Goal: Task Accomplishment & Management: Use online tool/utility

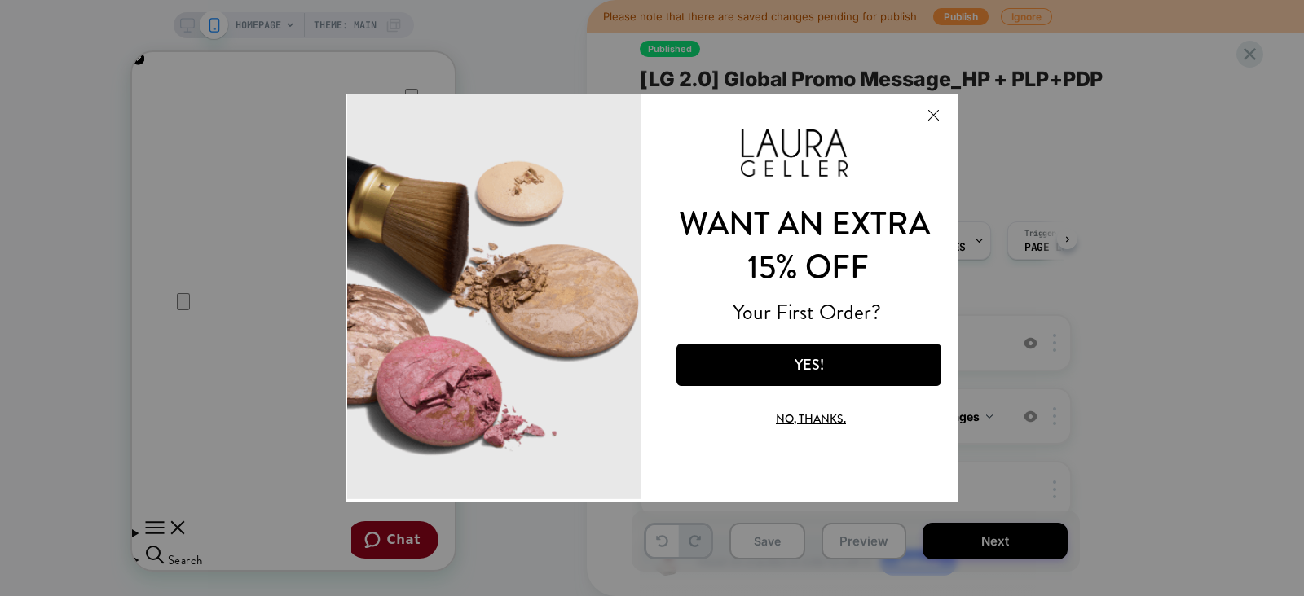
click at [933, 111] on button "Close Modal" at bounding box center [933, 114] width 44 height 39
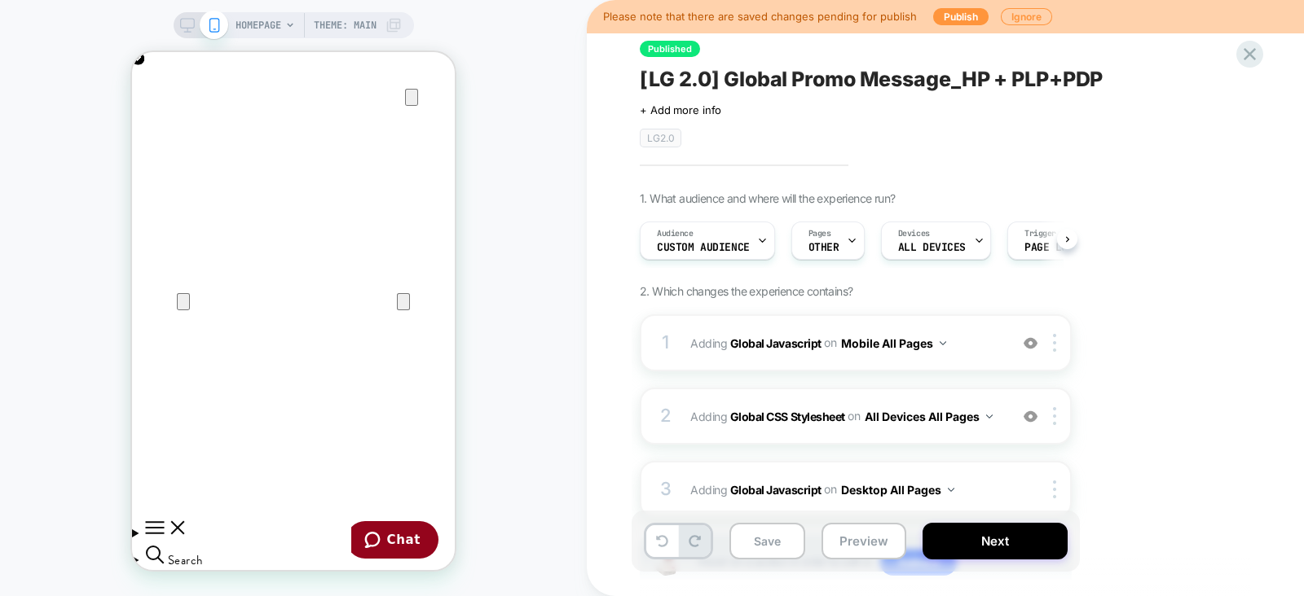
scroll to position [0, 323]
click at [1247, 46] on icon at bounding box center [1249, 54] width 22 height 22
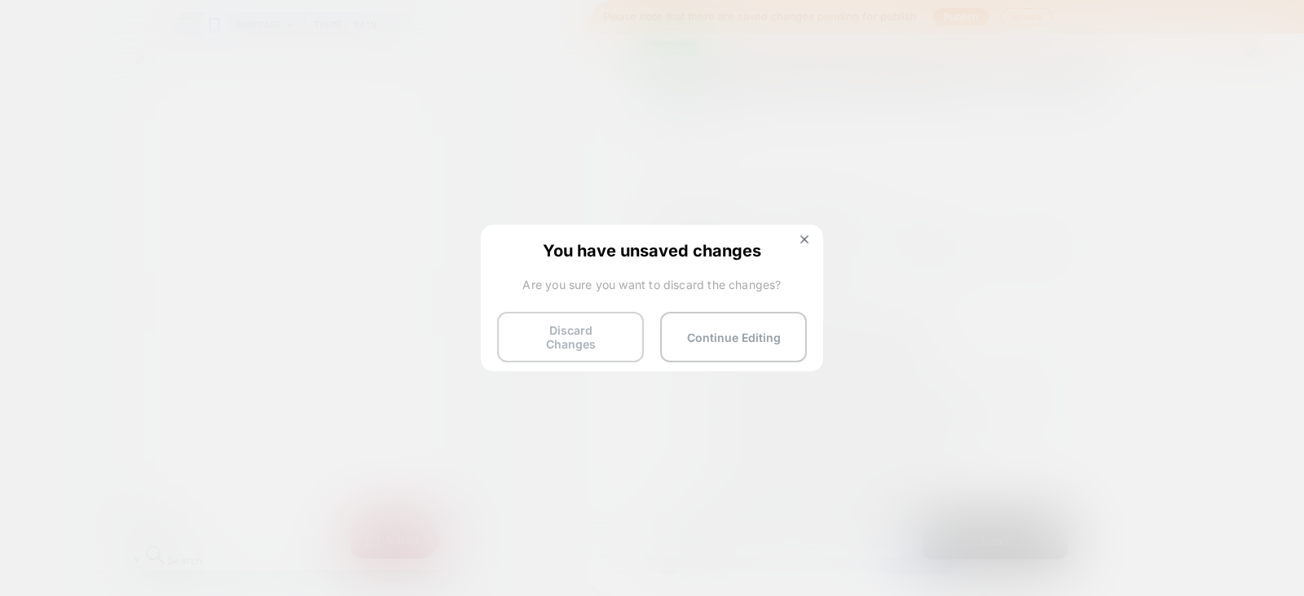
click at [550, 342] on button "Discard Changes" at bounding box center [570, 337] width 147 height 51
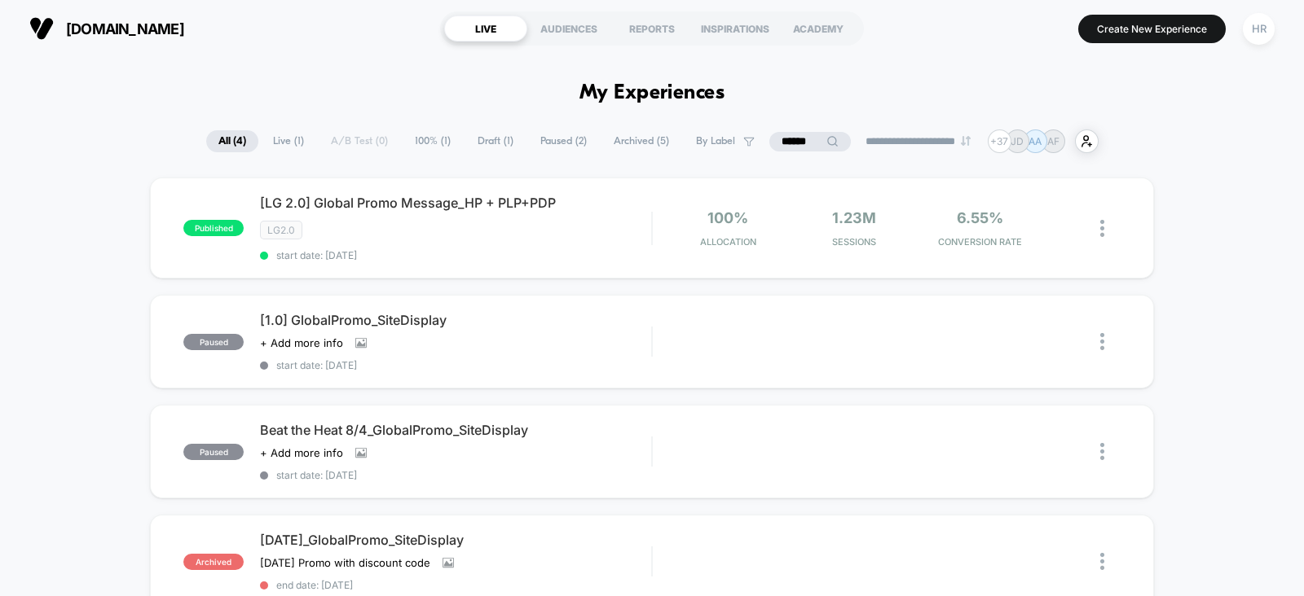
click at [799, 139] on input "******" at bounding box center [809, 142] width 81 height 20
click at [799, 139] on input "******" at bounding box center [809, 142] width 163 height 20
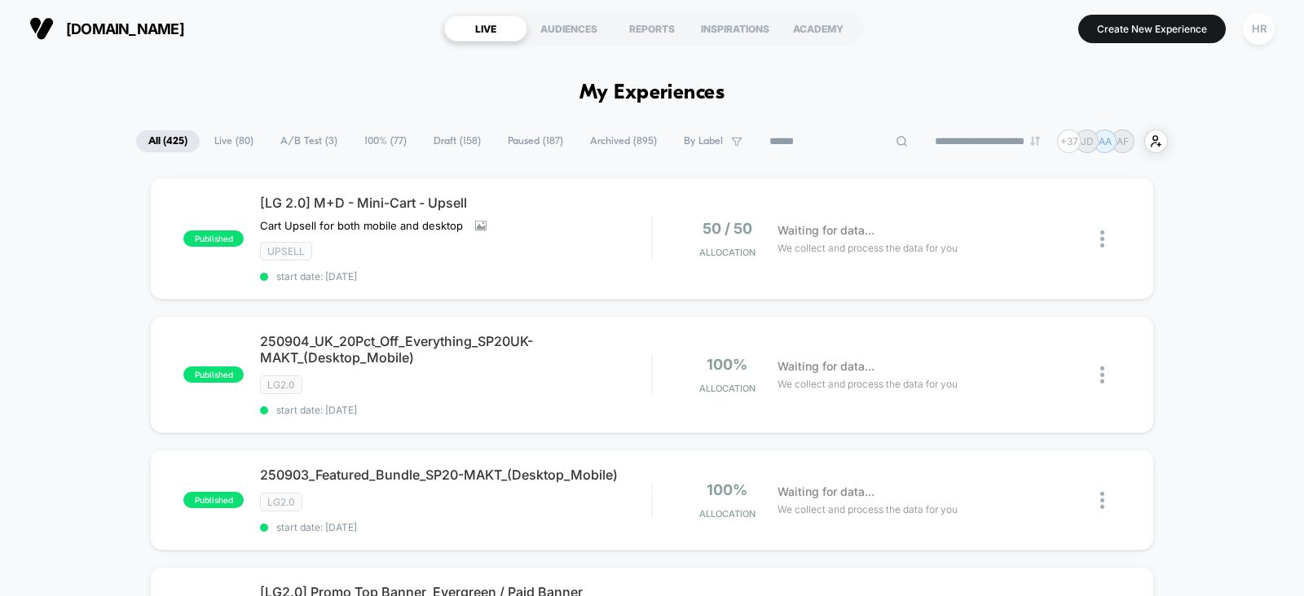
click at [293, 138] on span "A/B Test ( 3 )" at bounding box center [308, 141] width 81 height 22
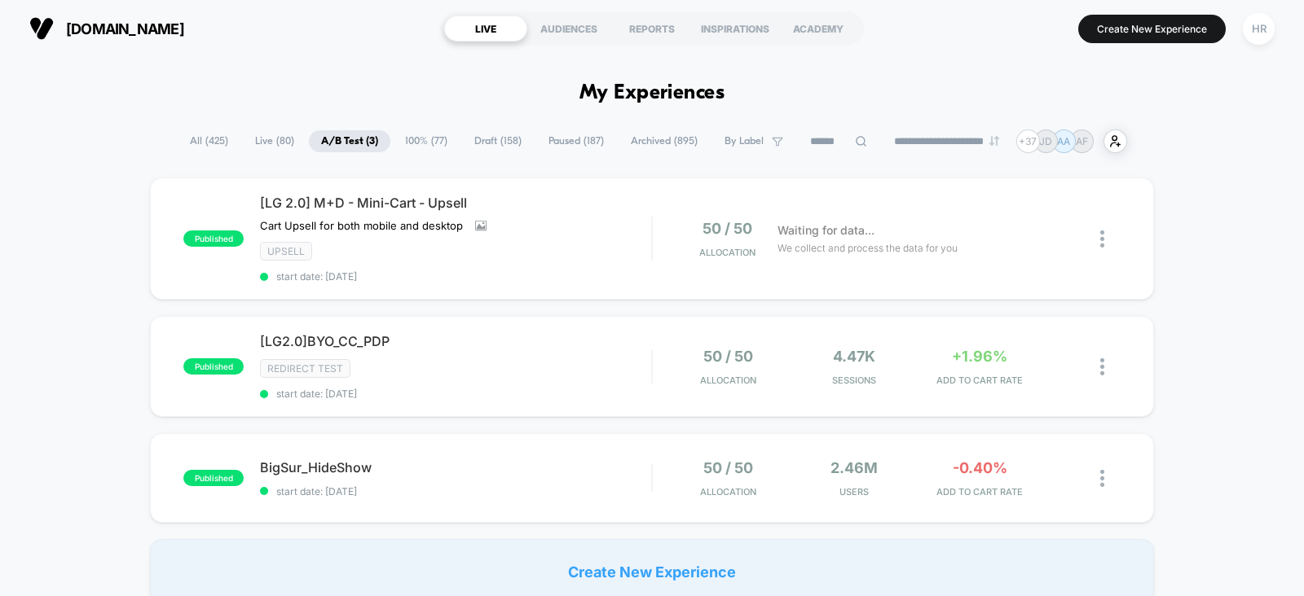
click at [509, 138] on span "Draft ( 158 )" at bounding box center [498, 141] width 72 height 22
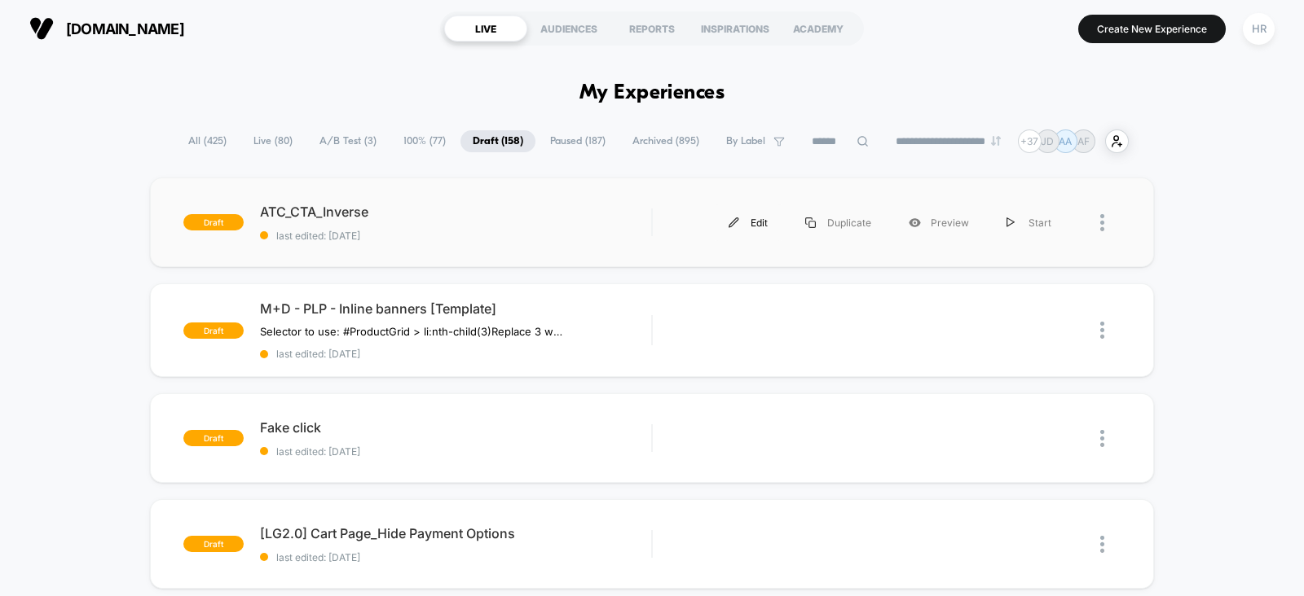
click at [755, 221] on div "Edit" at bounding box center [748, 222] width 77 height 37
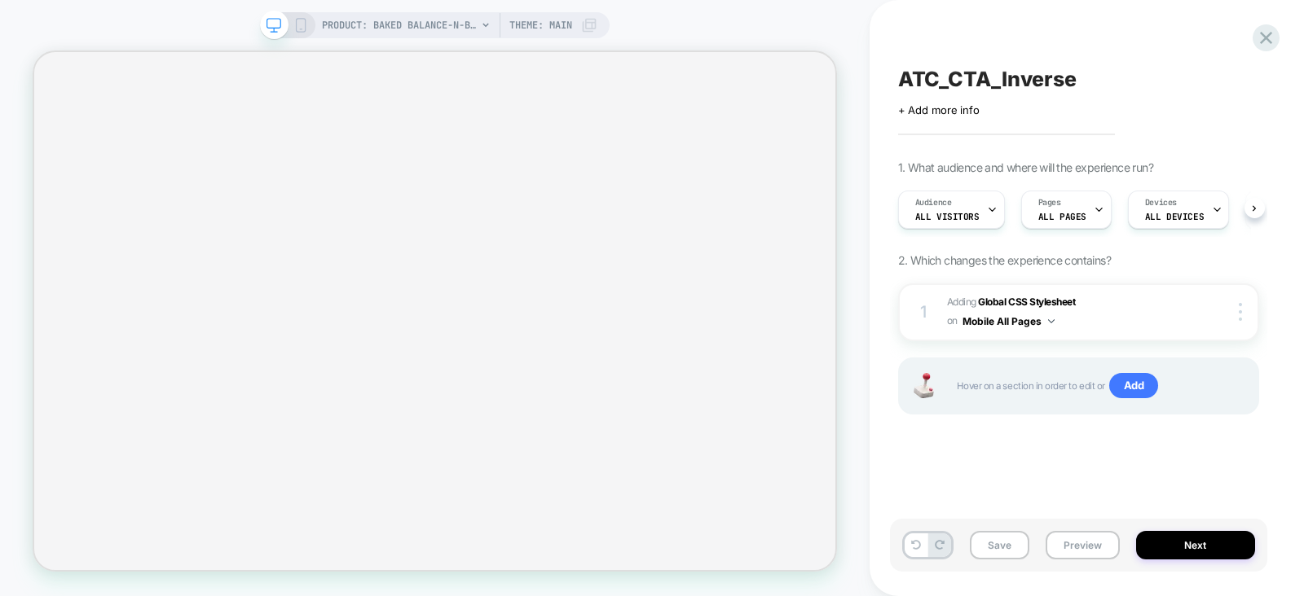
scroll to position [0, 1]
click at [302, 26] on icon at bounding box center [300, 25] width 15 height 15
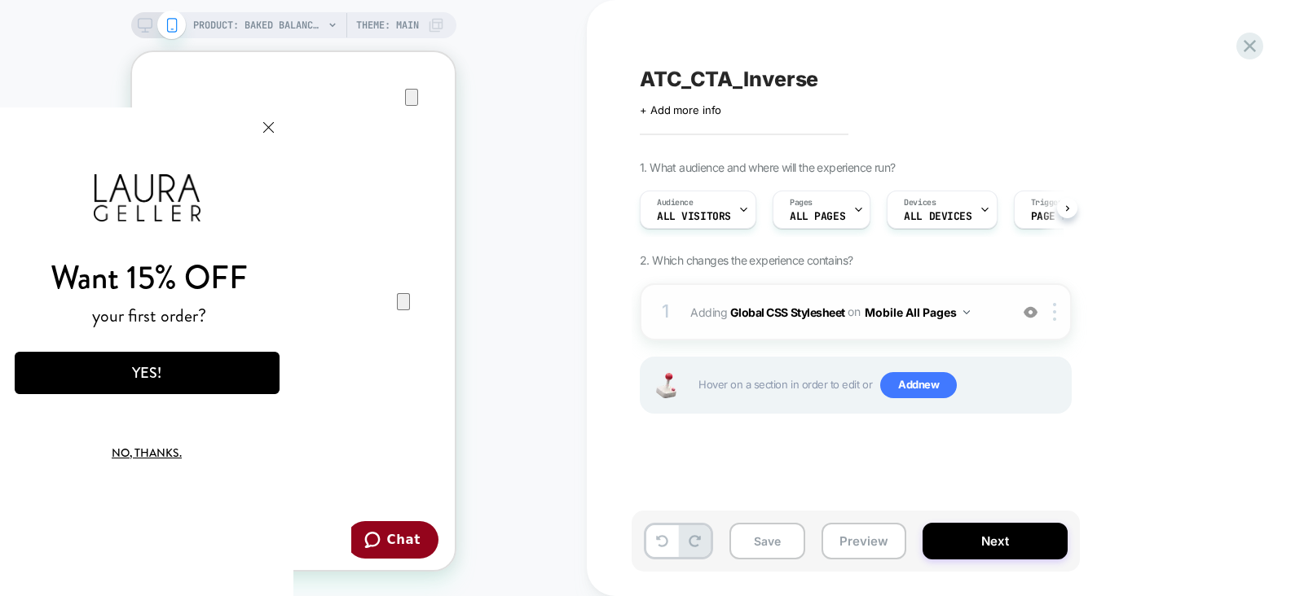
click at [987, 308] on span "Adding Global CSS Stylesheet on Mobile All Pages" at bounding box center [845, 313] width 310 height 24
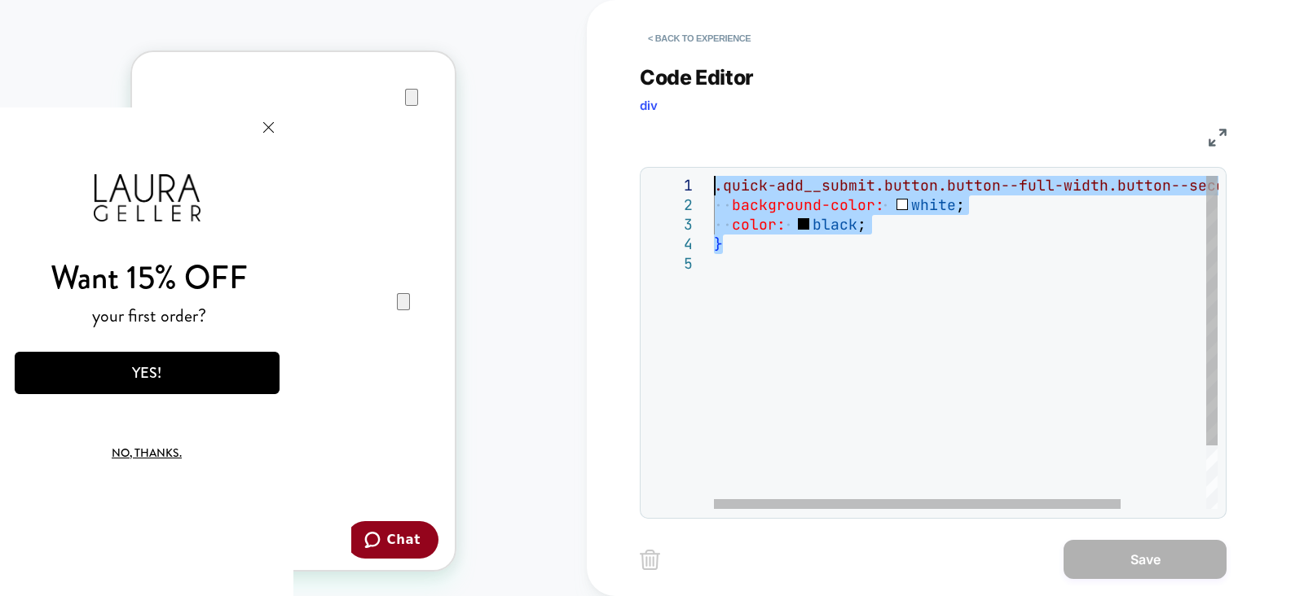
drag, startPoint x: 730, startPoint y: 242, endPoint x: 670, endPoint y: 185, distance: 83.0
click at [714, 185] on div ".quick-add__submit.button.button--full-width.butto n--secondary { background-co…" at bounding box center [1018, 381] width 609 height 411
click at [755, 260] on div ".quick-add__submit.button.button--full-width.butto n--secondary { background-co…" at bounding box center [1018, 381] width 609 height 411
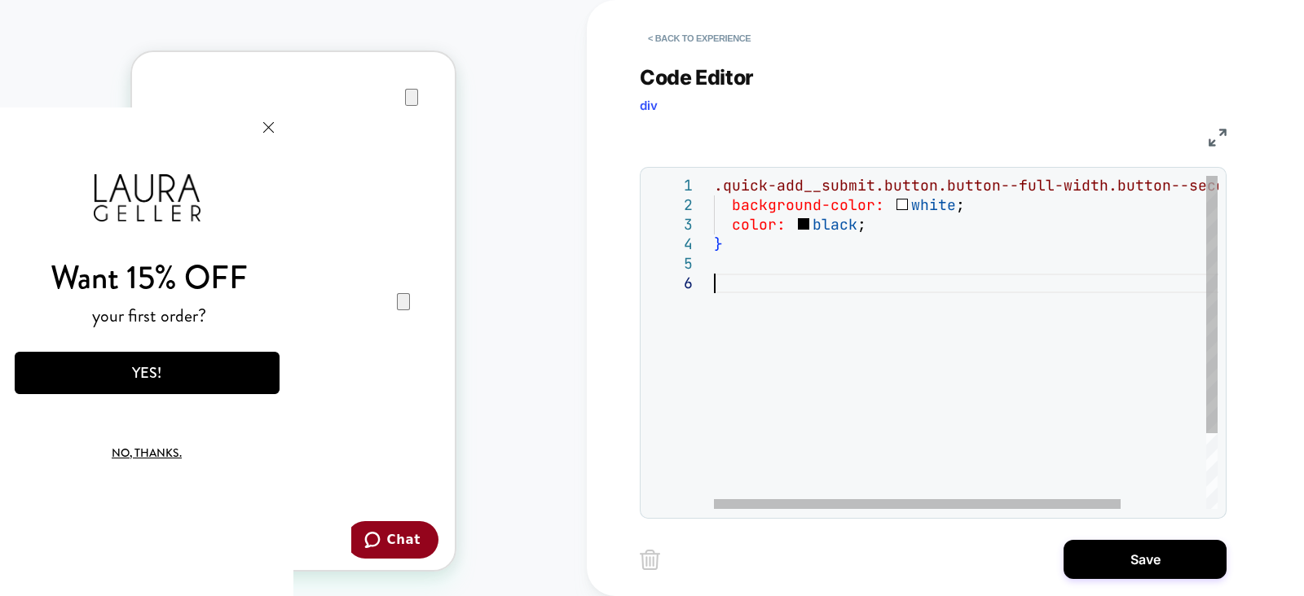
scroll to position [97, 0]
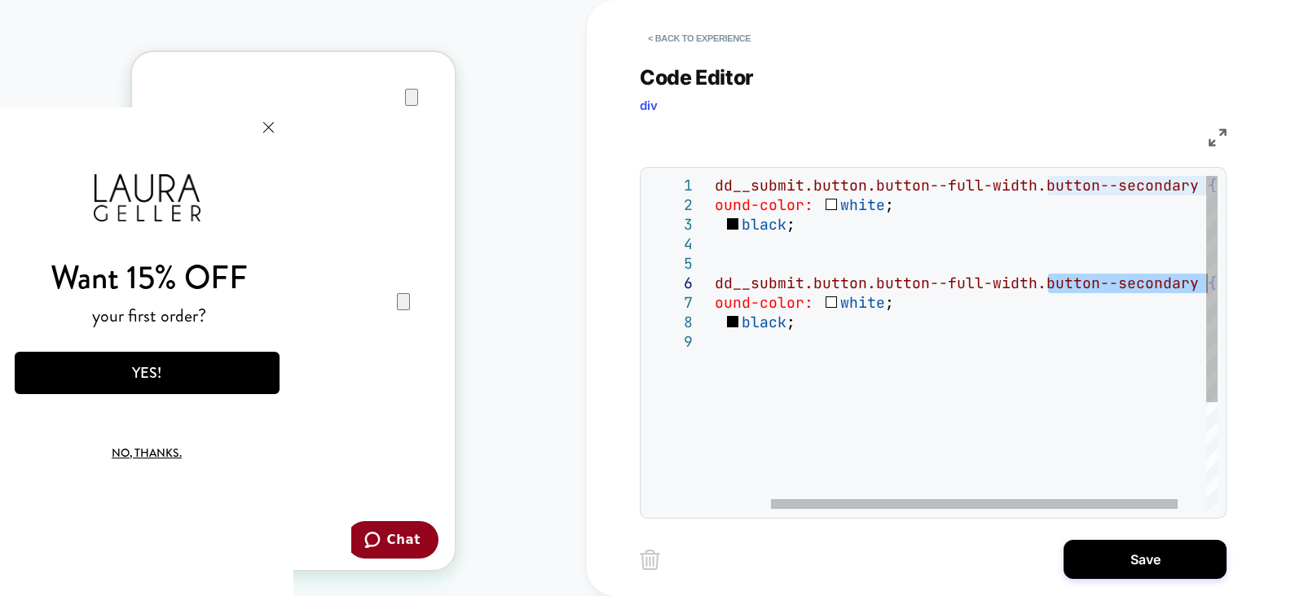
drag, startPoint x: 1114, startPoint y: 282, endPoint x: 1237, endPoint y: 275, distance: 123.2
click at [1237, 275] on div ".quick-add__submit.button.button--full-width.butto n--secondary { background-co…" at bounding box center [947, 421] width 609 height 490
click at [1185, 284] on div ".quick-add__submit.button.button--full-width.butto n--secondary { background-co…" at bounding box center [947, 421] width 609 height 490
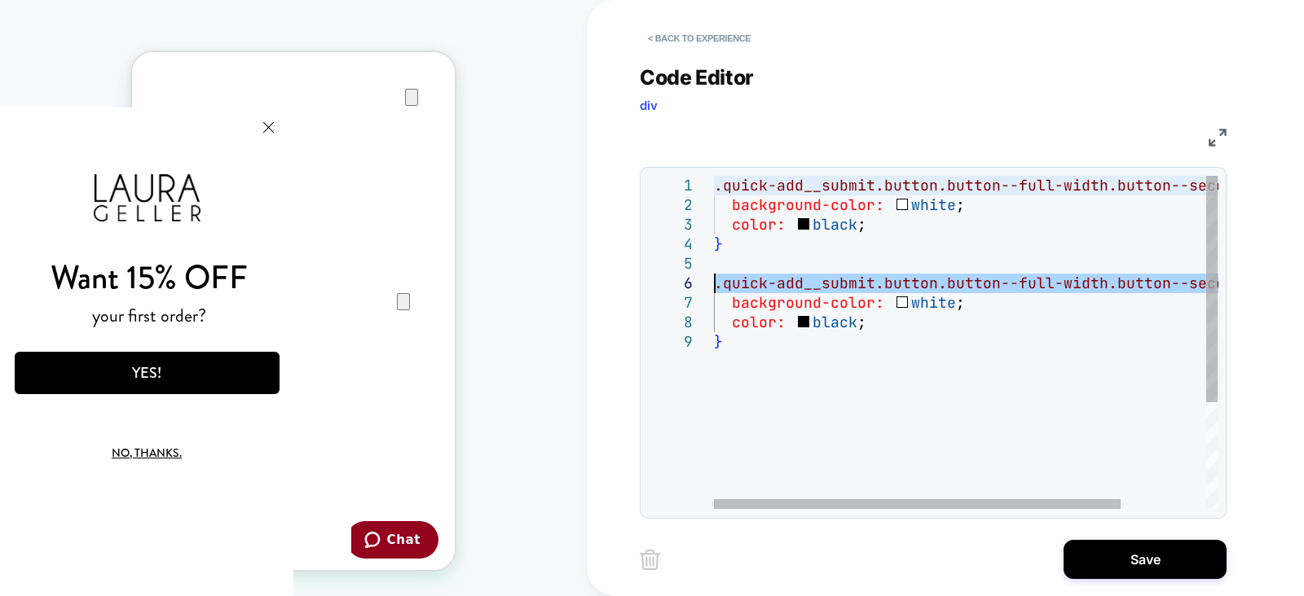
drag, startPoint x: 1185, startPoint y: 284, endPoint x: 693, endPoint y: 287, distance: 492.1
click at [714, 287] on div ".quick-add__submit.button.button--full-width.butto n--secondary { background-co…" at bounding box center [1018, 421] width 609 height 490
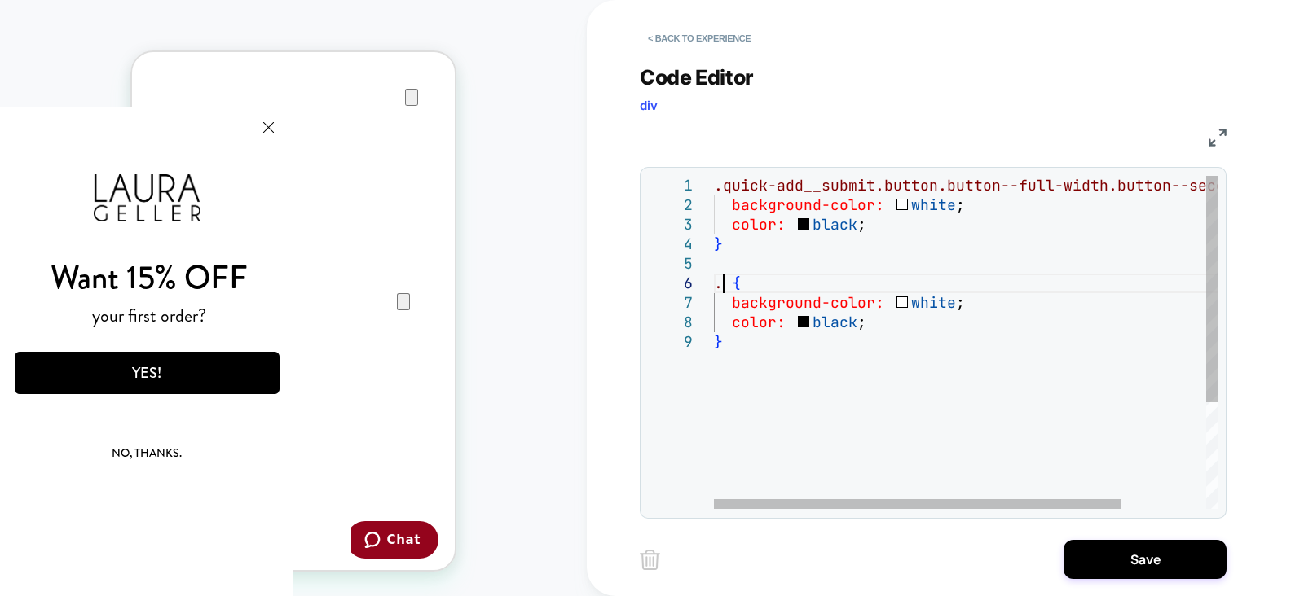
scroll to position [97, 8]
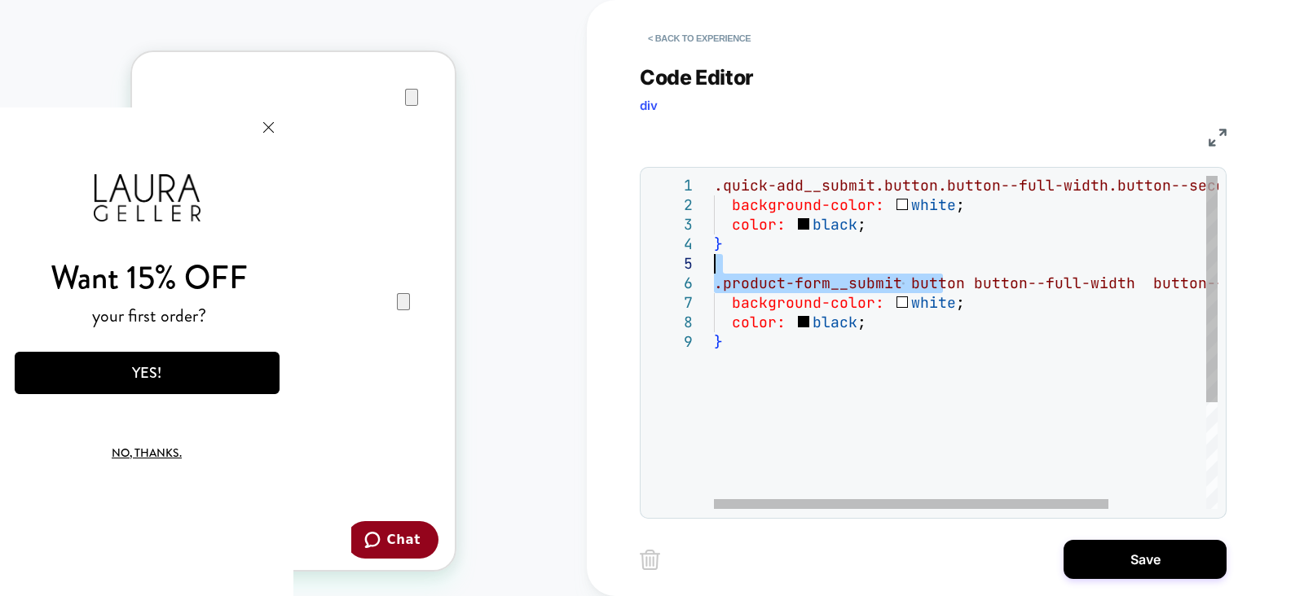
drag, startPoint x: 860, startPoint y: 279, endPoint x: 695, endPoint y: 268, distance: 165.0
click at [714, 268] on div ".quick-add__submit.button.button--full-width.butto n--secondary { background-co…" at bounding box center [1027, 421] width 627 height 490
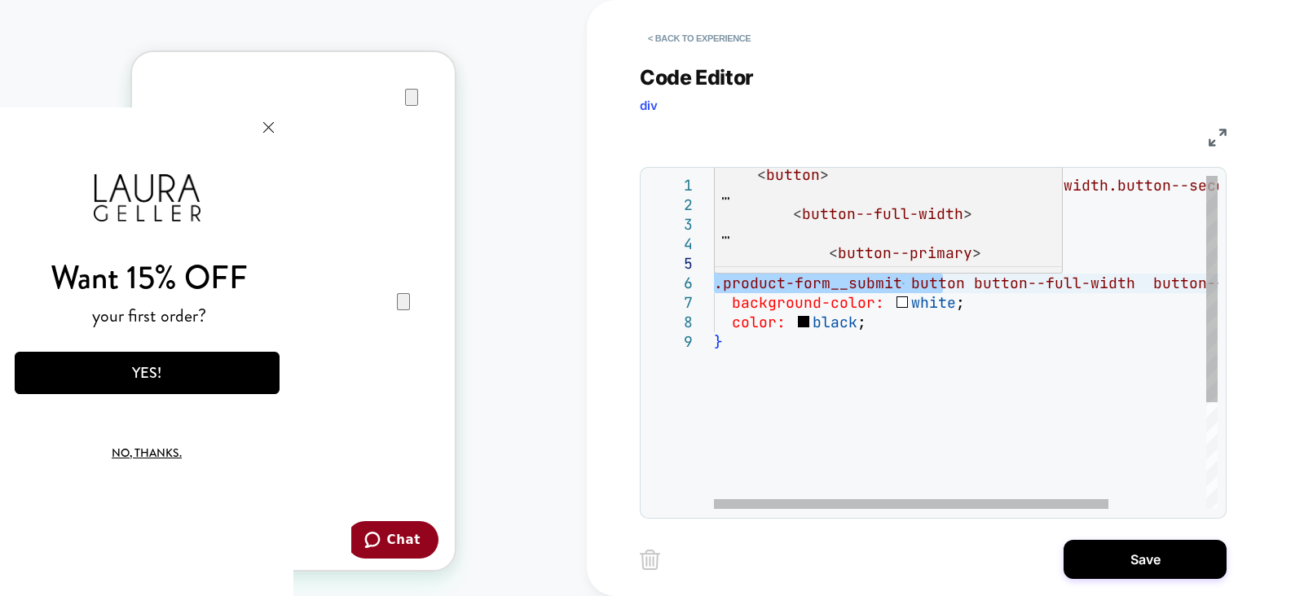
click at [965, 284] on div ".quick-add__submit.button.button--full-width.butto n--secondary { background-co…" at bounding box center [1027, 421] width 627 height 490
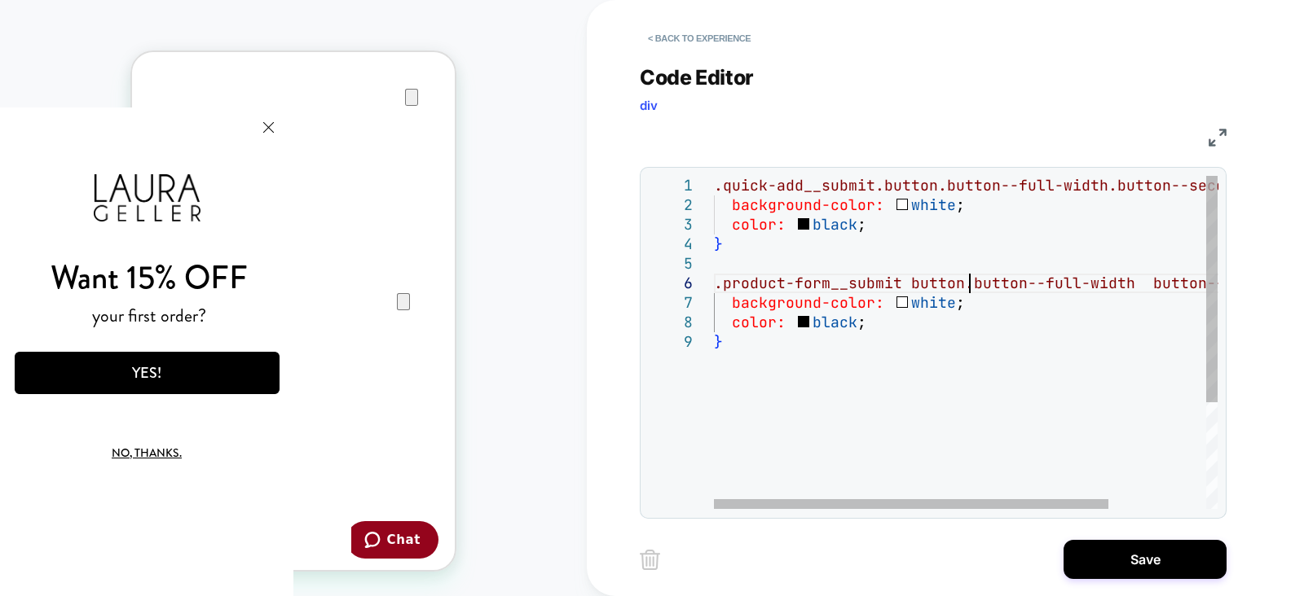
scroll to position [97, 254]
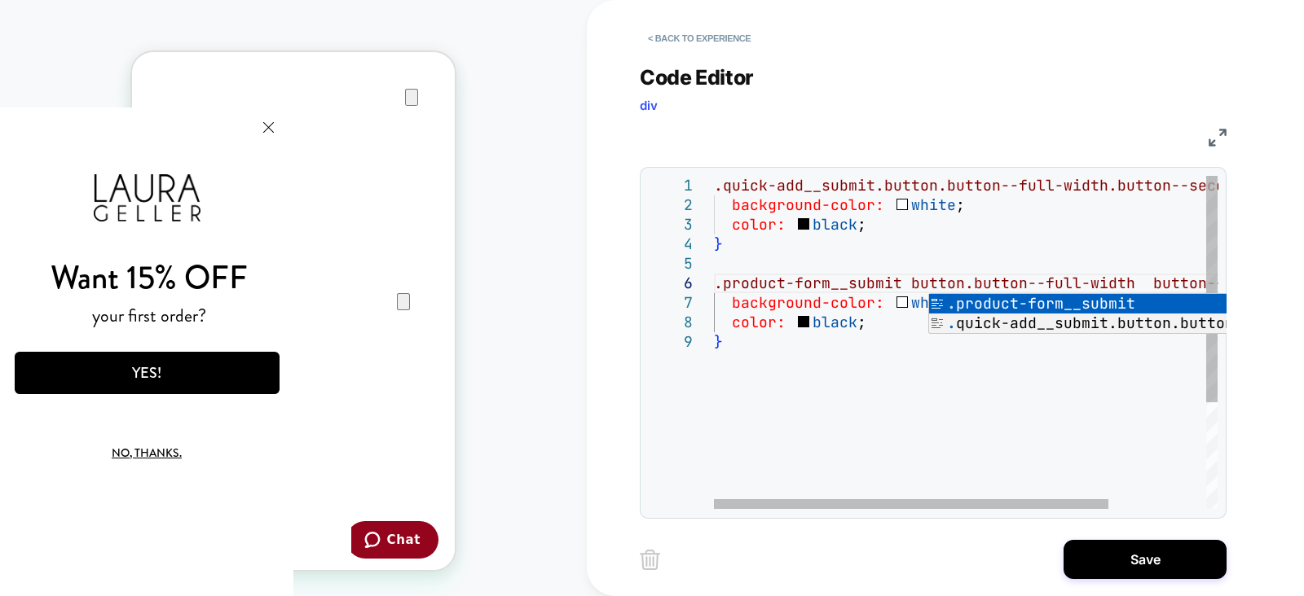
click at [1137, 279] on div ".quick-add__submit.button.button--full-width.butto n--secondary { background-co…" at bounding box center [1027, 421] width 627 height 490
click at [809, 319] on div ".quick-add__submit.button.button--full-width.butto n--secondary { background-co…" at bounding box center [1023, 421] width 618 height 490
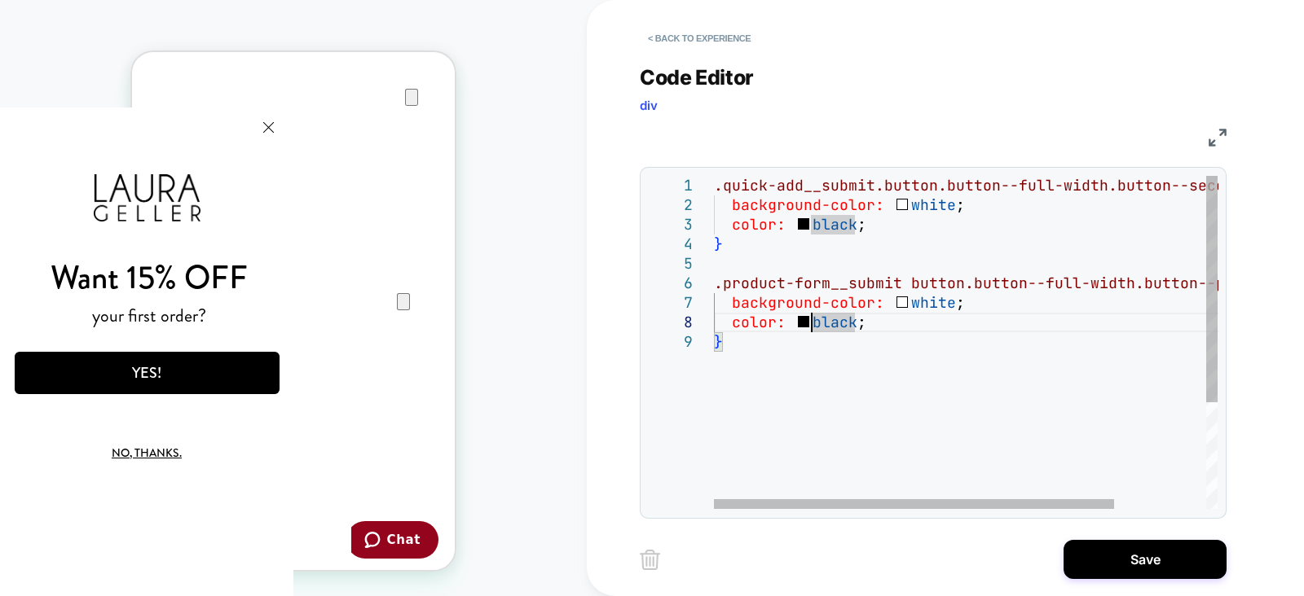
click at [1105, 255] on div ".quick-add__submit.button.button--full-width.butto n--secondary { background-co…" at bounding box center [1023, 421] width 618 height 490
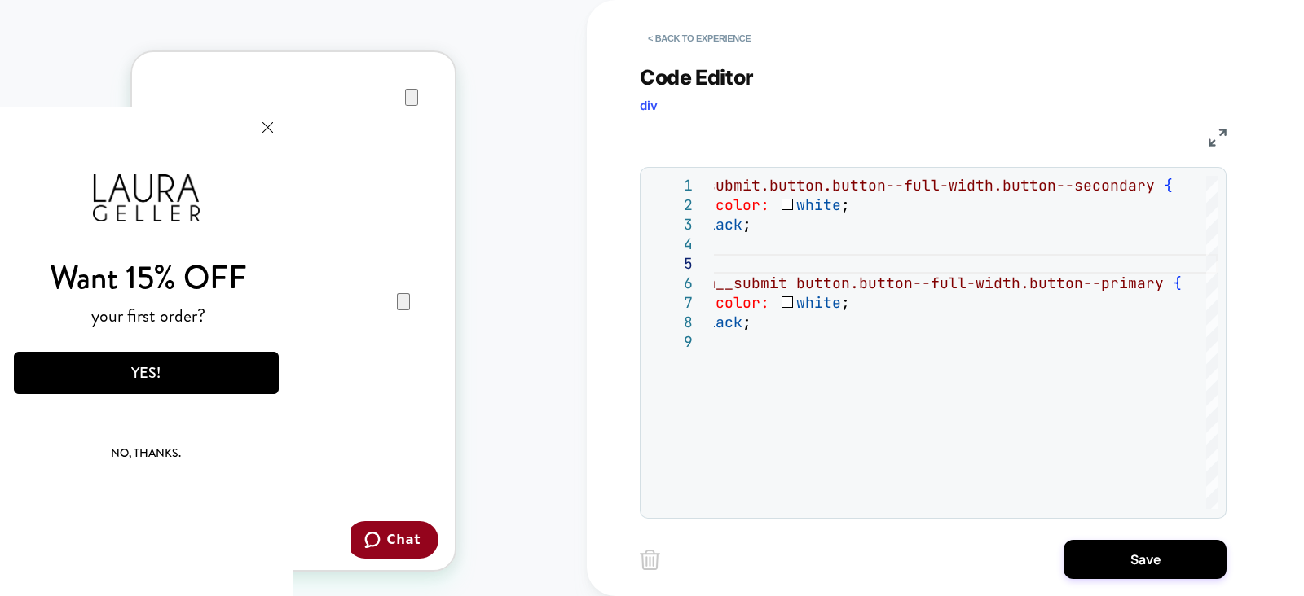
click at [290, 125] on div "Want 15% OFF your first order? YES! No, thanks." at bounding box center [145, 352] width 293 height 489
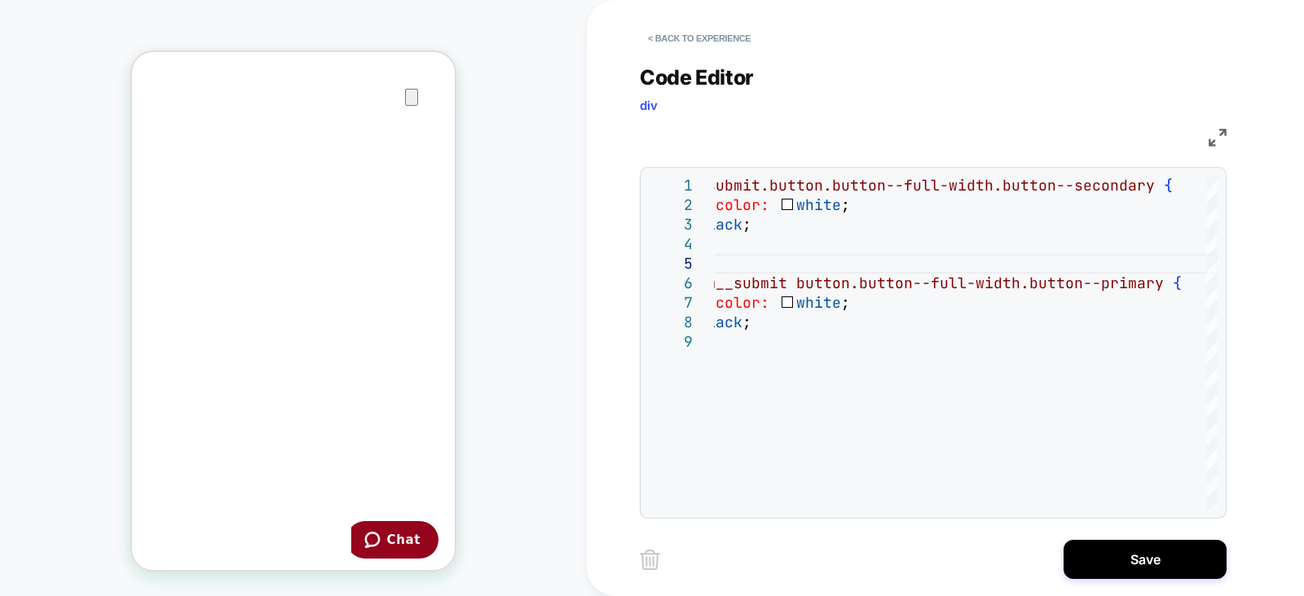
scroll to position [602, 0]
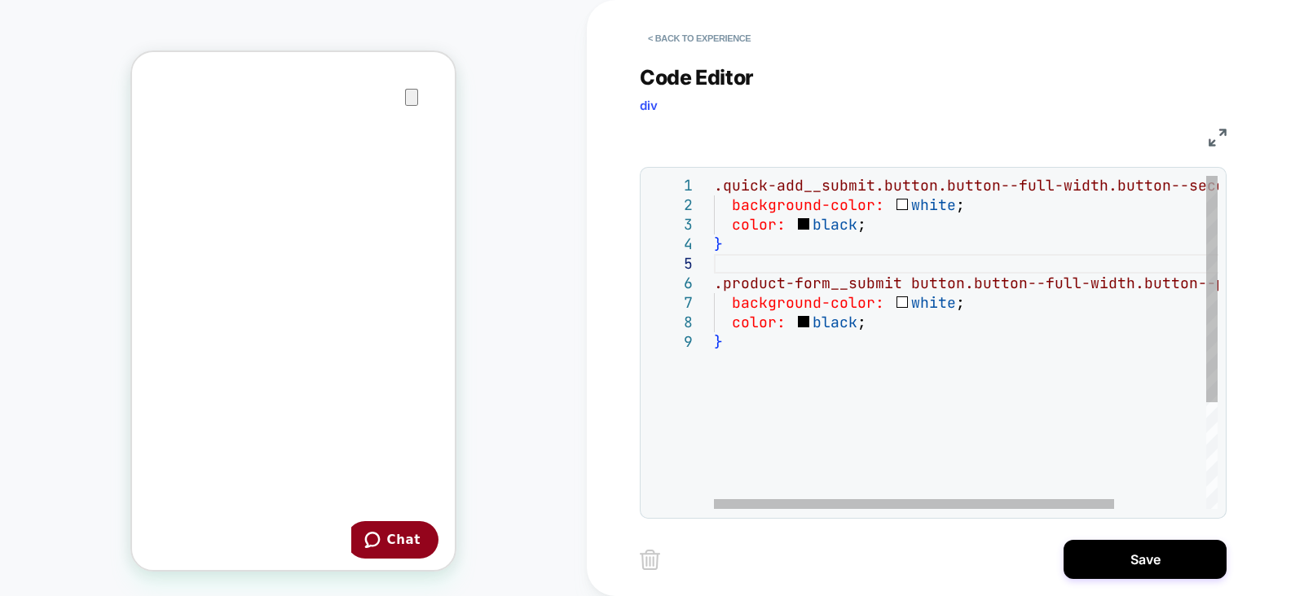
click at [907, 283] on div ".quick-add__submit.button.button--full-width.butto n--secondary { background-co…" at bounding box center [1023, 421] width 618 height 490
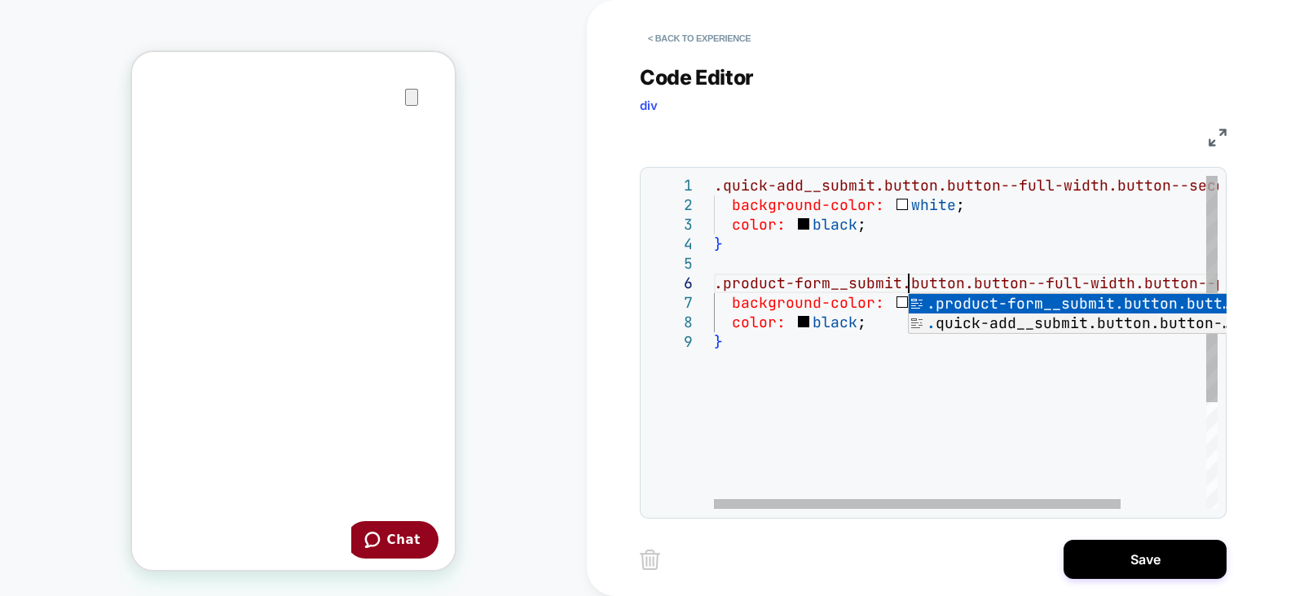
scroll to position [97, 192]
click at [945, 376] on div ".quick-add__submit.button.button--full-width.butto n--secondary { background-co…" at bounding box center [1023, 421] width 618 height 490
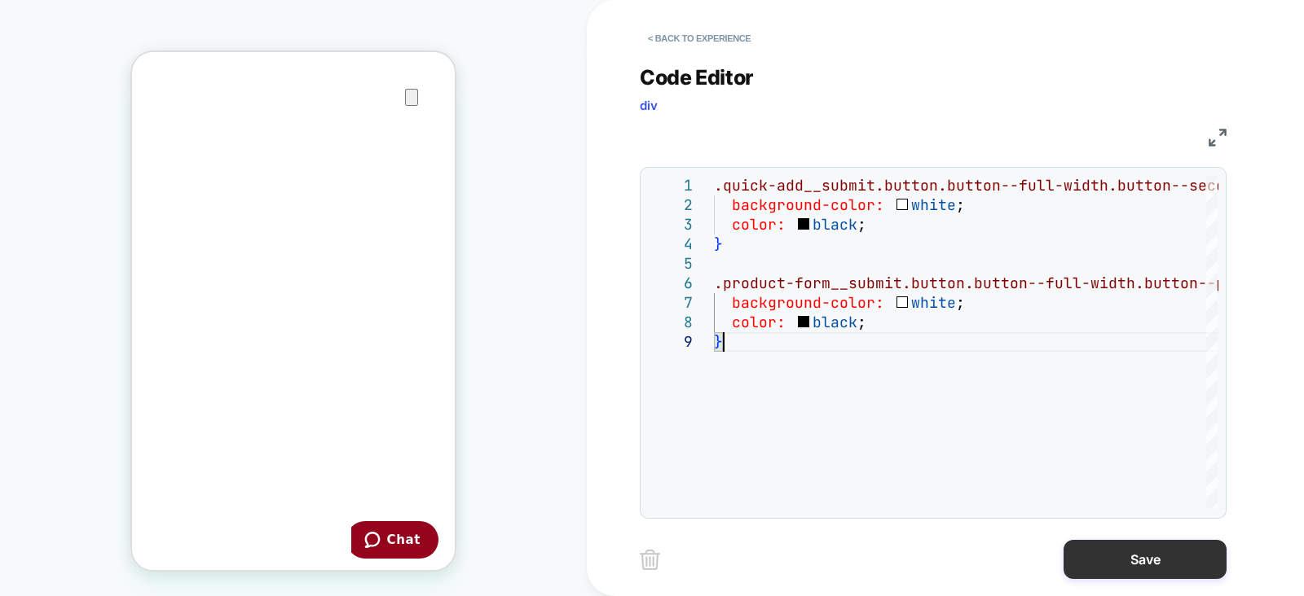
type textarea "**********"
click at [1112, 554] on button "Save" at bounding box center [1144, 559] width 163 height 39
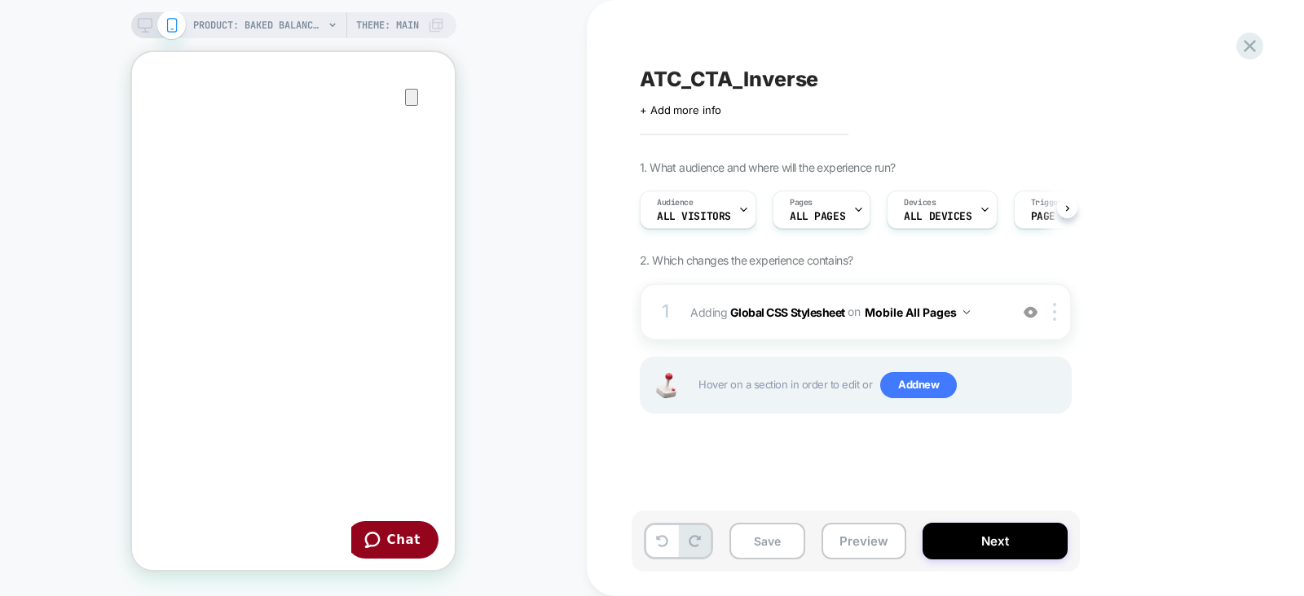
scroll to position [0, 0]
click at [786, 544] on button "Save" at bounding box center [767, 541] width 76 height 37
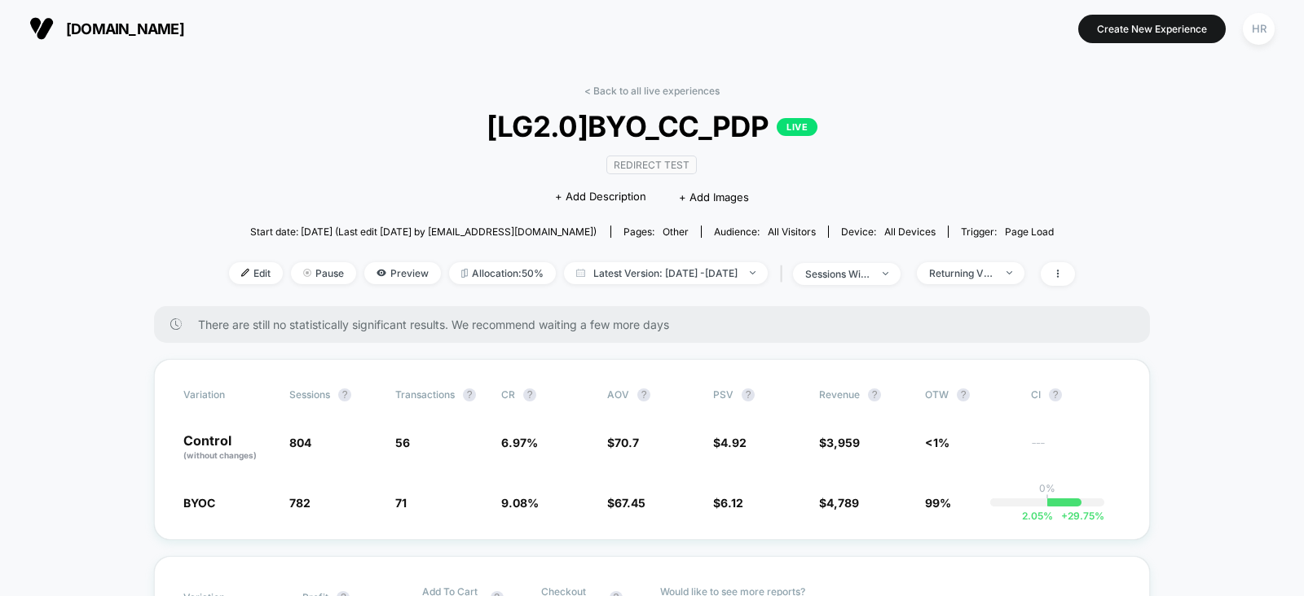
scroll to position [155, 0]
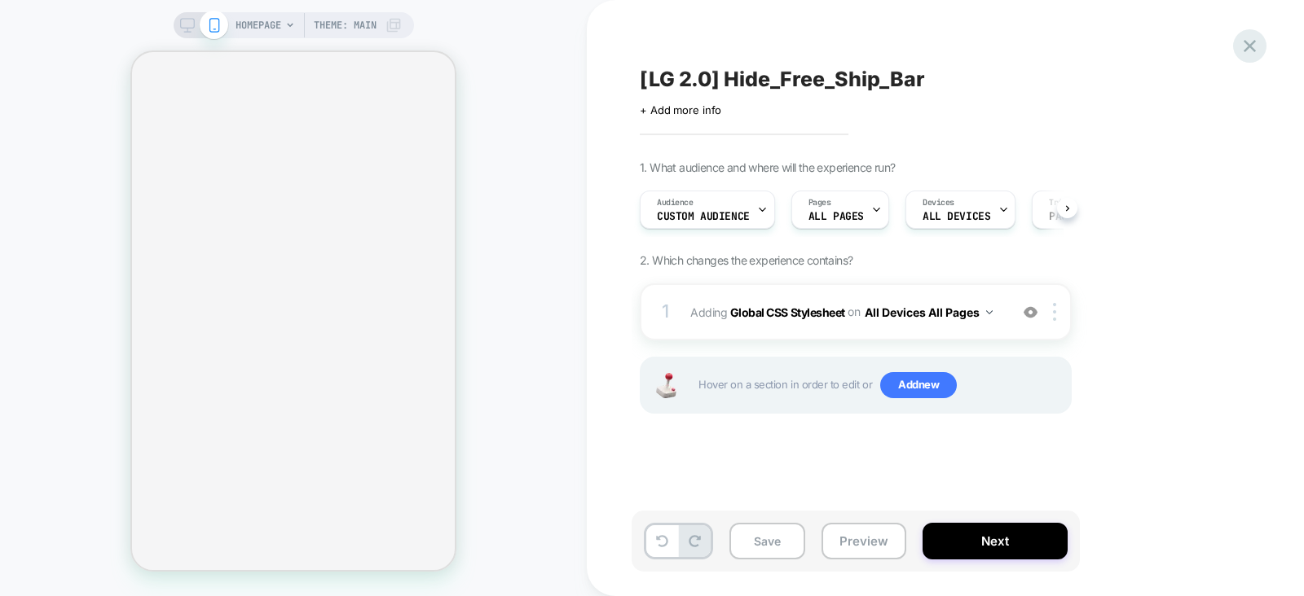
click at [1258, 51] on icon at bounding box center [1249, 46] width 22 height 22
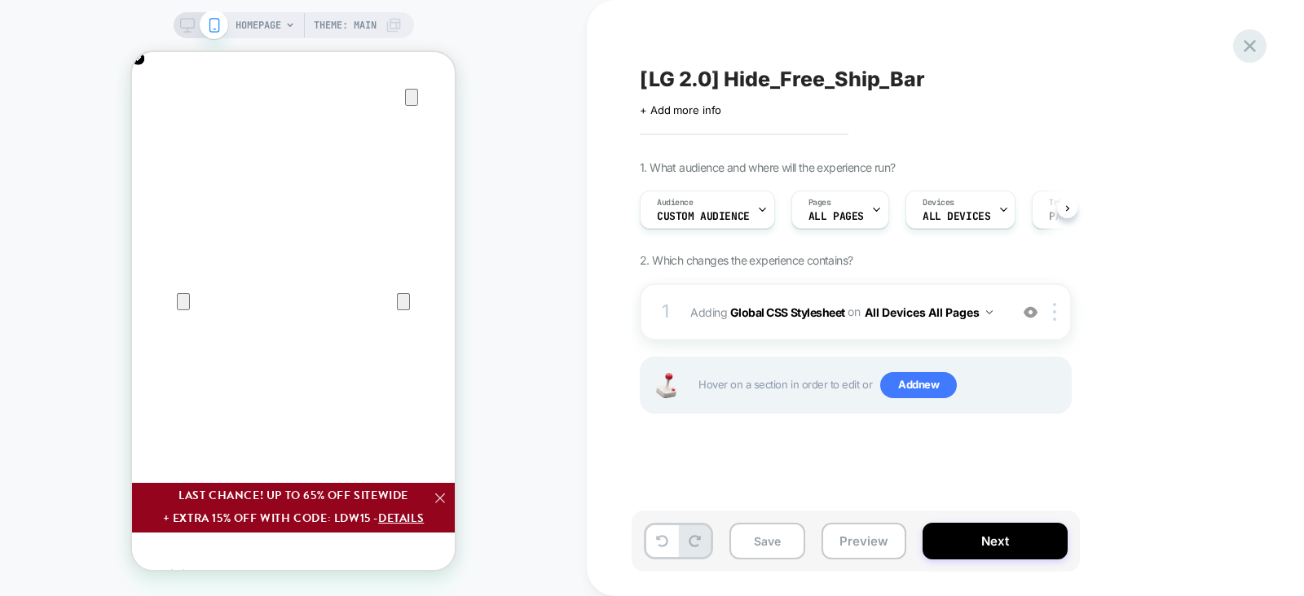
scroll to position [0, 1]
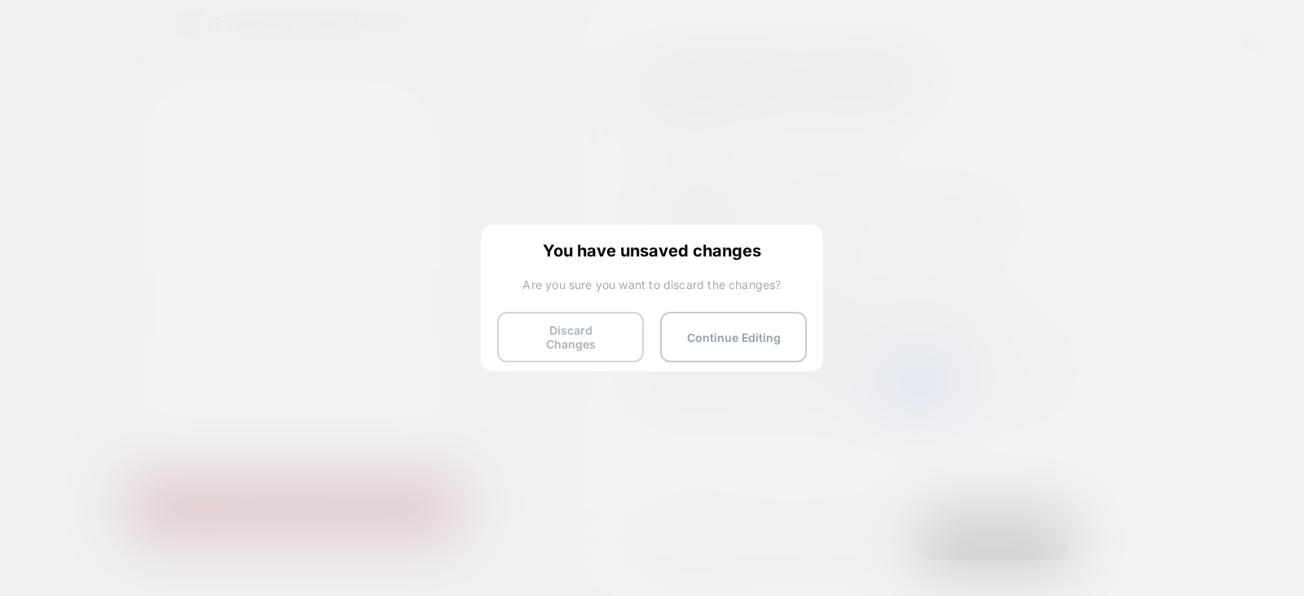
click at [550, 336] on button "Discard Changes" at bounding box center [570, 337] width 147 height 51
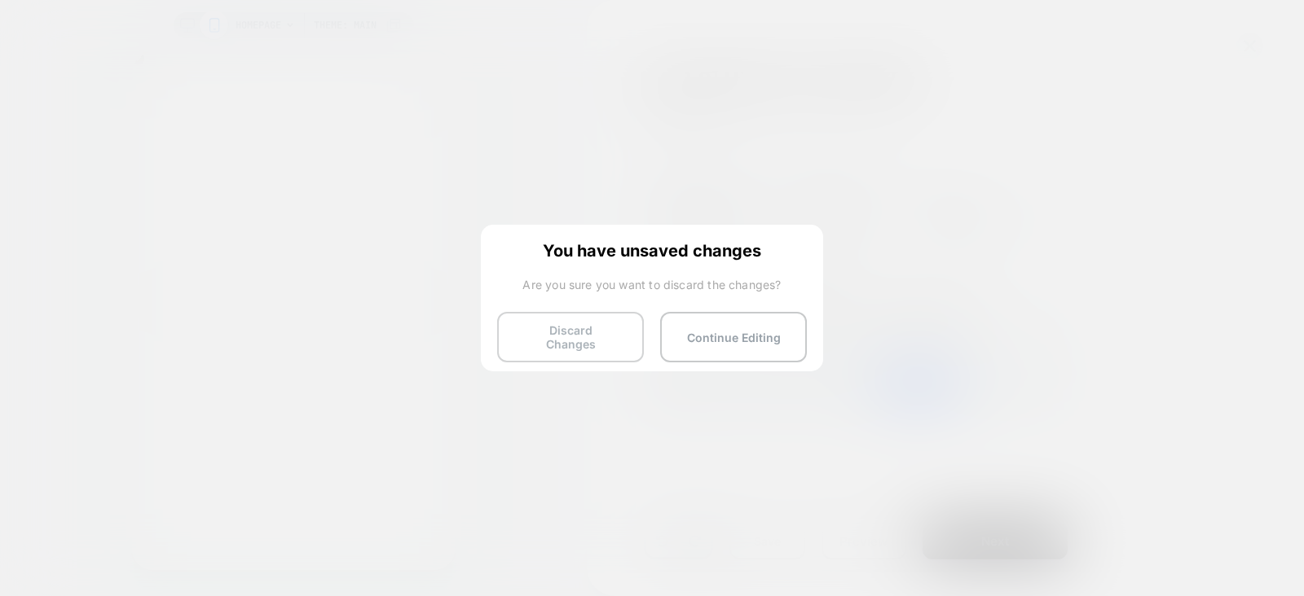
scroll to position [0, 0]
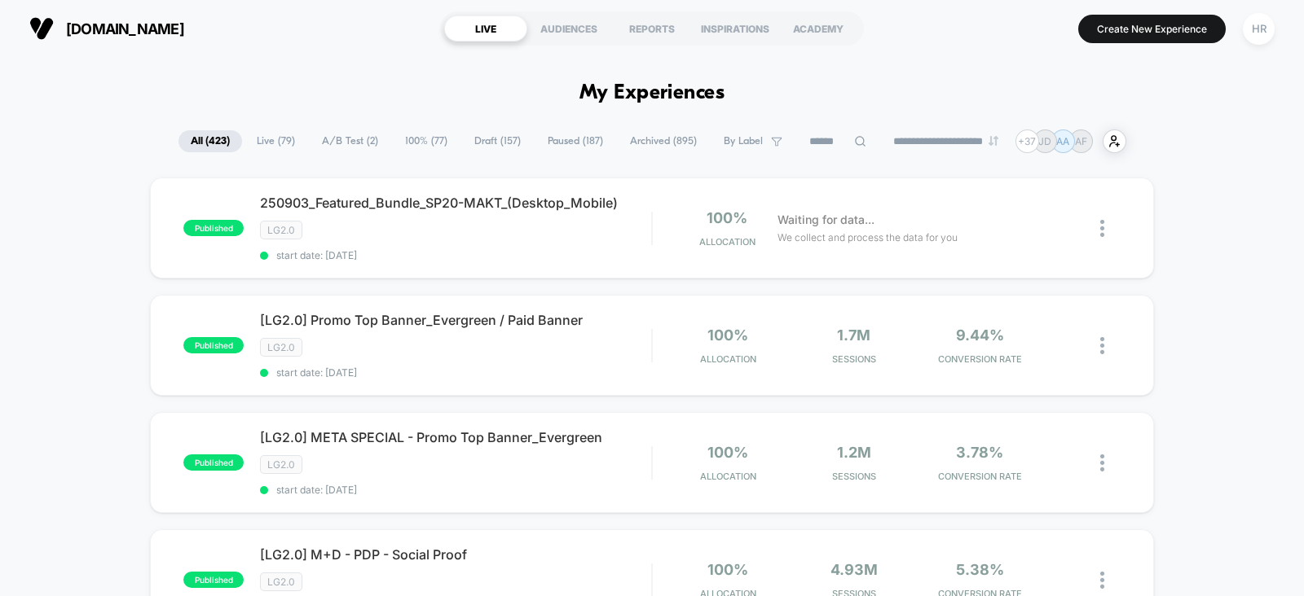
click at [339, 135] on span "A/B Test ( 2 )" at bounding box center [350, 141] width 81 height 22
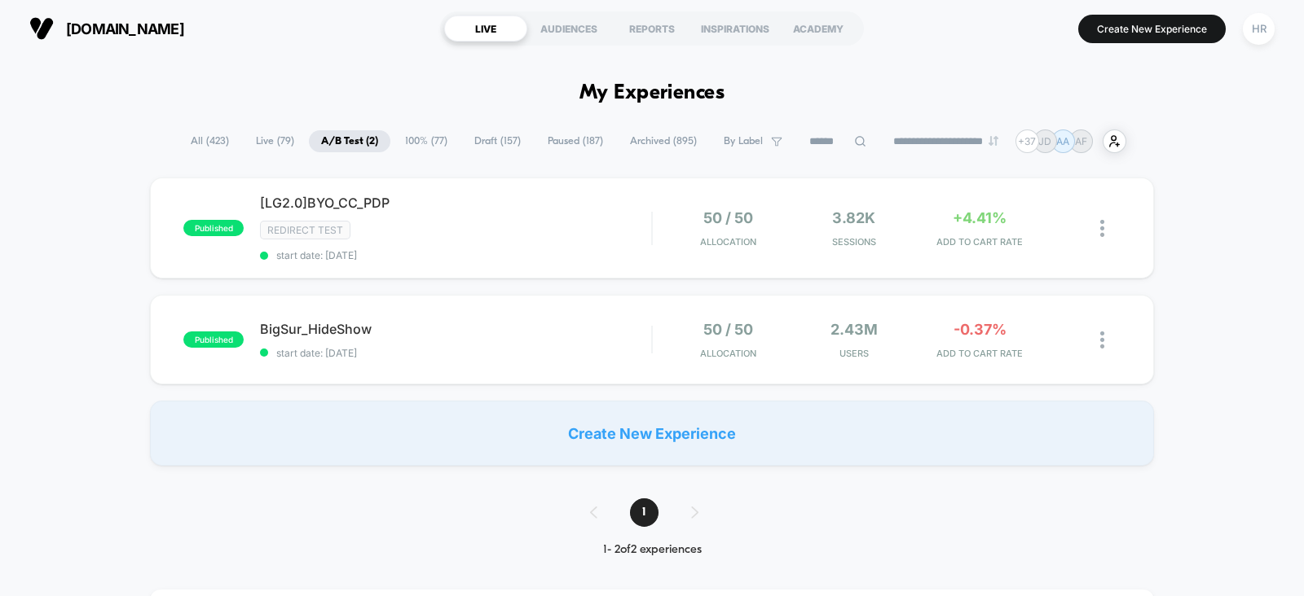
click at [211, 132] on span "All ( 423 )" at bounding box center [209, 141] width 63 height 22
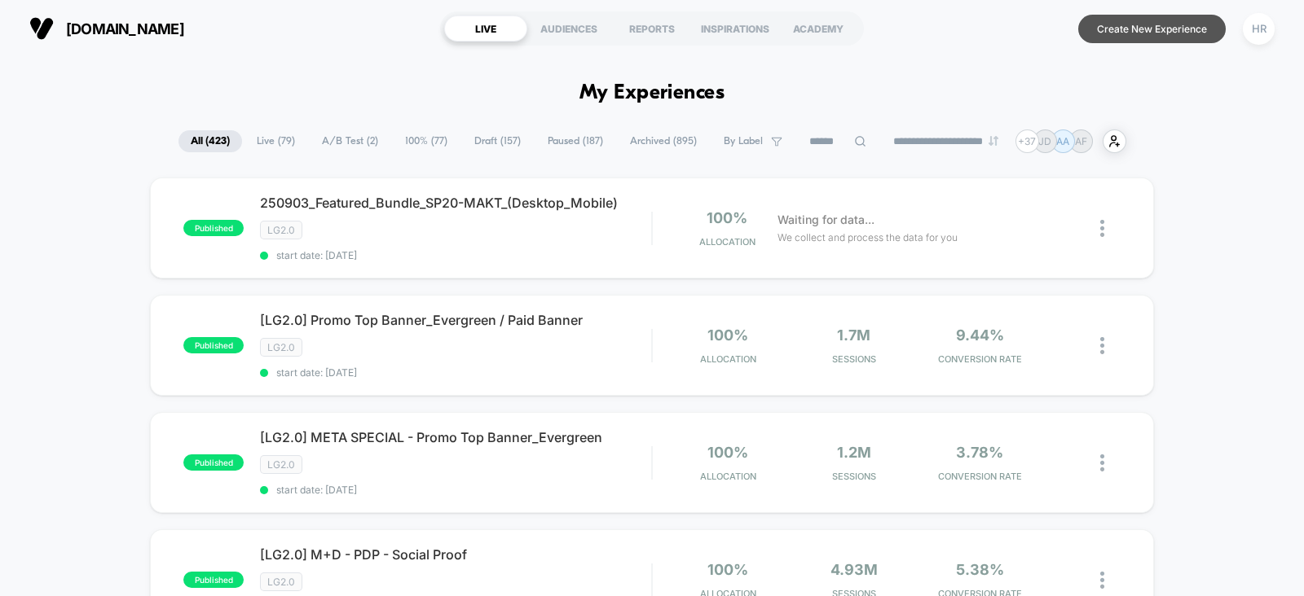
click at [1149, 34] on button "Create New Experience" at bounding box center [1151, 29] width 147 height 29
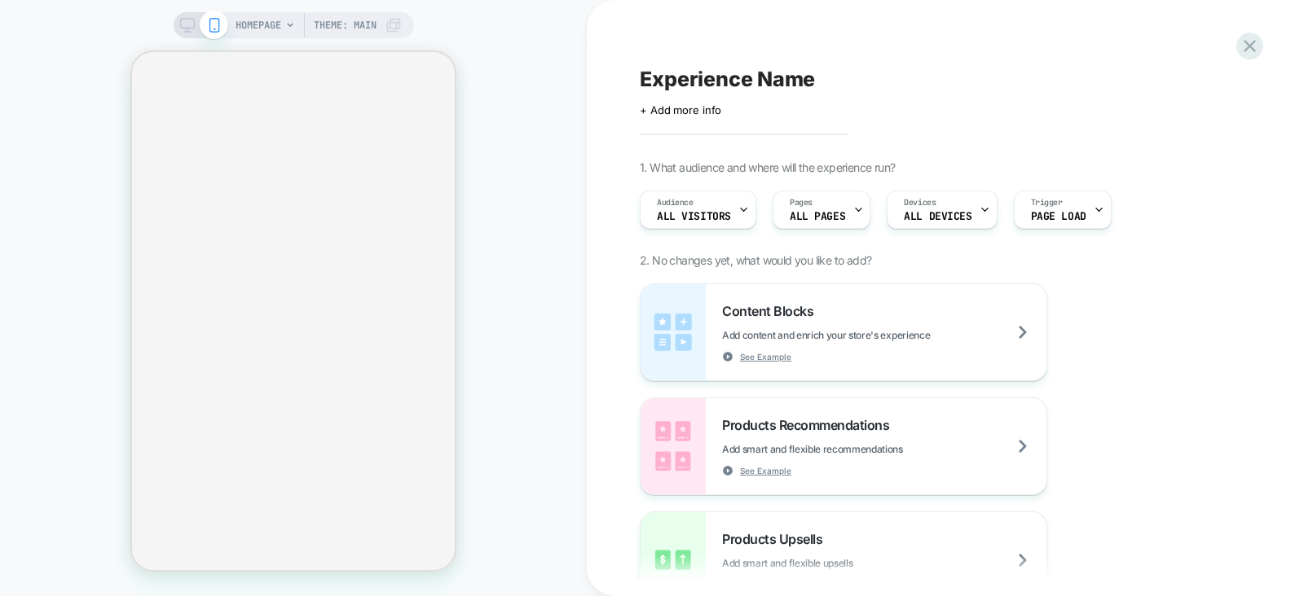
click at [273, 18] on span "HOMEPAGE" at bounding box center [258, 25] width 46 height 26
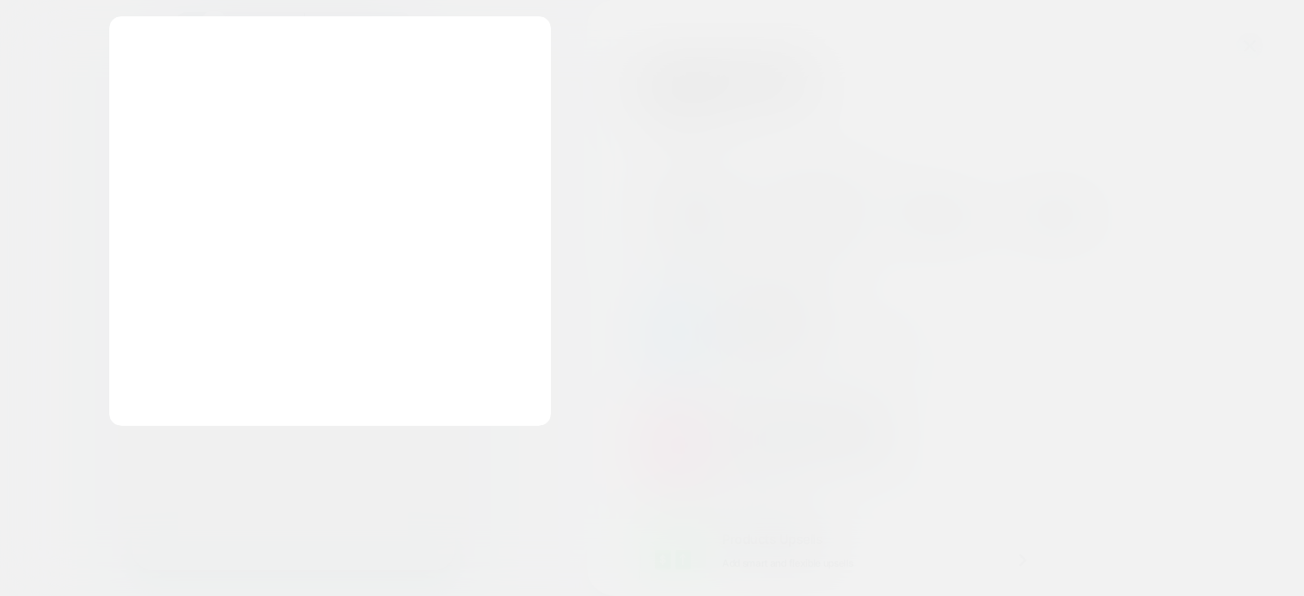
scroll to position [408, 0]
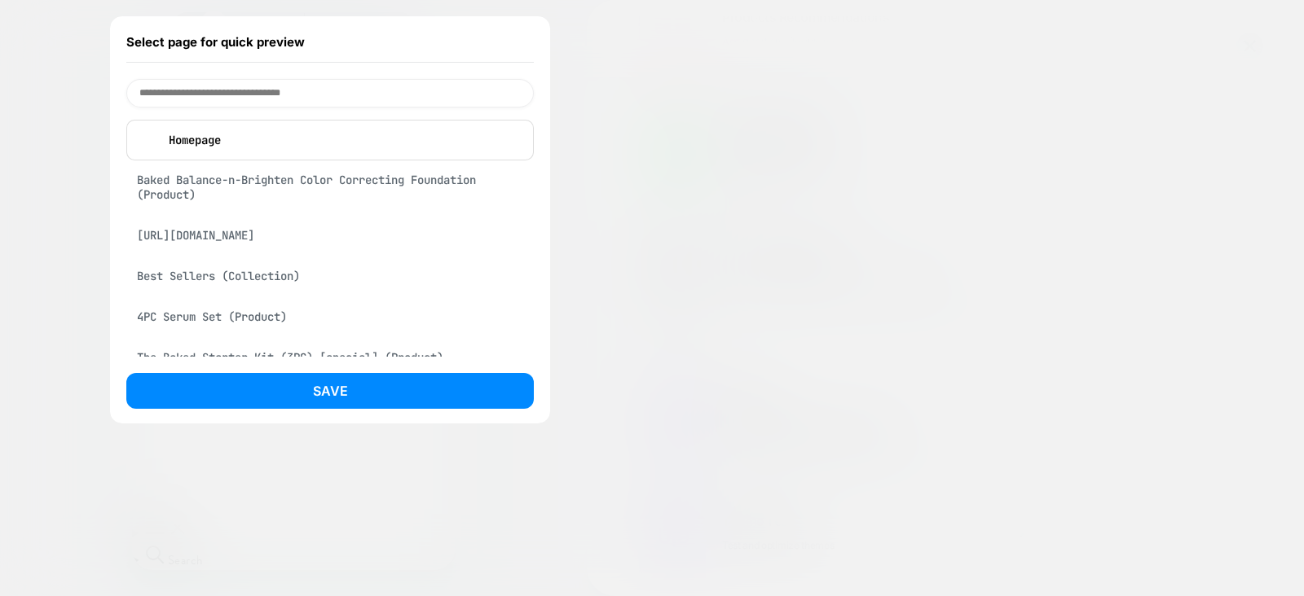
click at [250, 287] on div "Best Sellers (Collection)" at bounding box center [329, 276] width 407 height 31
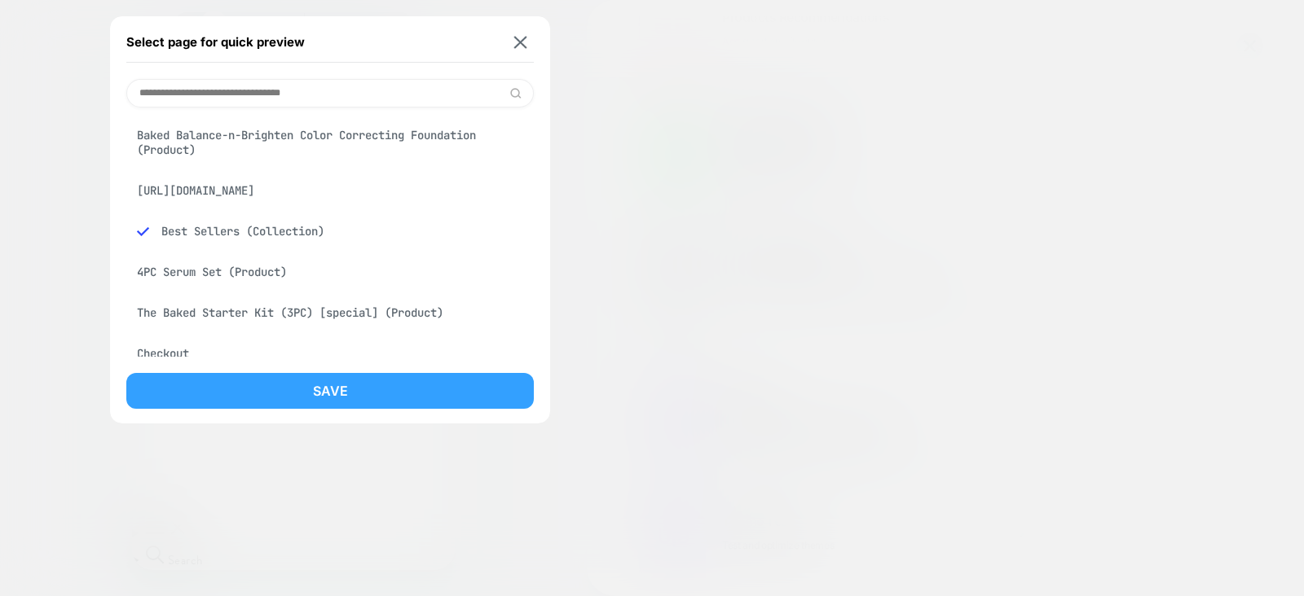
click at [346, 388] on button "Save" at bounding box center [329, 391] width 407 height 36
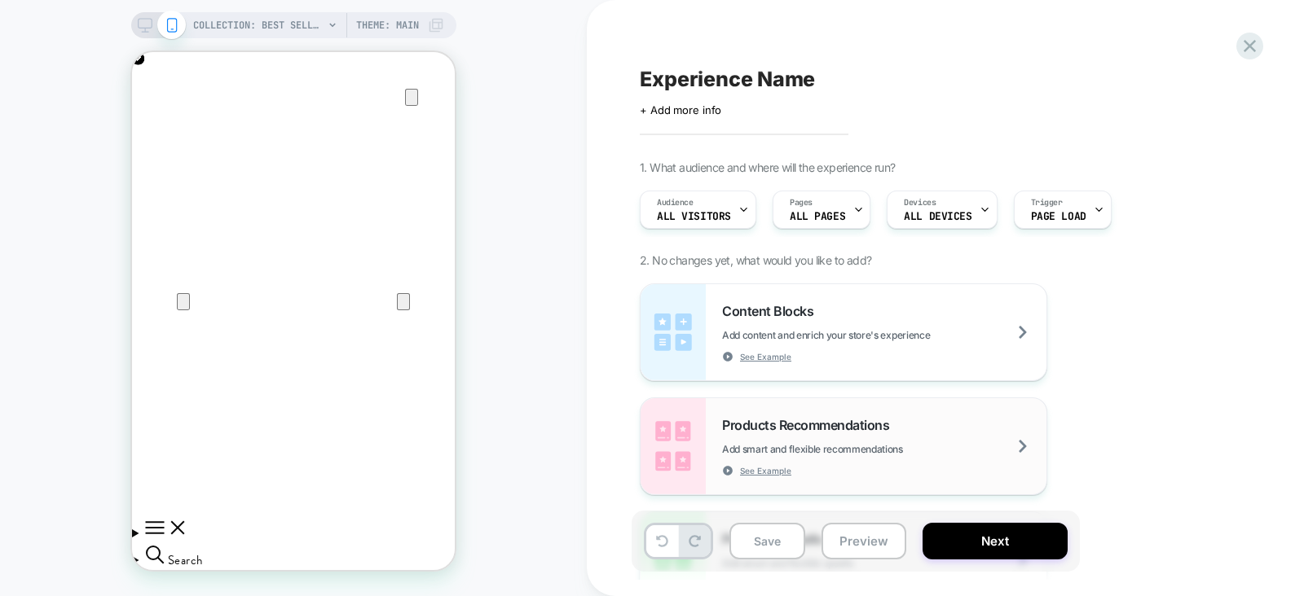
scroll to position [970, 0]
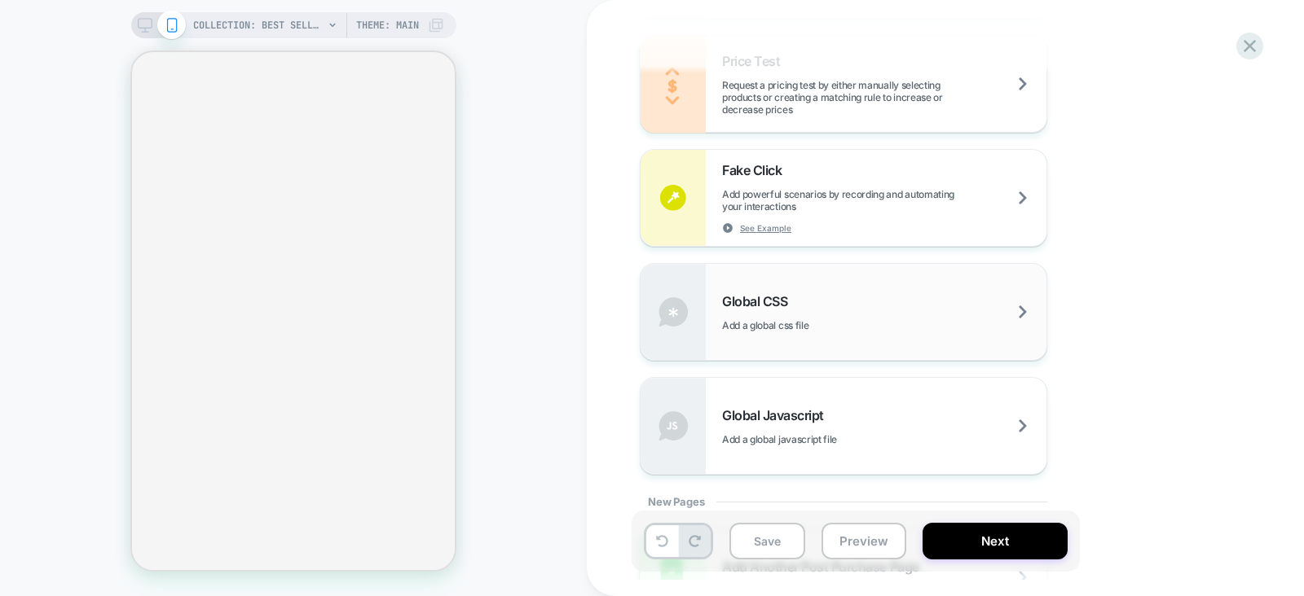
click at [880, 310] on div "Global CSS Add a global css file" at bounding box center [884, 312] width 324 height 38
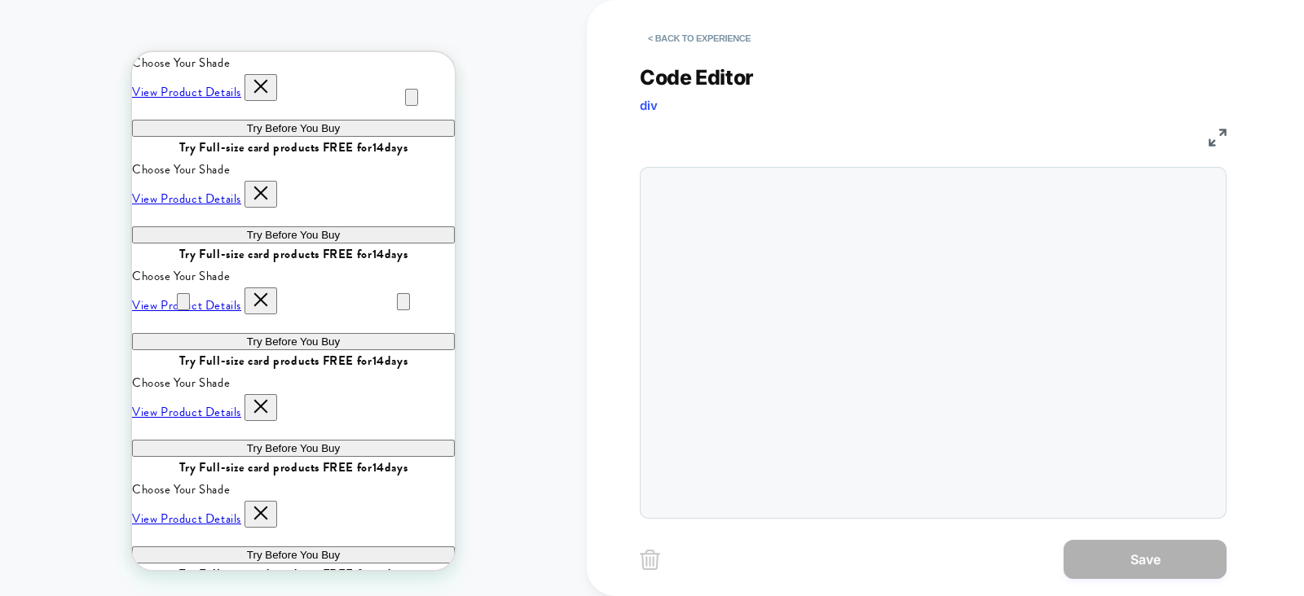
click at [788, 220] on div at bounding box center [933, 343] width 587 height 352
click at [790, 326] on div at bounding box center [933, 343] width 587 height 352
click at [772, 216] on div at bounding box center [966, 342] width 504 height 333
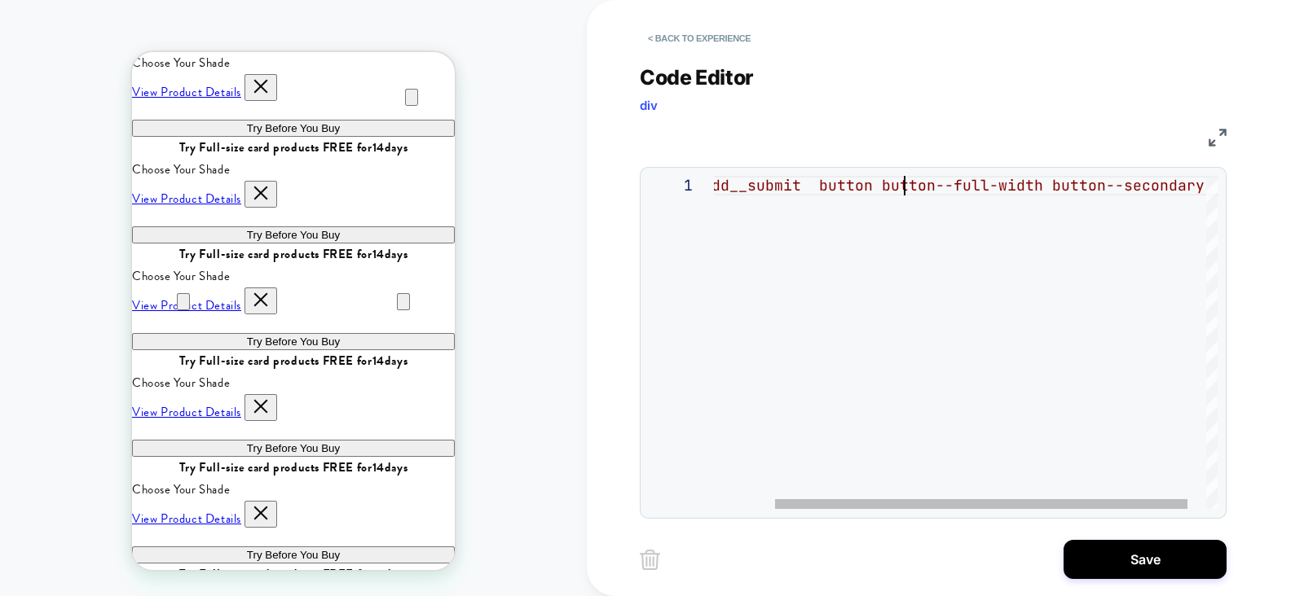
click at [901, 187] on div ".quick-add__submit button button--full-width button--secondary" at bounding box center [940, 342] width 600 height 333
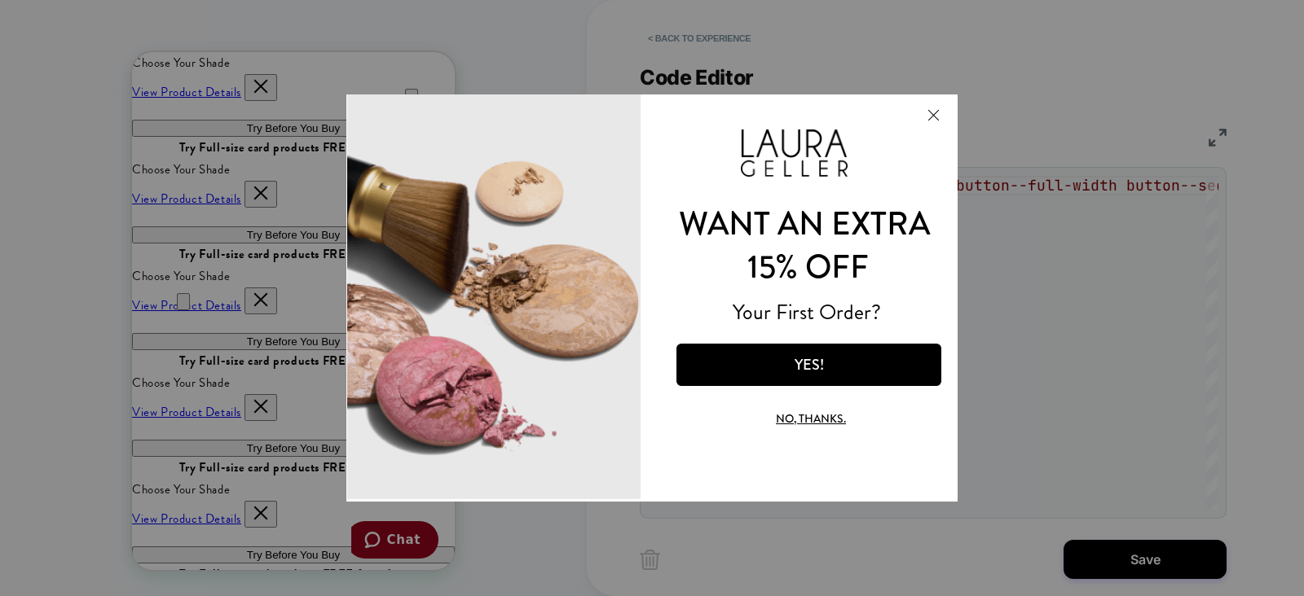
click at [936, 120] on button "Close Modal" at bounding box center [933, 114] width 44 height 39
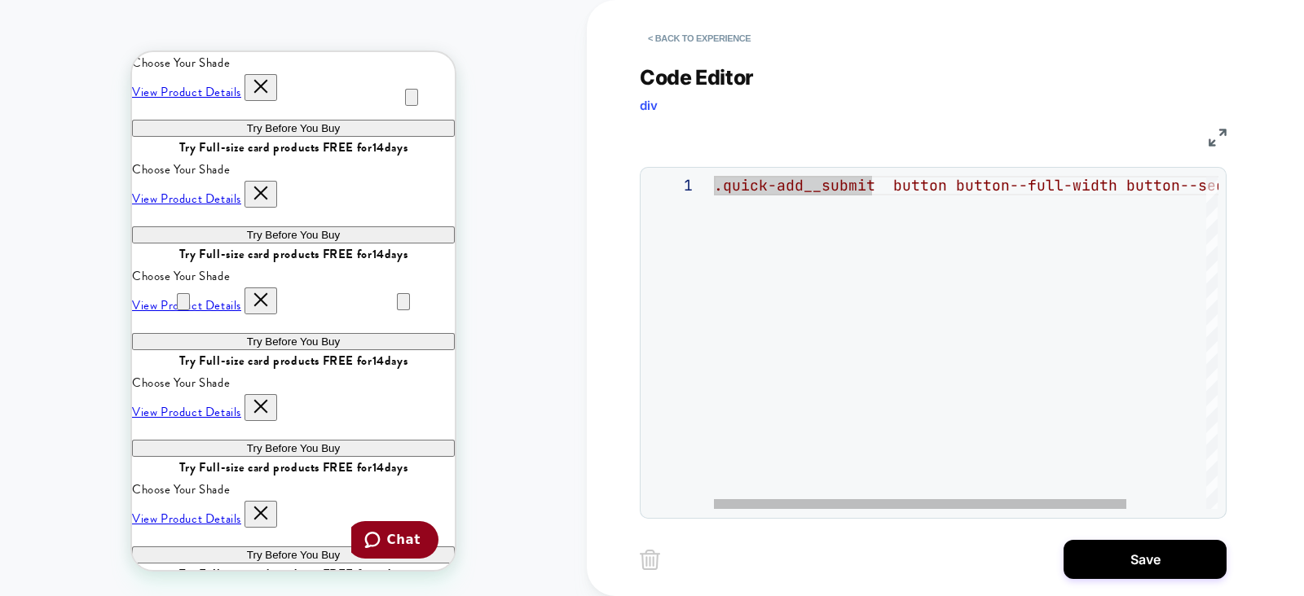
click at [888, 181] on div ".quick-add__submit button button--full-width button--secondary" at bounding box center [1014, 342] width 600 height 333
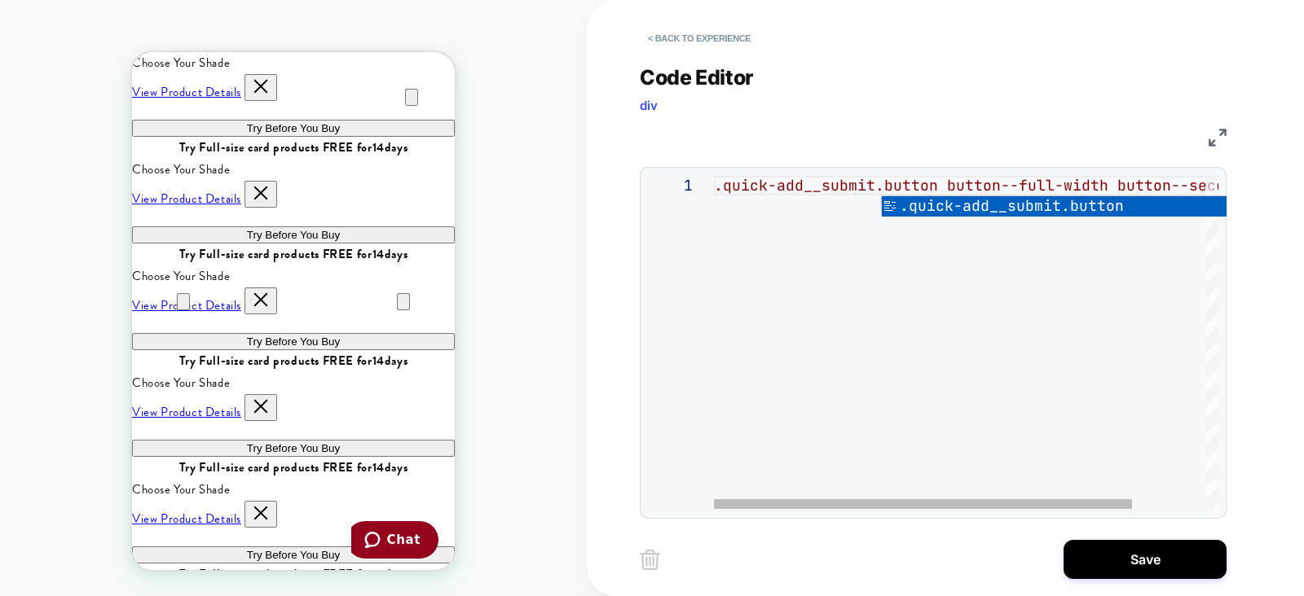
click at [983, 256] on div ".quick-add__submit.button button--full-width button--secondary" at bounding box center [1010, 342] width 592 height 333
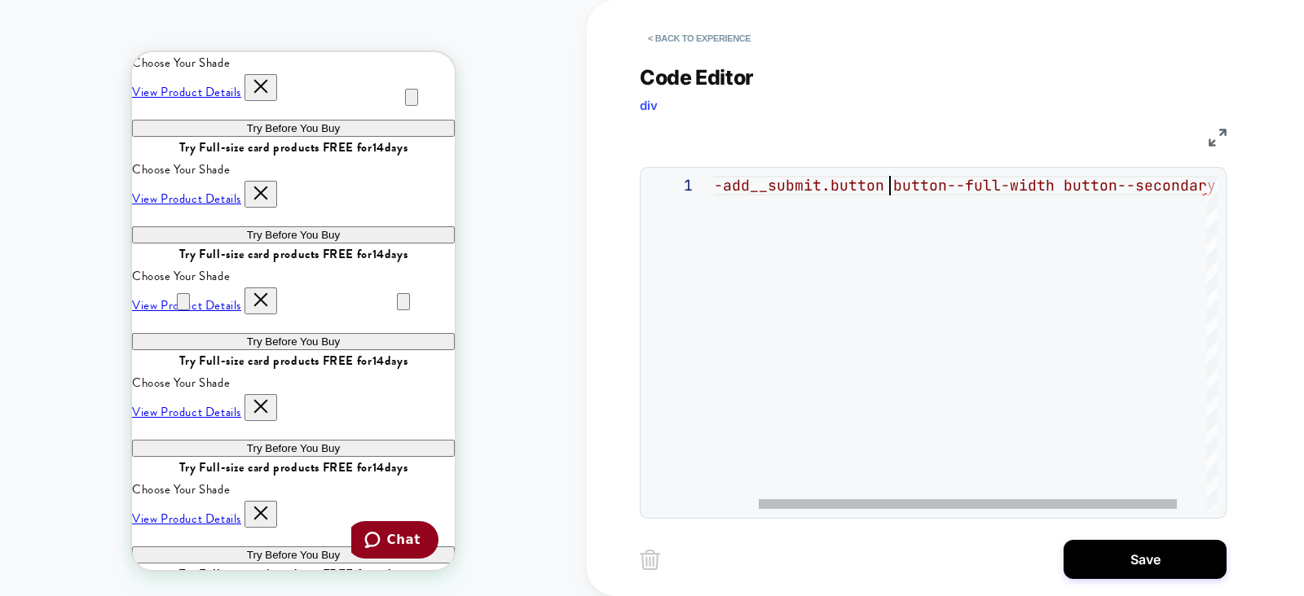
click at [888, 182] on div ".quick-add__submit.button button--full-width button--secondary" at bounding box center [956, 342] width 592 height 333
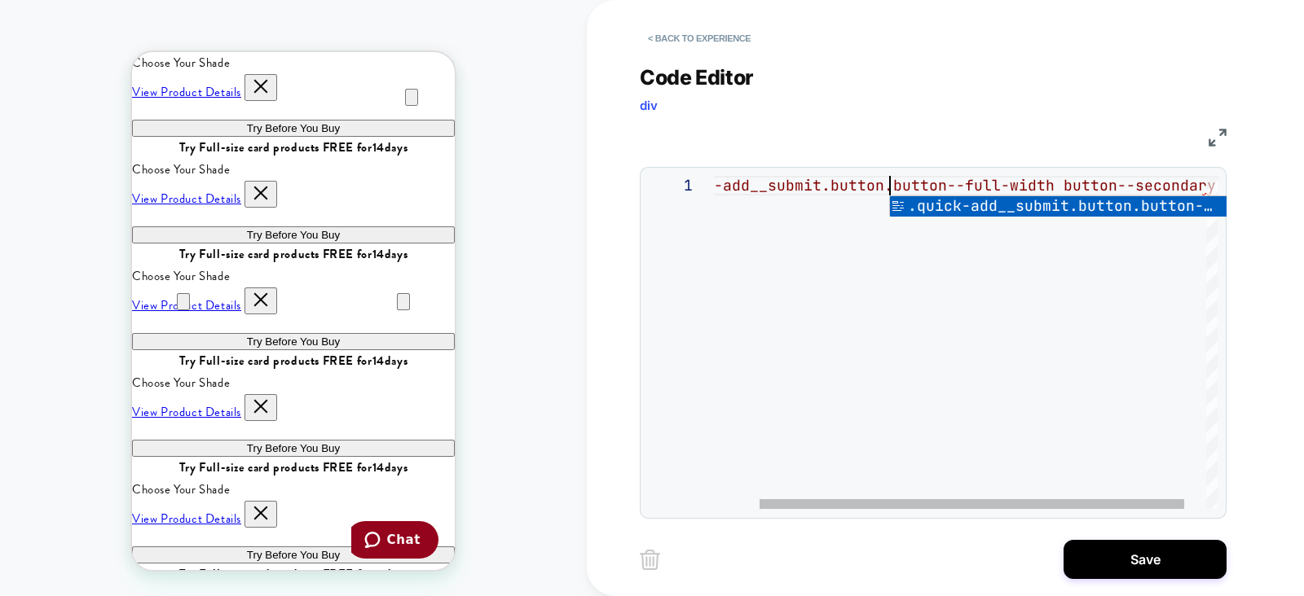
scroll to position [0, 227]
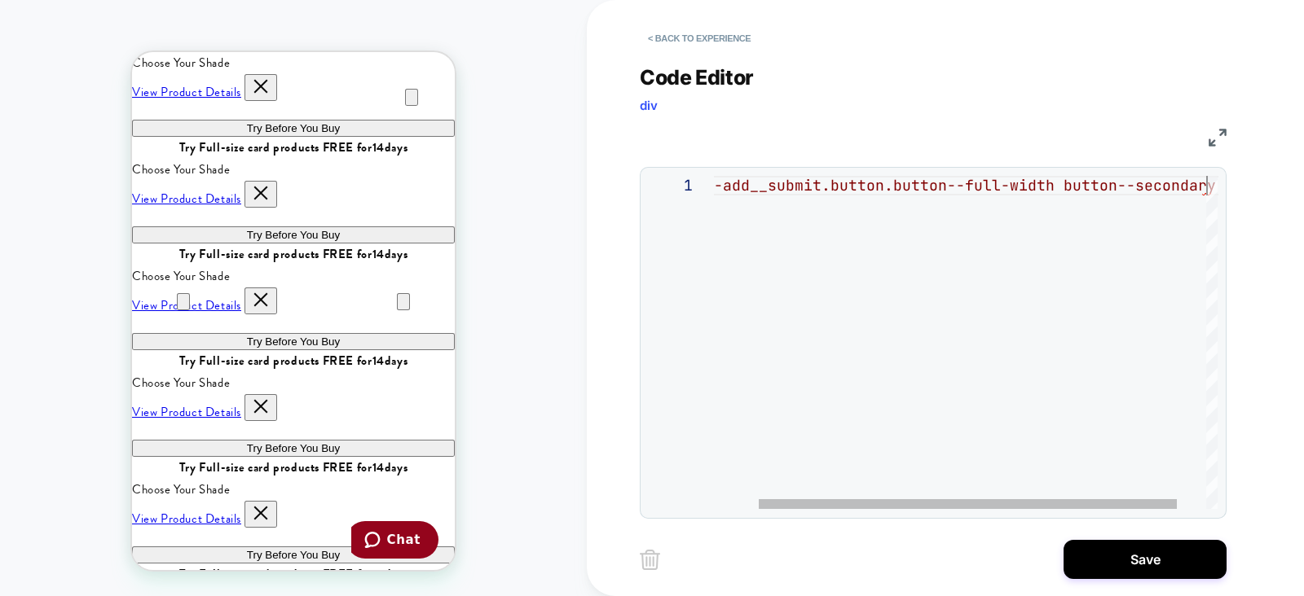
click at [889, 226] on div ".quick-add__submit.button.button--full-width button--secondary" at bounding box center [956, 342] width 592 height 333
click at [1018, 187] on div ".quick-add__submit.button.button--full-width button--secondary" at bounding box center [921, 342] width 592 height 333
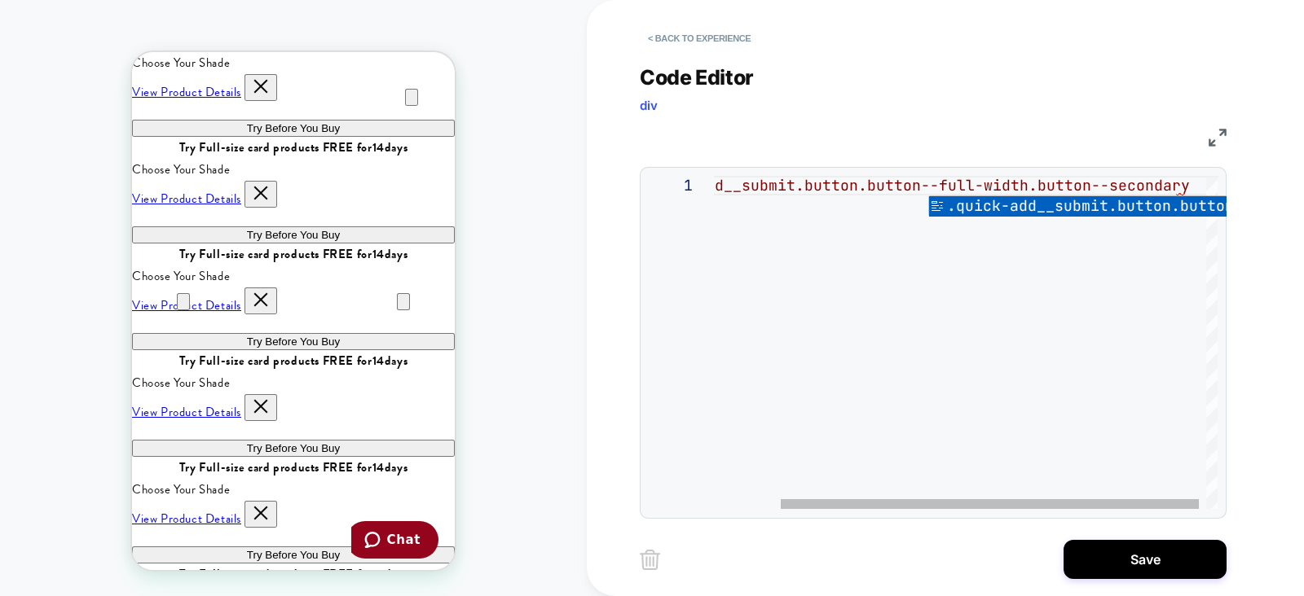
click at [957, 325] on div ".quick-add__submit.button.button--full-width.butto n--secondary" at bounding box center [930, 342] width 592 height 333
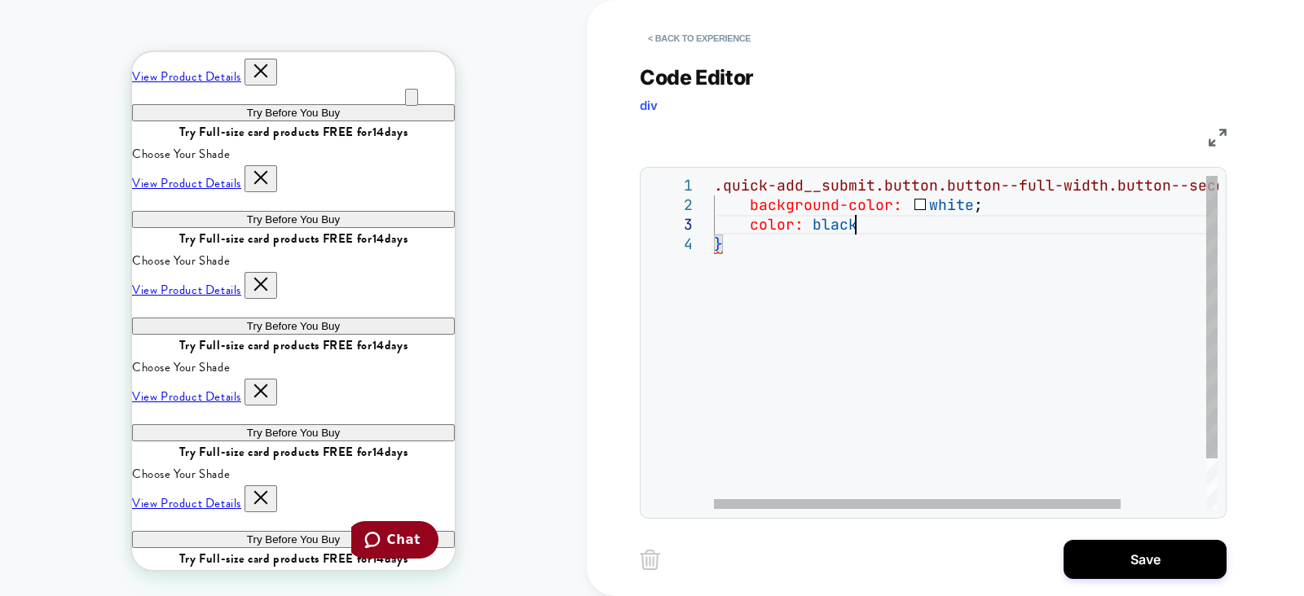
scroll to position [38, 147]
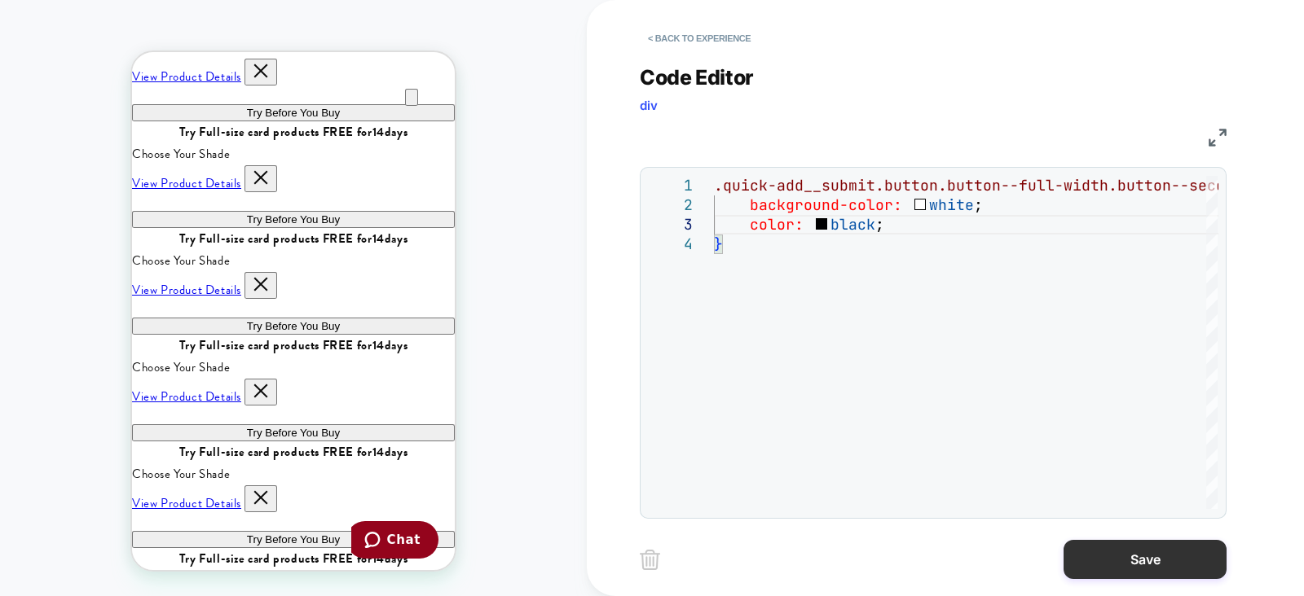
type textarea "**********"
click at [1097, 556] on button "Save" at bounding box center [1144, 559] width 163 height 39
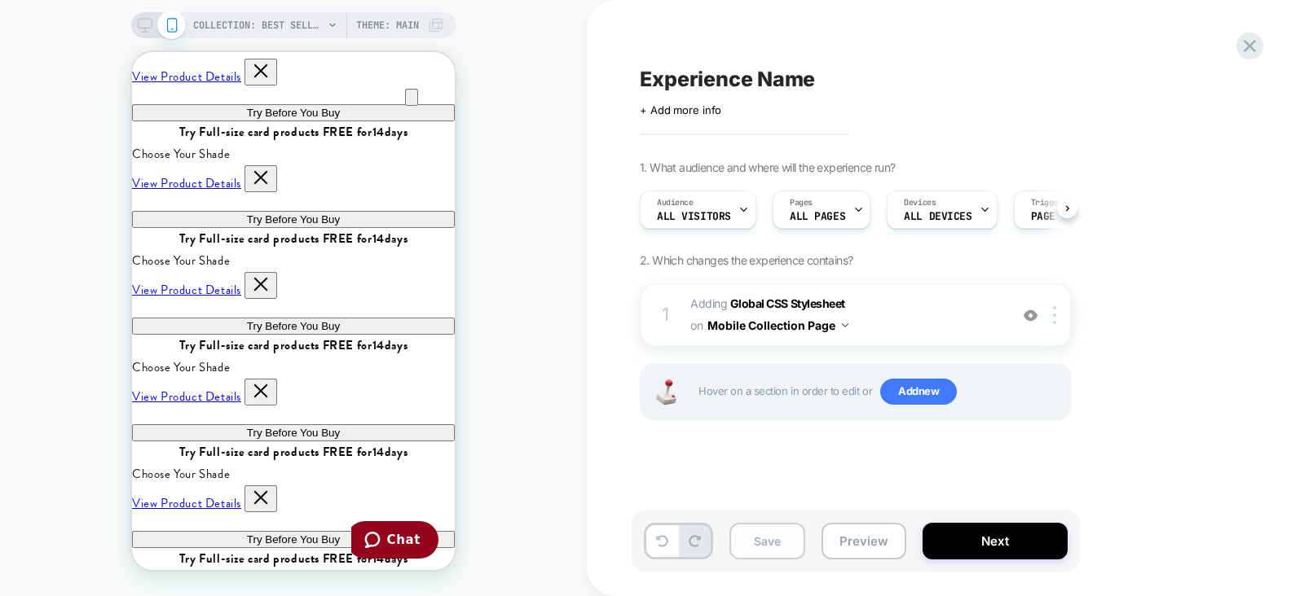
scroll to position [0, 0]
click at [767, 539] on button "Save" at bounding box center [767, 541] width 76 height 37
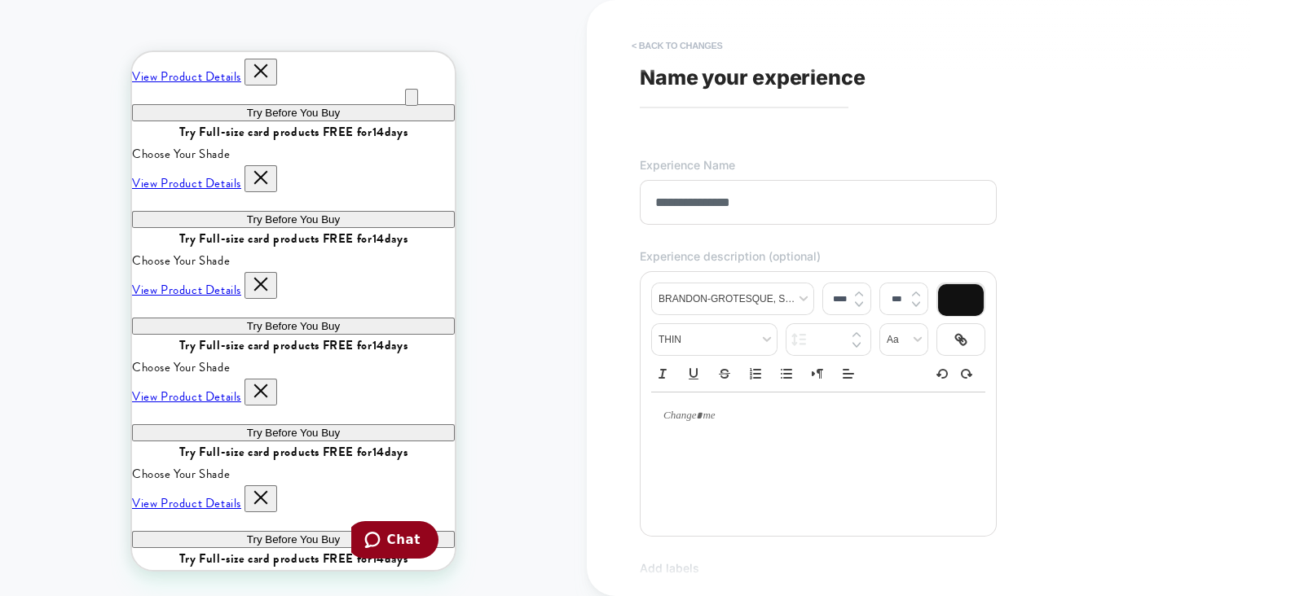
type input "**********"
click at [679, 42] on button "< Back to changes" at bounding box center [677, 46] width 108 height 26
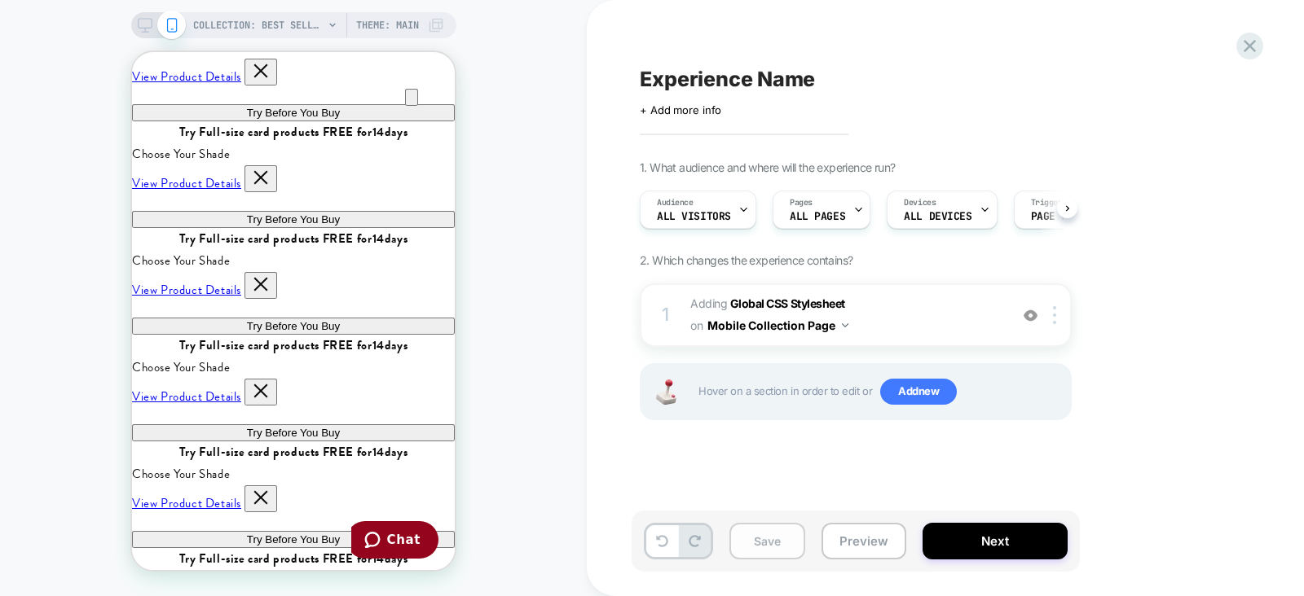
click at [772, 548] on button "Save" at bounding box center [767, 541] width 76 height 37
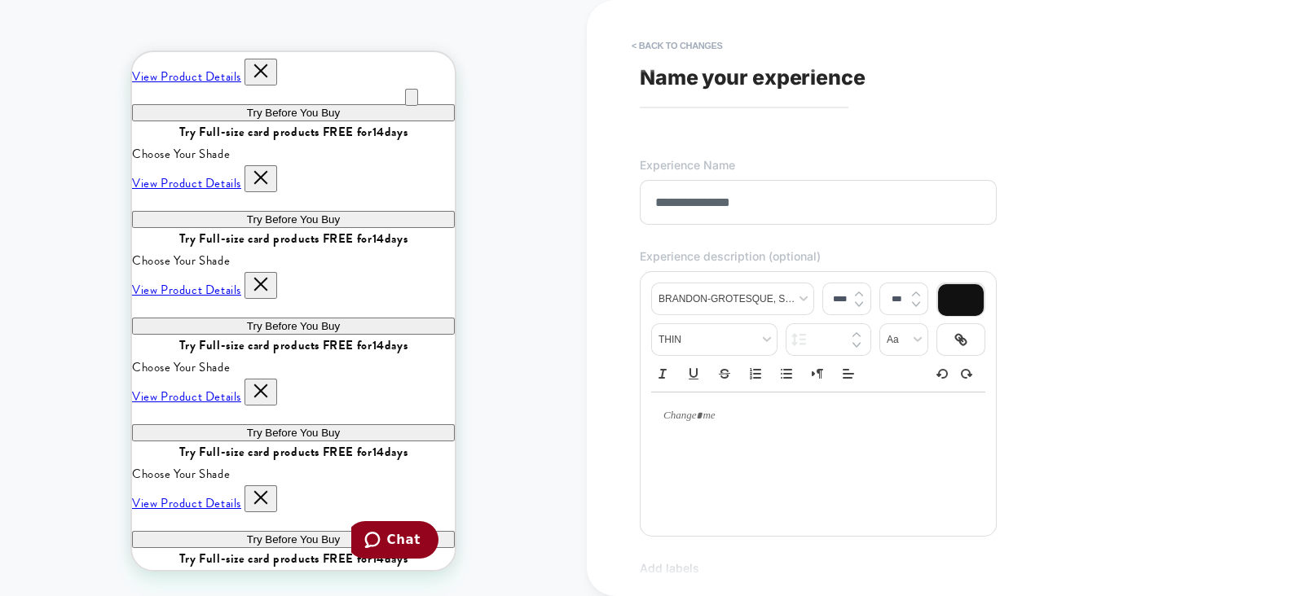
type input "**********"
click at [1242, 265] on div "**********" at bounding box center [945, 298] width 611 height 596
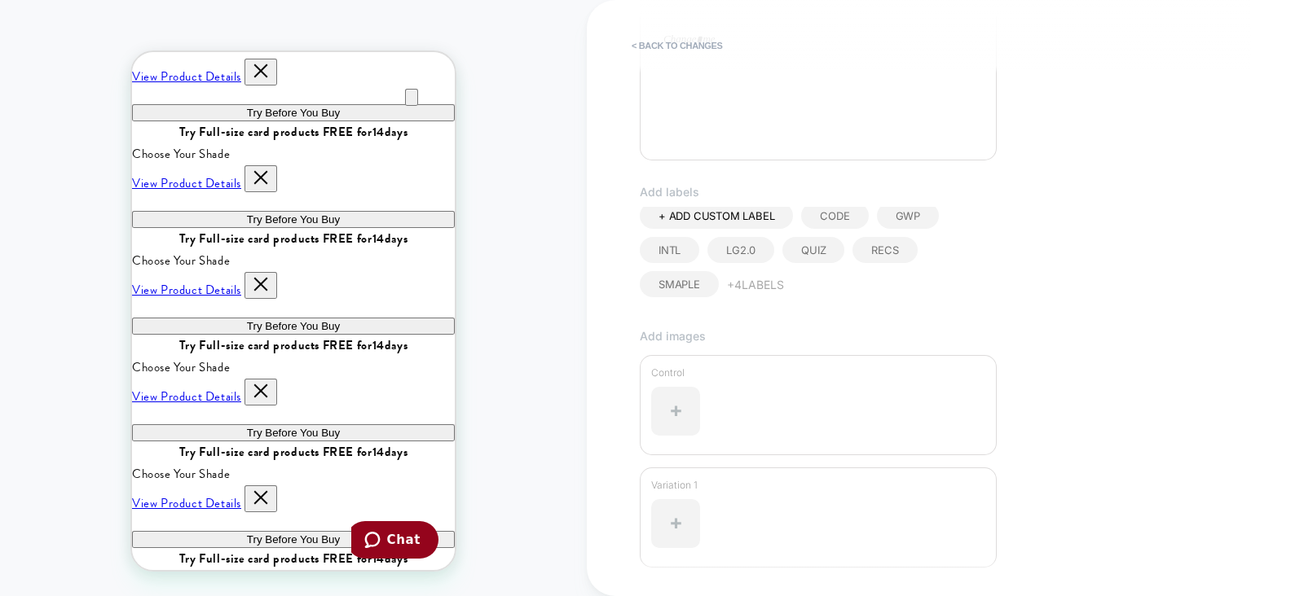
scroll to position [504, 0]
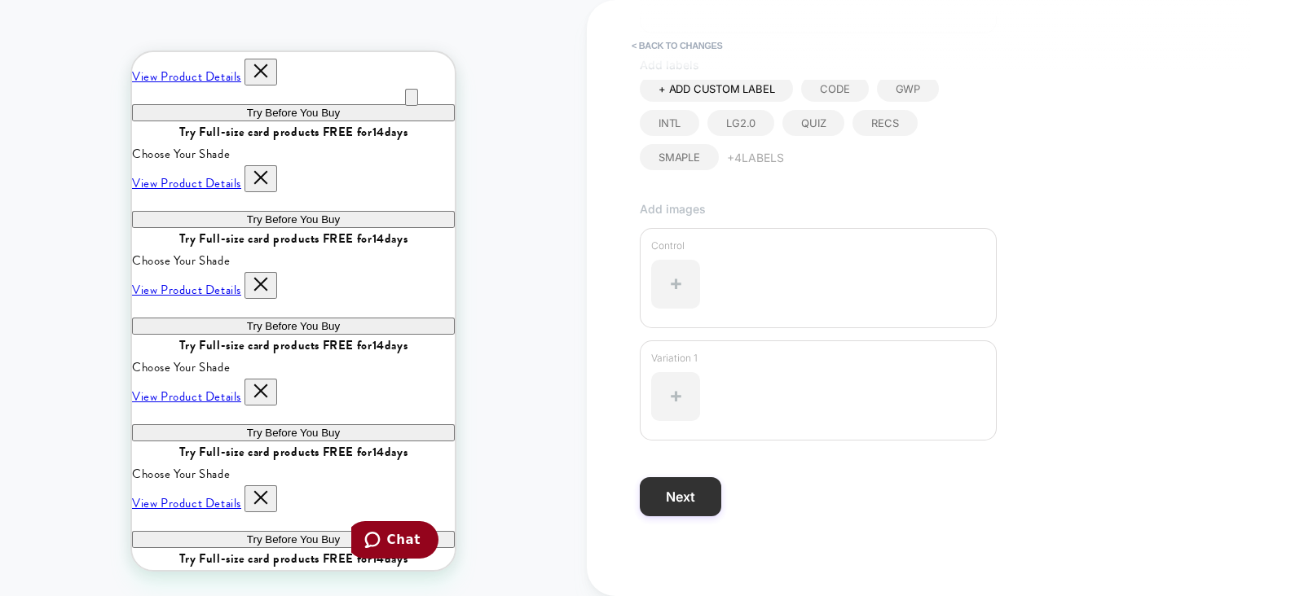
click at [656, 498] on button "Next" at bounding box center [680, 496] width 81 height 39
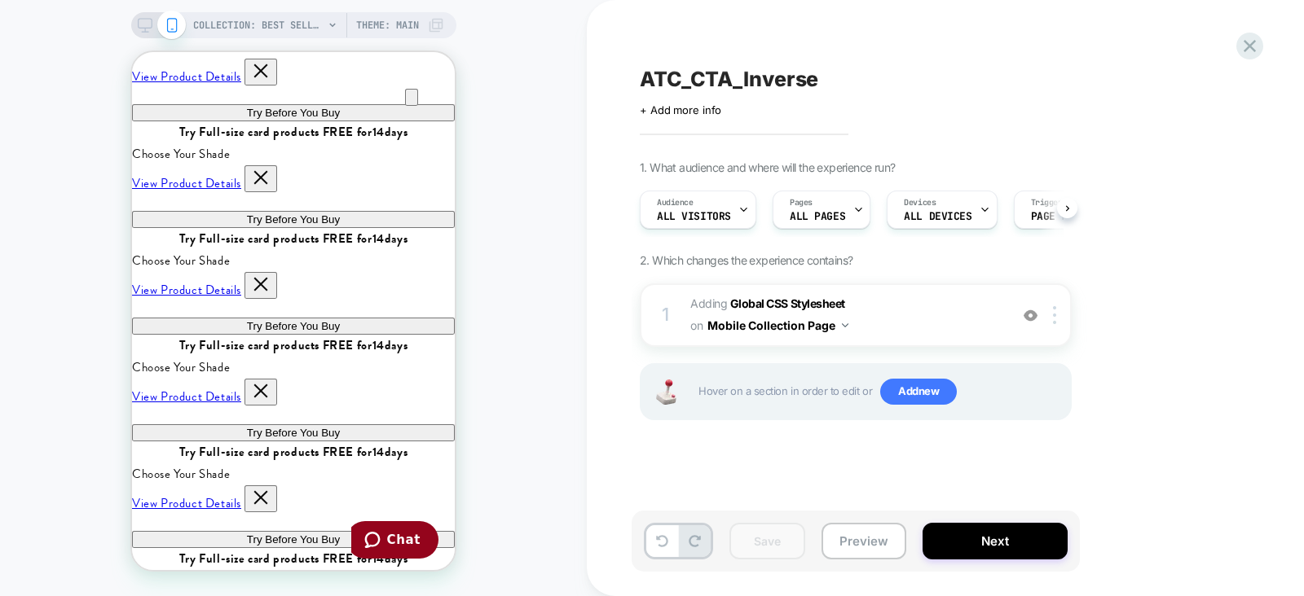
scroll to position [0, 0]
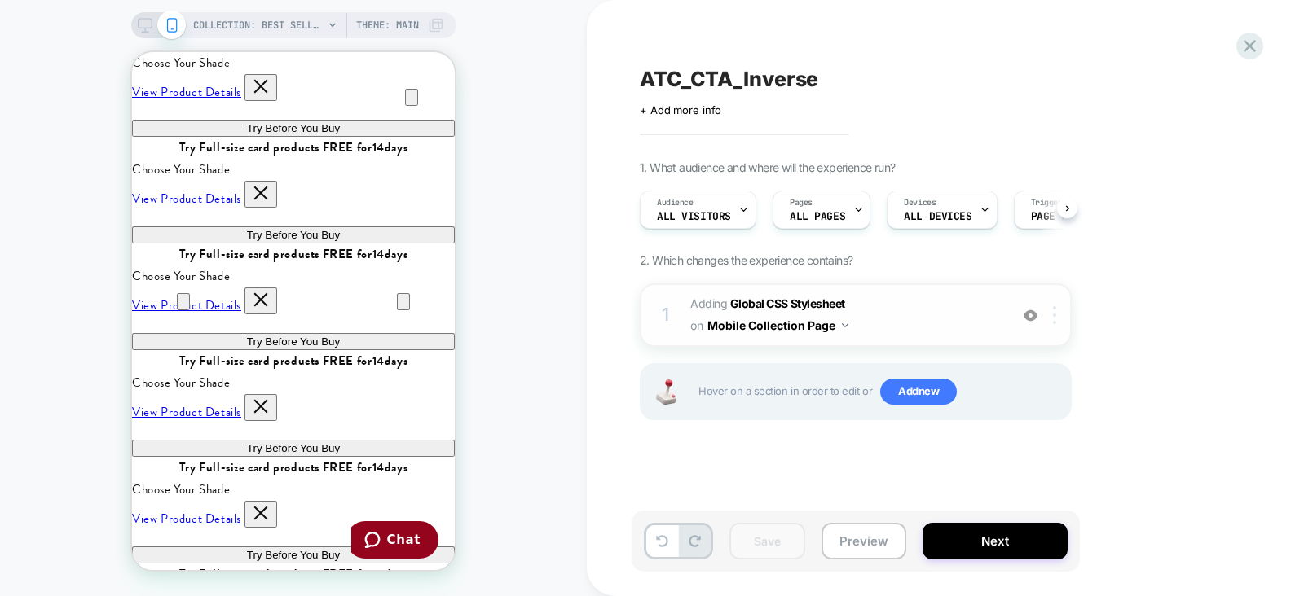
click at [1056, 314] on div at bounding box center [1057, 315] width 27 height 18
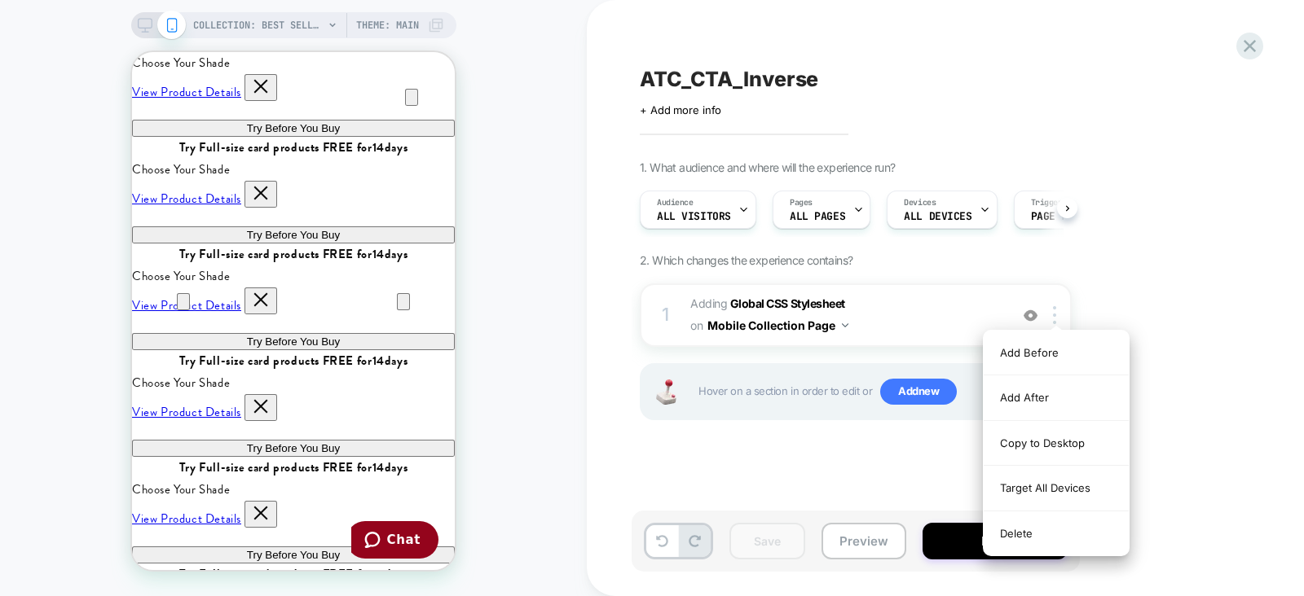
click at [1233, 256] on div "1. What audience and where will the experience run? Audience All Visitors Pages…" at bounding box center [937, 311] width 595 height 301
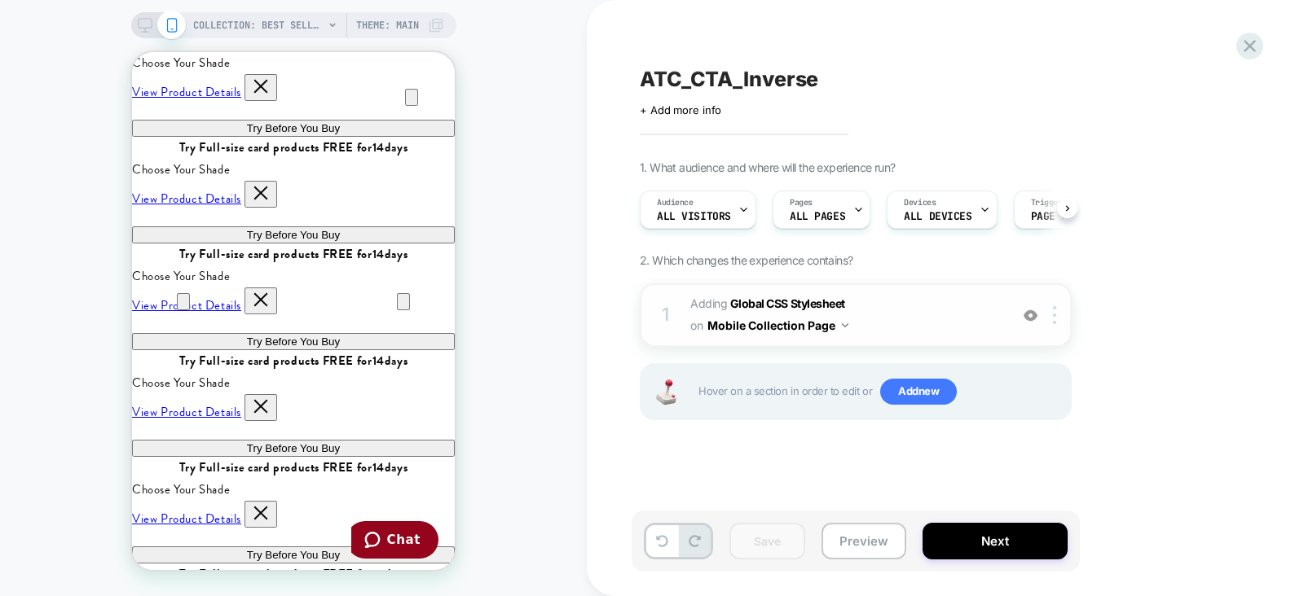
click at [825, 323] on button "Mobile Collection Page" at bounding box center [777, 326] width 141 height 24
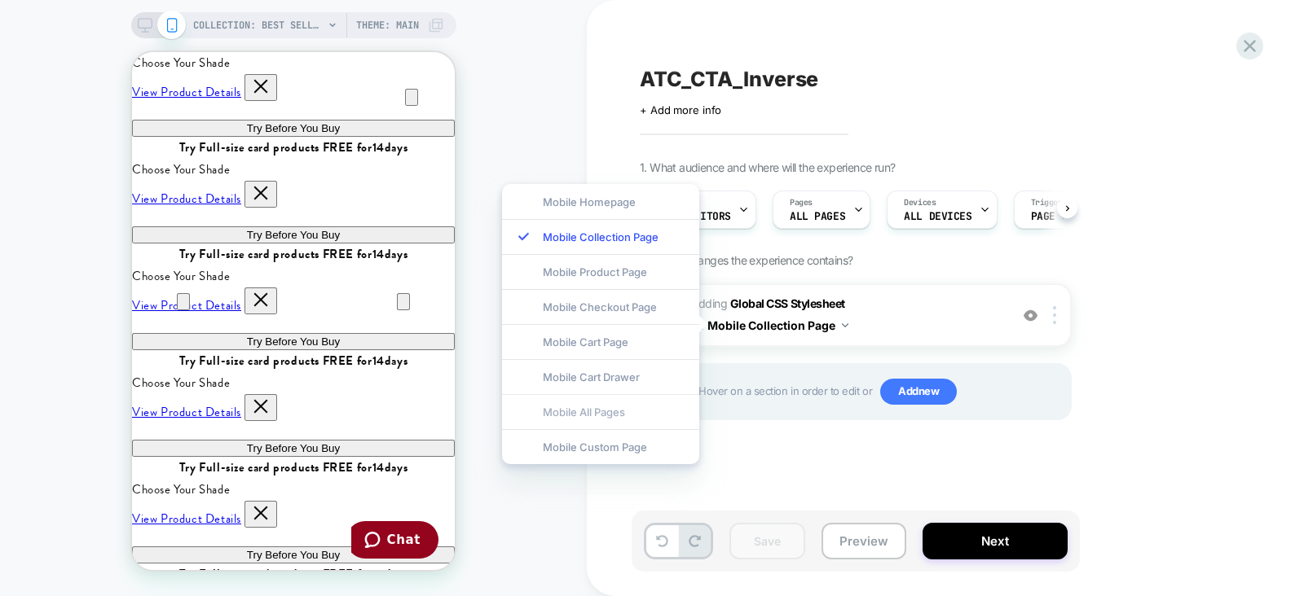
click at [589, 407] on div "Mobile All Pages" at bounding box center [600, 411] width 197 height 35
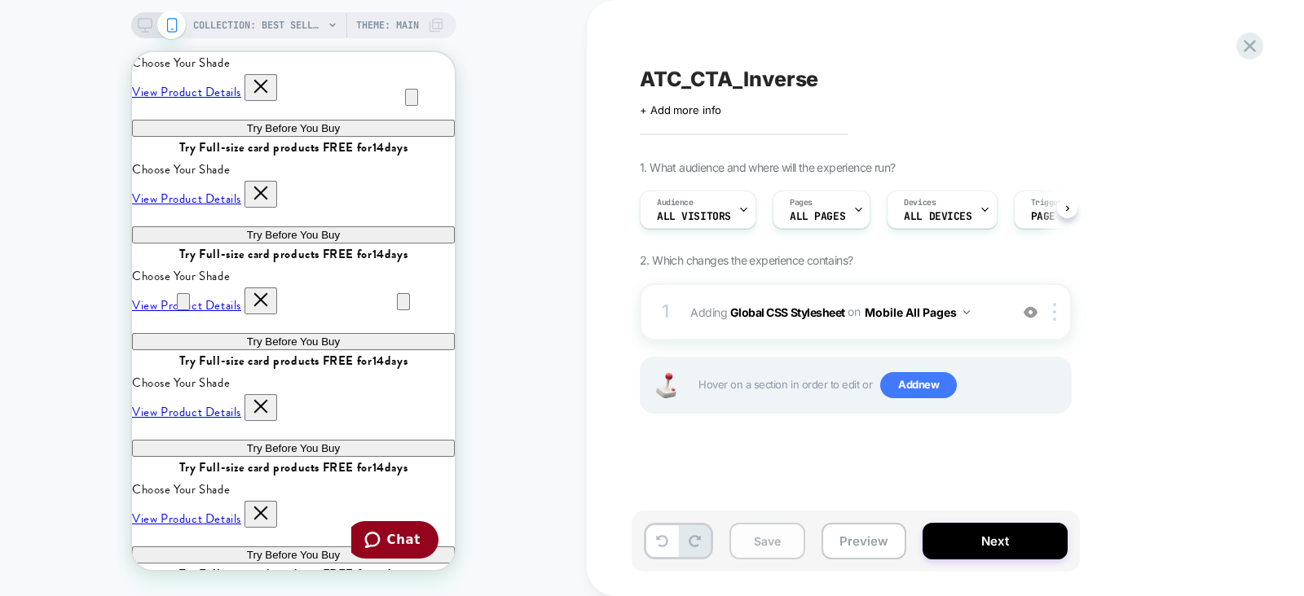
click at [791, 541] on button "Save" at bounding box center [767, 541] width 76 height 37
click at [264, 26] on span "COLLECTION: Best Sellers (Category)" at bounding box center [258, 25] width 130 height 26
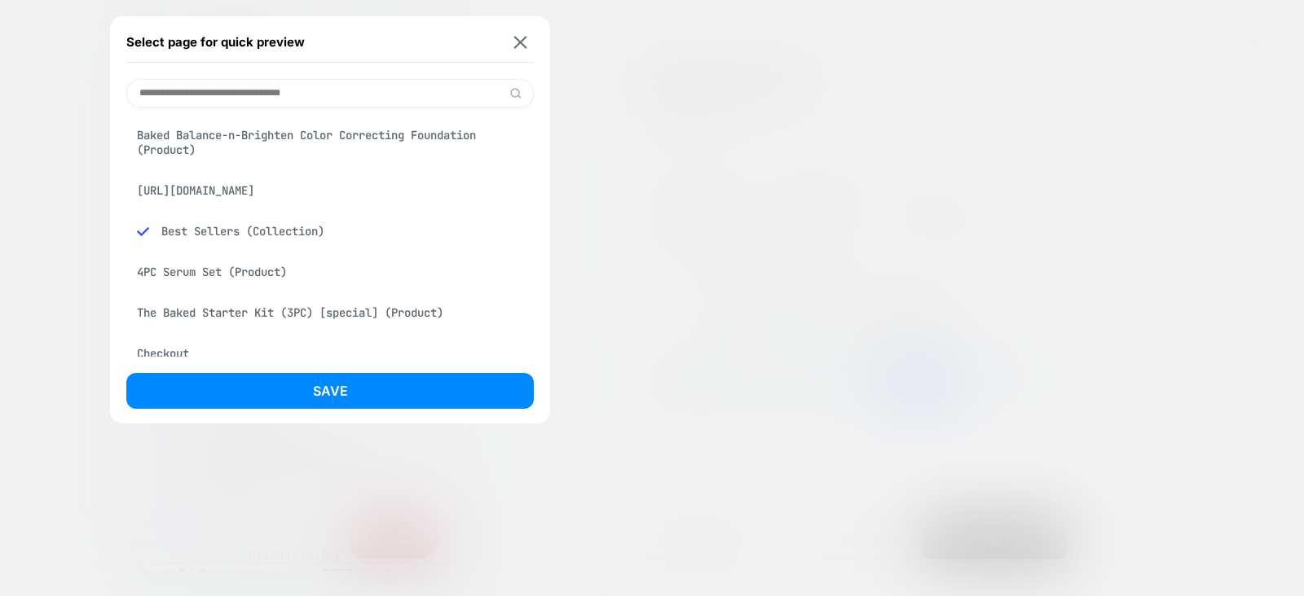
click at [262, 134] on div "Baked Balance-n-Brighten Color Correcting Foundation (Product)" at bounding box center [329, 143] width 407 height 46
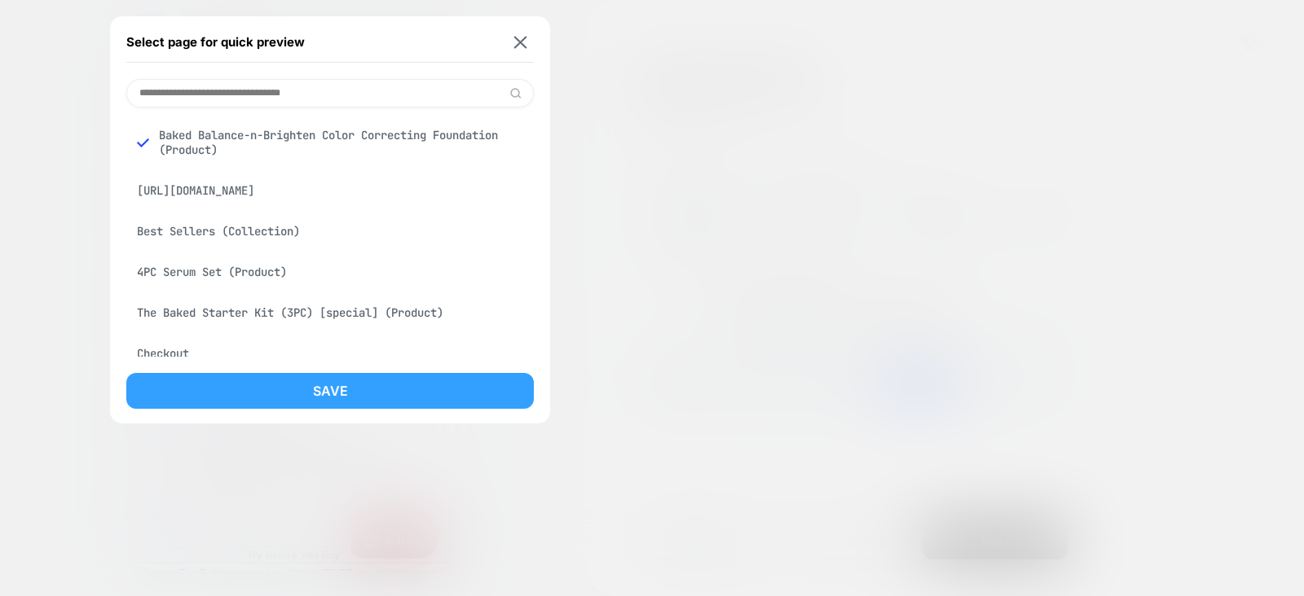
click at [310, 395] on button "Save" at bounding box center [329, 391] width 407 height 36
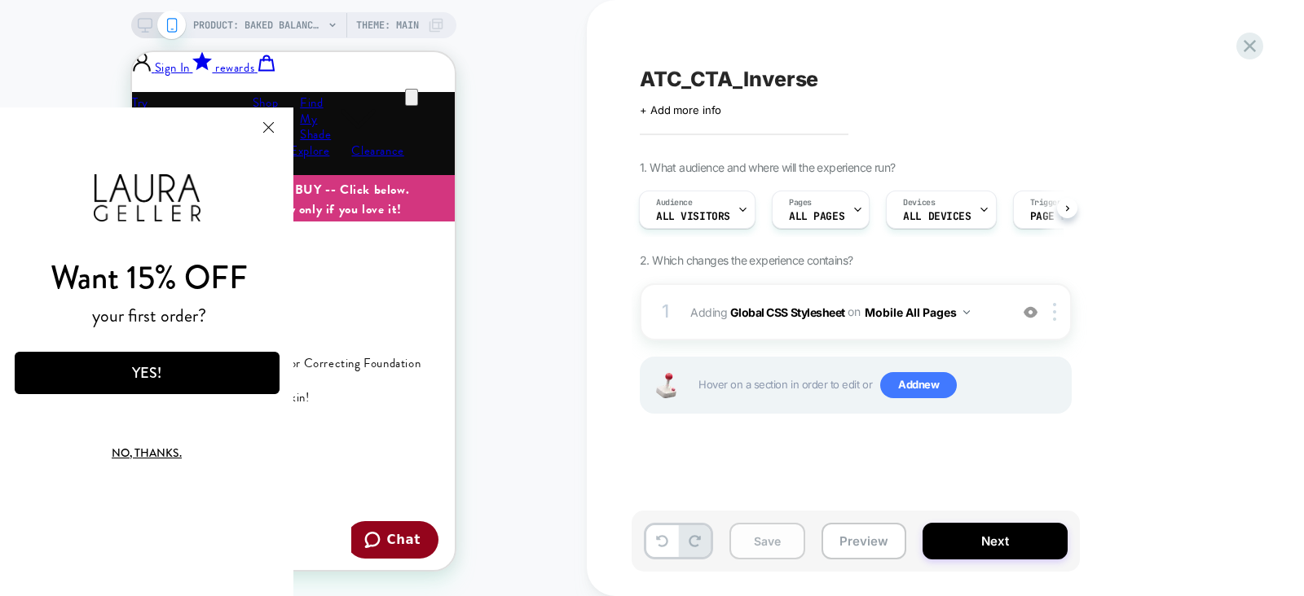
click at [772, 536] on button "Save" at bounding box center [767, 541] width 76 height 37
click at [269, 127] on button "Close Modal" at bounding box center [268, 127] width 44 height 39
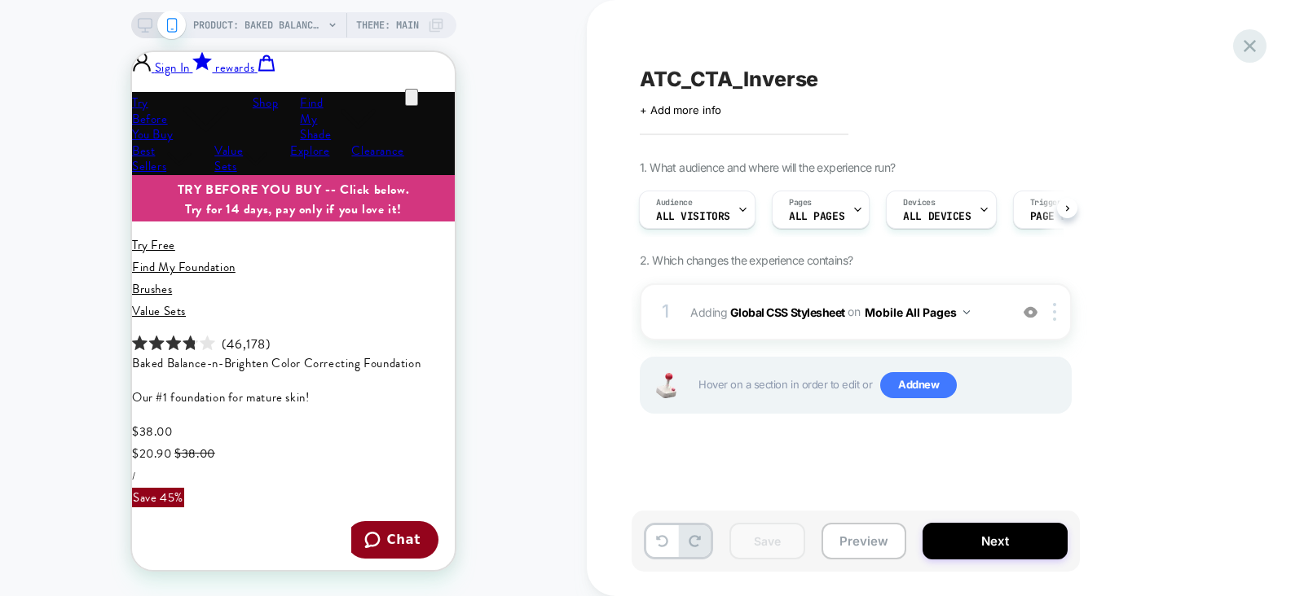
click at [1242, 51] on icon at bounding box center [1249, 46] width 22 height 22
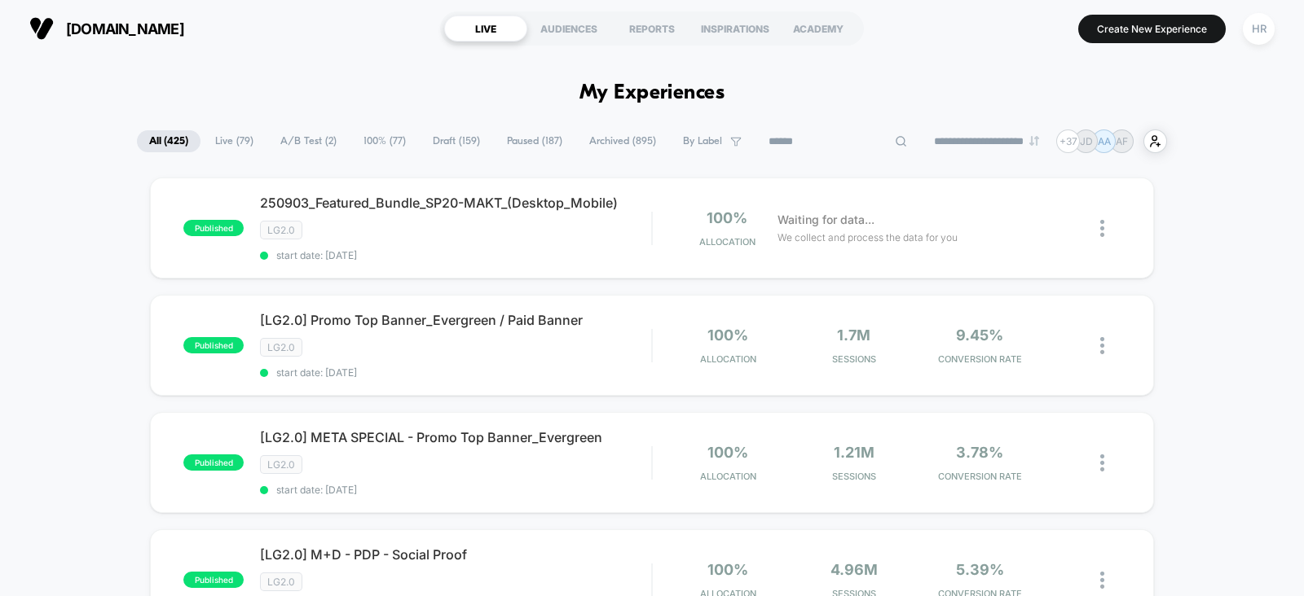
click at [828, 143] on input at bounding box center [837, 142] width 163 height 20
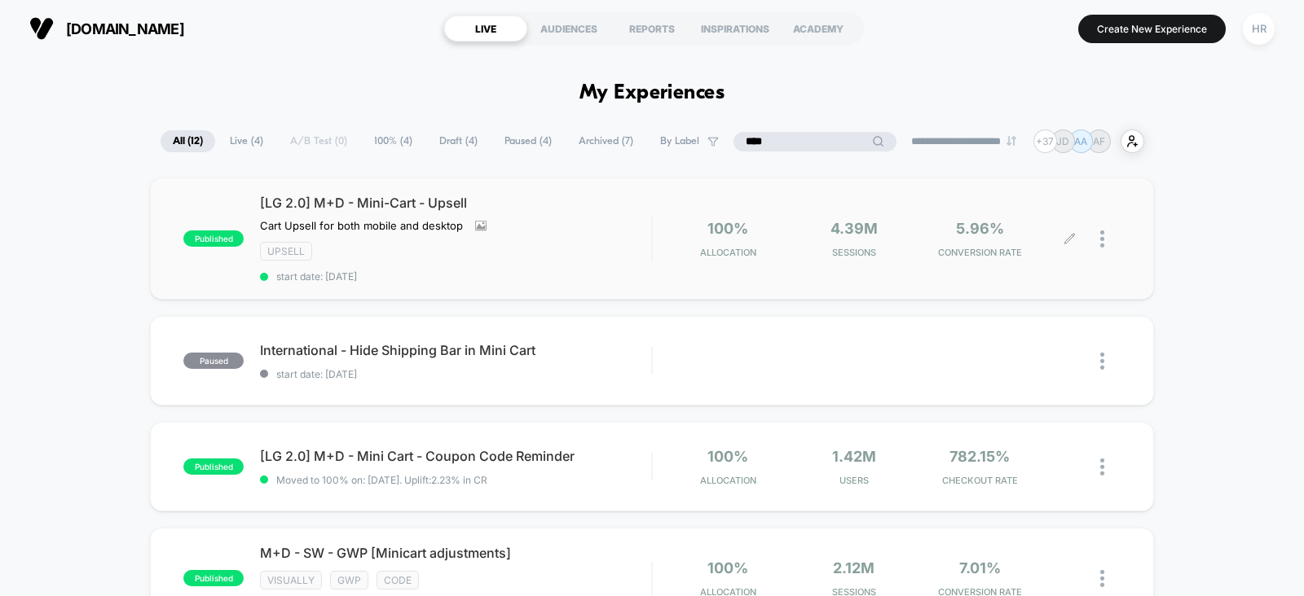
type input "****"
click at [1071, 240] on icon at bounding box center [1069, 239] width 12 height 12
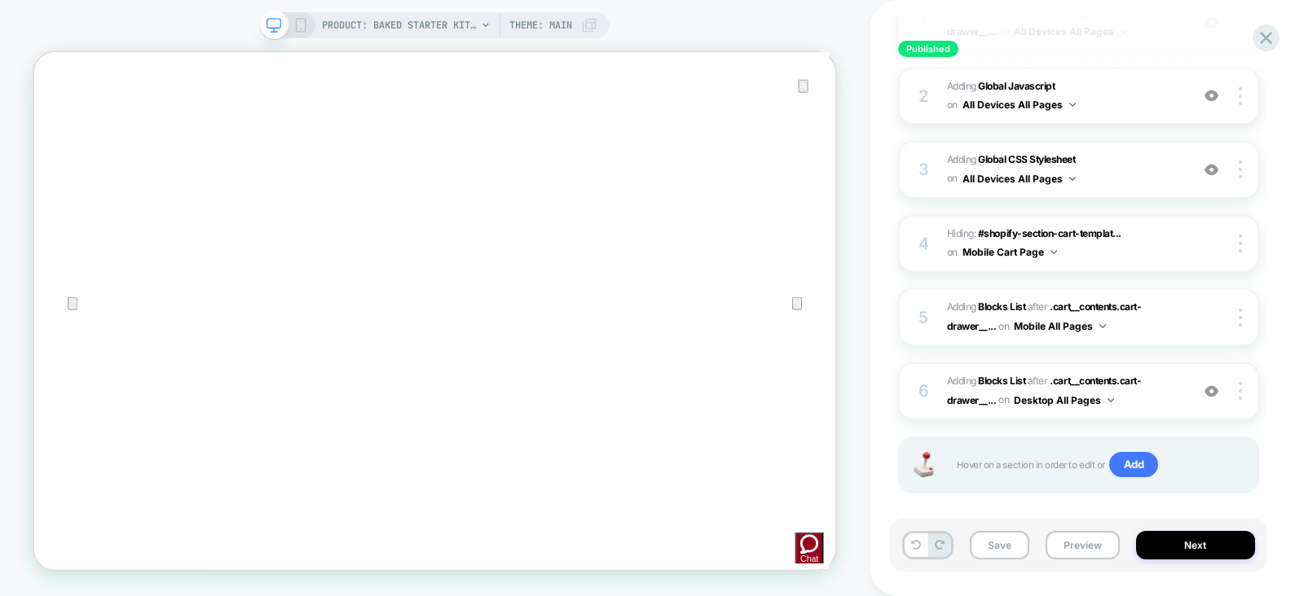
scroll to position [335, 0]
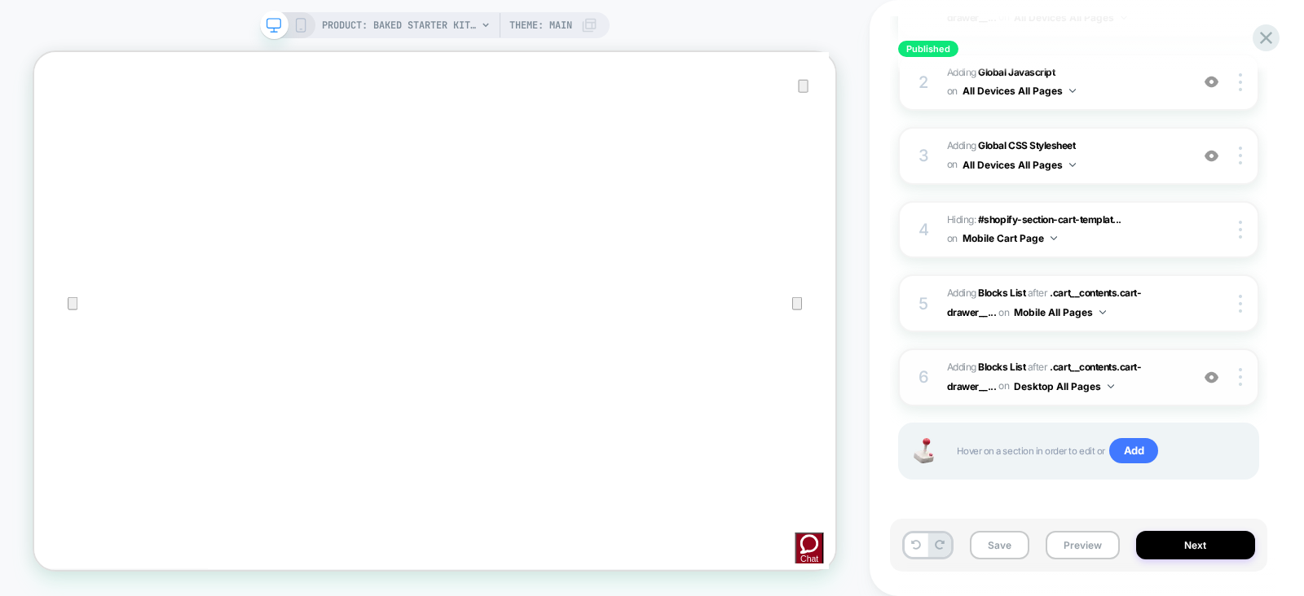
click at [1180, 381] on span "#_loomi_addon_1750270464938_dup1753298408 Adding Blocks List AFTER .cart__conte…" at bounding box center [1064, 377] width 235 height 38
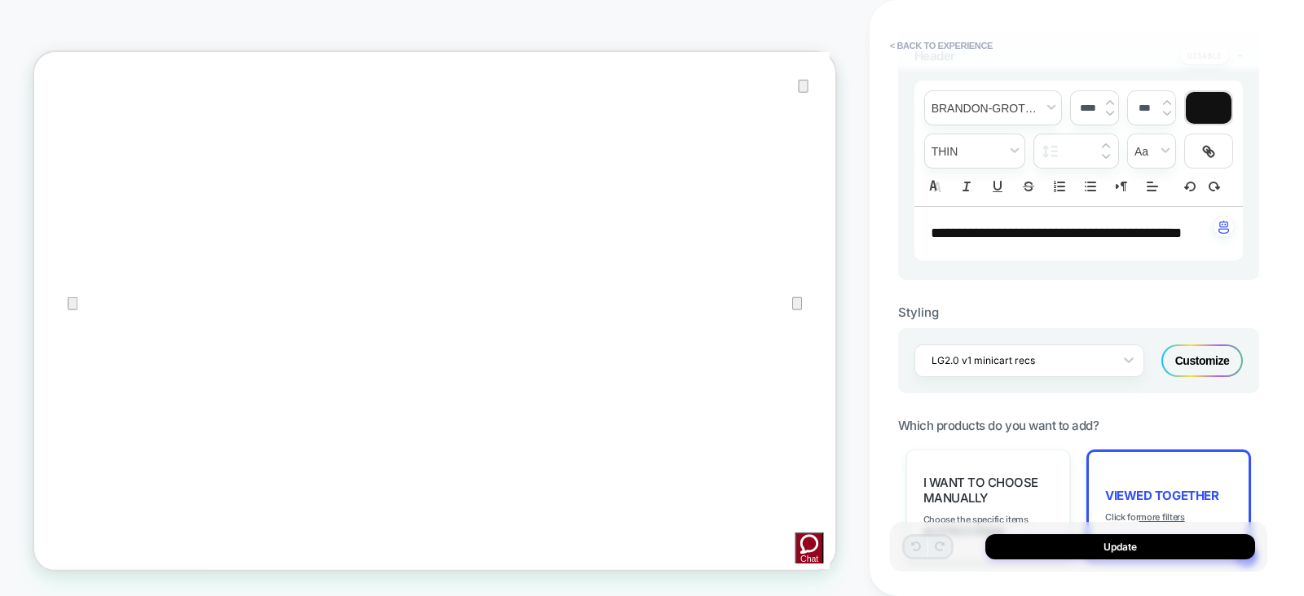
scroll to position [806, 0]
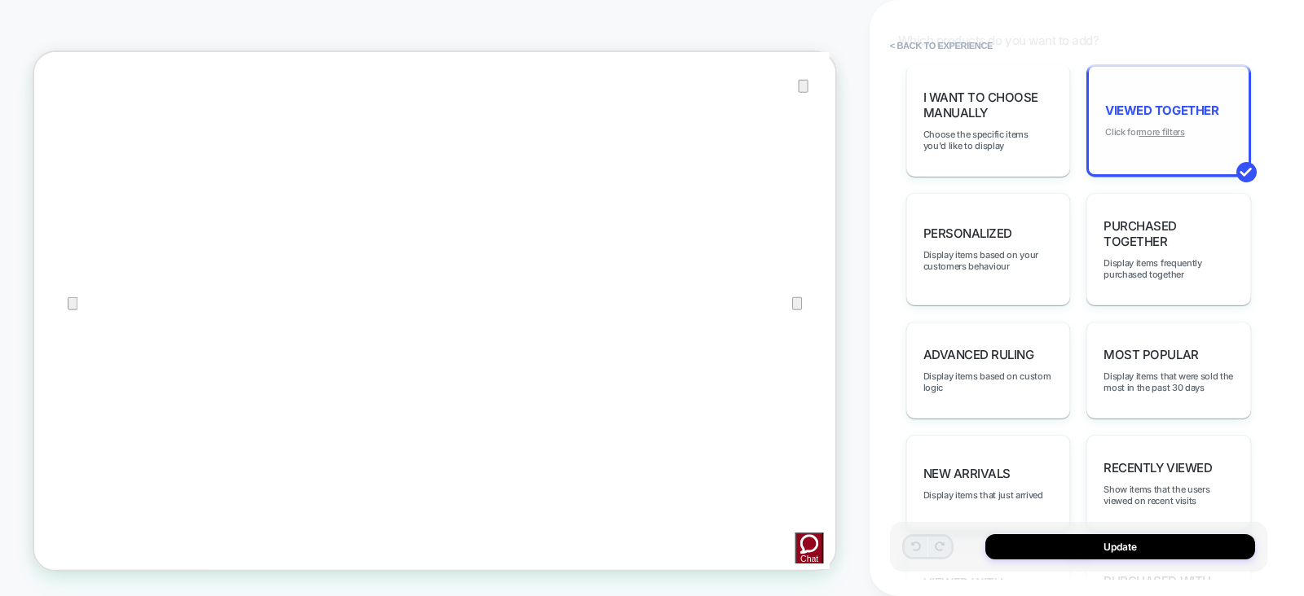
click at [1169, 138] on u "more filters" at bounding box center [1161, 131] width 46 height 11
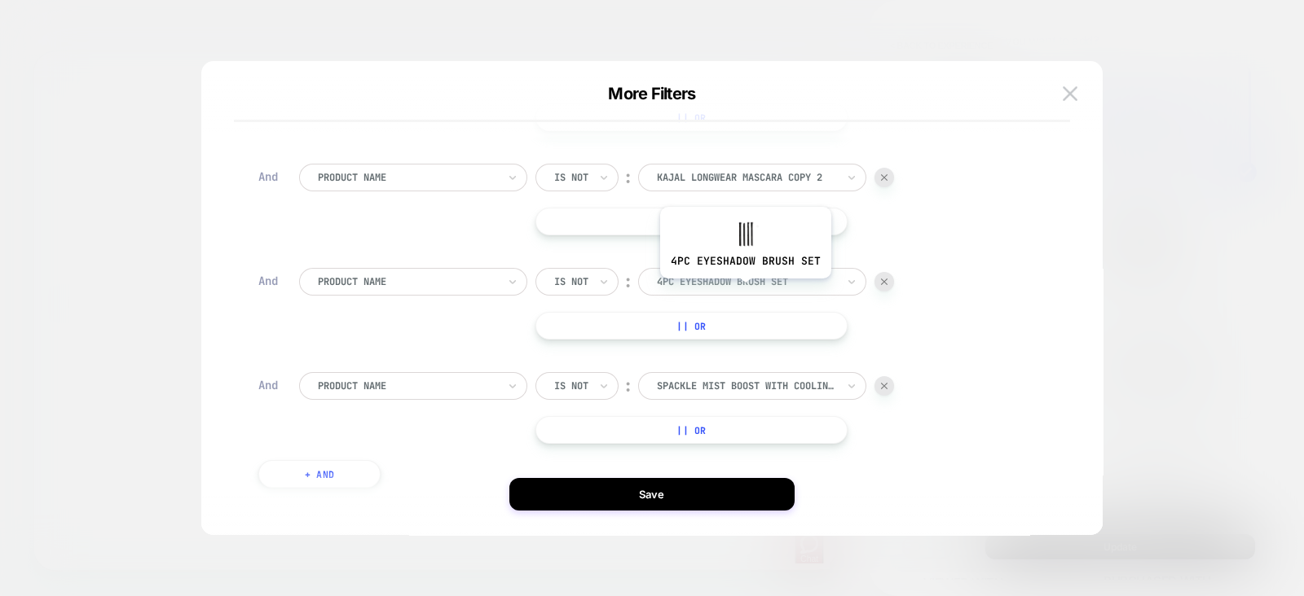
scroll to position [720, 0]
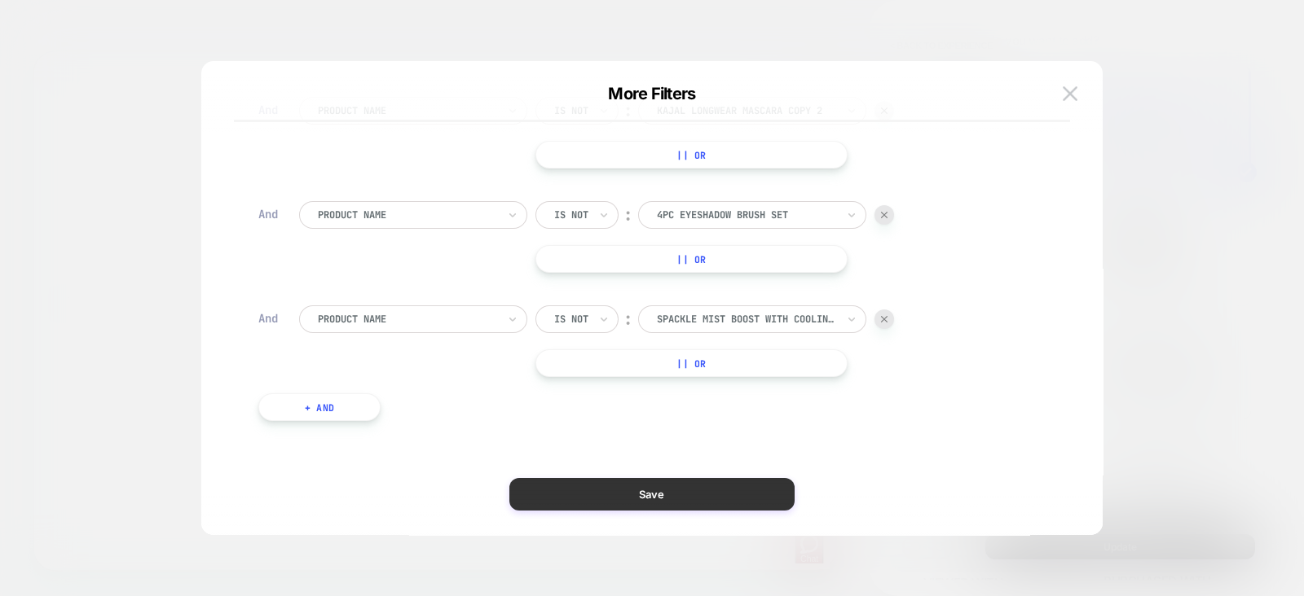
click at [620, 493] on button "Save" at bounding box center [651, 494] width 285 height 33
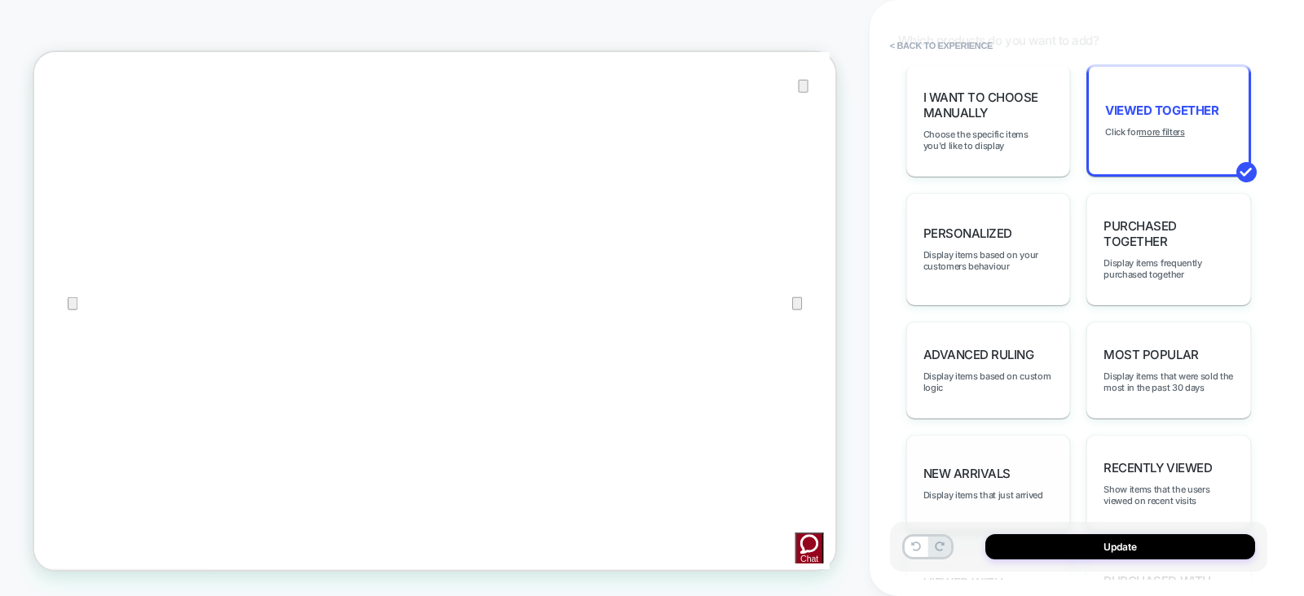
scroll to position [0, 0]
click at [1071, 557] on button "Update" at bounding box center [1120, 546] width 270 height 25
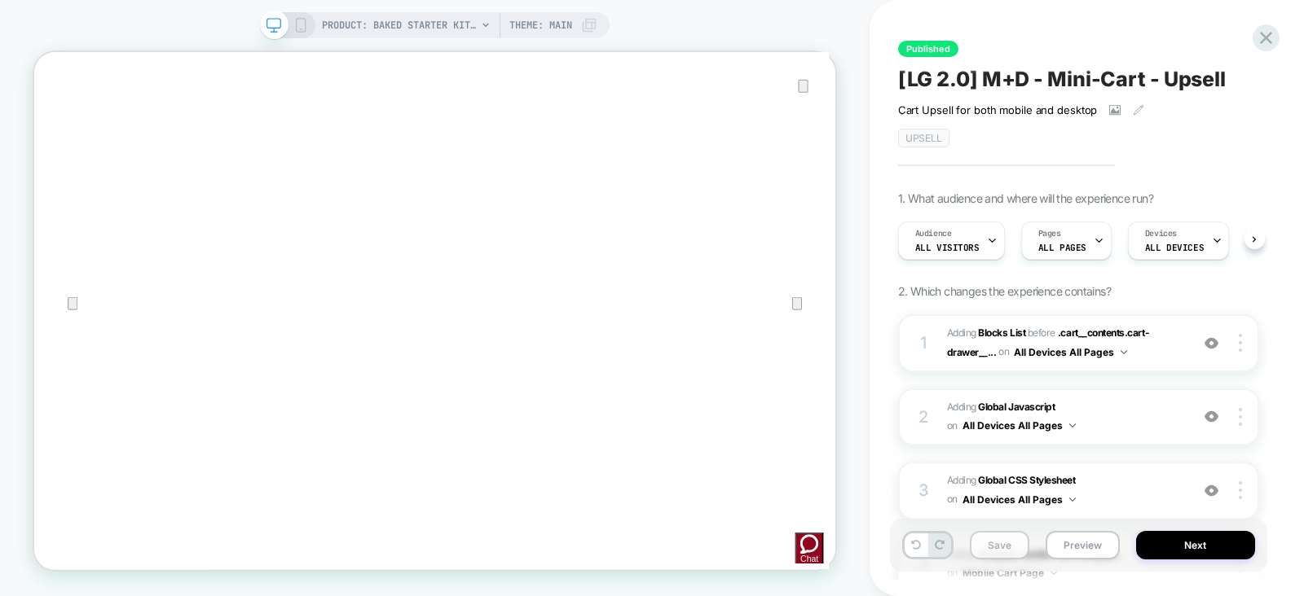
click at [1006, 543] on button "Save" at bounding box center [999, 545] width 59 height 29
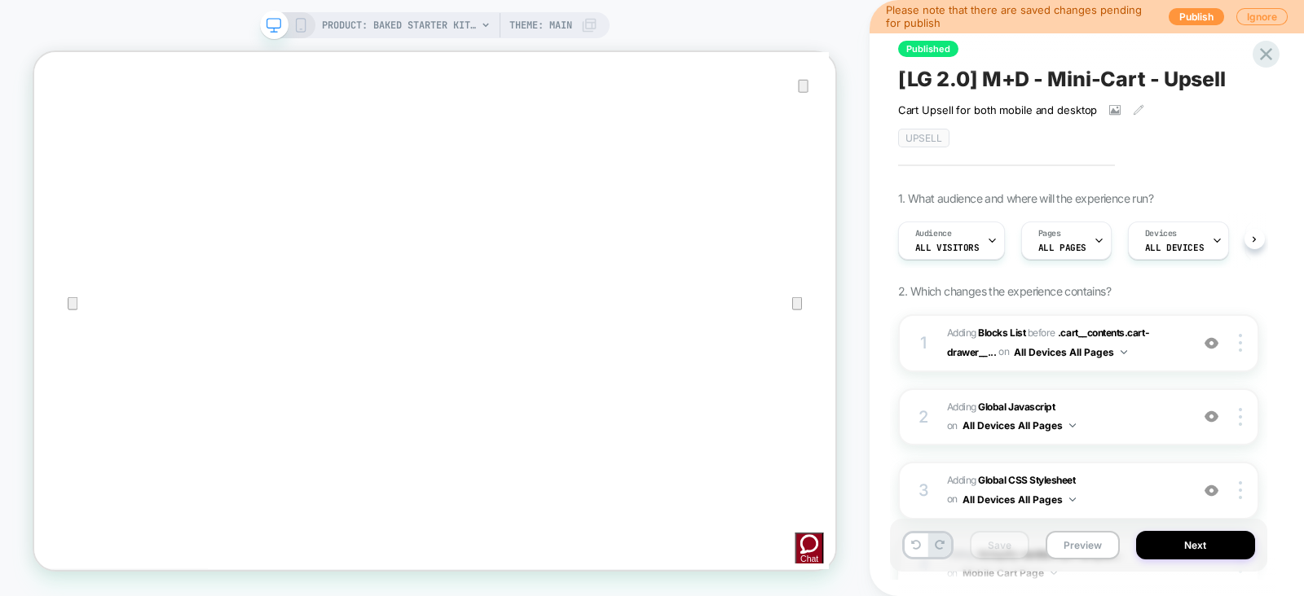
click at [299, 28] on icon at bounding box center [300, 25] width 15 height 15
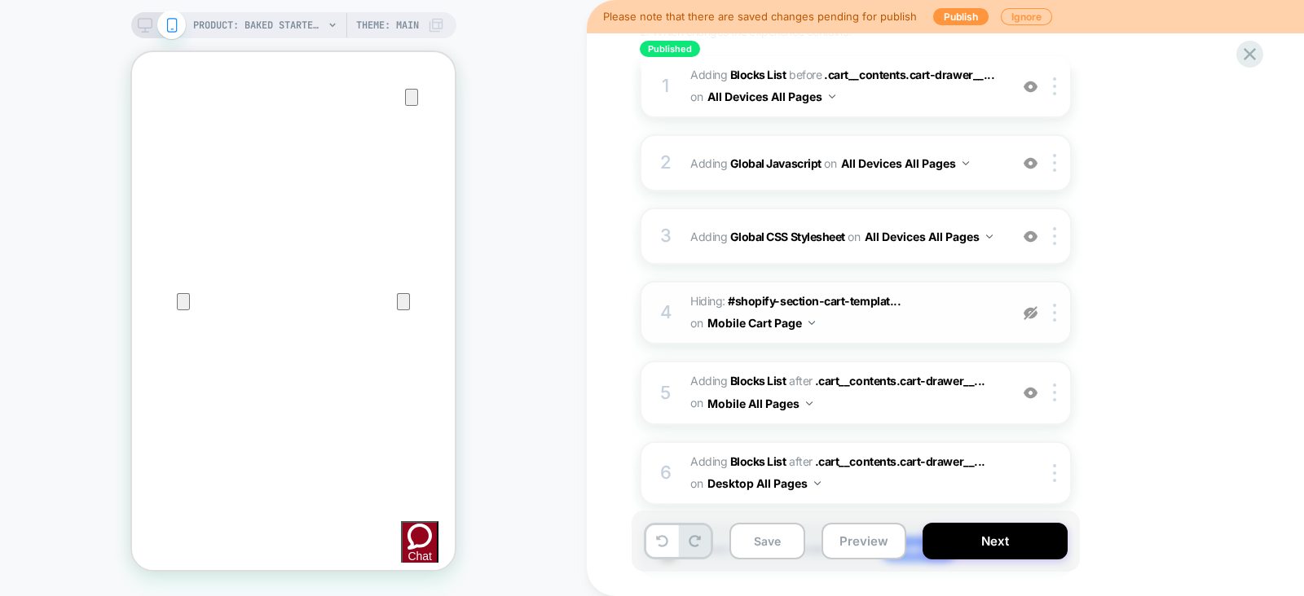
scroll to position [358, 0]
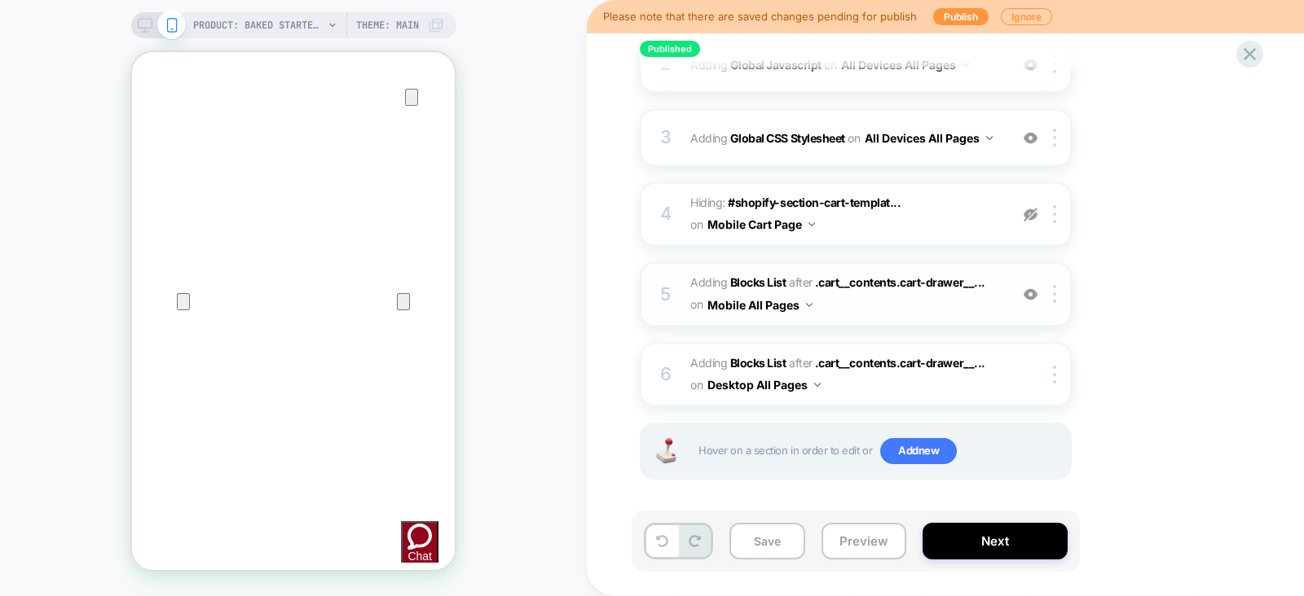
click at [992, 291] on span "#_loomi_addon_1750269137742_dup1753298408 Adding Blocks List AFTER .cart__conte…" at bounding box center [845, 294] width 310 height 44
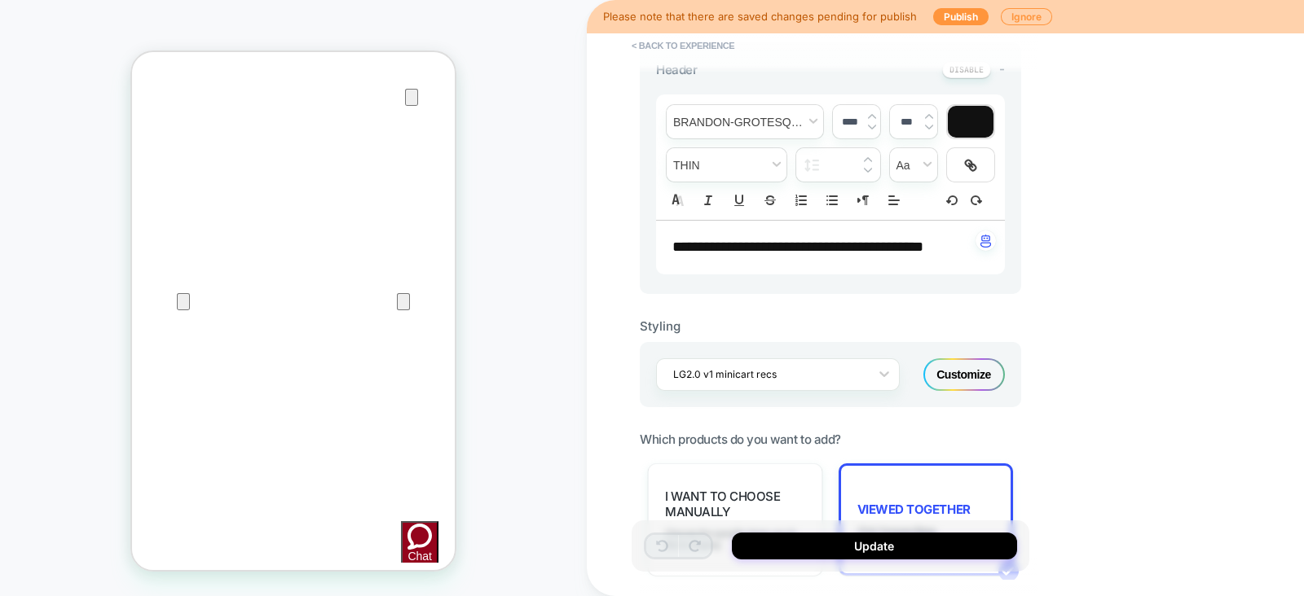
scroll to position [706, 0]
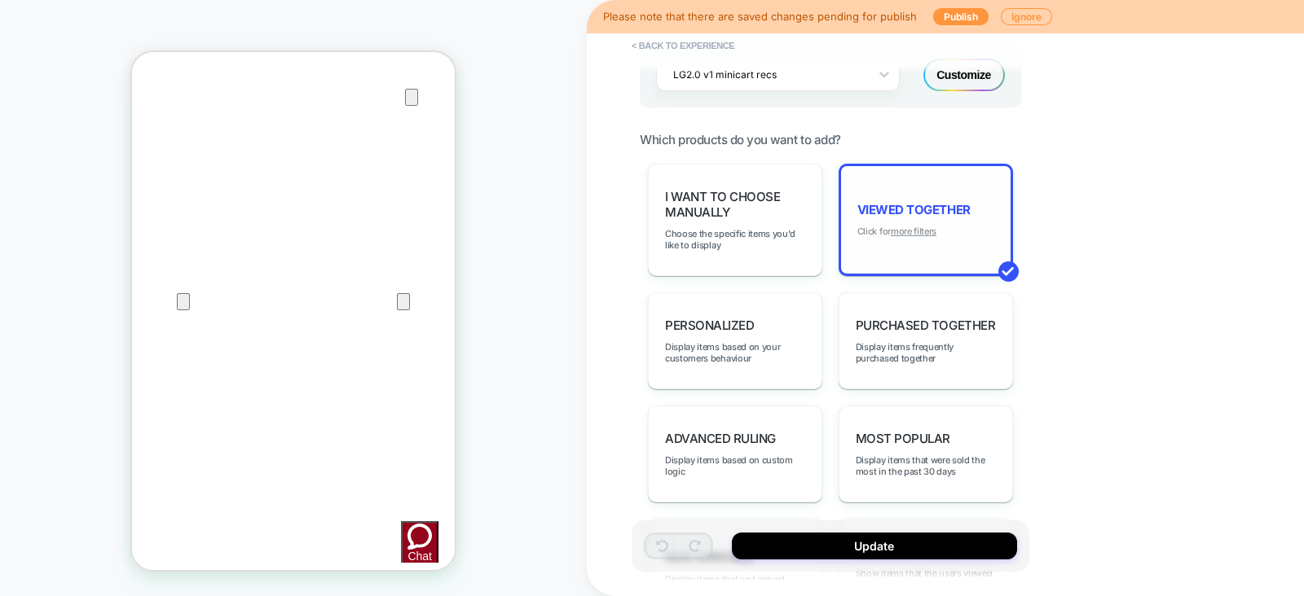
click at [915, 226] on u "more filters" at bounding box center [914, 231] width 46 height 11
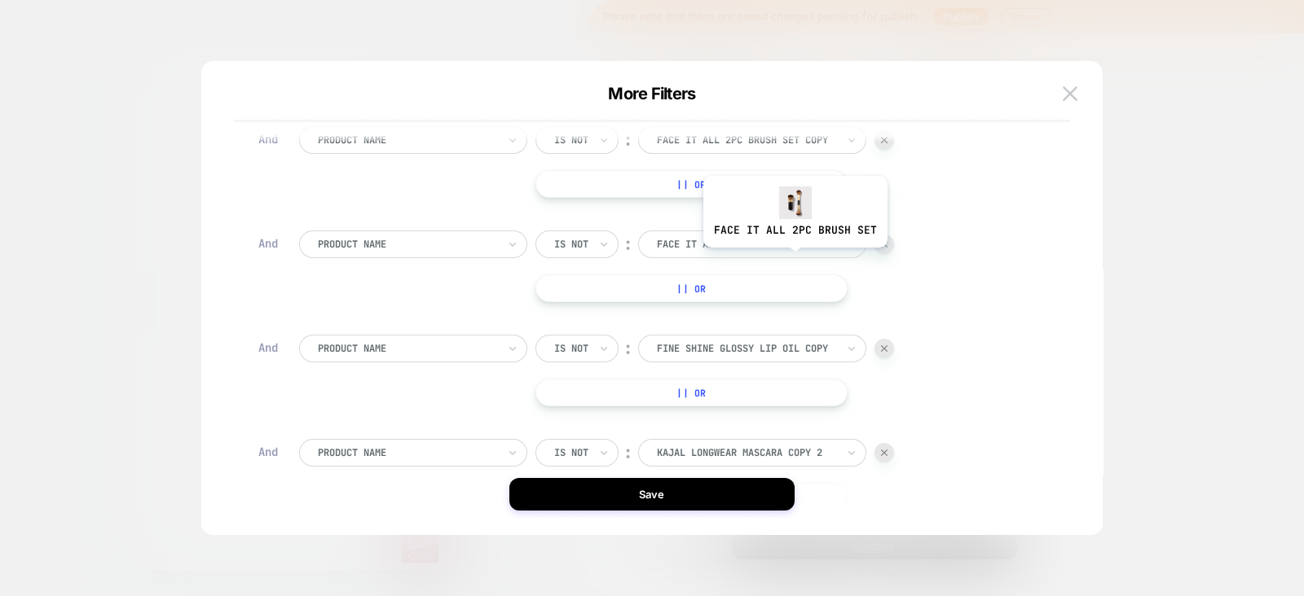
scroll to position [764, 0]
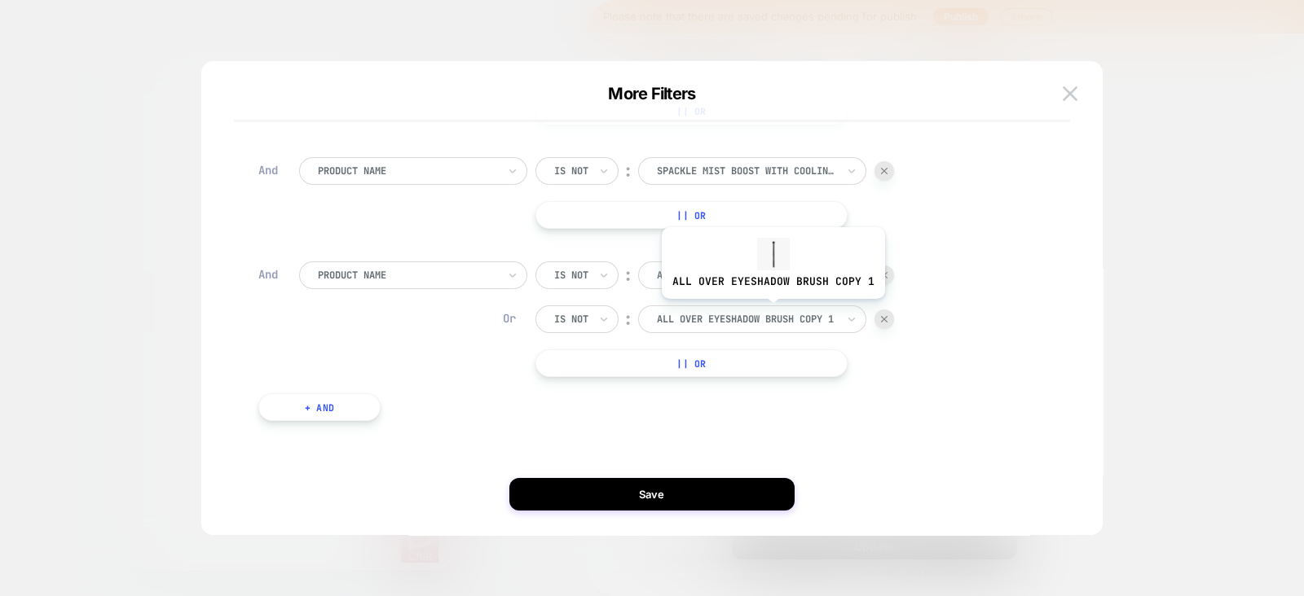
click at [771, 312] on div at bounding box center [746, 319] width 179 height 15
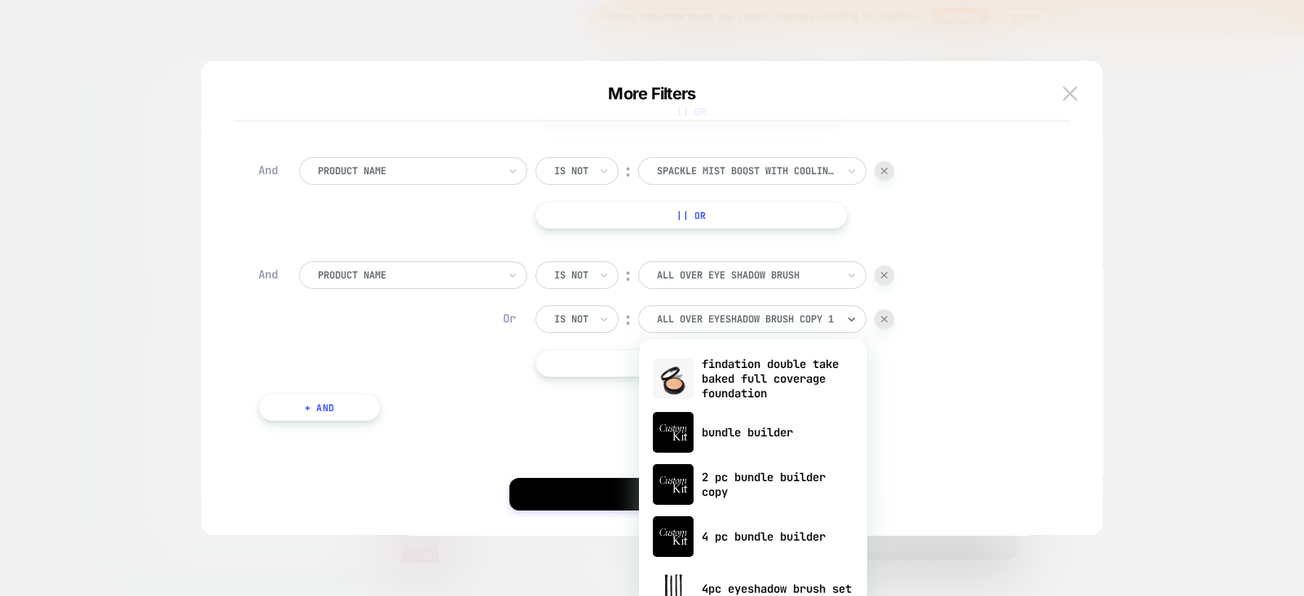
click at [1097, 414] on div "More Filters Inventory Greater Than ︰ * And Include Cart Items ︰ no And product…" at bounding box center [651, 306] width 901 height 458
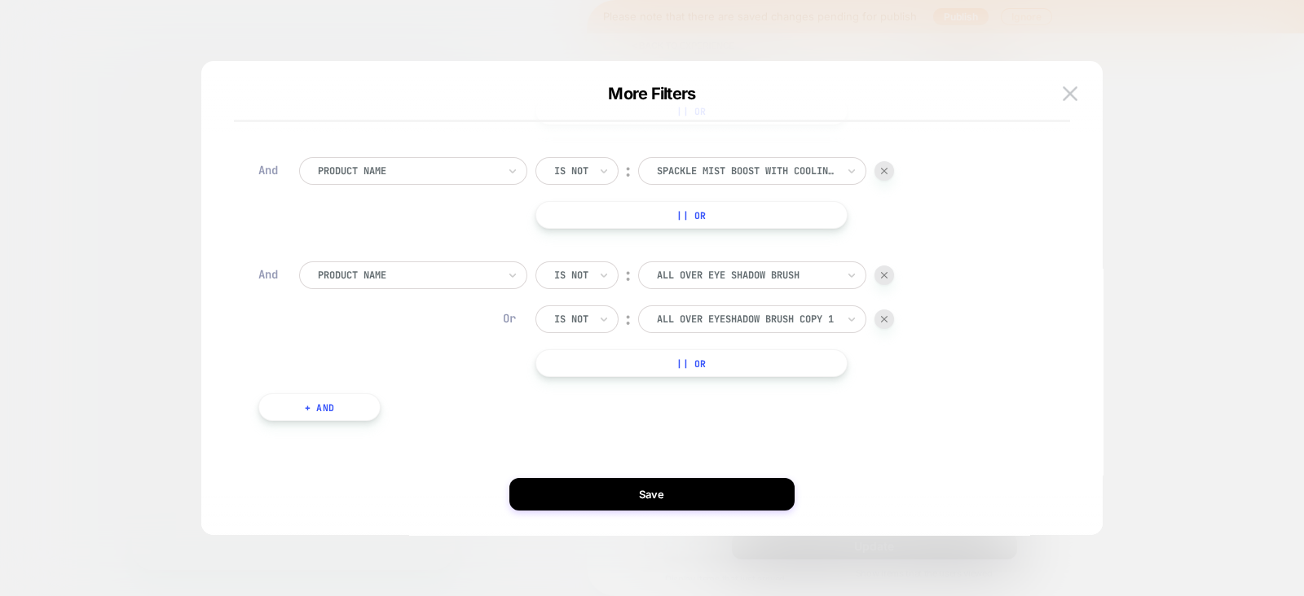
click at [884, 323] on div at bounding box center [884, 320] width 20 height 20
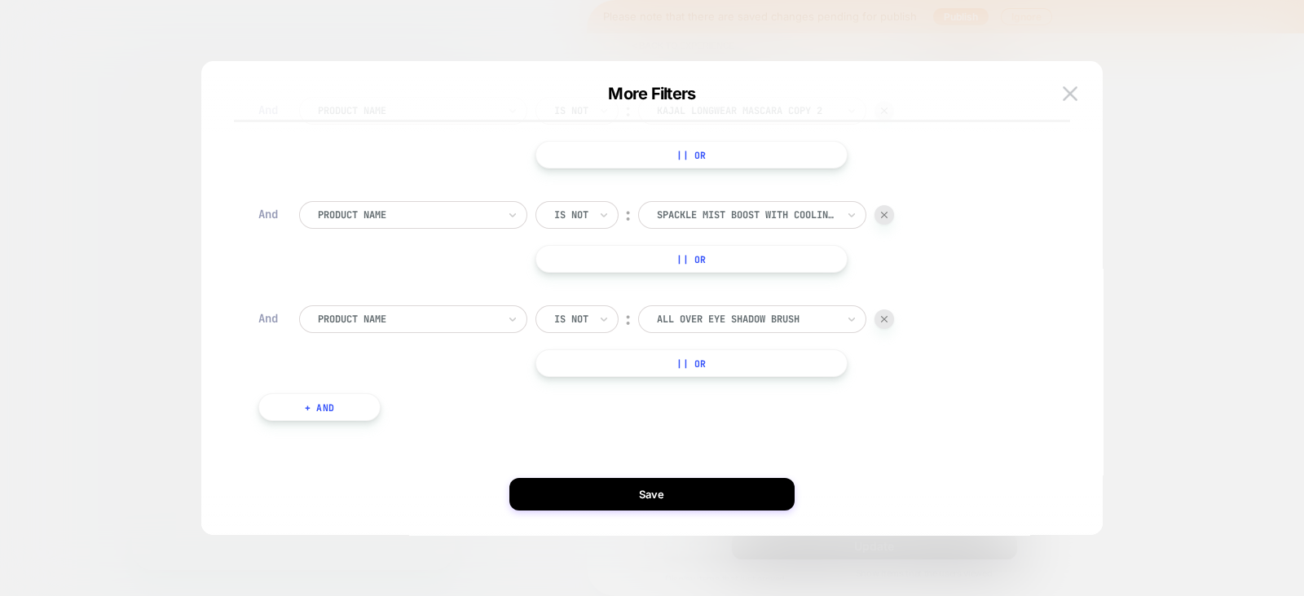
click at [314, 413] on button "+ And" at bounding box center [319, 408] width 122 height 28
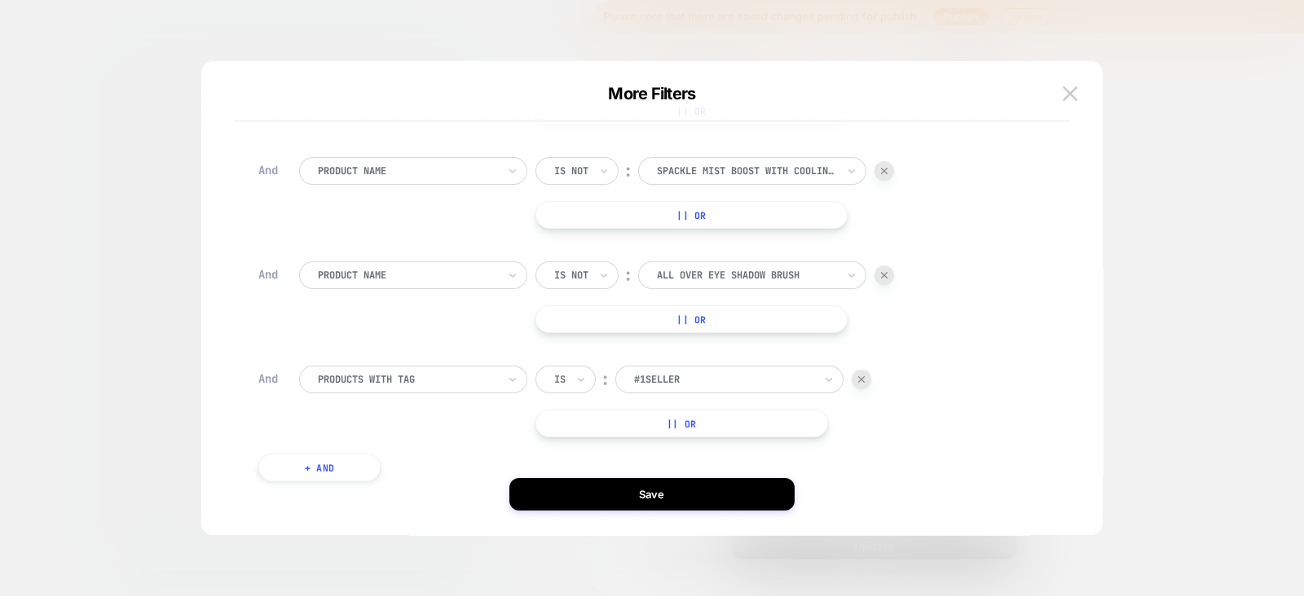
click at [454, 387] on div at bounding box center [407, 379] width 179 height 15
type input "****"
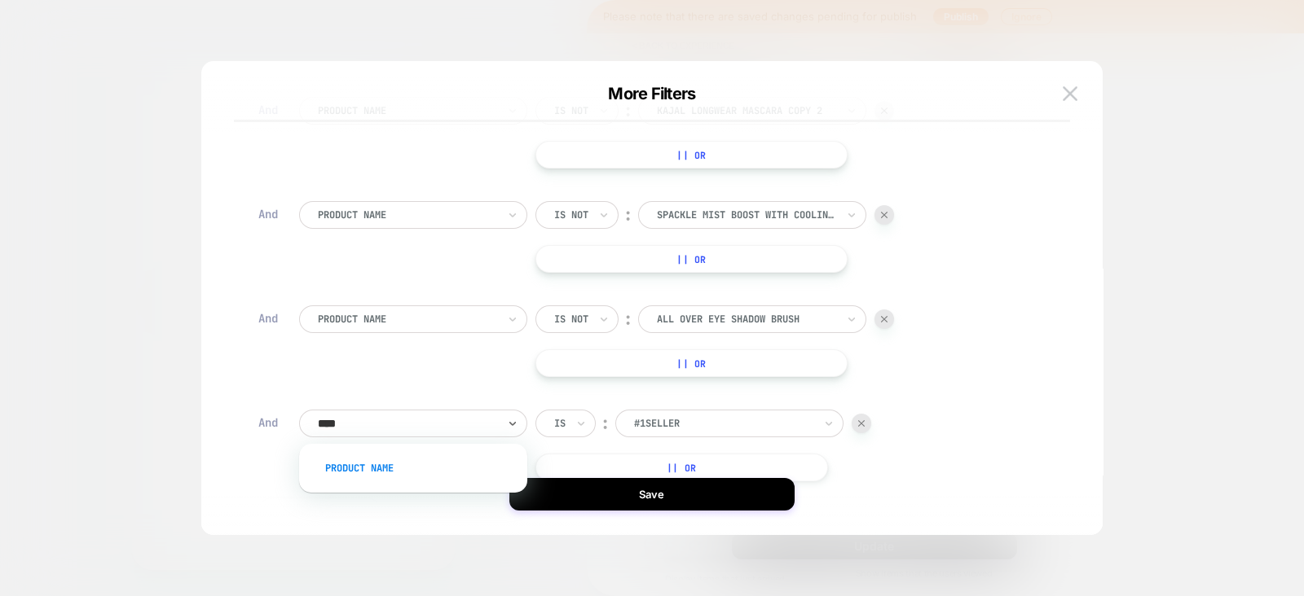
click at [425, 460] on div "Product Name" at bounding box center [421, 468] width 212 height 26
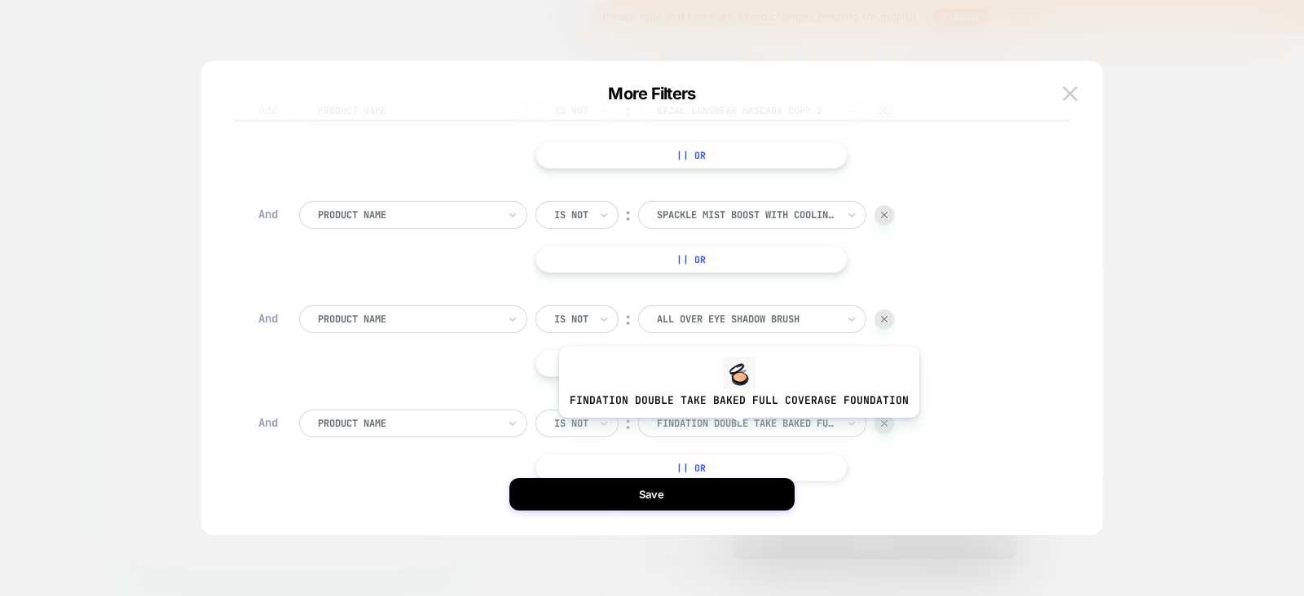
click at [737, 430] on div at bounding box center [746, 423] width 179 height 15
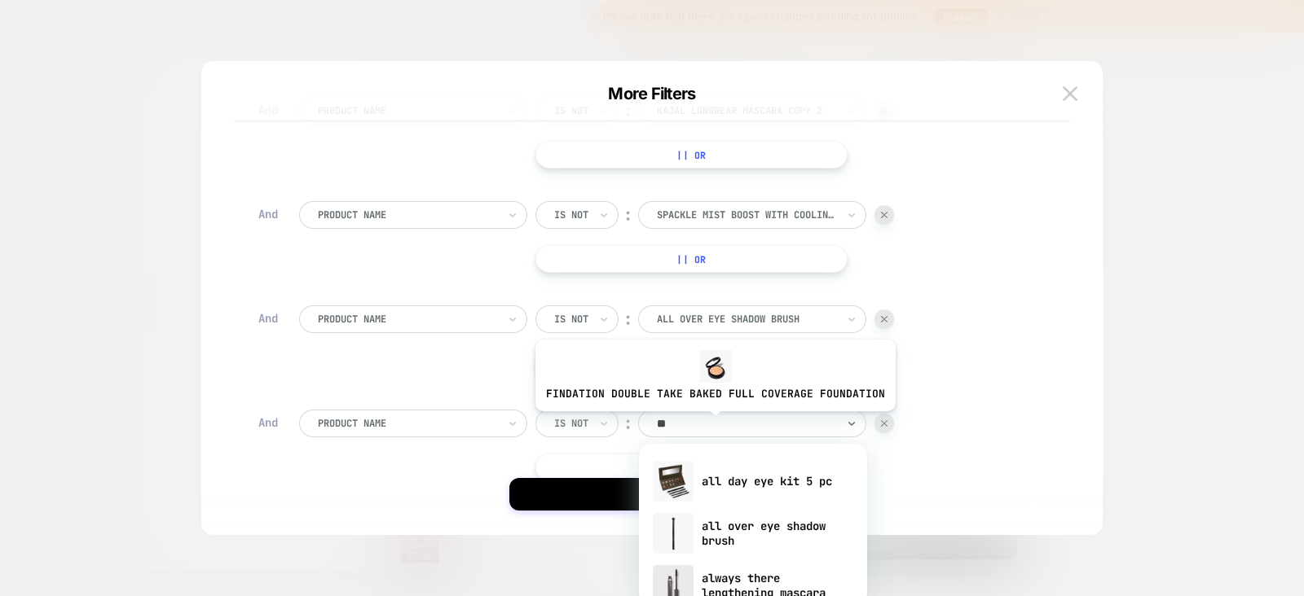
type input "*"
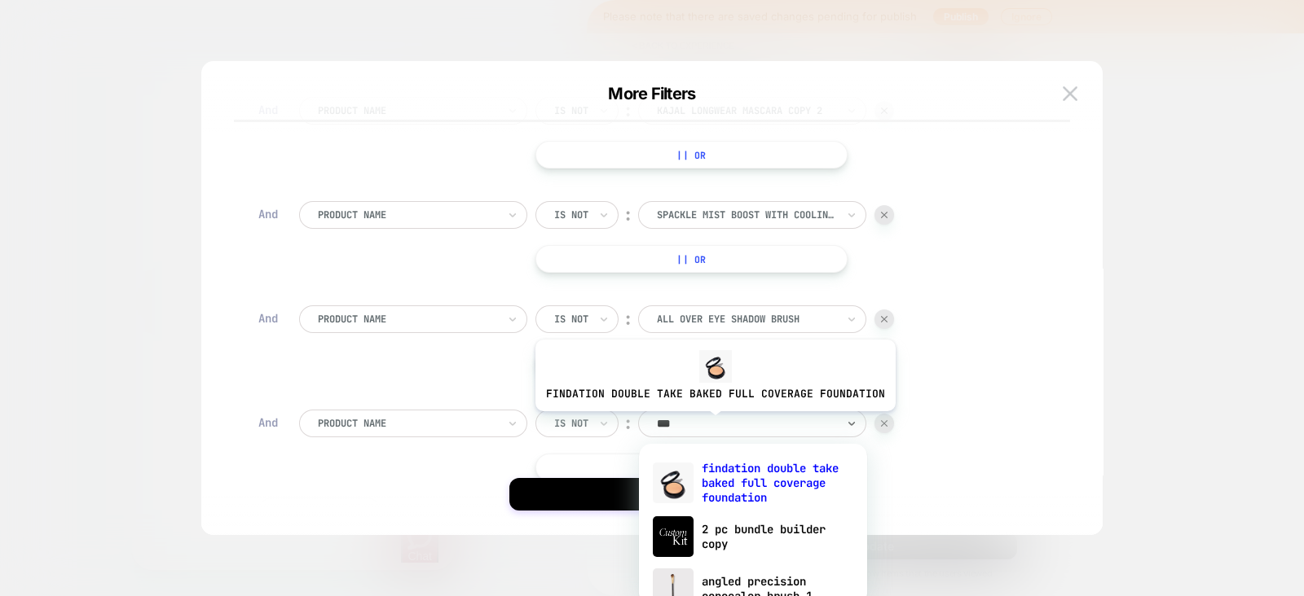
type input "****"
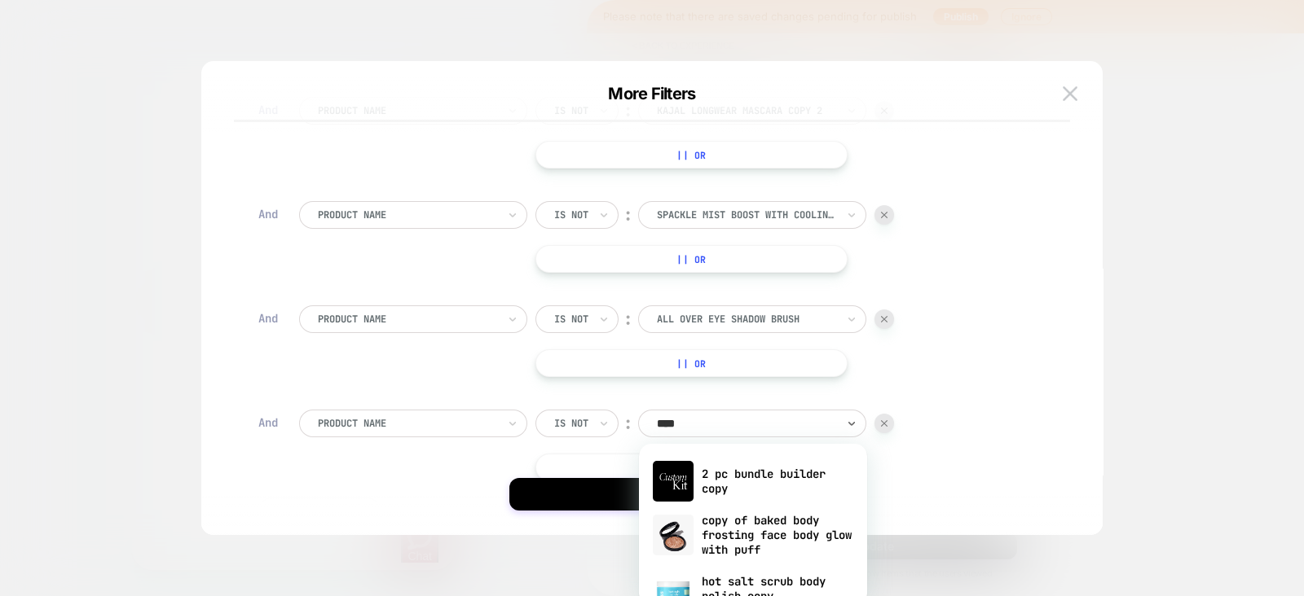
click at [1005, 466] on div "Product Name Is not ︰ option 2 pc bundle builder copy focused, 1 of 15. 15 resu…" at bounding box center [664, 446] width 730 height 72
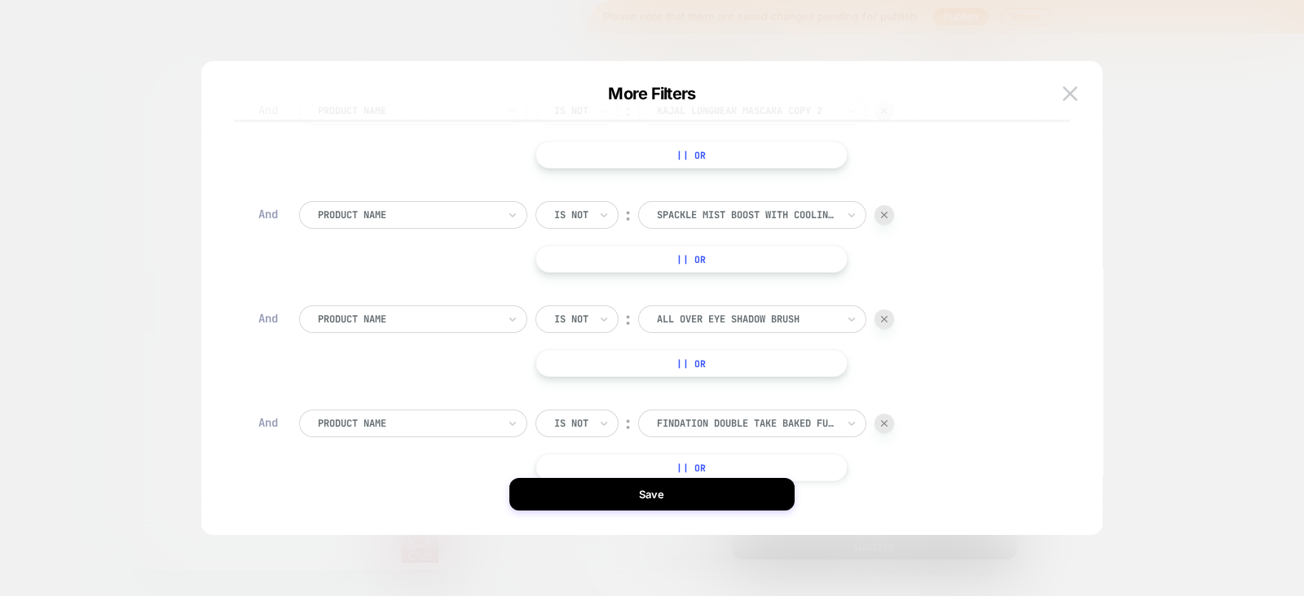
click at [878, 422] on div at bounding box center [884, 424] width 20 height 20
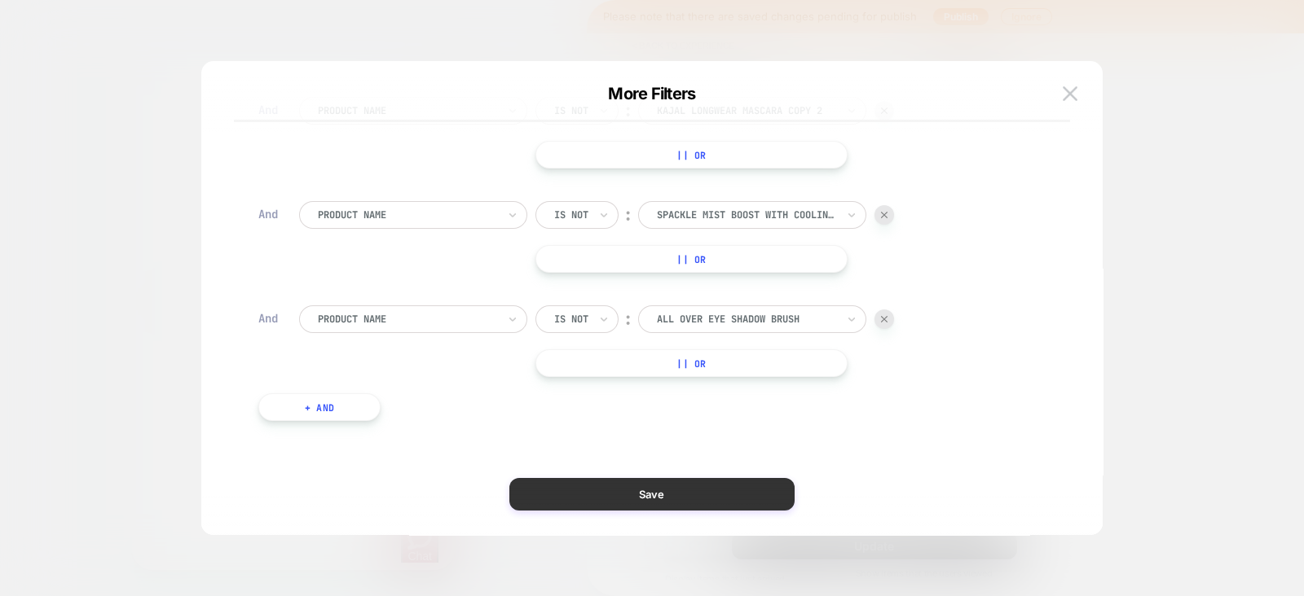
click at [623, 493] on button "Save" at bounding box center [651, 494] width 285 height 33
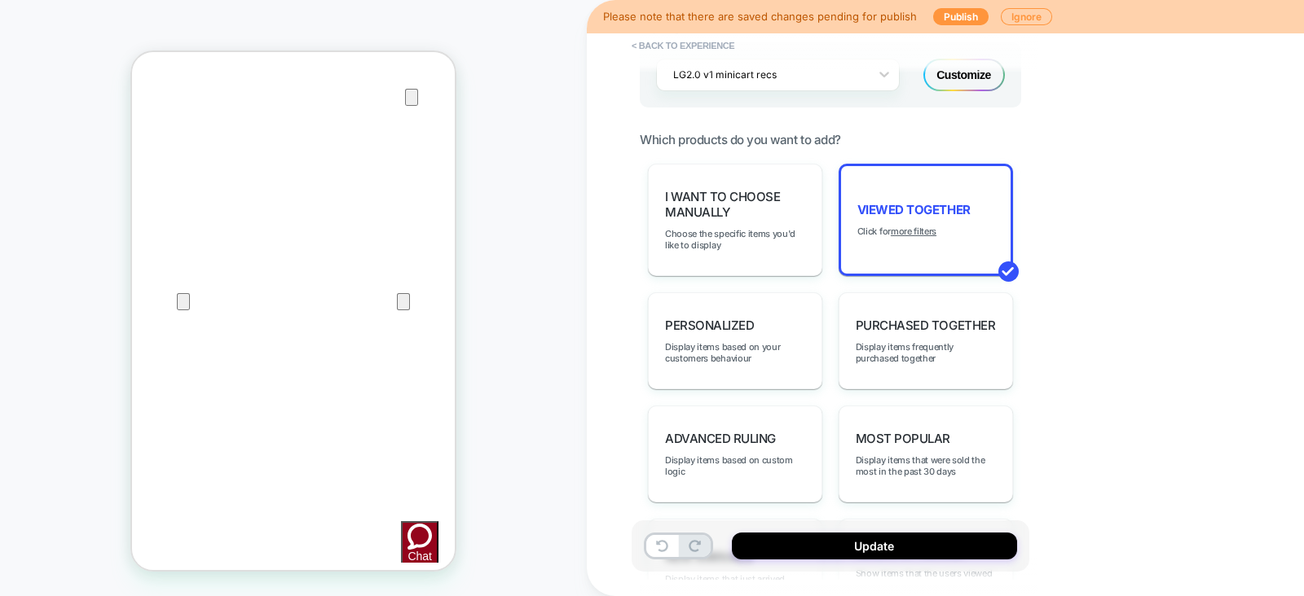
scroll to position [441, 0]
click at [867, 543] on button "Update" at bounding box center [874, 546] width 285 height 27
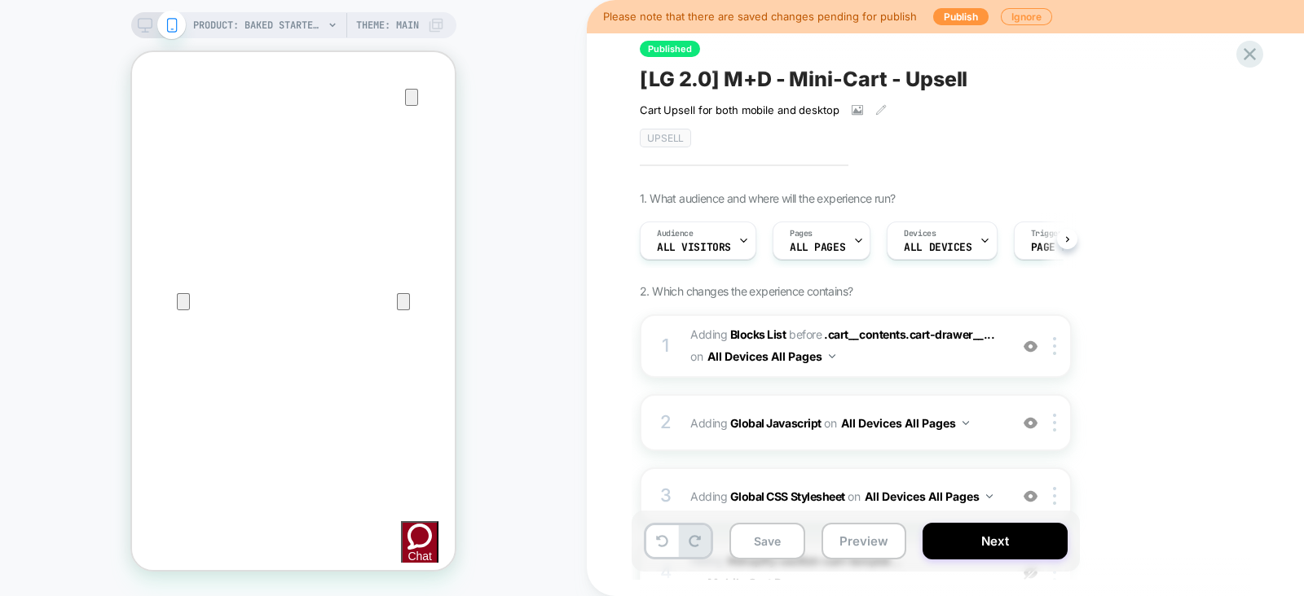
click at [776, 537] on button "Save" at bounding box center [767, 541] width 76 height 37
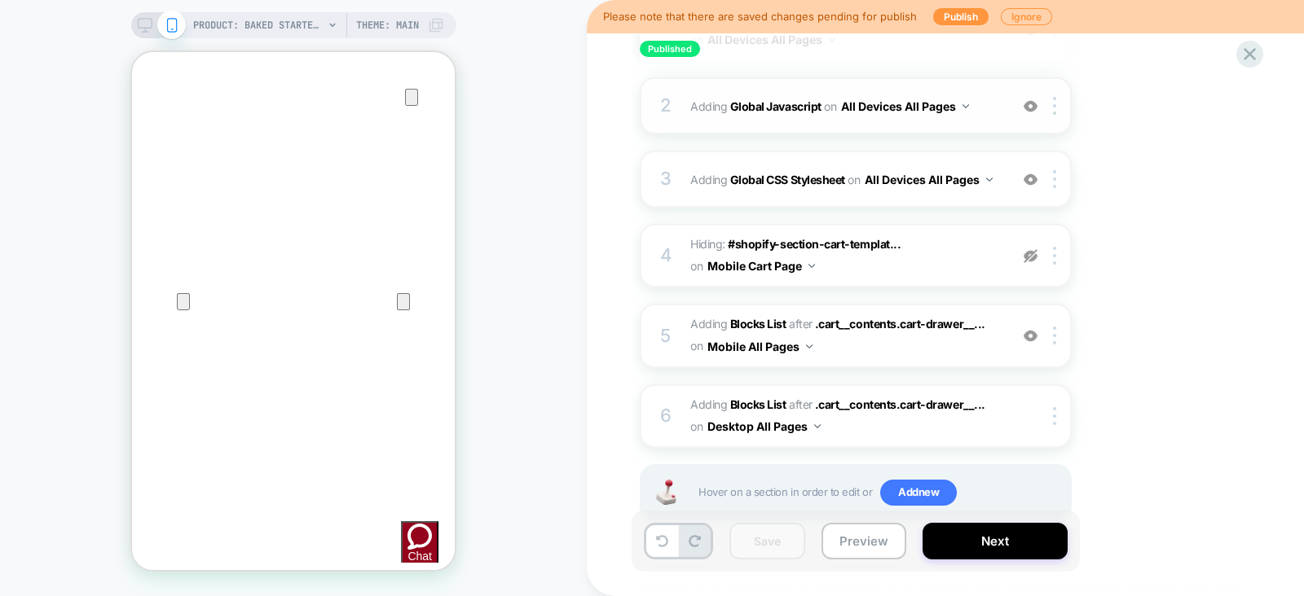
scroll to position [319, 0]
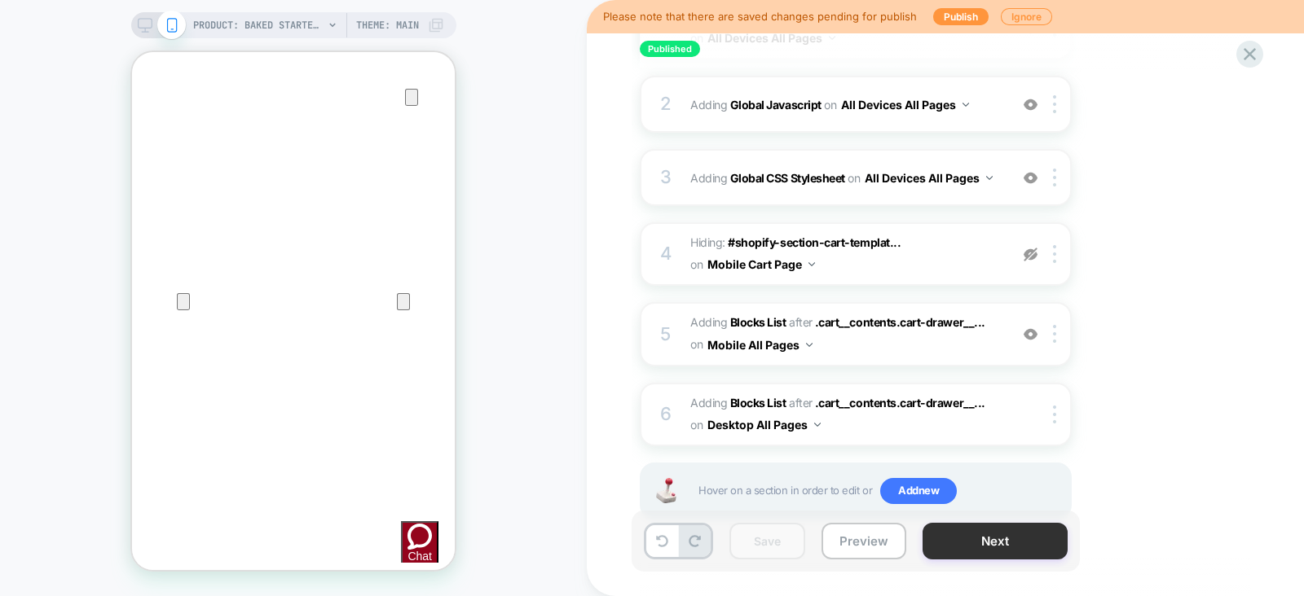
click at [992, 536] on button "Next" at bounding box center [994, 541] width 145 height 37
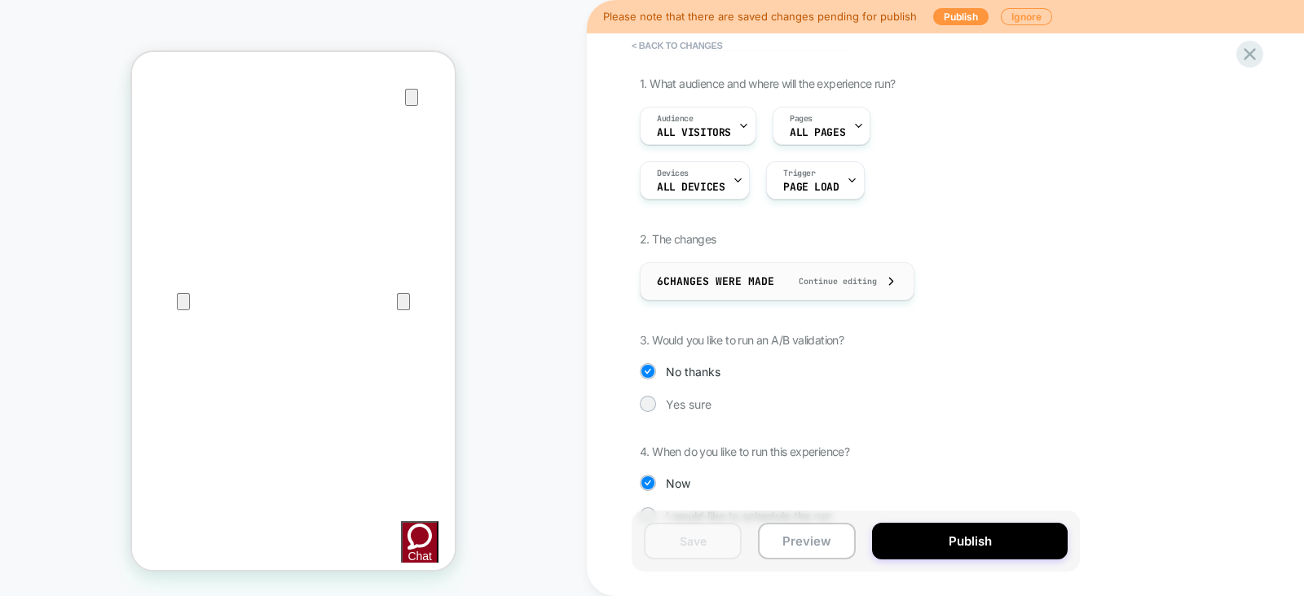
scroll to position [0, 0]
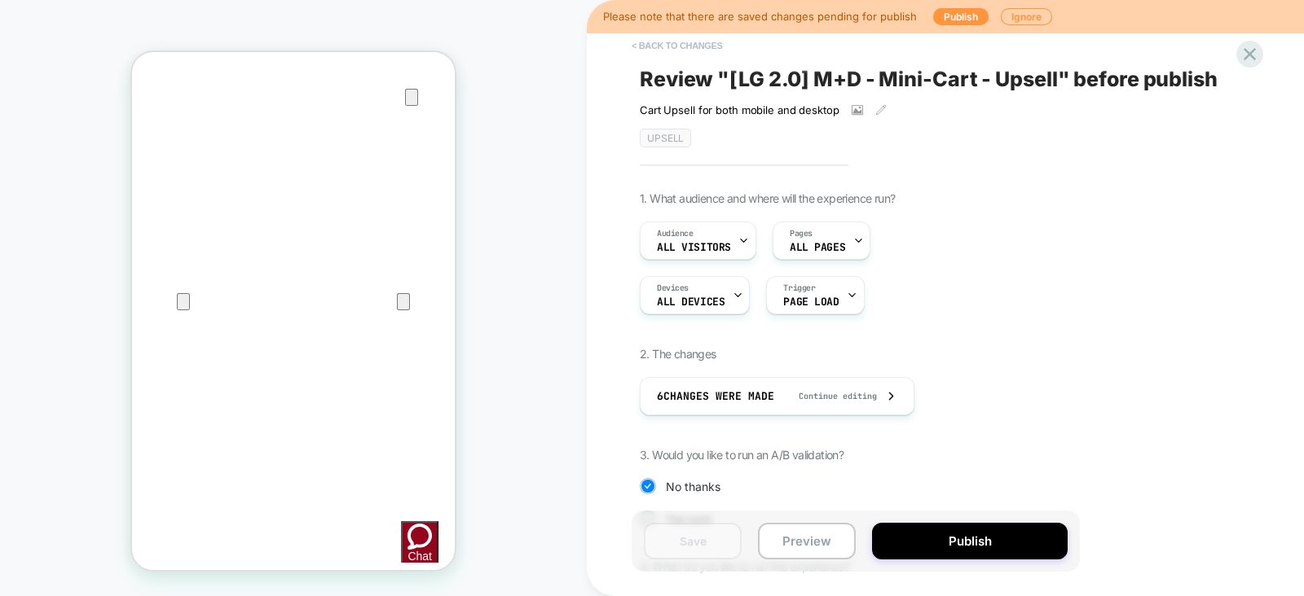
click at [675, 46] on button "< Back to changes" at bounding box center [677, 46] width 108 height 26
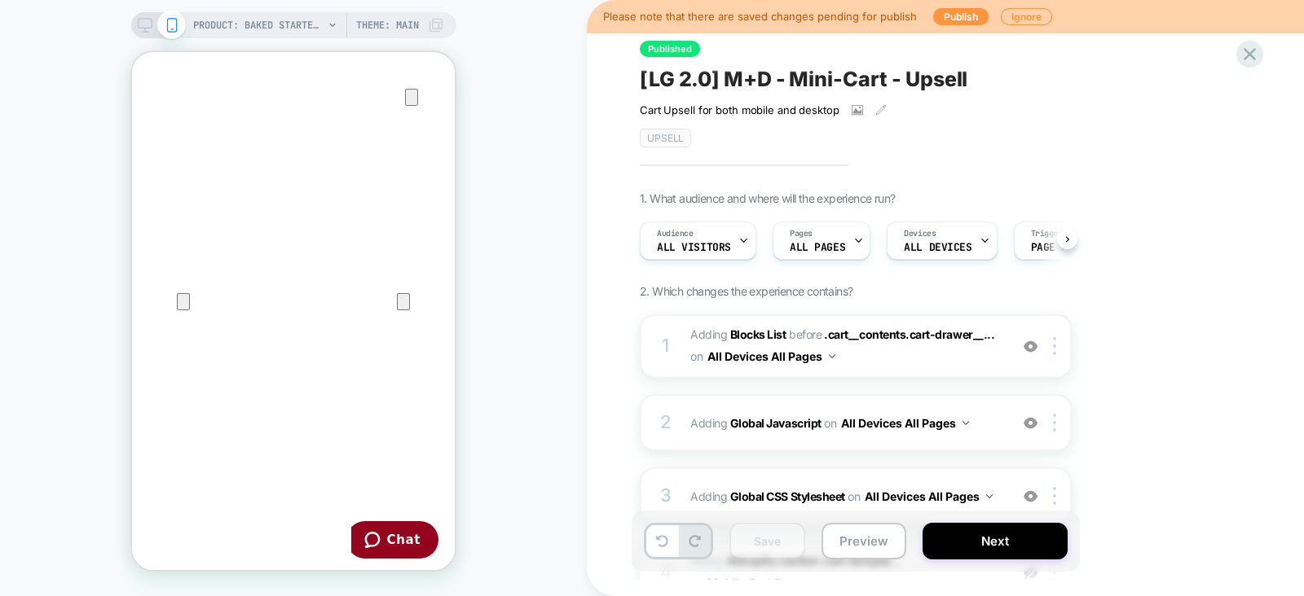
scroll to position [358, 0]
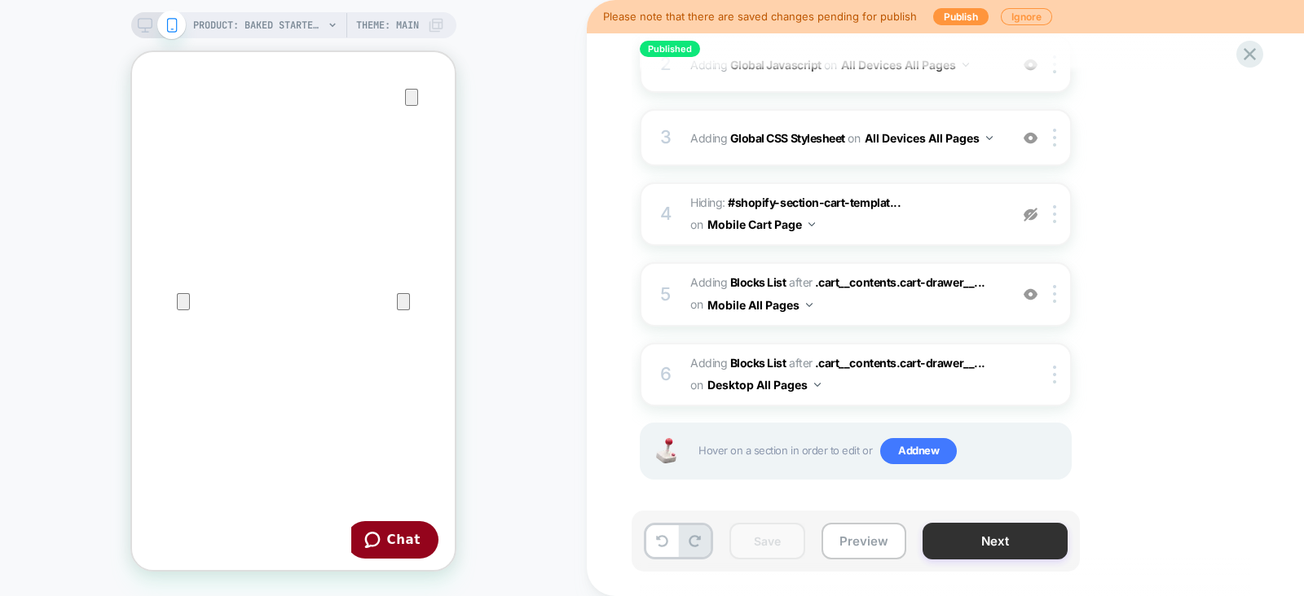
click at [992, 543] on button "Next" at bounding box center [994, 541] width 145 height 37
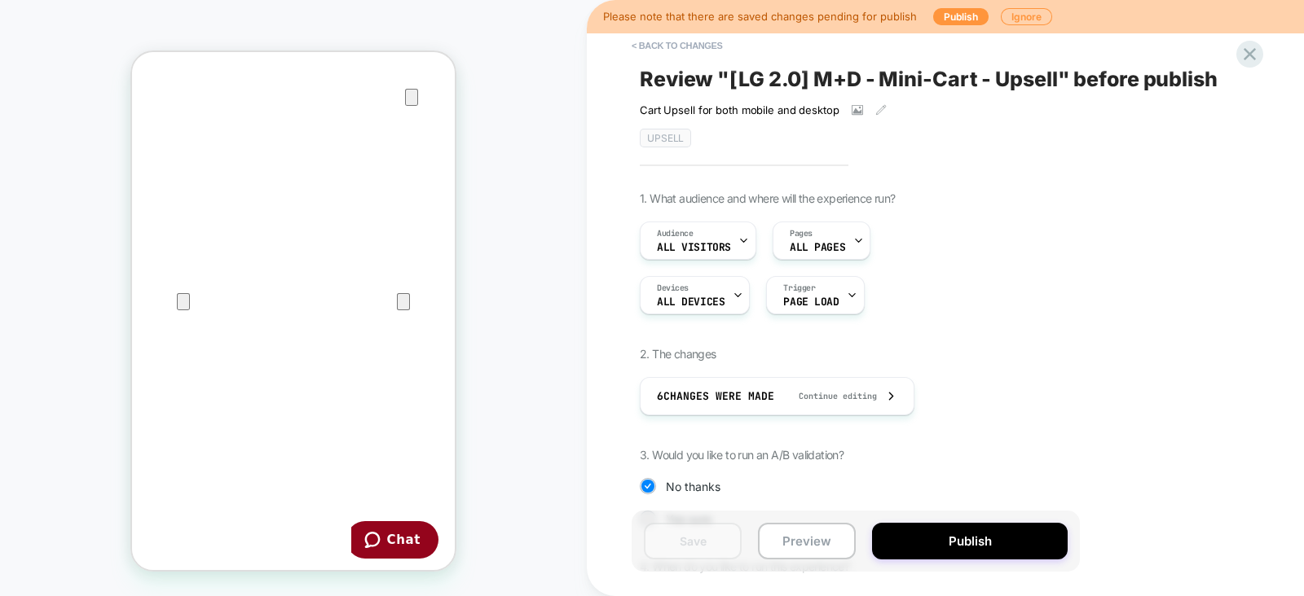
scroll to position [146, 0]
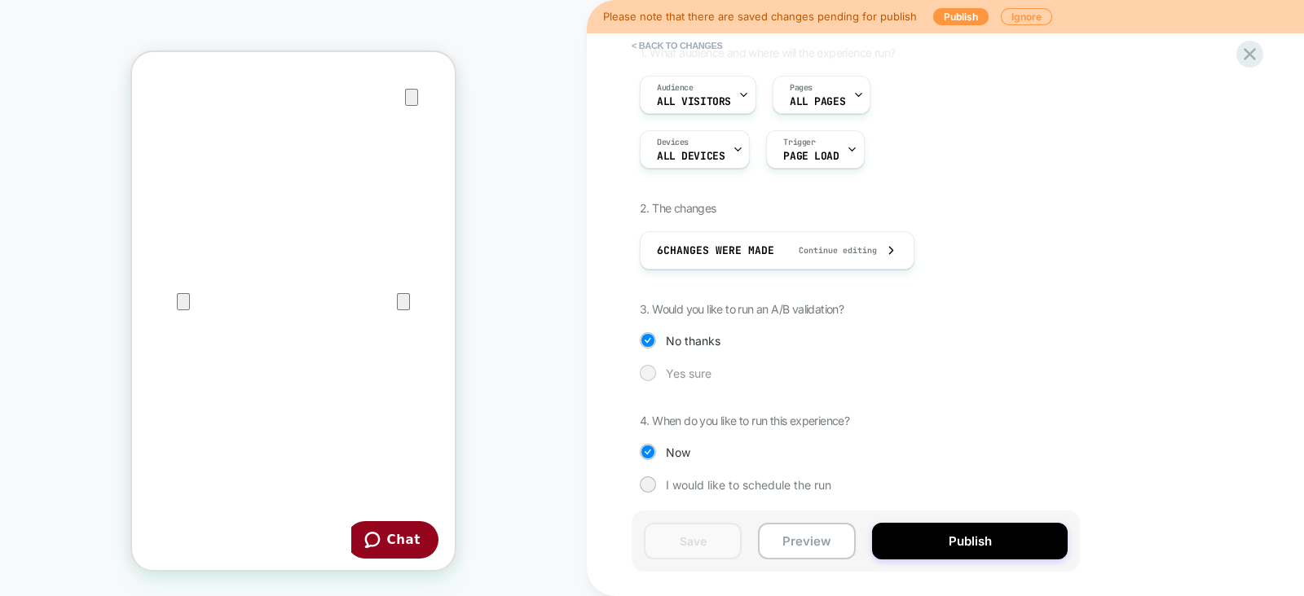
click at [683, 369] on span "Yes sure" at bounding box center [689, 374] width 46 height 14
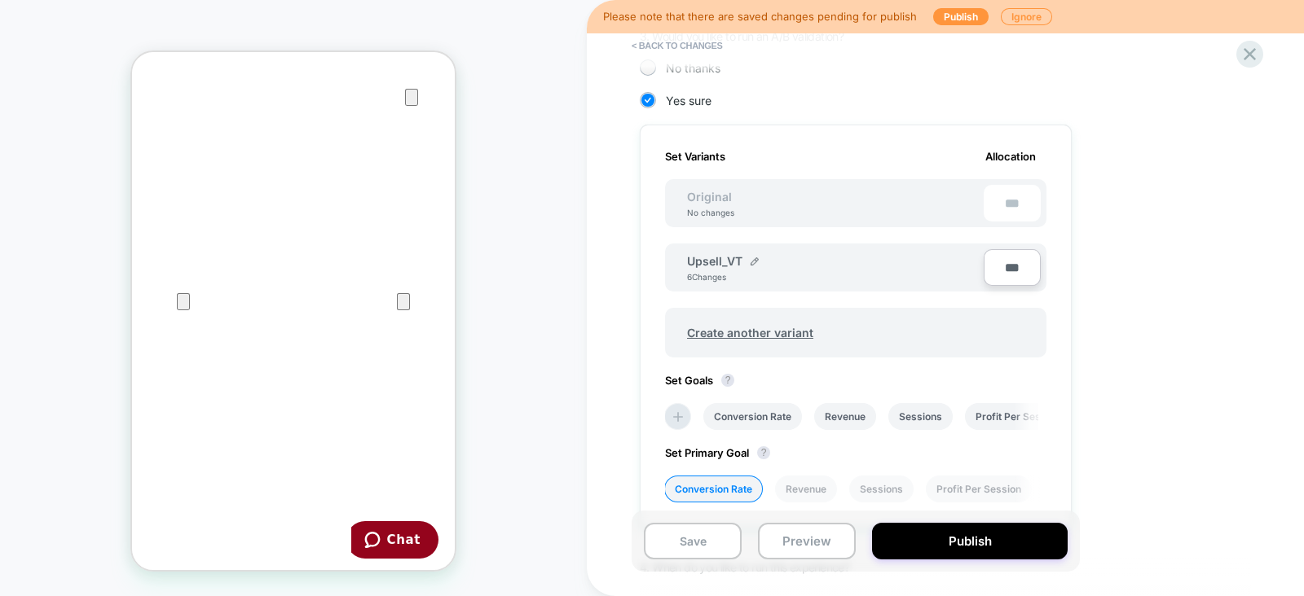
scroll to position [415, 0]
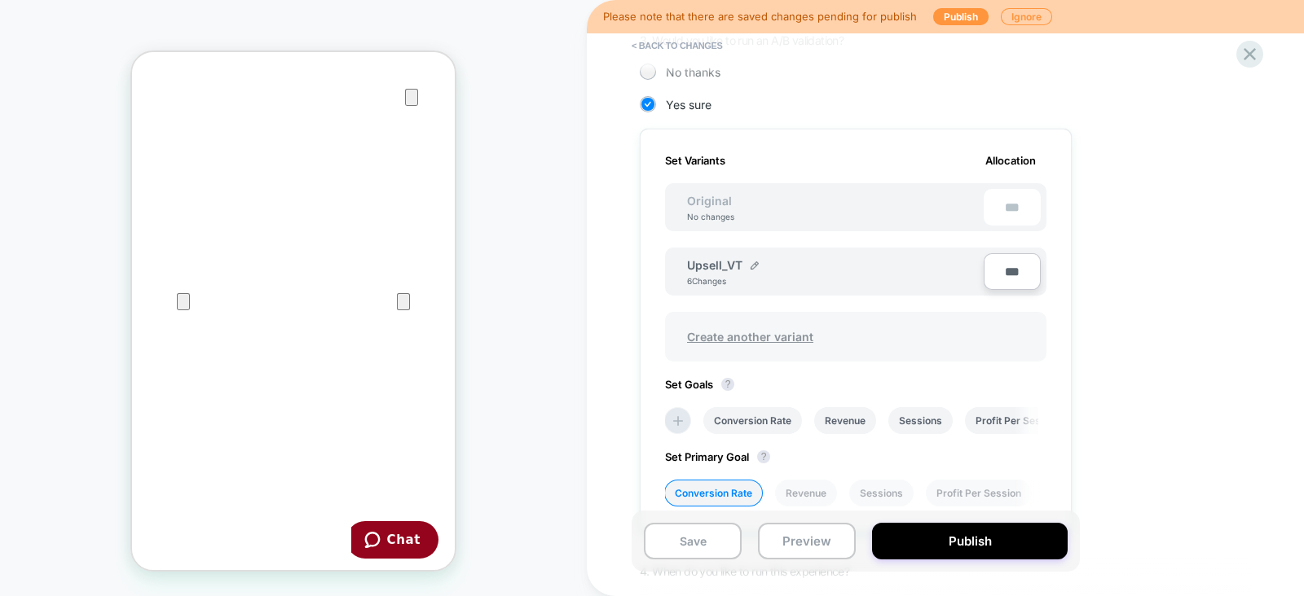
click at [776, 327] on span "Create another variant" at bounding box center [750, 337] width 159 height 38
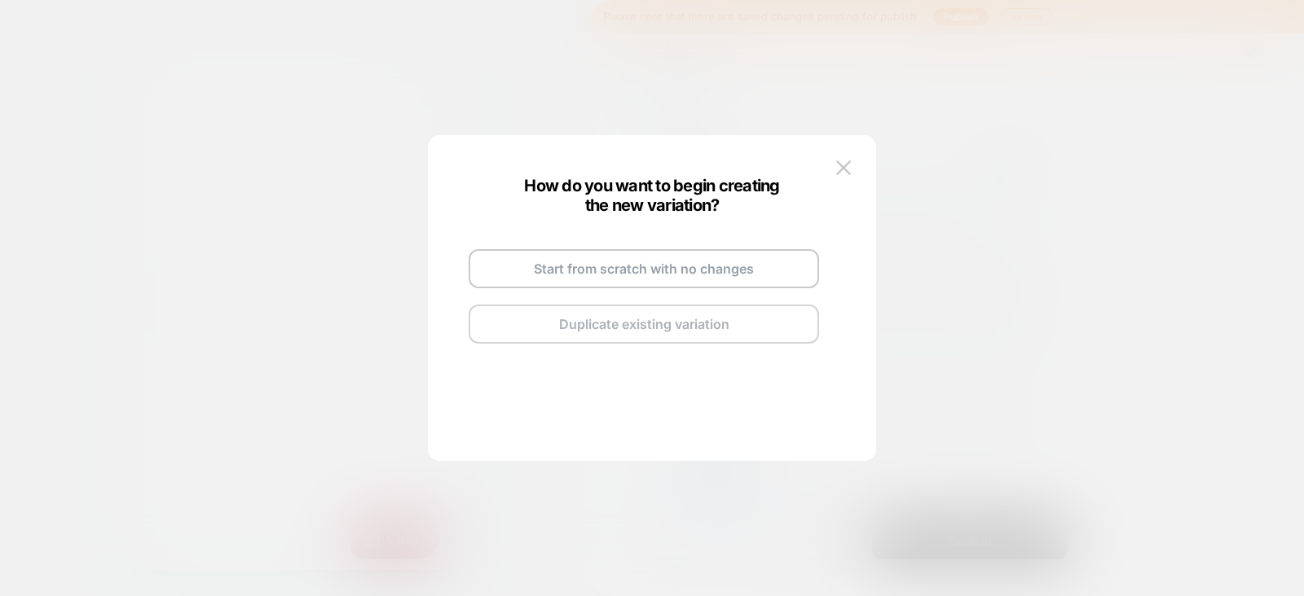
click at [682, 323] on button "Duplicate existing variation" at bounding box center [643, 324] width 350 height 39
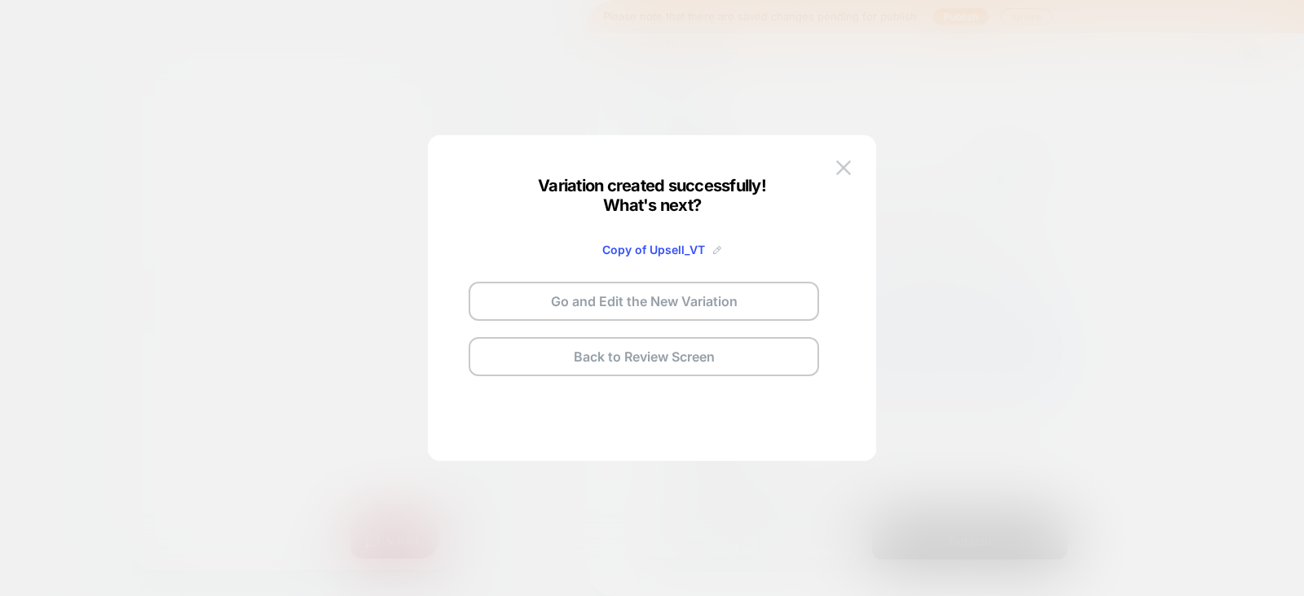
click at [717, 248] on img at bounding box center [717, 250] width 8 height 8
click at [645, 249] on input "**********" at bounding box center [624, 250] width 118 height 32
type input "**********"
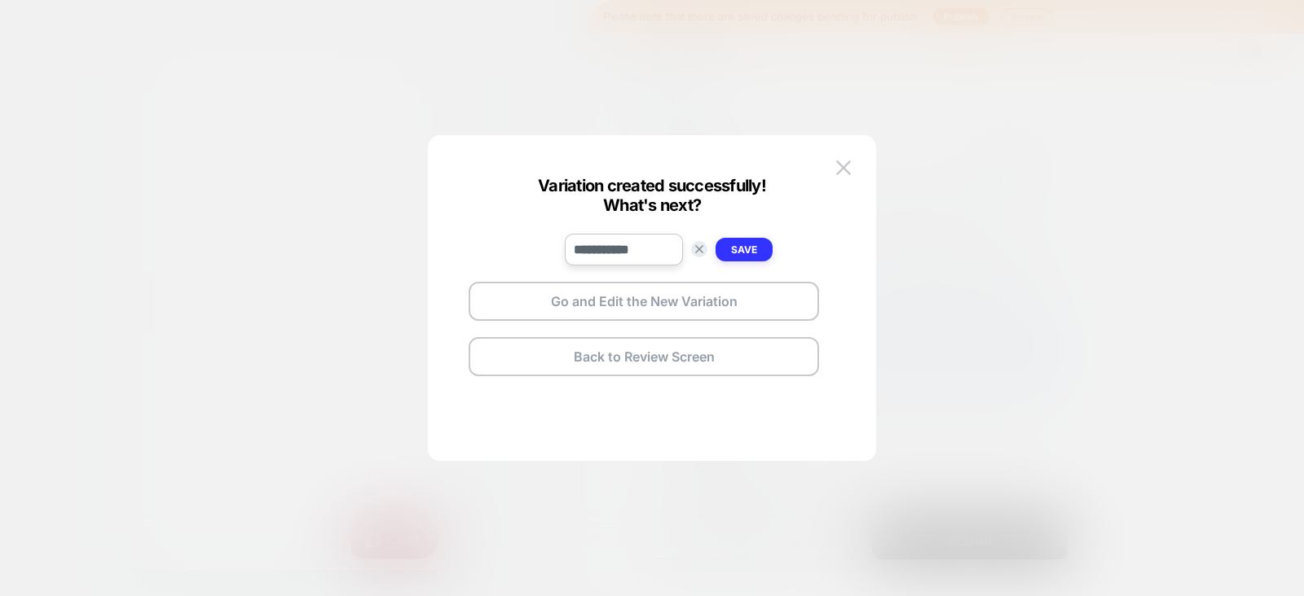
click at [759, 243] on button "Save" at bounding box center [743, 250] width 57 height 24
click at [691, 295] on button "Go and Edit the New Variation" at bounding box center [643, 301] width 350 height 39
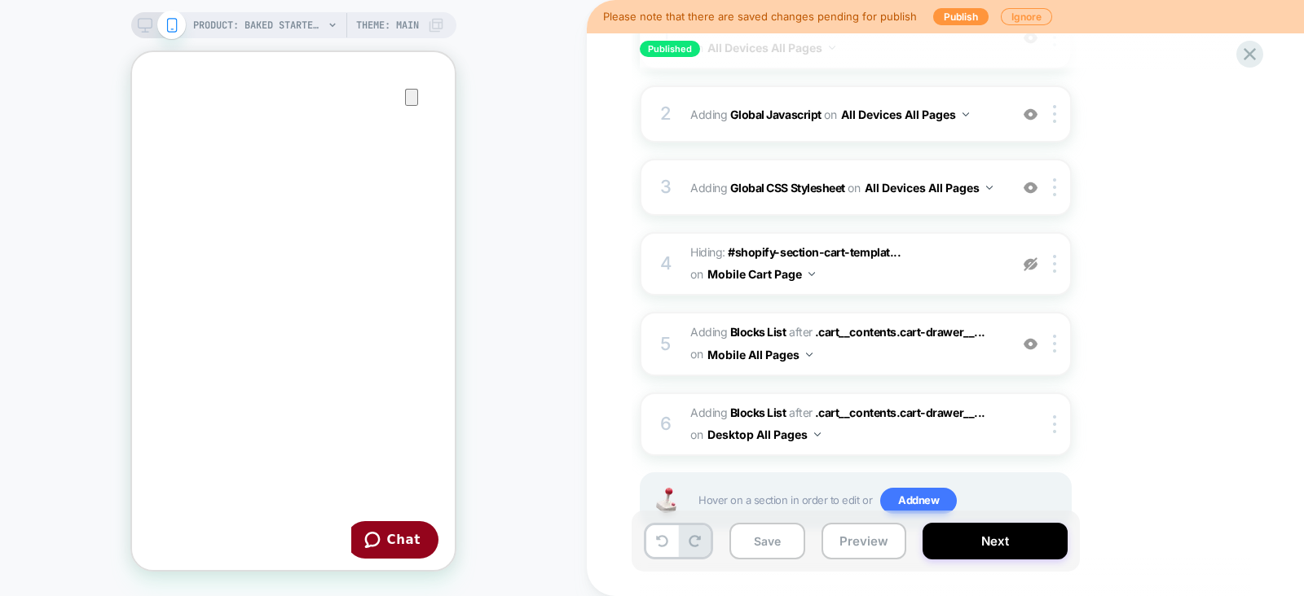
scroll to position [566, 0]
click at [990, 356] on span "#_loomi_addon_1750269137742_dup1753298408 Adding Blocks List AFTER .cart__conte…" at bounding box center [845, 344] width 310 height 44
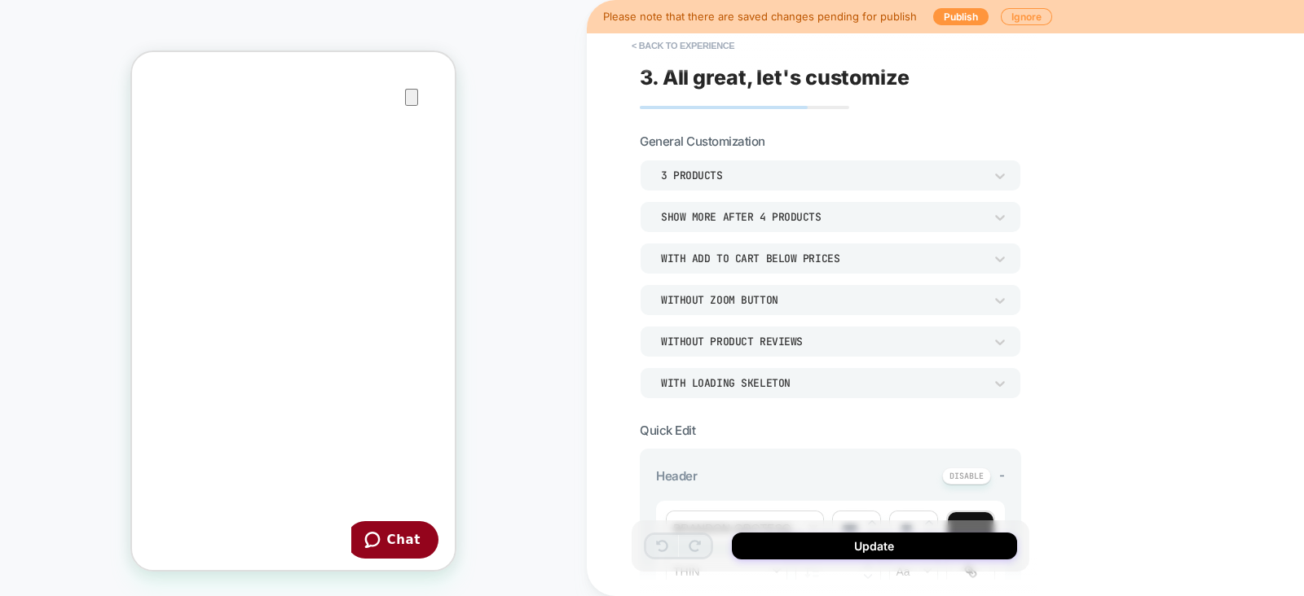
scroll to position [651, 0]
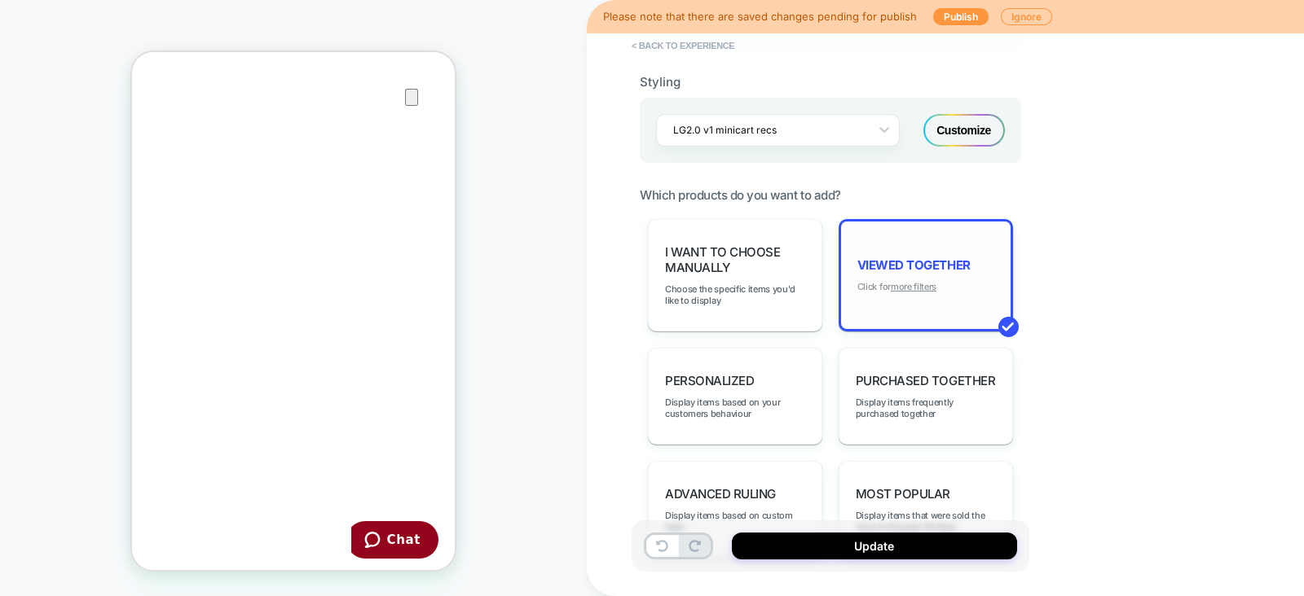
click at [909, 281] on u "more filters" at bounding box center [914, 286] width 46 height 11
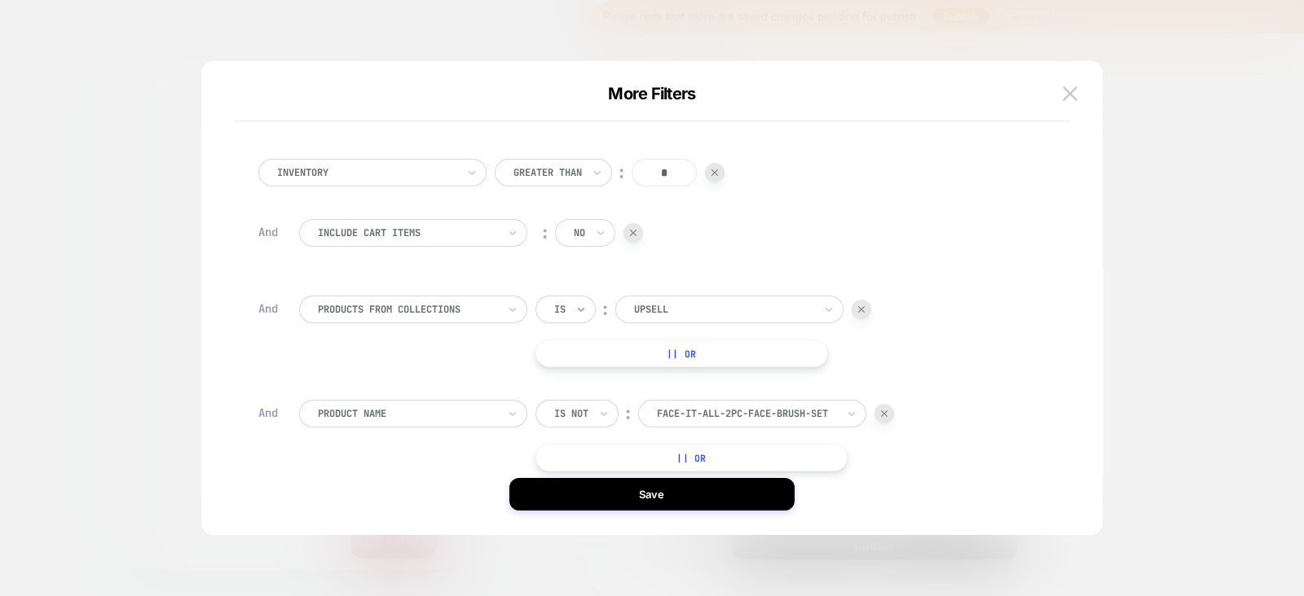
click at [575, 301] on icon at bounding box center [580, 309] width 11 height 16
click at [572, 377] on div "Is not" at bounding box center [605, 380] width 106 height 26
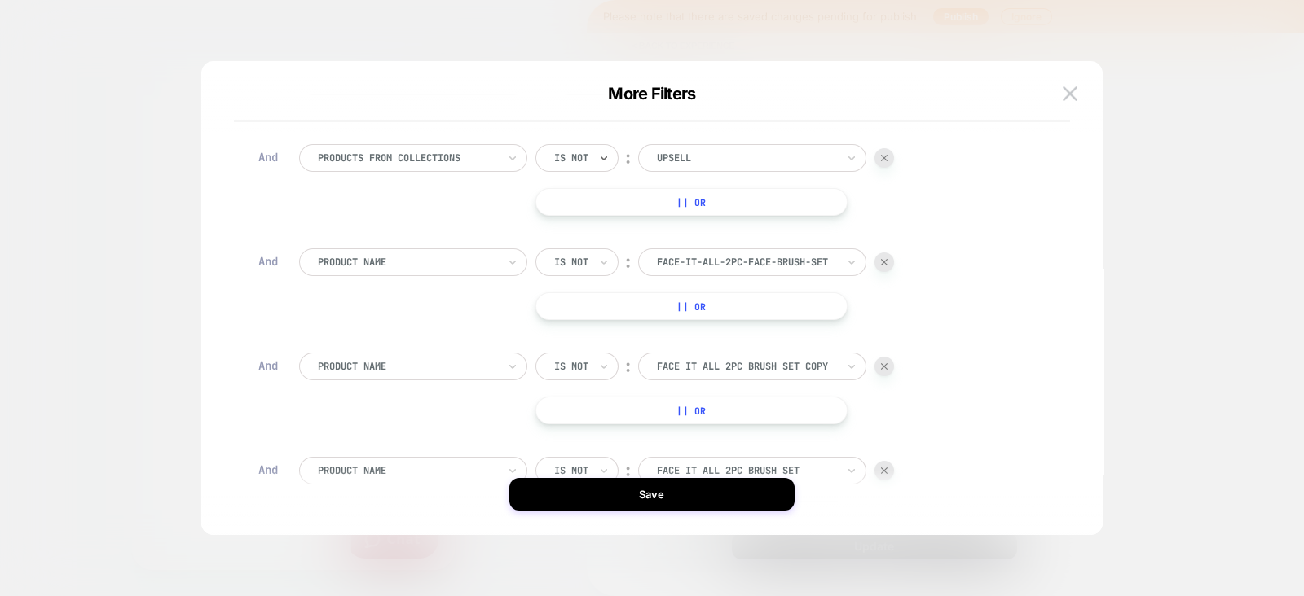
scroll to position [152, 0]
click at [884, 260] on img at bounding box center [884, 261] width 7 height 7
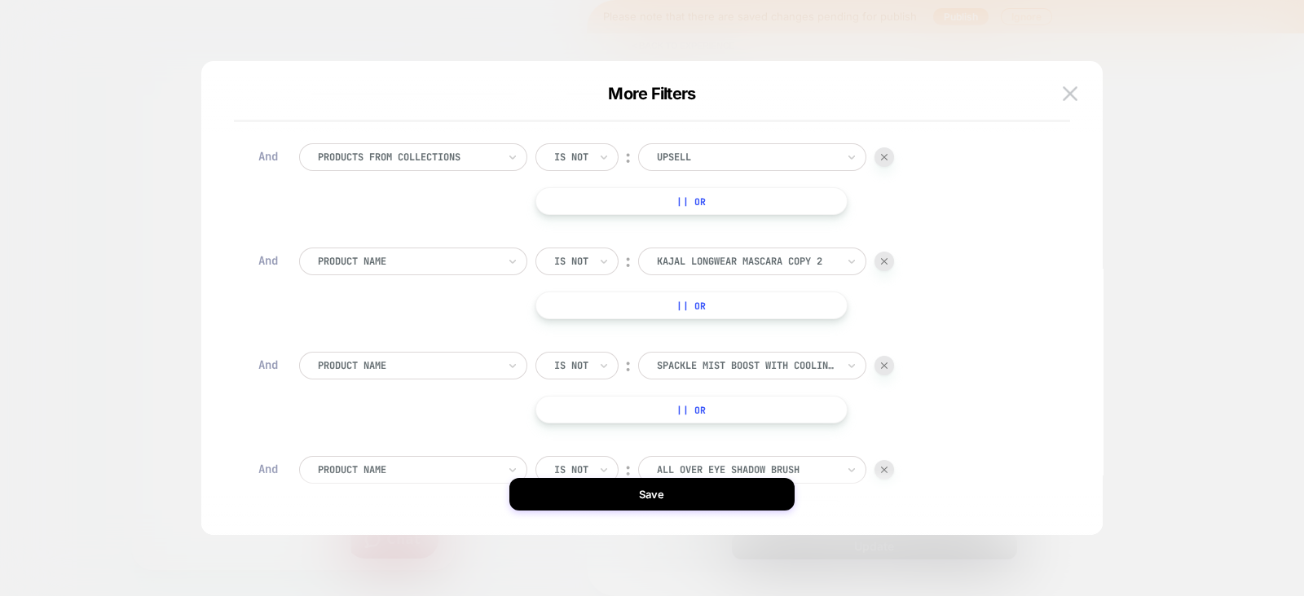
click at [884, 260] on img at bounding box center [884, 261] width 7 height 7
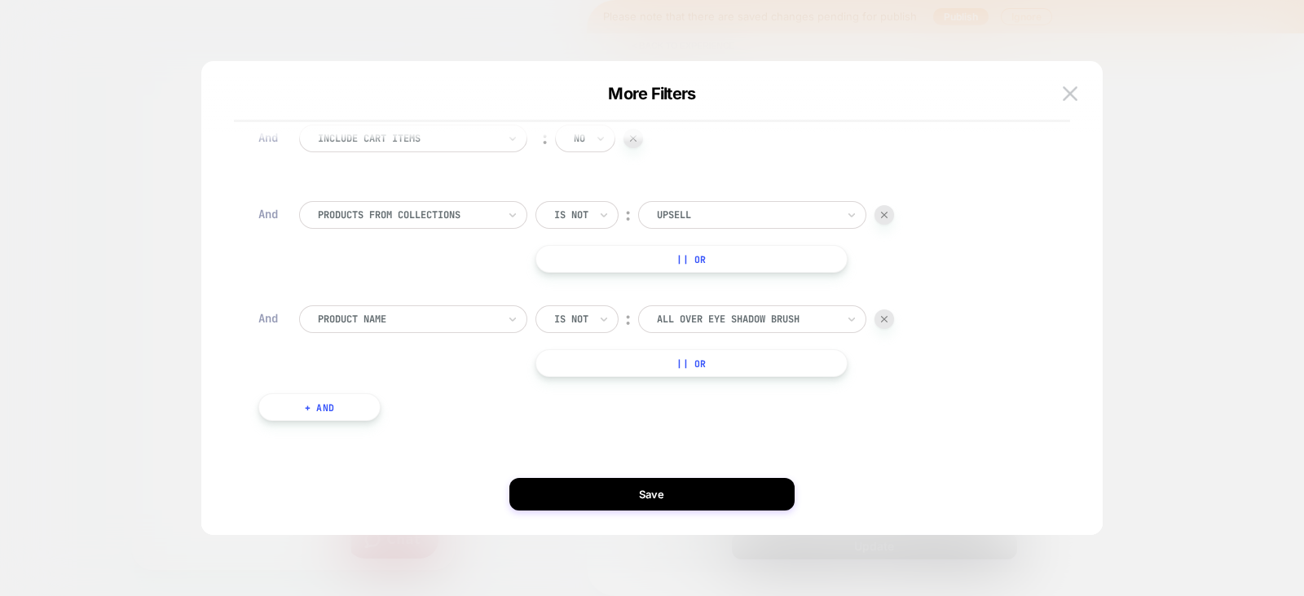
click at [883, 323] on div at bounding box center [884, 320] width 20 height 20
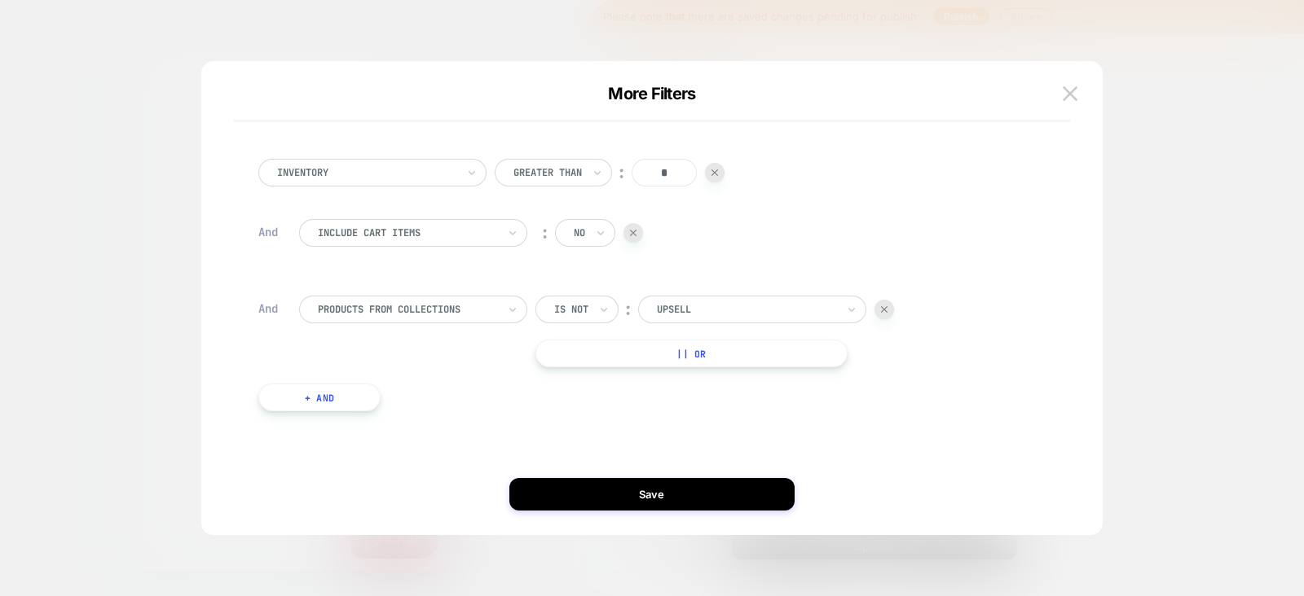
click at [327, 397] on button "+ And" at bounding box center [319, 398] width 122 height 28
click at [390, 414] on div at bounding box center [407, 414] width 179 height 15
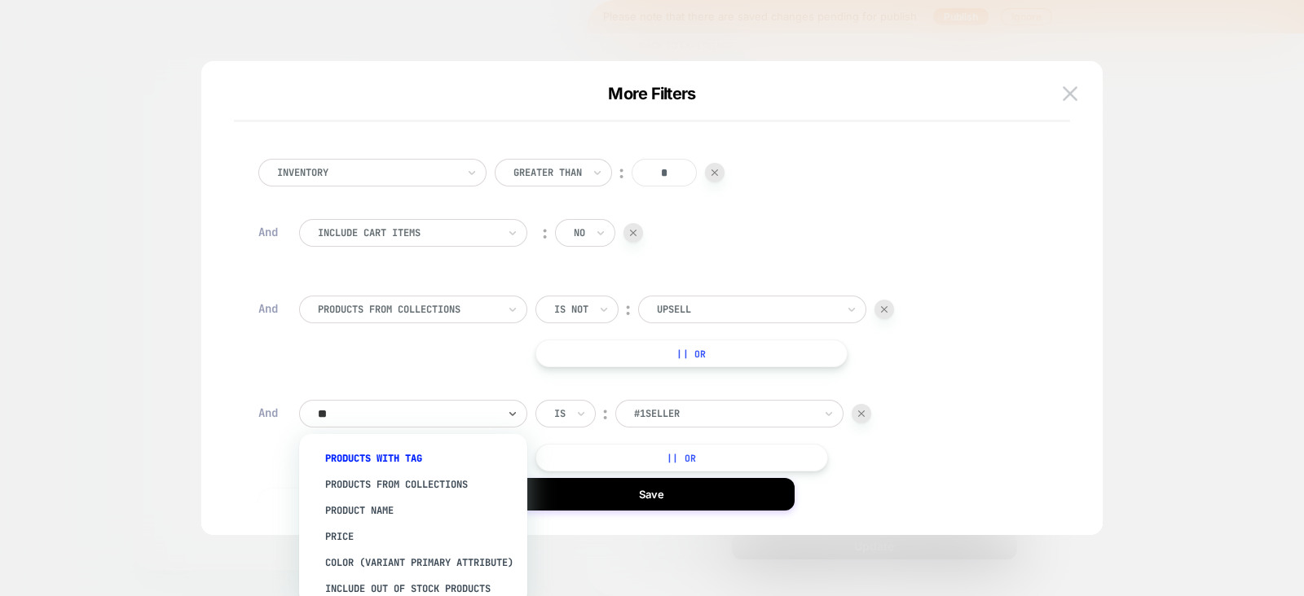
type input "***"
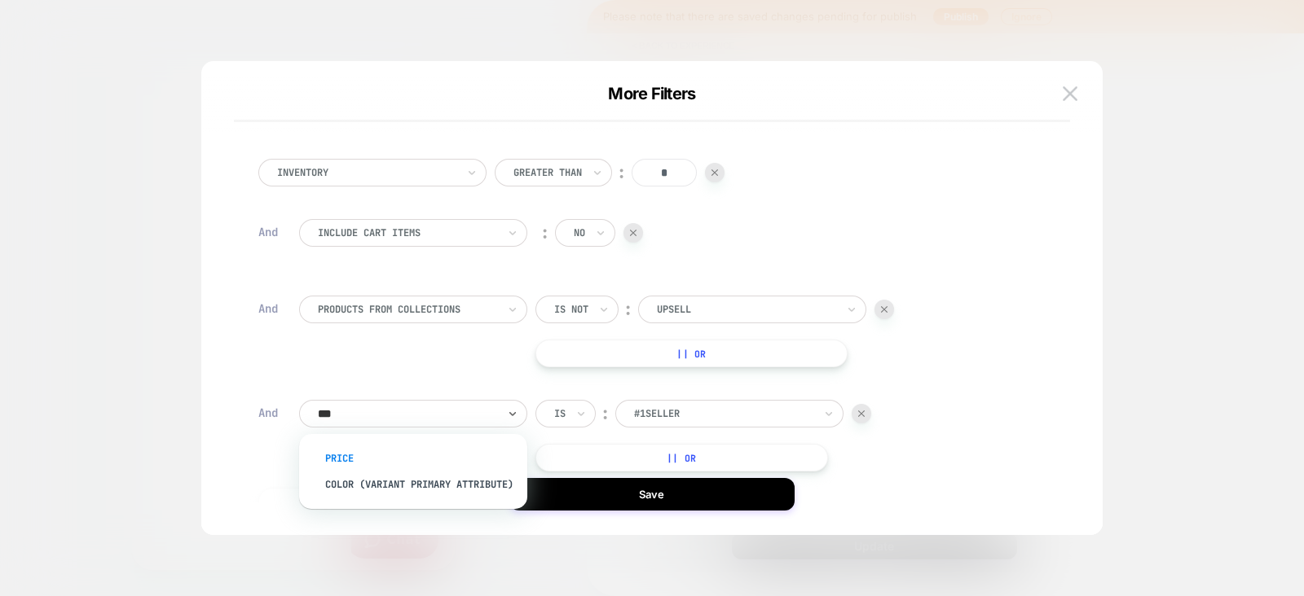
click at [356, 450] on div "Price" at bounding box center [421, 459] width 212 height 26
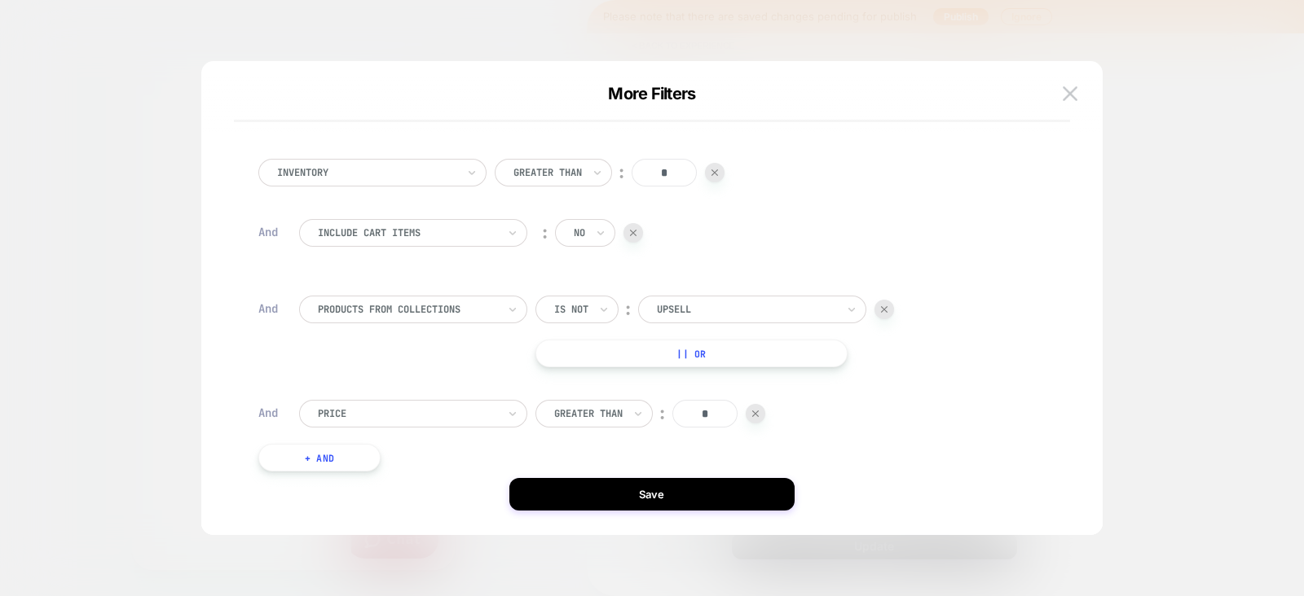
click at [604, 420] on div at bounding box center [588, 414] width 68 height 15
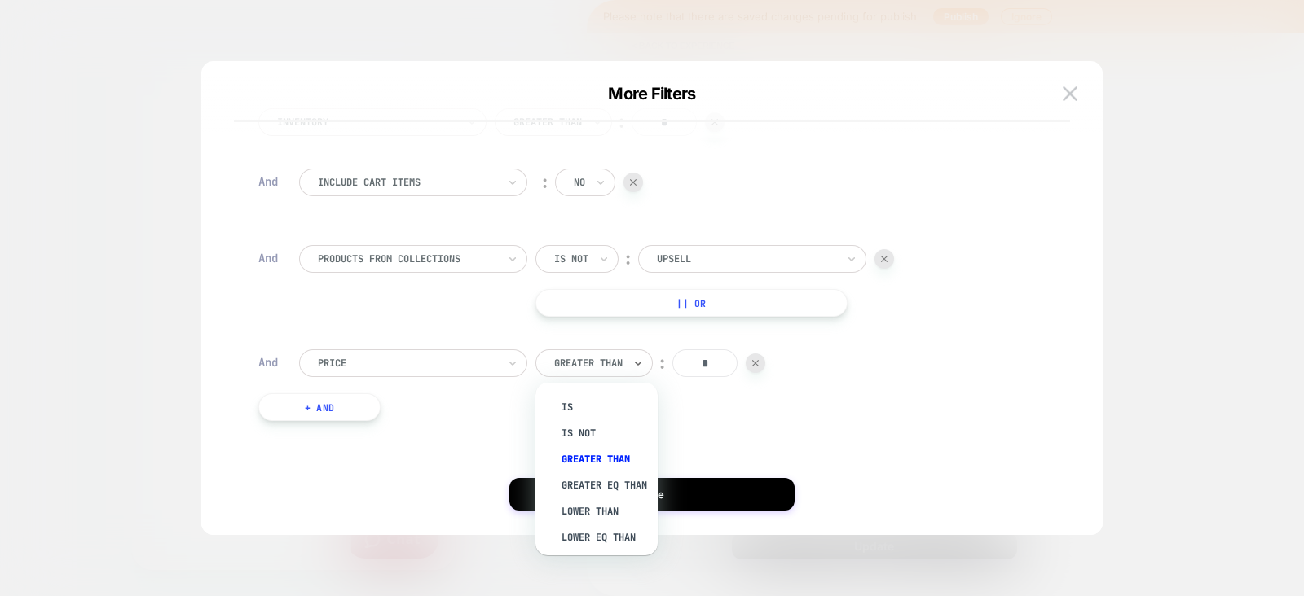
click at [603, 454] on div "Greater Than" at bounding box center [605, 459] width 106 height 26
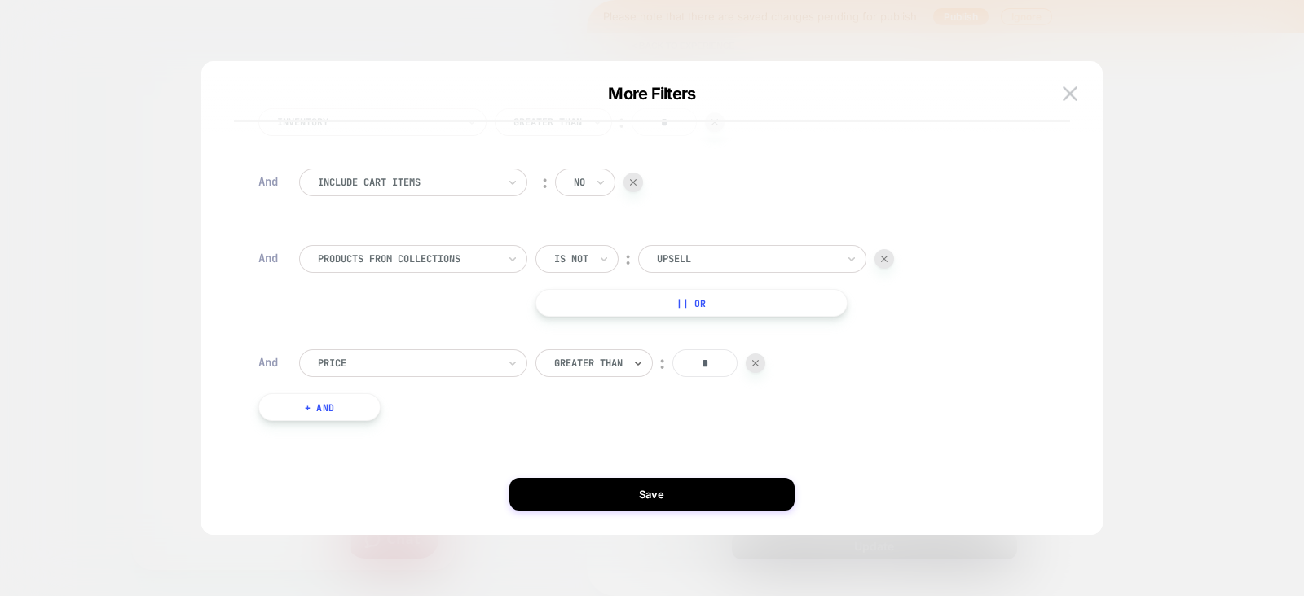
click at [713, 364] on input "*" at bounding box center [704, 364] width 65 height 28
type input "****"
click at [346, 415] on button "+ And" at bounding box center [319, 408] width 122 height 28
click at [865, 424] on div at bounding box center [861, 424] width 20 height 20
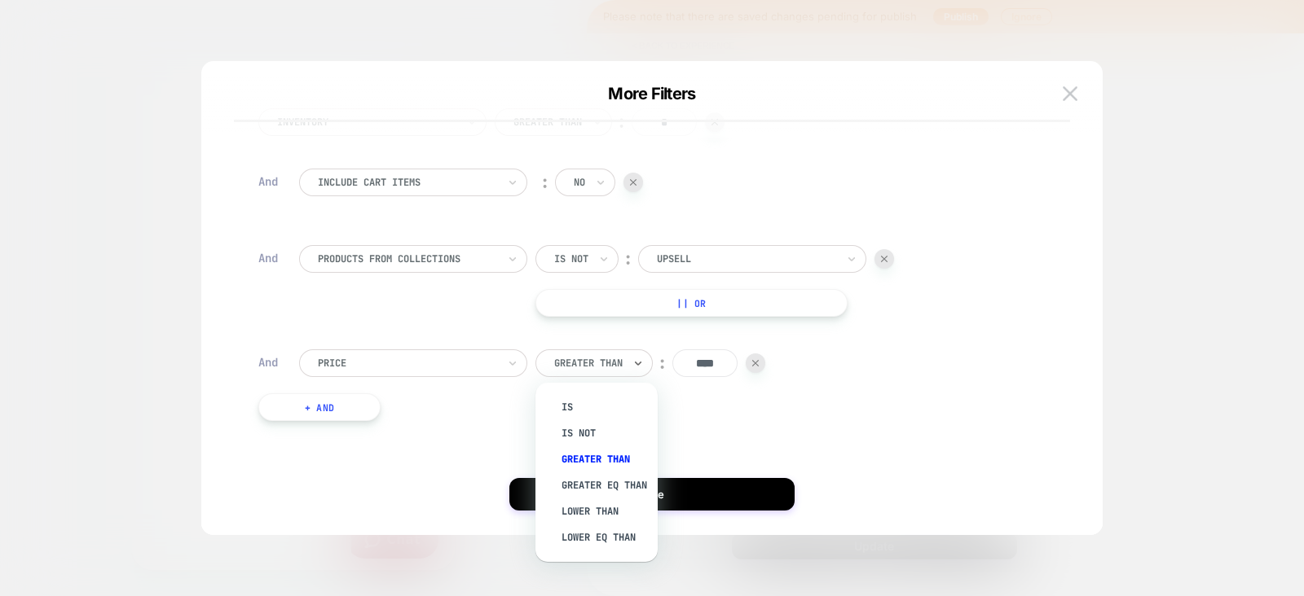
click at [619, 362] on div at bounding box center [588, 363] width 68 height 15
click at [922, 336] on div "Inventory Greater Than ︰ * And Include Cart Items ︰ no And products from collec…" at bounding box center [643, 265] width 787 height 362
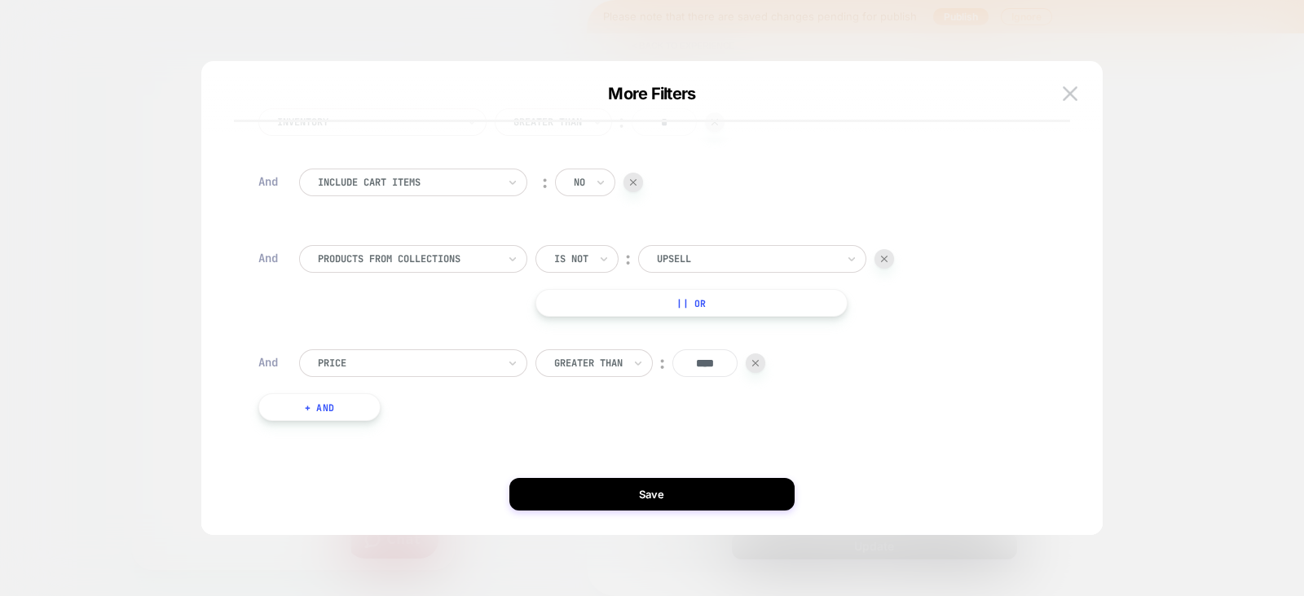
click at [358, 399] on button "+ And" at bounding box center [319, 408] width 122 height 28
click at [408, 419] on div at bounding box center [407, 423] width 179 height 15
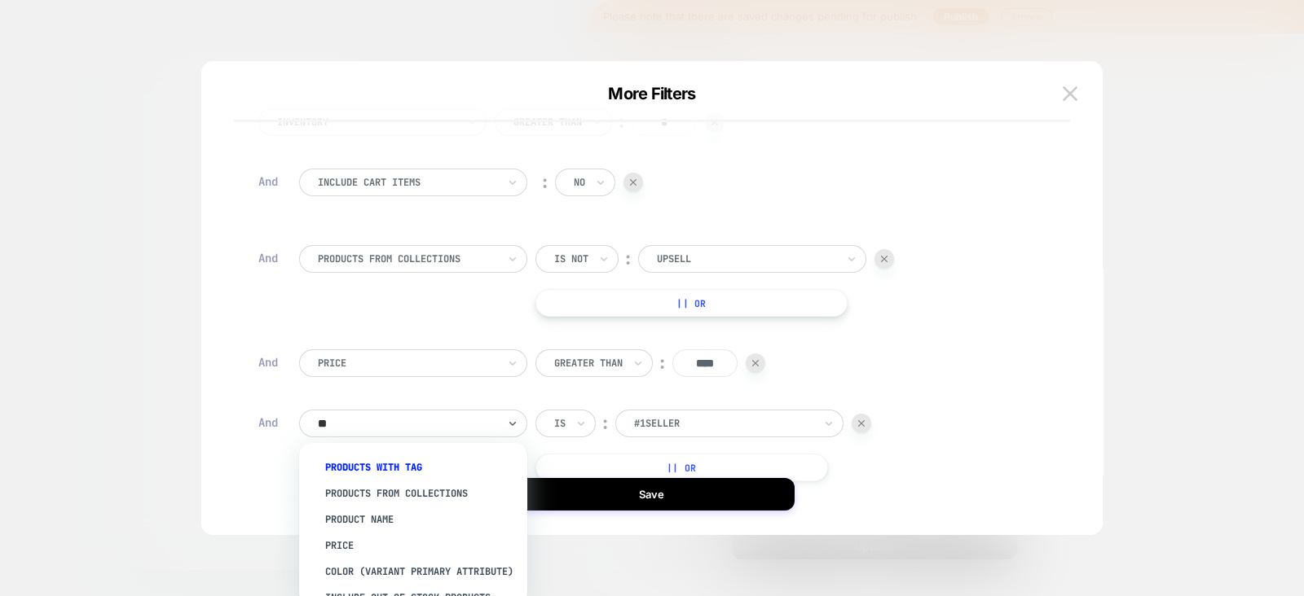
type input "***"
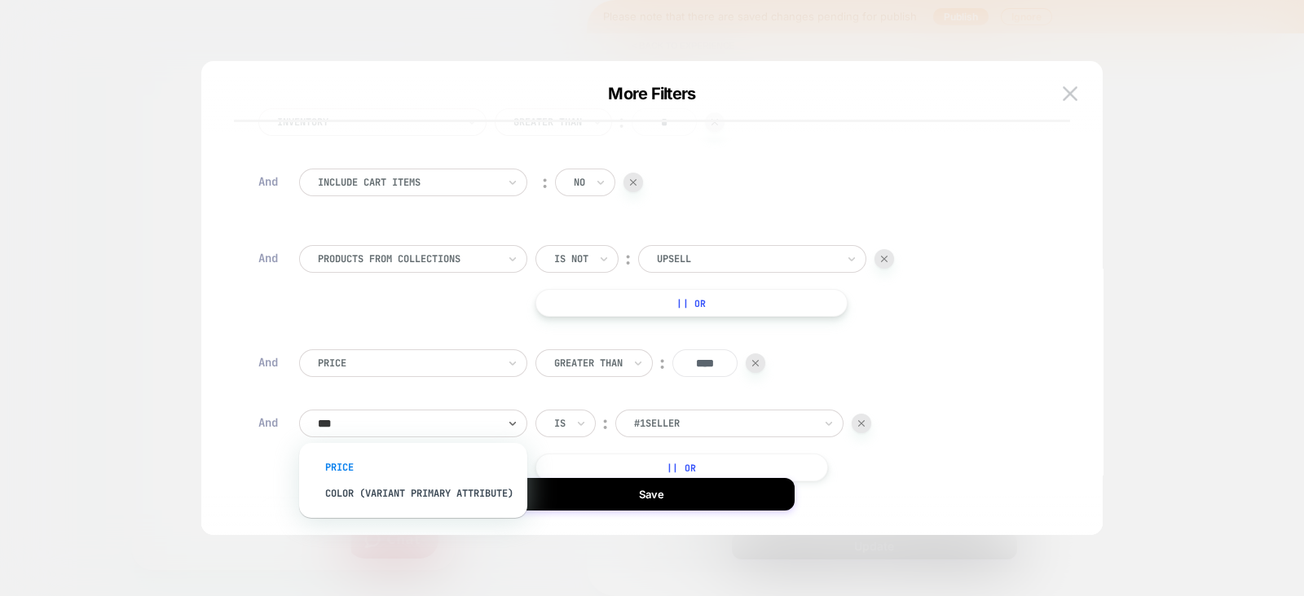
click at [349, 460] on div "Price" at bounding box center [421, 468] width 212 height 26
click at [574, 417] on div at bounding box center [588, 423] width 68 height 15
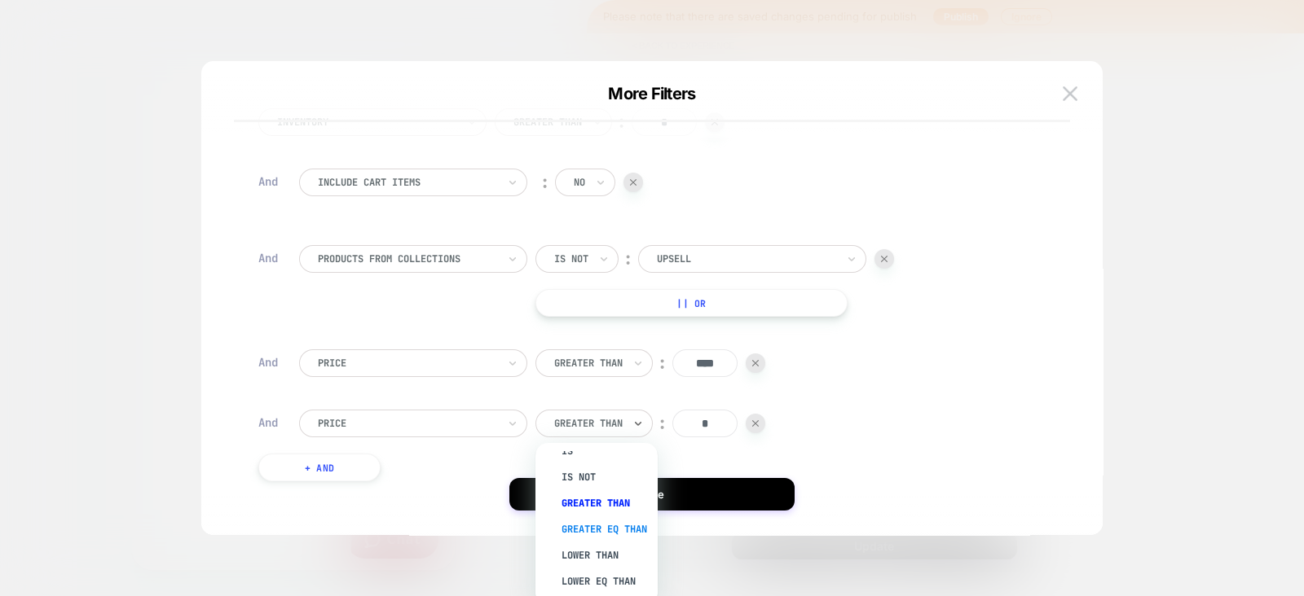
scroll to position [29, 0]
click at [576, 556] on div "Lower Than" at bounding box center [605, 556] width 106 height 26
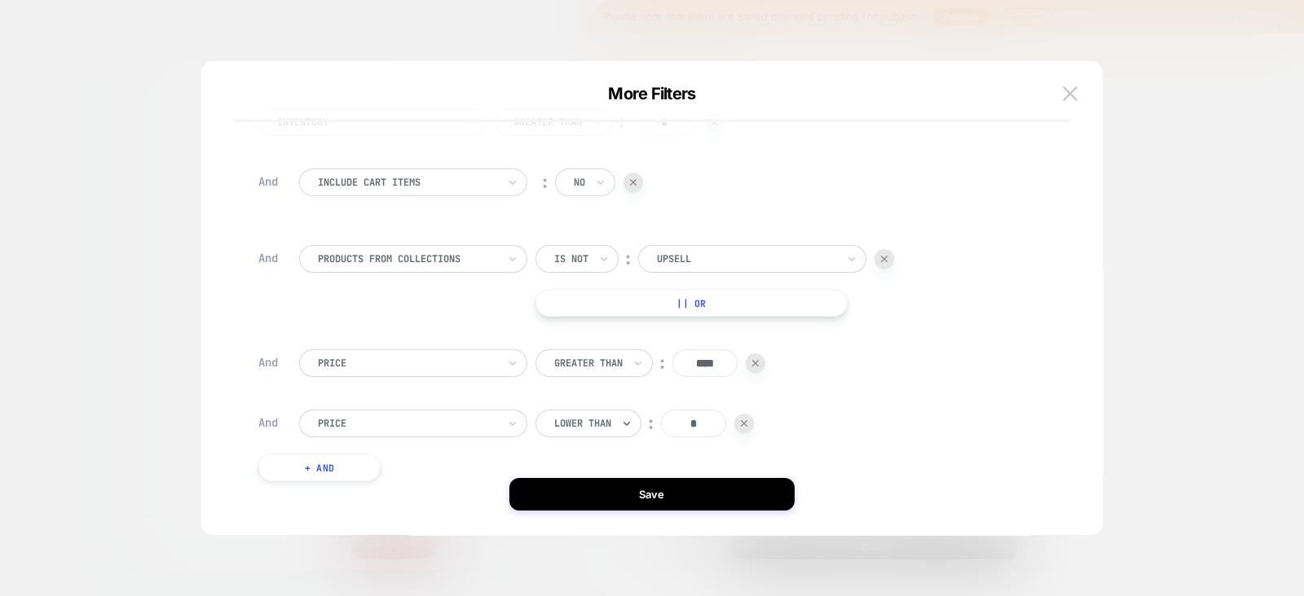
click at [696, 419] on input "*" at bounding box center [693, 424] width 65 height 28
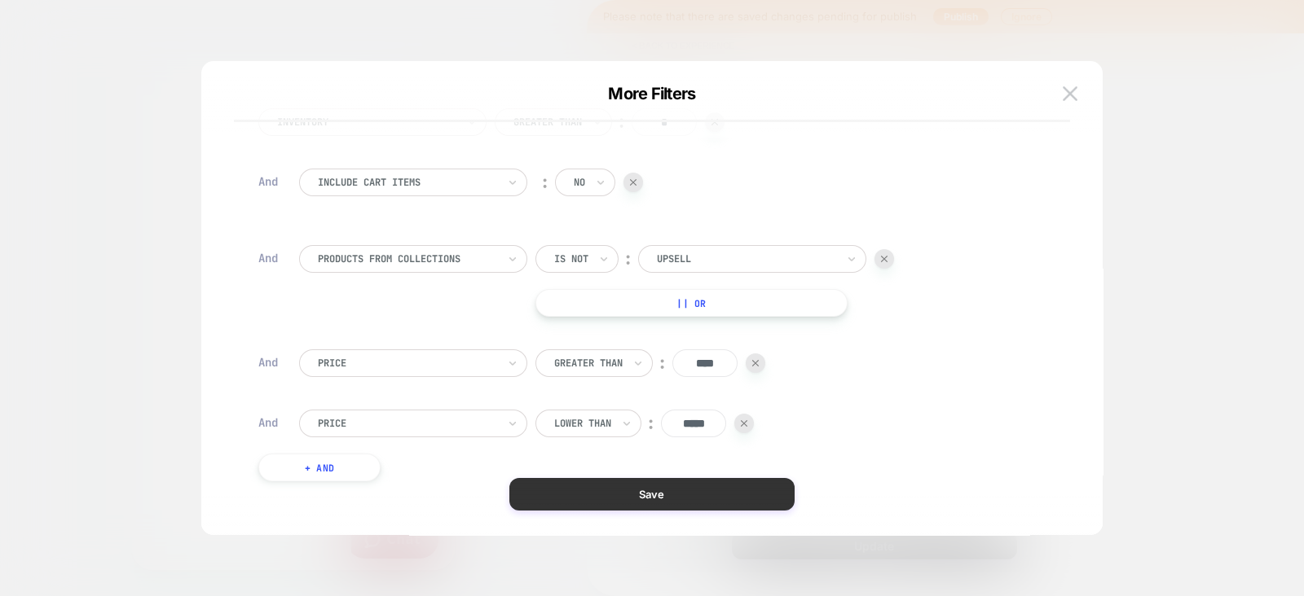
type input "*****"
click at [644, 488] on button "Save" at bounding box center [651, 494] width 285 height 33
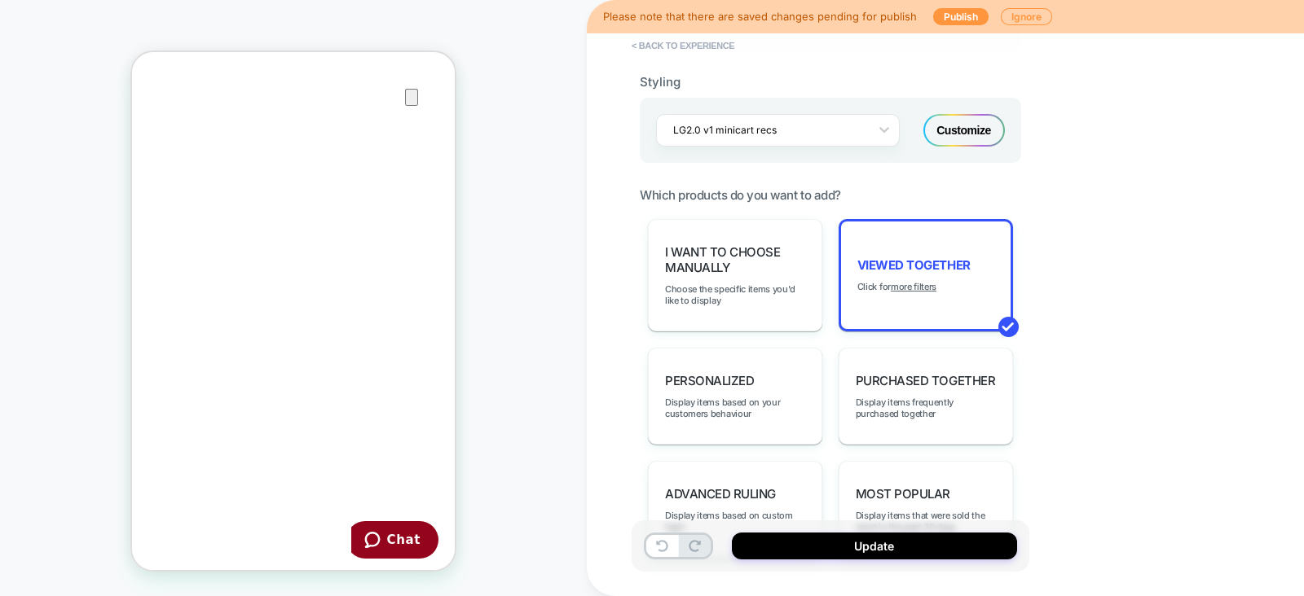
scroll to position [0, 0]
click at [925, 281] on u "more filters" at bounding box center [914, 286] width 46 height 11
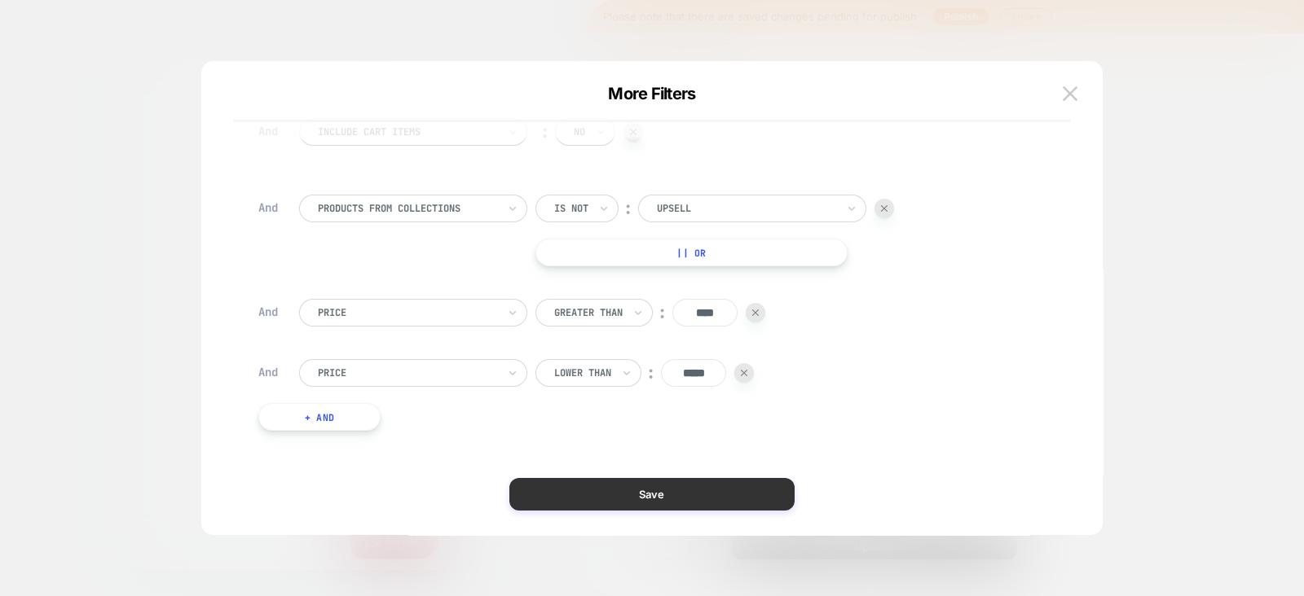
scroll to position [101, 0]
click at [632, 495] on button "Save" at bounding box center [651, 494] width 285 height 33
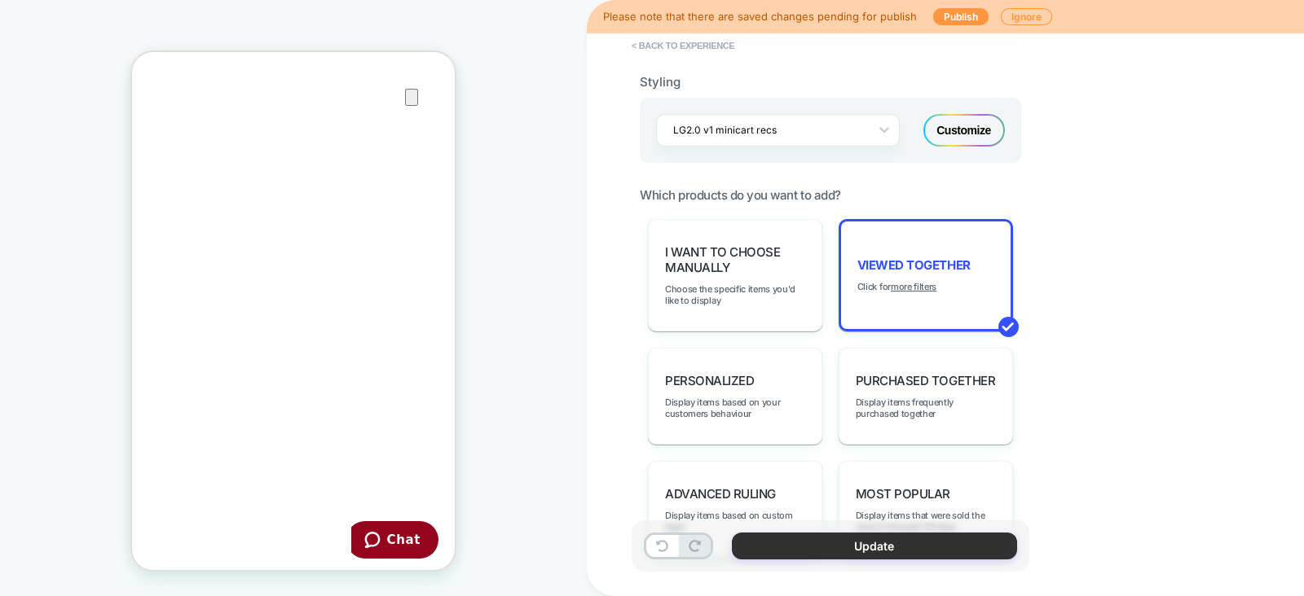
click at [857, 542] on button "Update" at bounding box center [874, 546] width 285 height 27
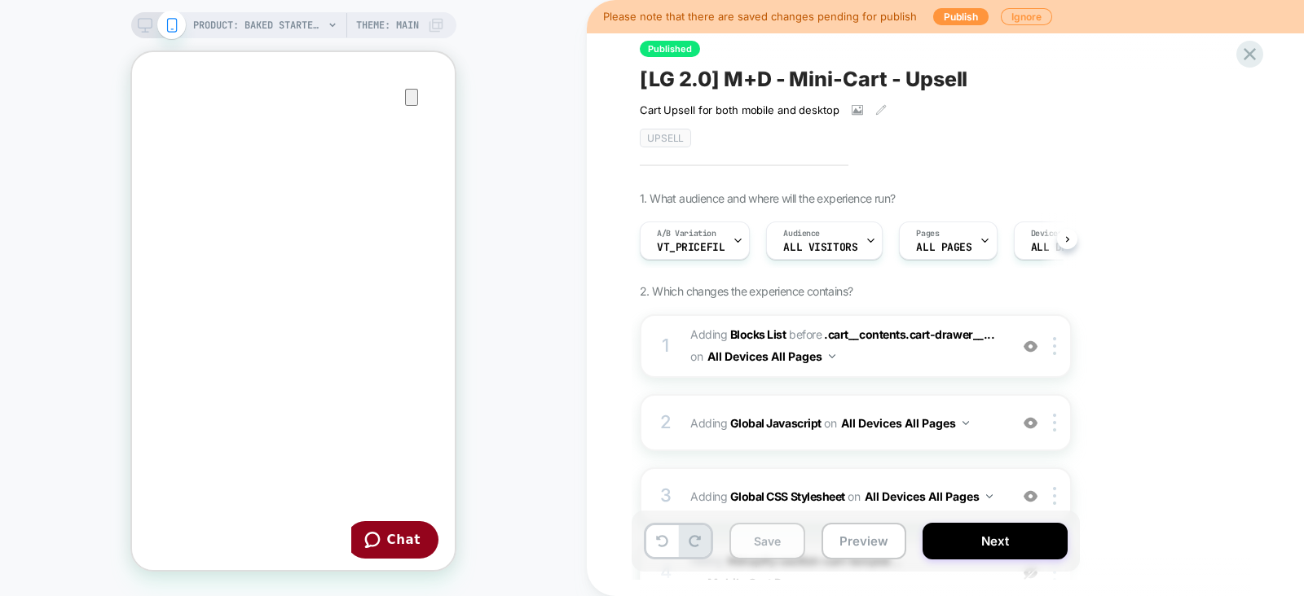
scroll to position [0, 0]
click at [778, 543] on button "Save" at bounding box center [767, 541] width 76 height 37
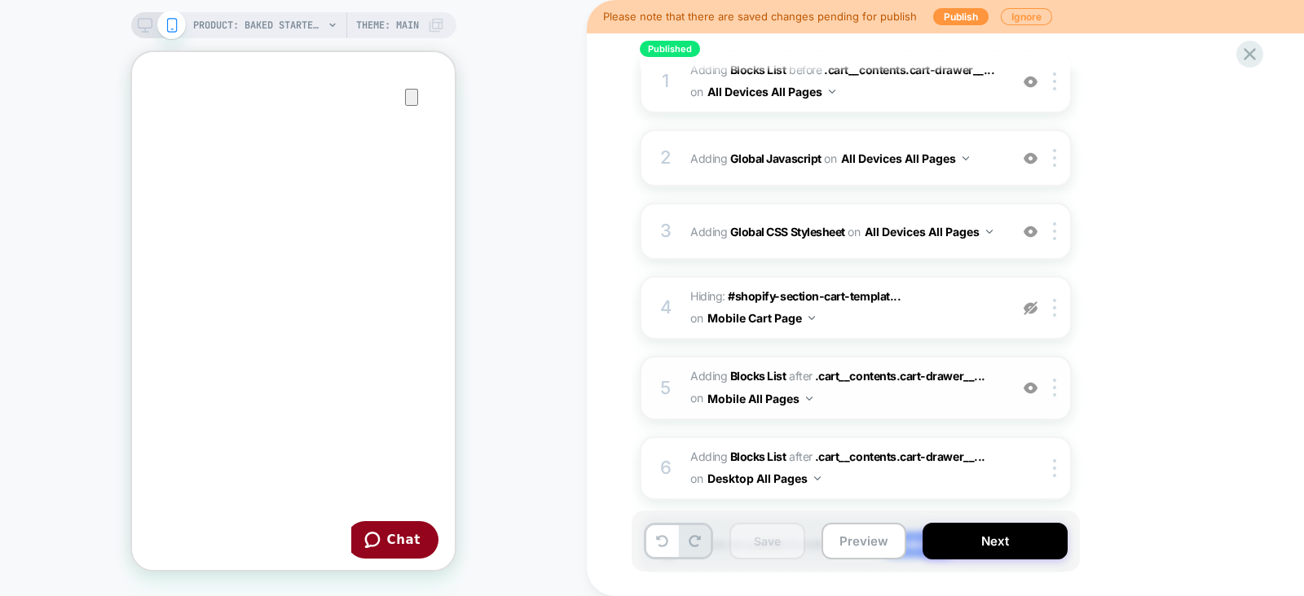
click at [982, 389] on span "#_loomi_addon_1750269137742_dup1753298408 Adding Blocks List AFTER .cart__conte…" at bounding box center [845, 388] width 310 height 44
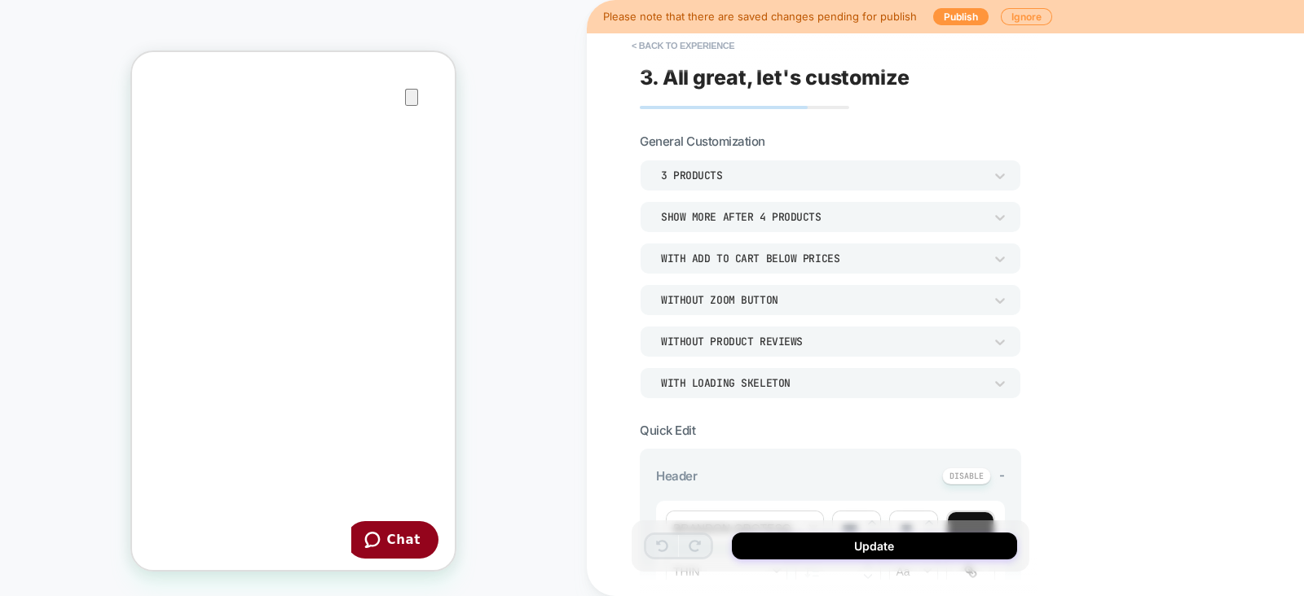
scroll to position [446, 0]
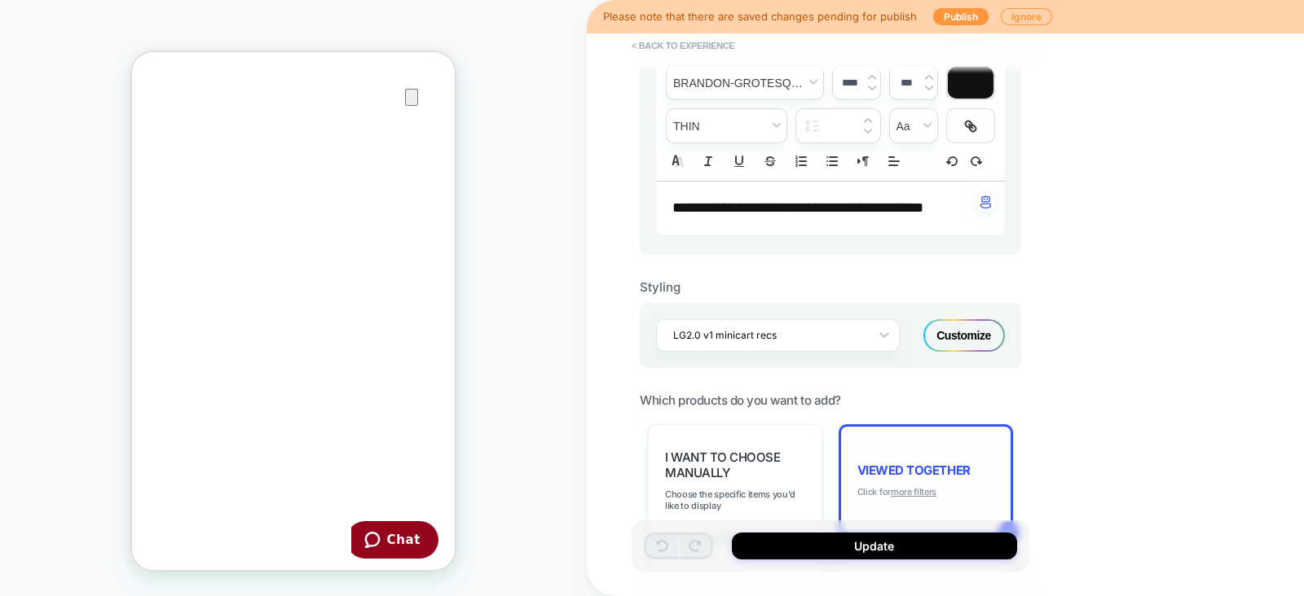
click at [913, 486] on u "more filters" at bounding box center [914, 491] width 46 height 11
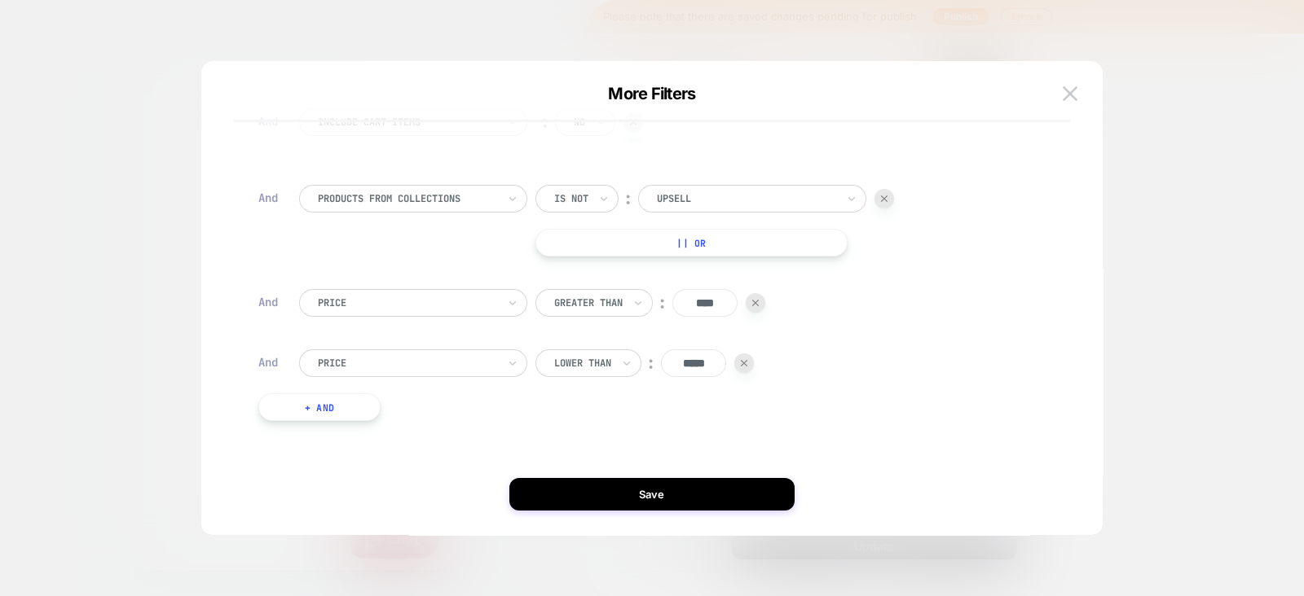
scroll to position [0, 0]
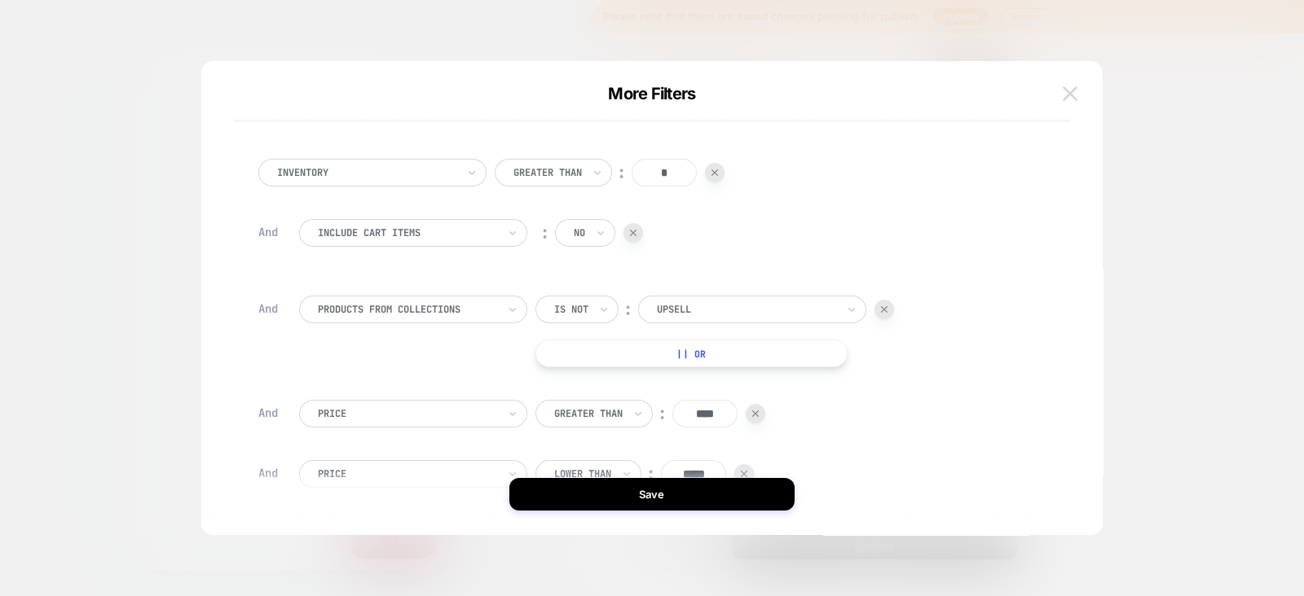
click at [1067, 94] on img at bounding box center [1069, 93] width 15 height 14
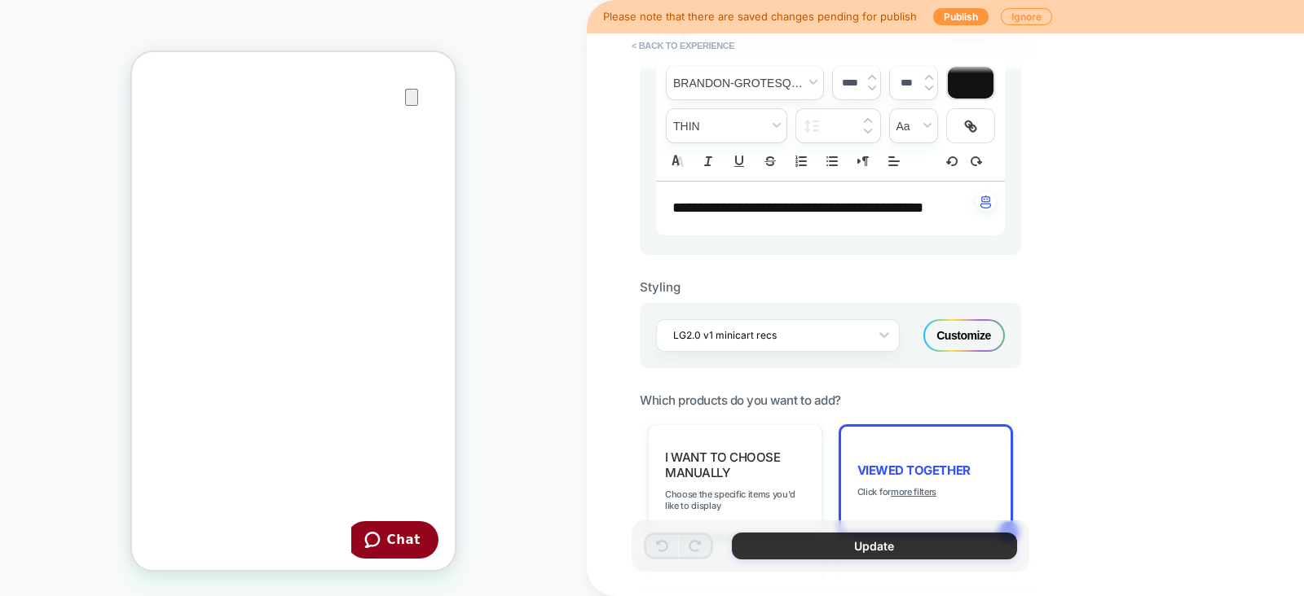
click at [855, 539] on button "Update" at bounding box center [874, 546] width 285 height 27
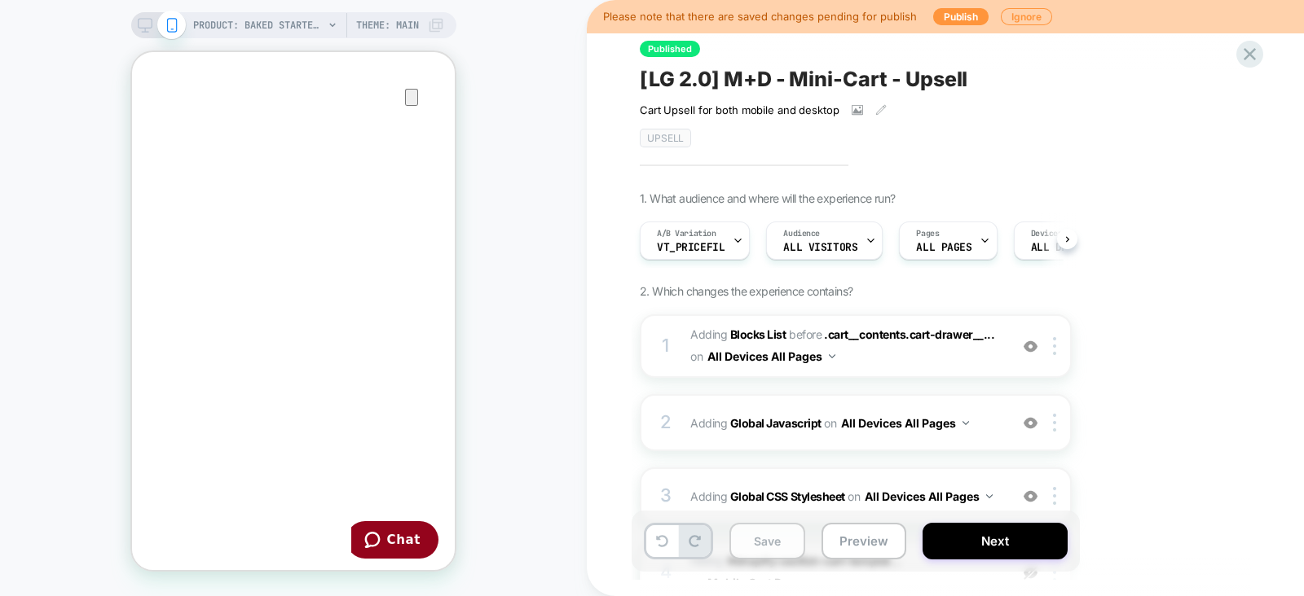
click at [762, 547] on button "Save" at bounding box center [767, 541] width 76 height 37
click at [143, 24] on icon at bounding box center [145, 25] width 15 height 15
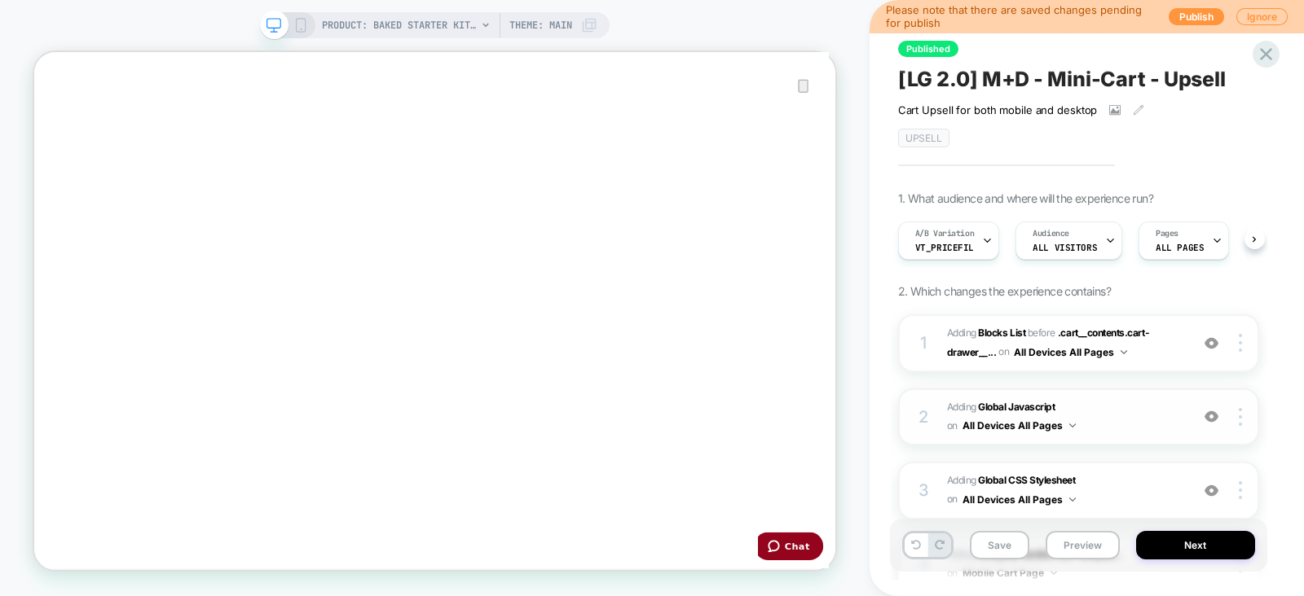
scroll to position [335, 0]
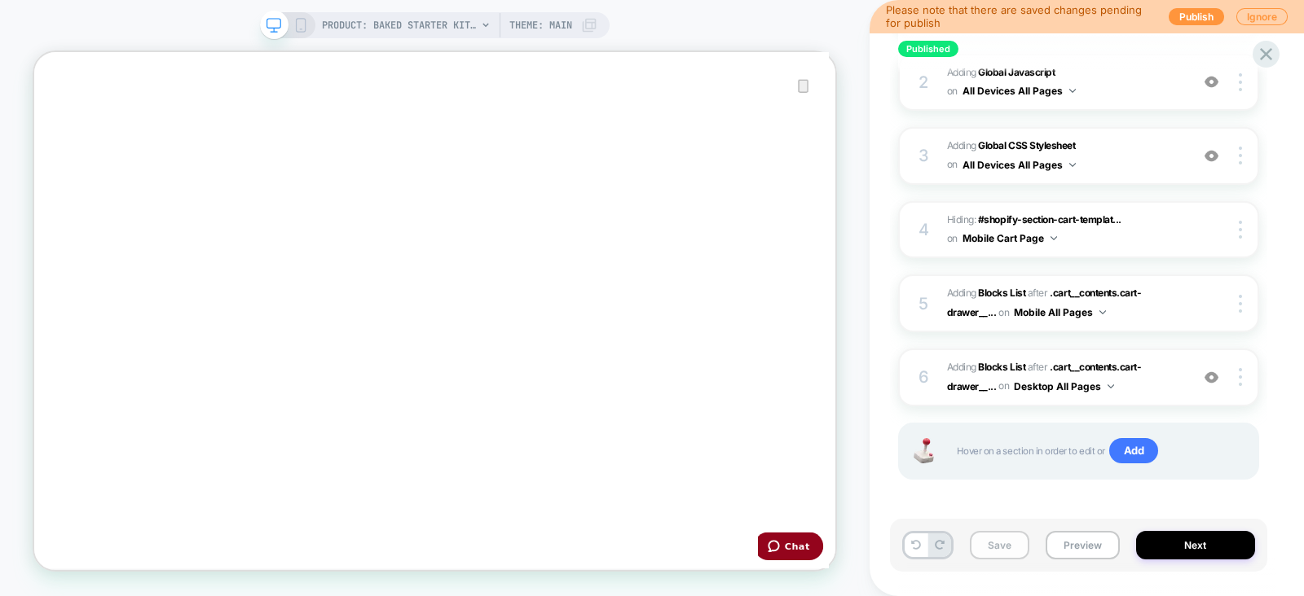
click at [1000, 543] on button "Save" at bounding box center [999, 545] width 59 height 29
click at [1172, 372] on span "#_loomi_addon_1750270464938_dup1753298408 Adding Blocks List AFTER .cart__conte…" at bounding box center [1064, 377] width 235 height 38
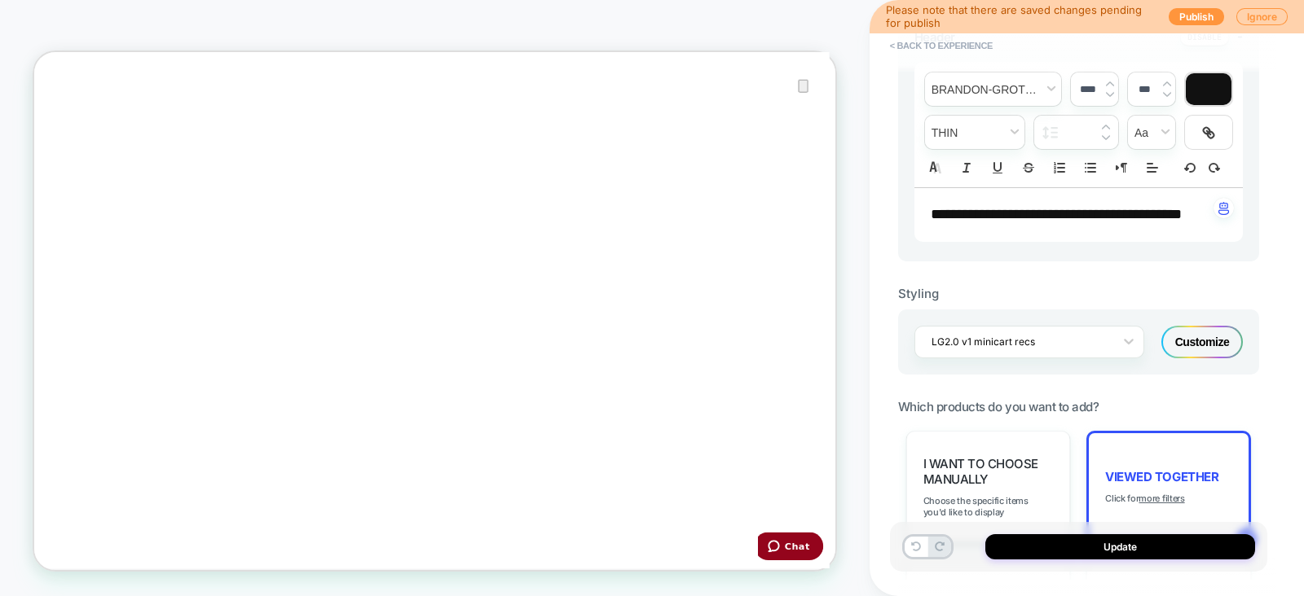
scroll to position [643, 0]
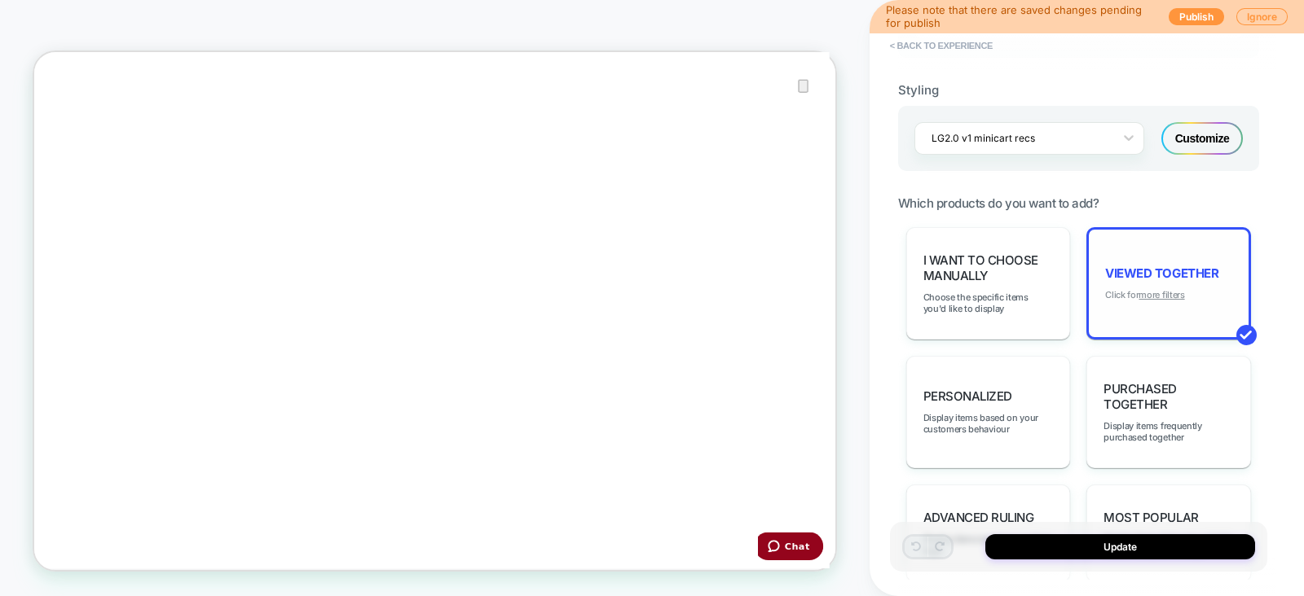
click at [1172, 301] on u "more filters" at bounding box center [1161, 294] width 46 height 11
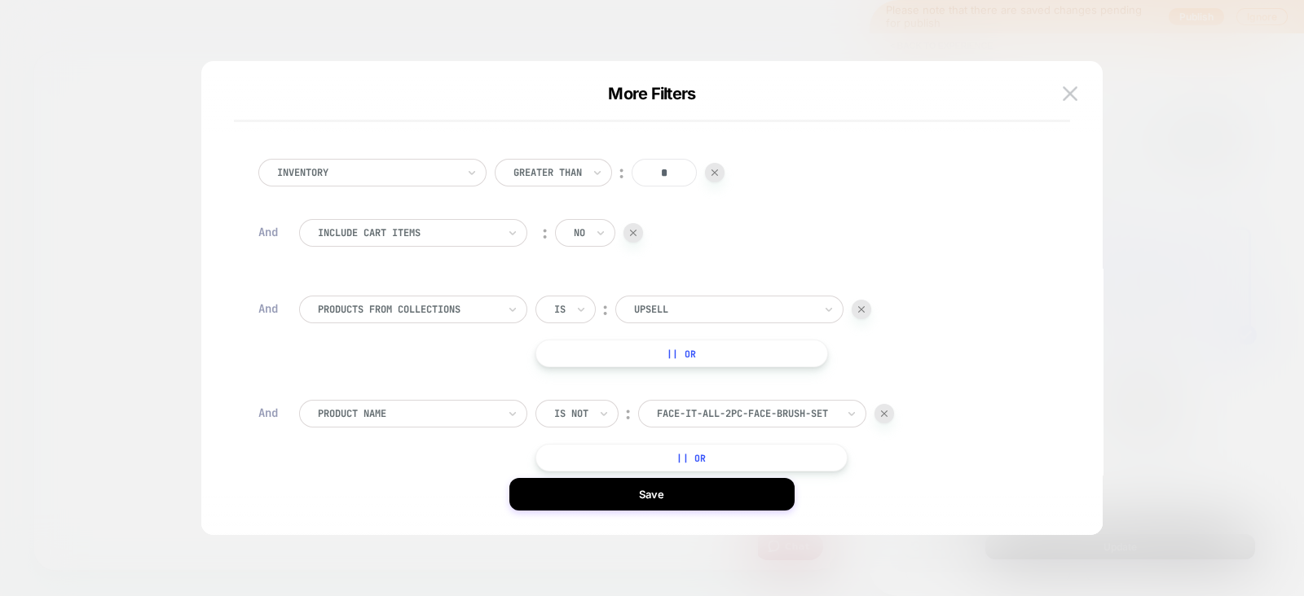
click at [567, 307] on div "Is" at bounding box center [565, 310] width 60 height 28
click at [566, 381] on div "Is not" at bounding box center [605, 380] width 106 height 26
click at [595, 314] on div "Is not" at bounding box center [576, 310] width 83 height 28
click at [577, 345] on div "Is" at bounding box center [605, 354] width 106 height 26
click at [1074, 90] on img at bounding box center [1069, 93] width 15 height 14
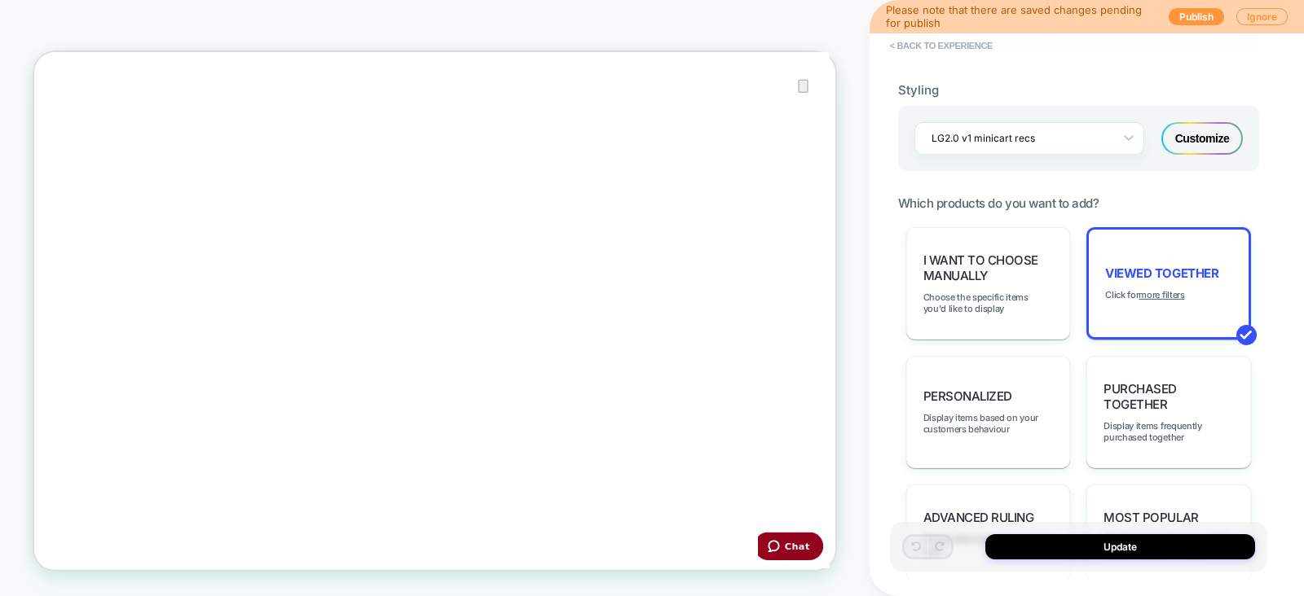
scroll to position [0, 0]
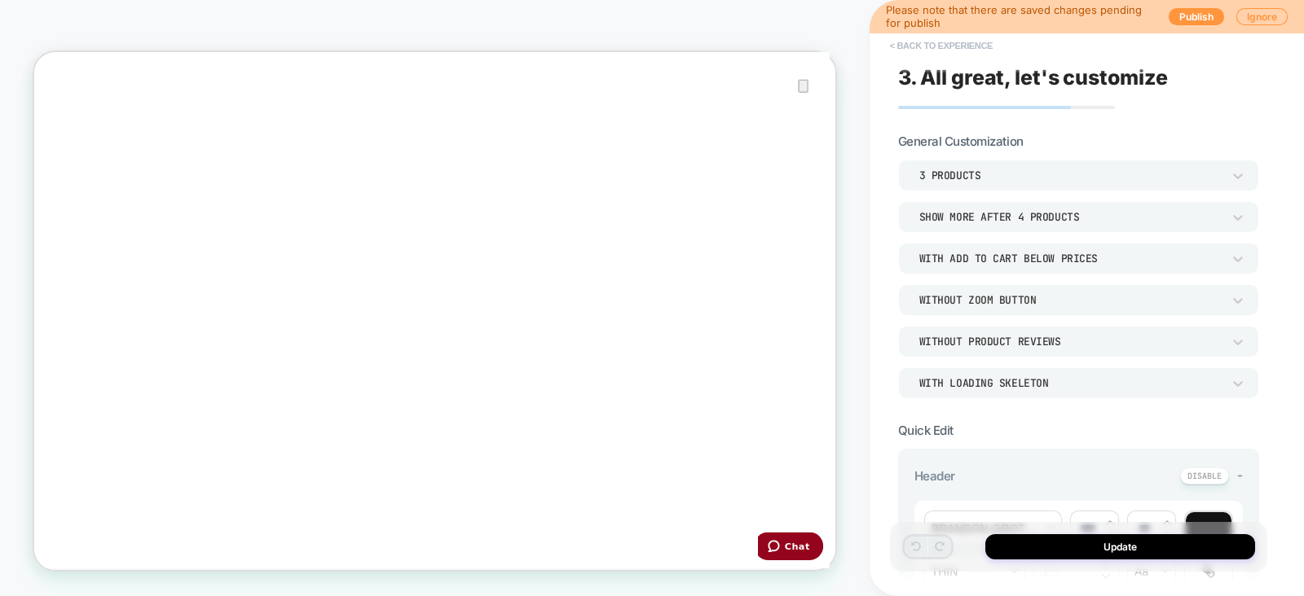
click at [944, 45] on button "< Back to experience" at bounding box center [941, 46] width 119 height 26
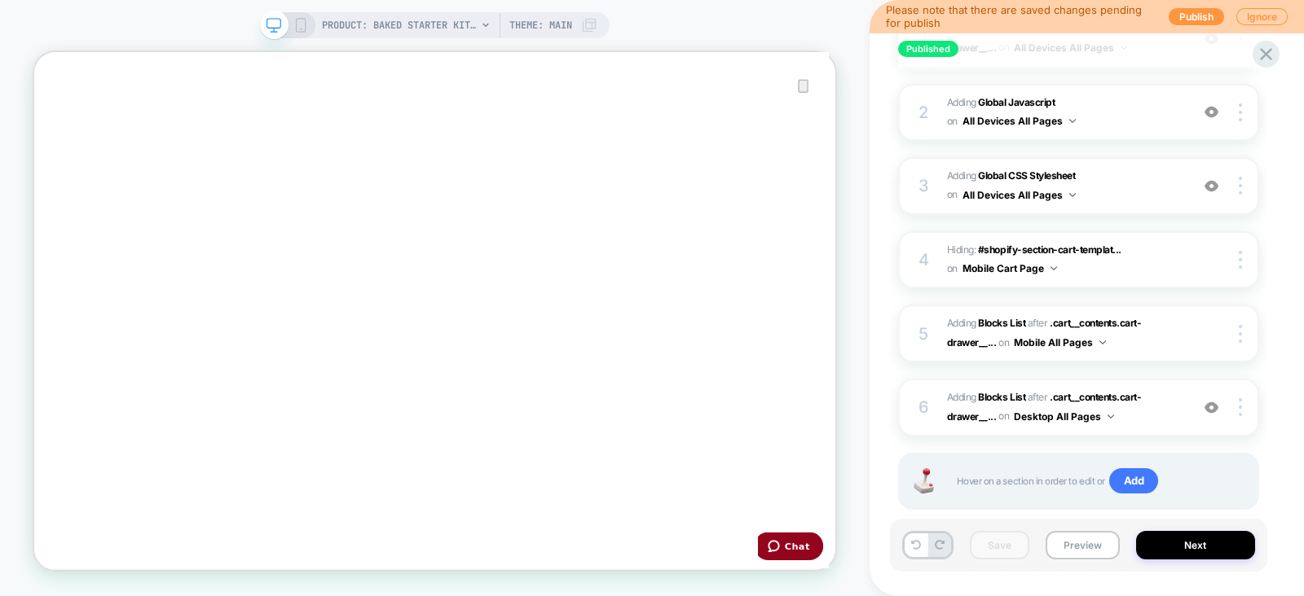
scroll to position [335, 0]
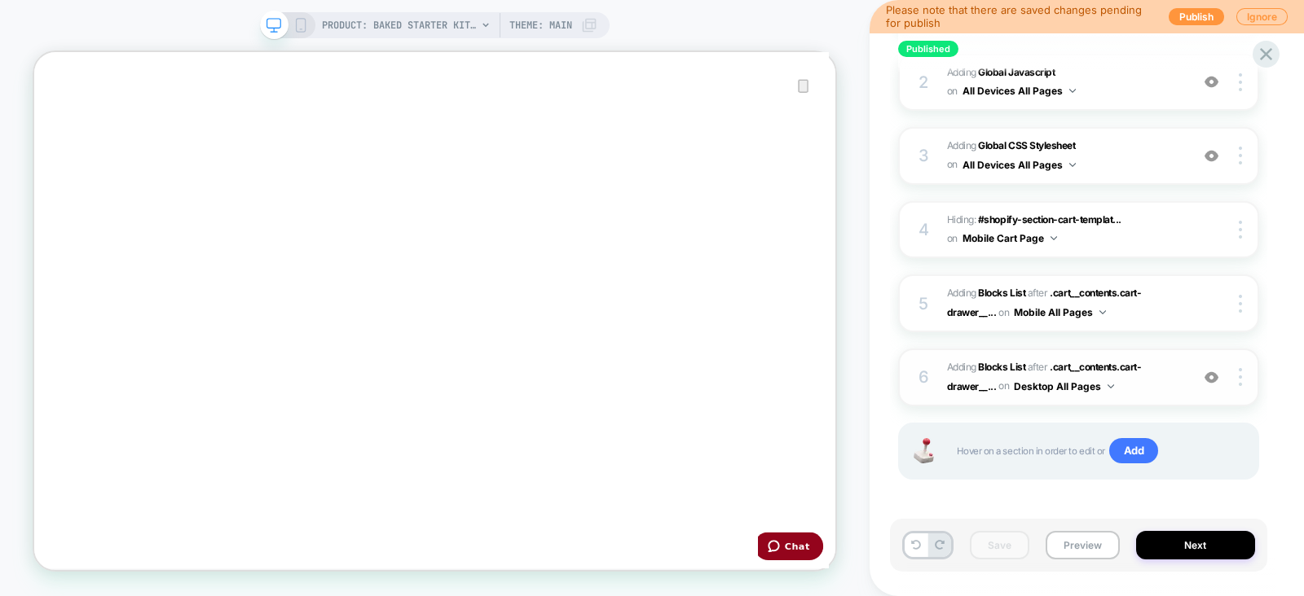
click at [1173, 376] on span "#_loomi_addon_1750270464938_dup1753298408 Adding Blocks List AFTER .cart__conte…" at bounding box center [1064, 377] width 235 height 38
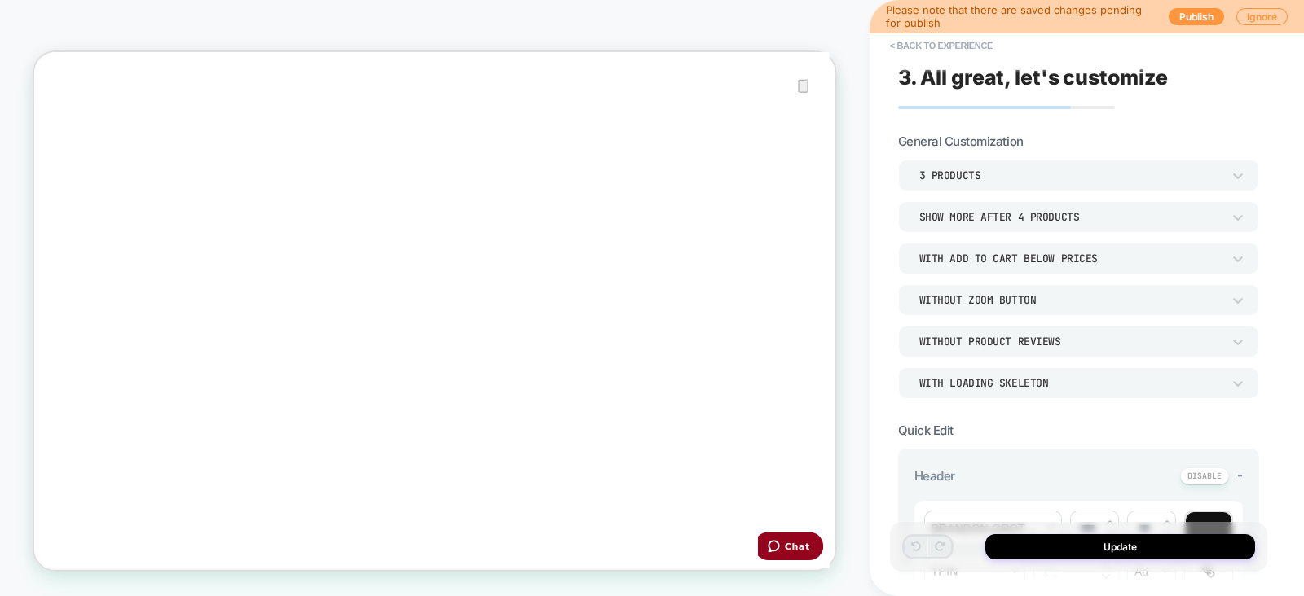
scroll to position [468, 0]
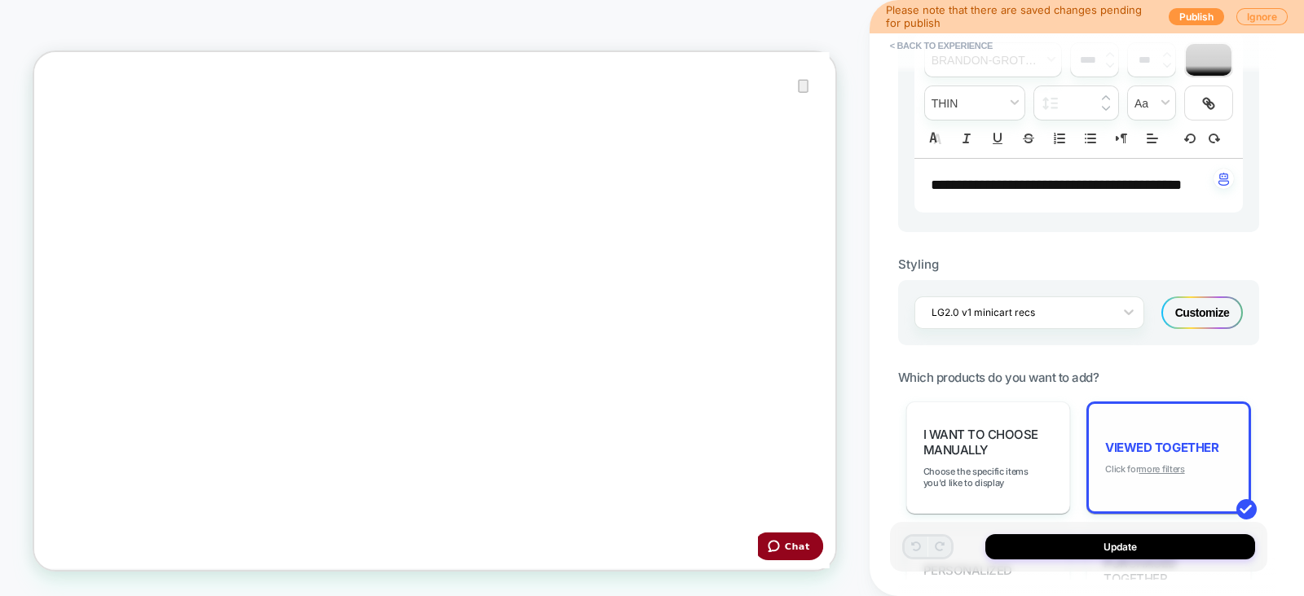
click at [1159, 475] on u "more filters" at bounding box center [1161, 469] width 46 height 11
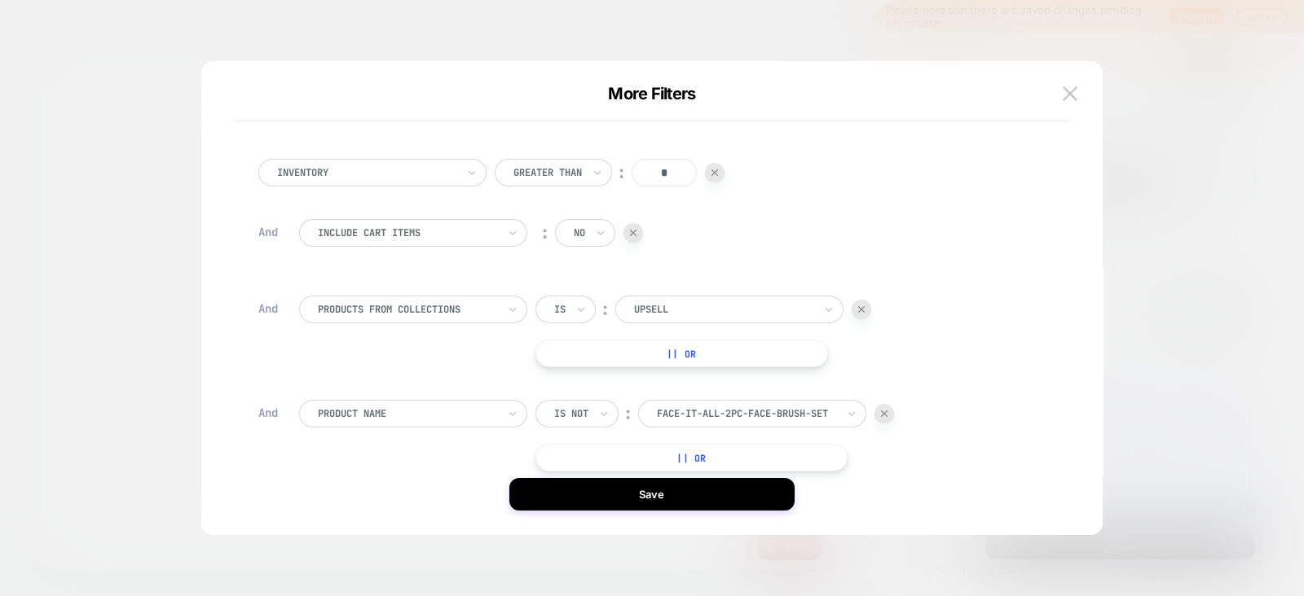
click at [574, 315] on div "Is" at bounding box center [565, 310] width 60 height 28
click at [581, 376] on div "Is not" at bounding box center [605, 380] width 106 height 26
click at [889, 413] on div at bounding box center [884, 414] width 20 height 20
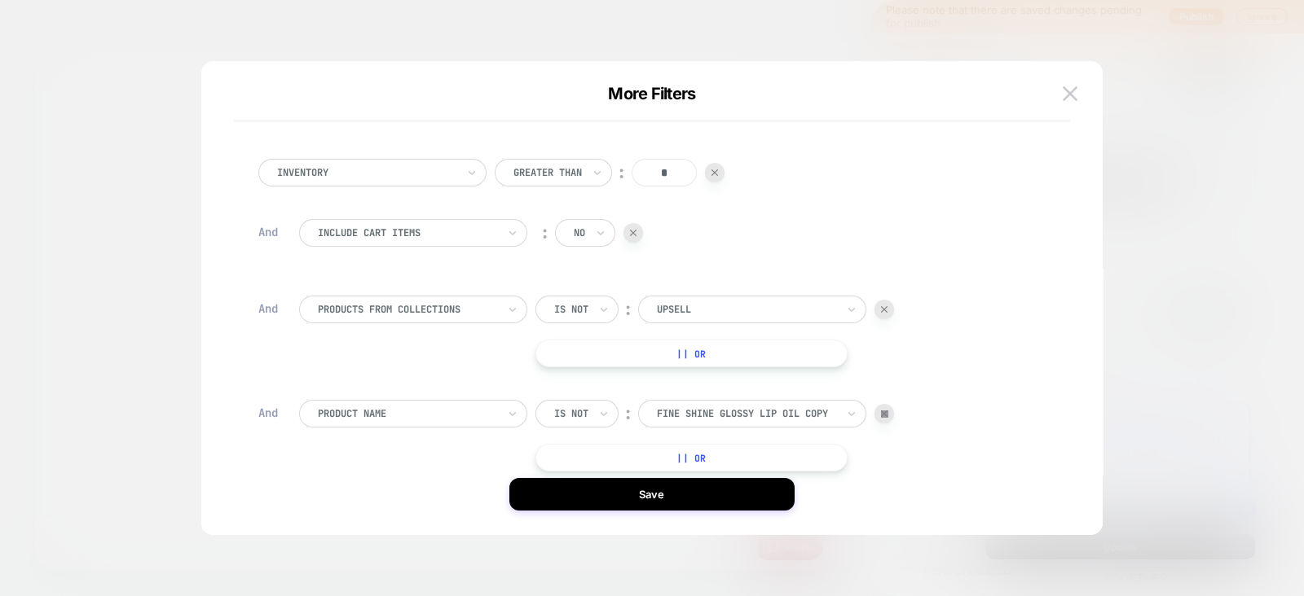
click at [889, 413] on div at bounding box center [884, 414] width 20 height 20
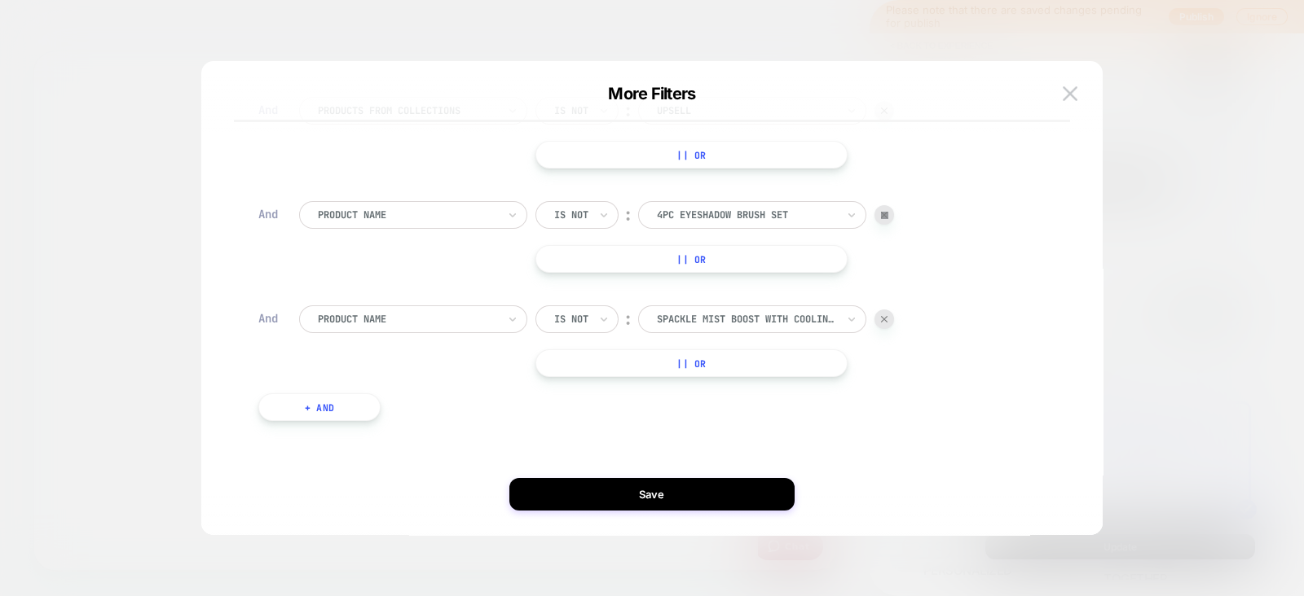
click at [880, 216] on div at bounding box center [884, 215] width 20 height 20
click at [886, 324] on div at bounding box center [884, 320] width 20 height 20
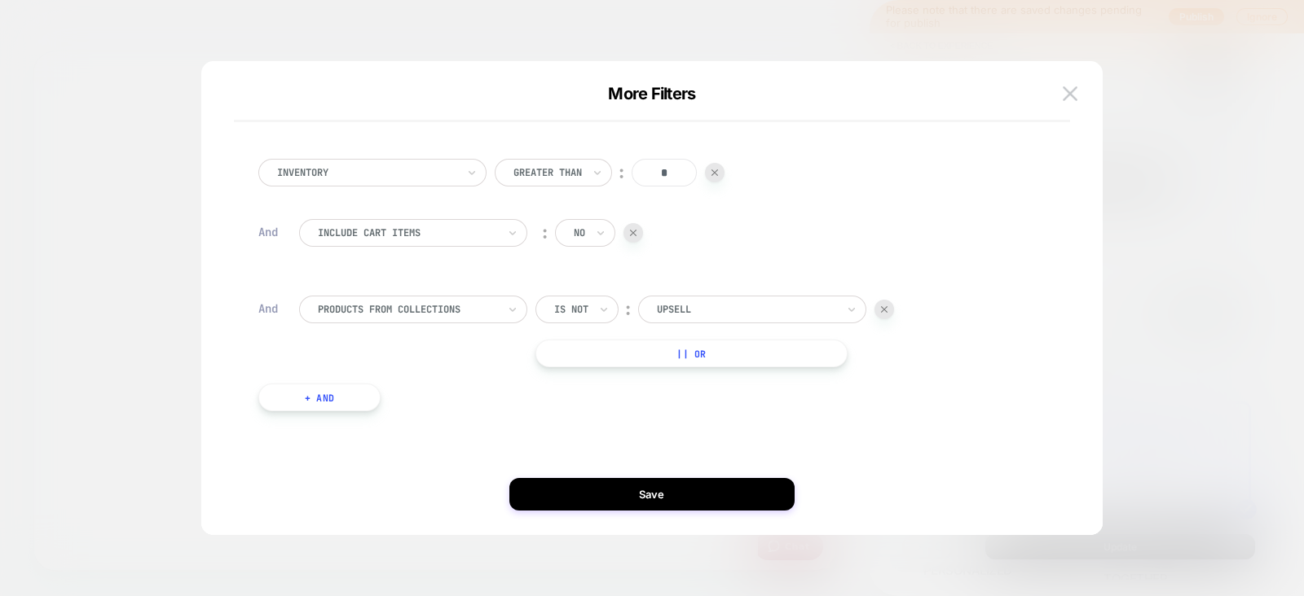
click at [332, 393] on button "+ And" at bounding box center [319, 398] width 122 height 28
click at [473, 412] on div at bounding box center [407, 414] width 179 height 15
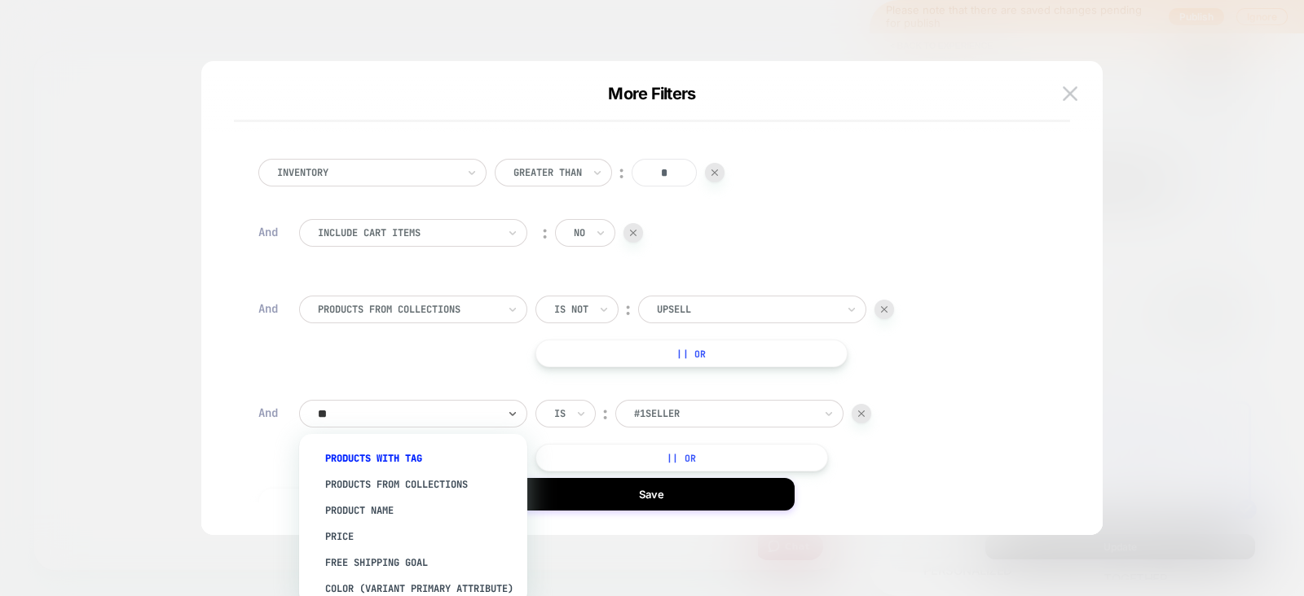
type input "***"
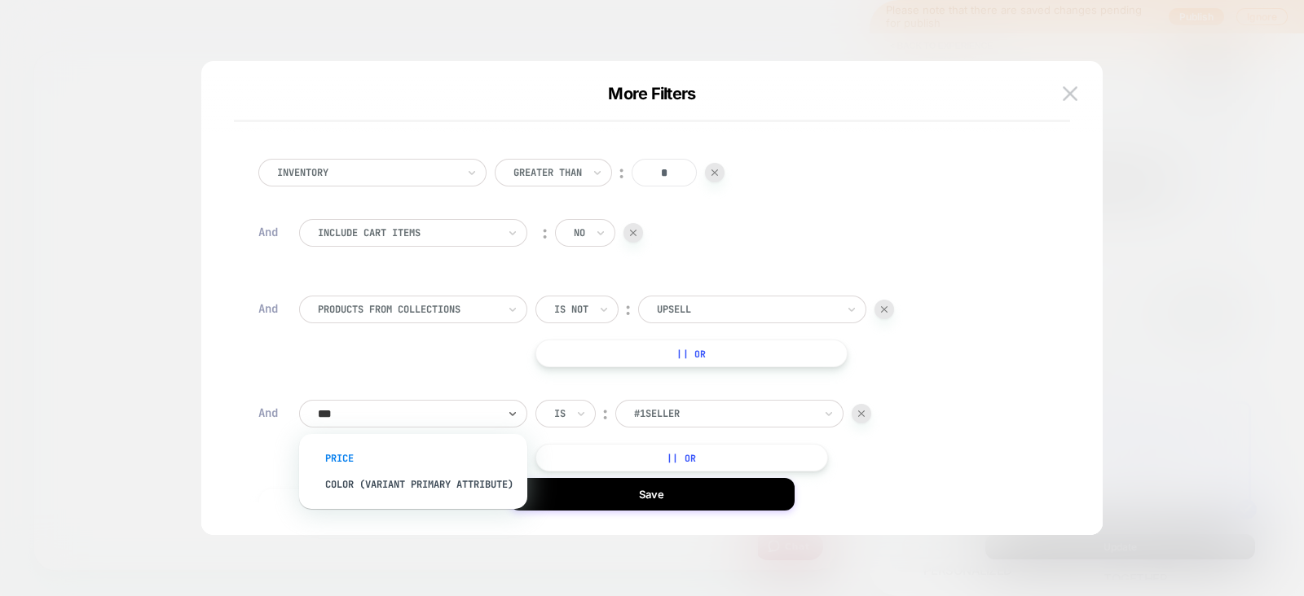
click at [386, 450] on div "Price" at bounding box center [421, 459] width 212 height 26
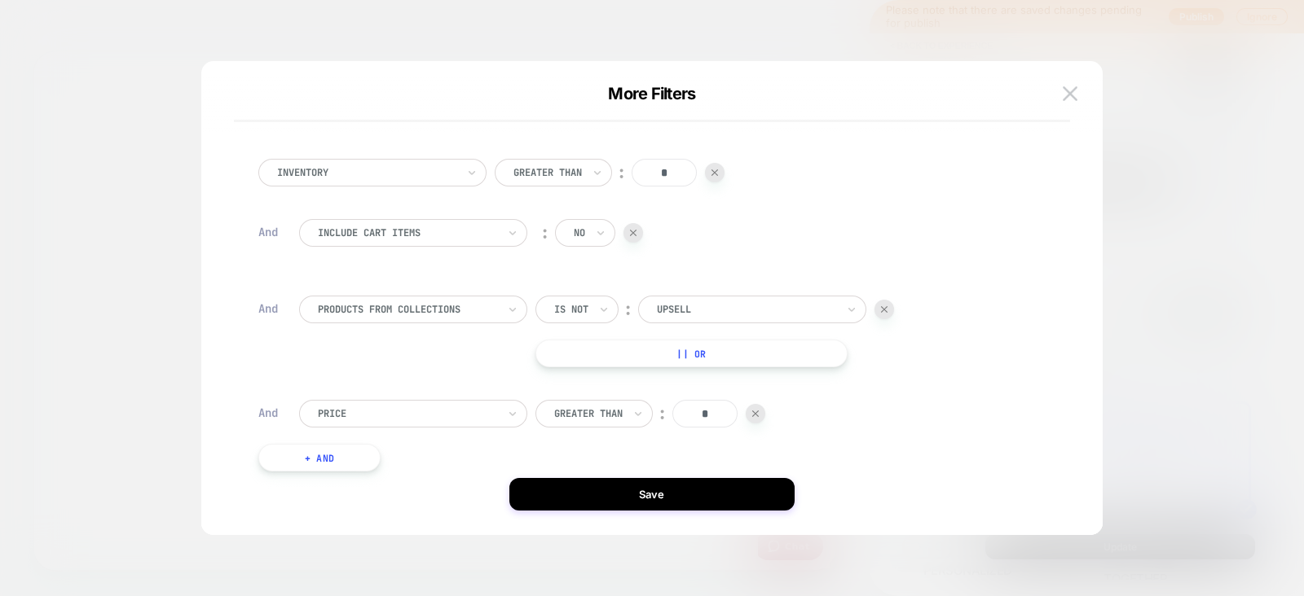
click at [718, 405] on input "*" at bounding box center [704, 414] width 65 height 28
type input "****"
click at [301, 464] on button "+ And" at bounding box center [319, 458] width 122 height 28
click at [428, 468] on div at bounding box center [407, 474] width 179 height 15
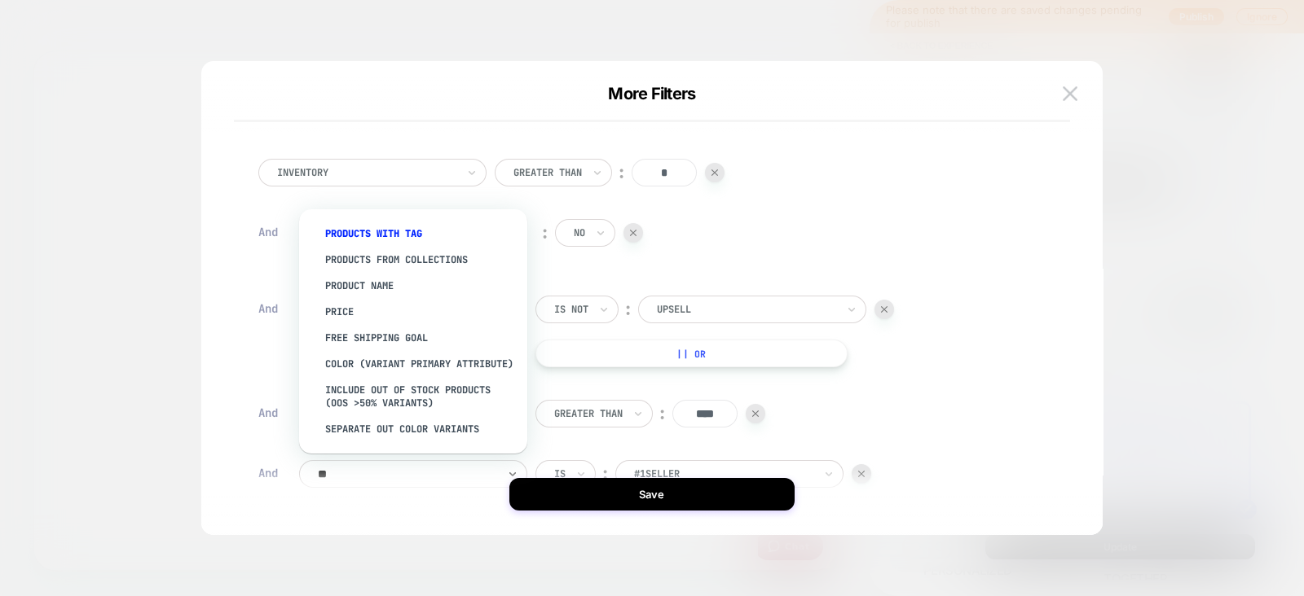
type input "***"
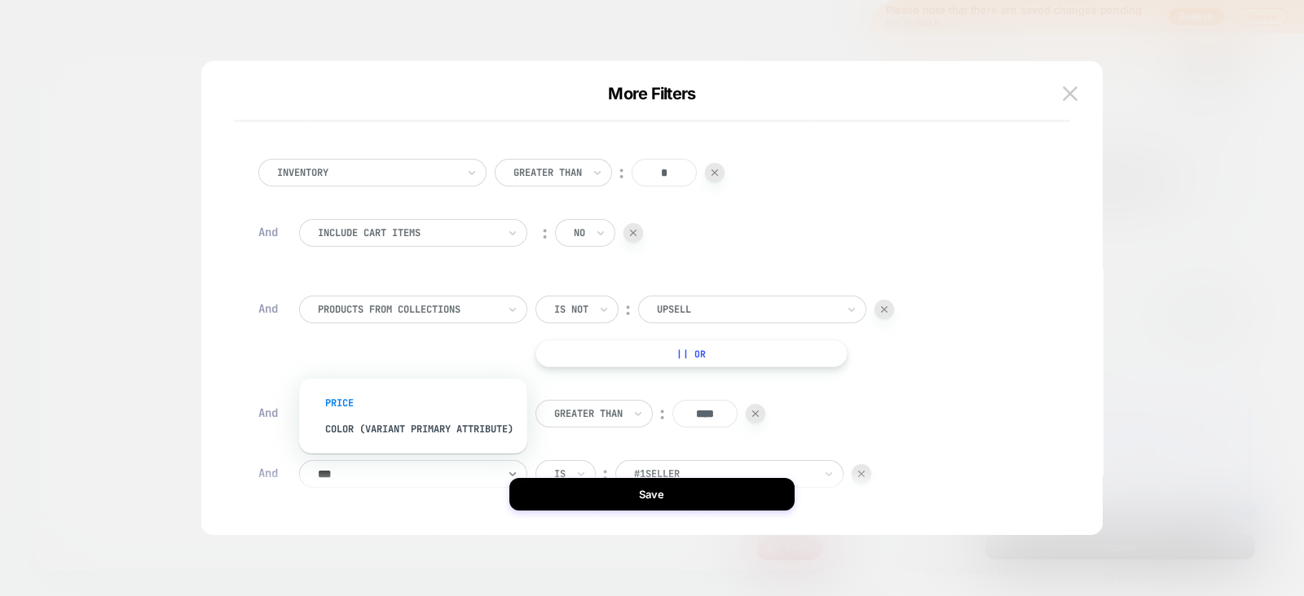
click at [345, 390] on div "Price" at bounding box center [421, 403] width 212 height 26
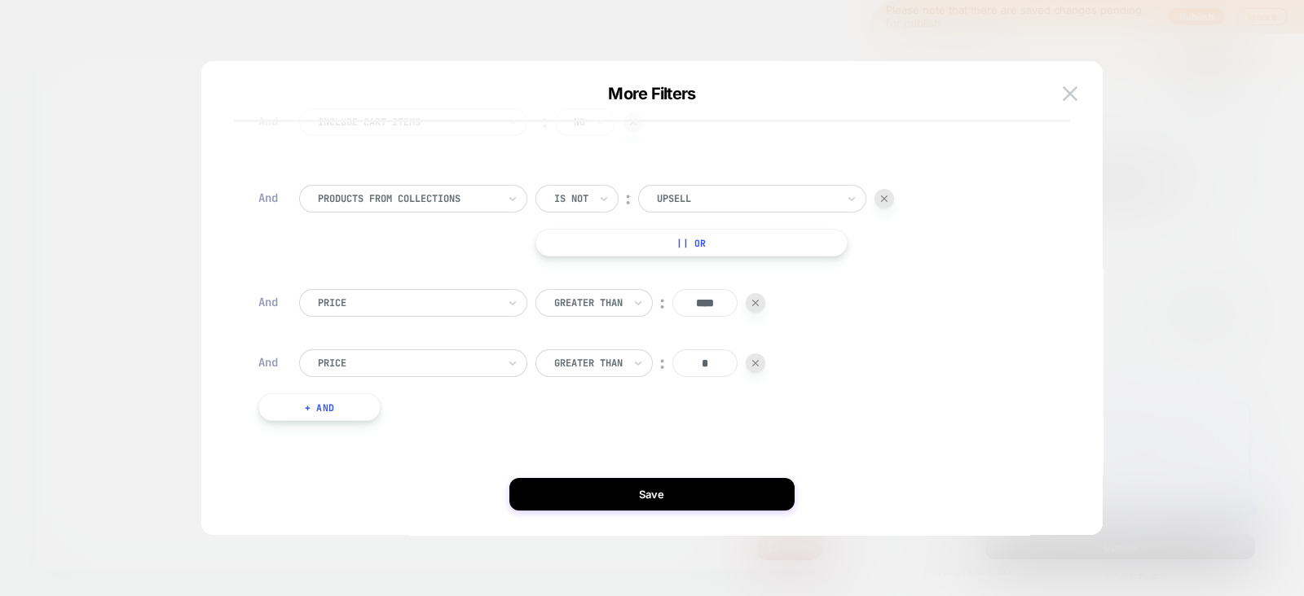
click at [619, 372] on div "Greater Than" at bounding box center [593, 364] width 117 height 28
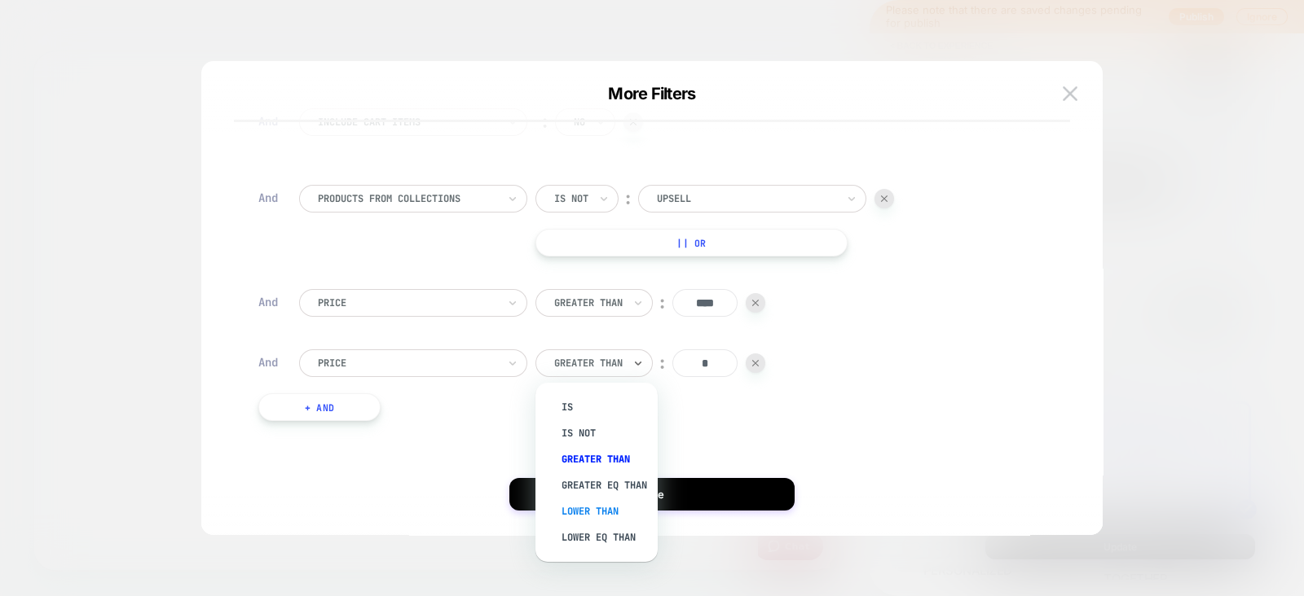
click at [578, 525] on div "Lower Than" at bounding box center [605, 512] width 106 height 26
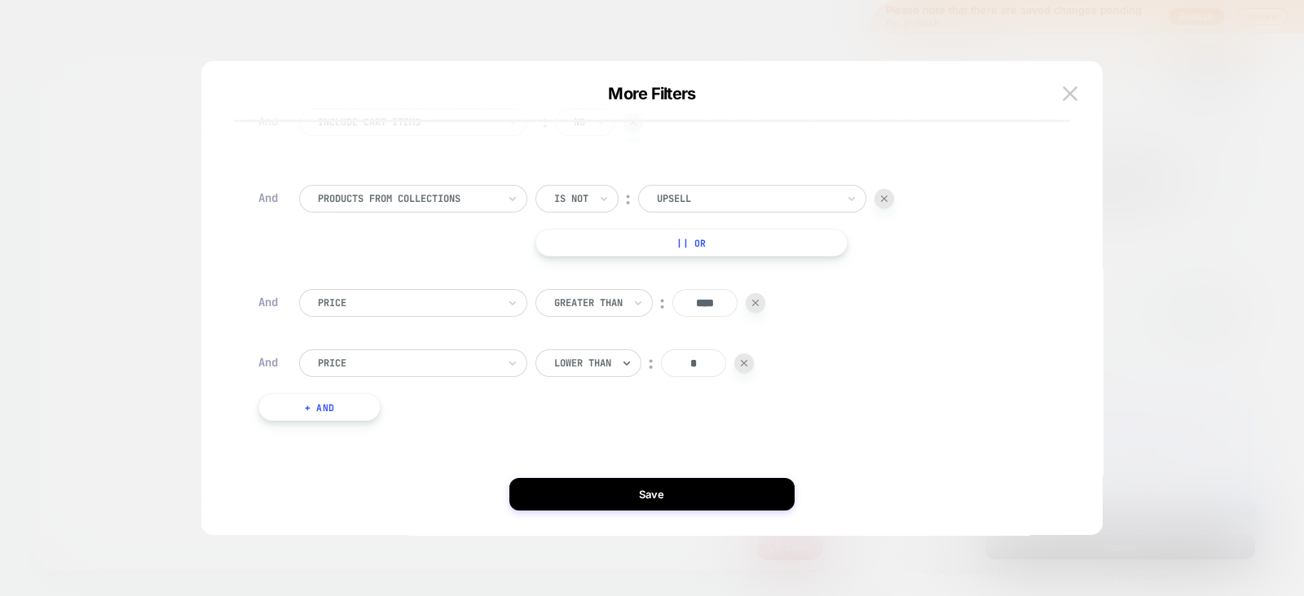
click at [715, 372] on input "*" at bounding box center [693, 364] width 65 height 28
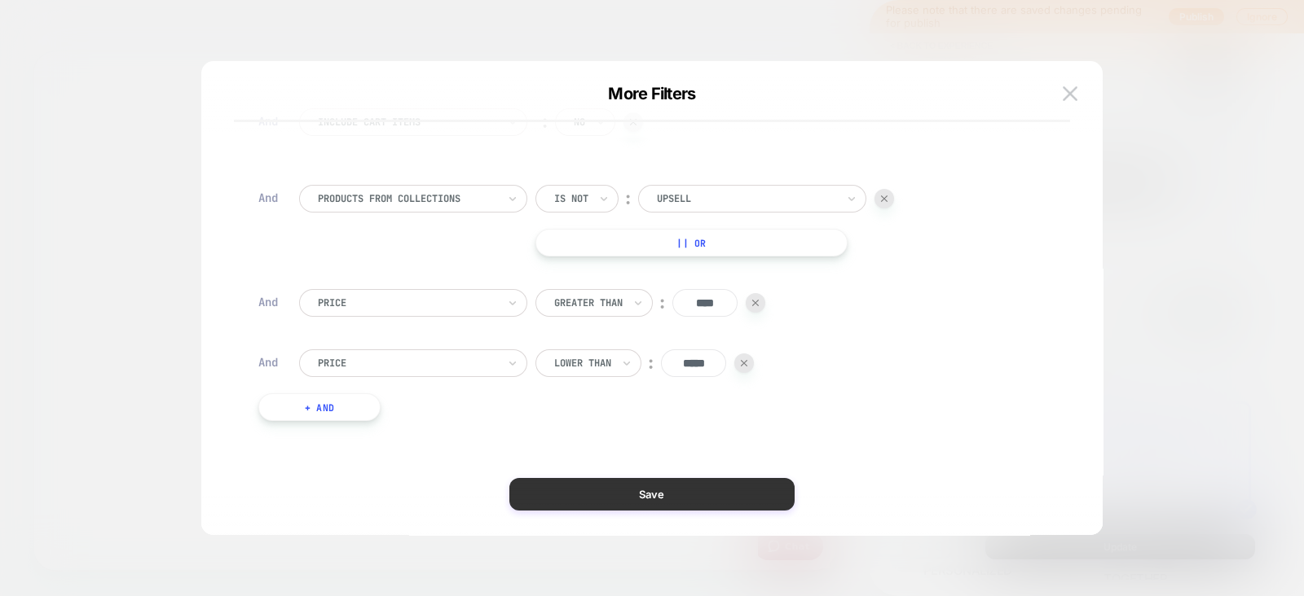
type input "*****"
click at [646, 486] on button "Save" at bounding box center [651, 494] width 285 height 33
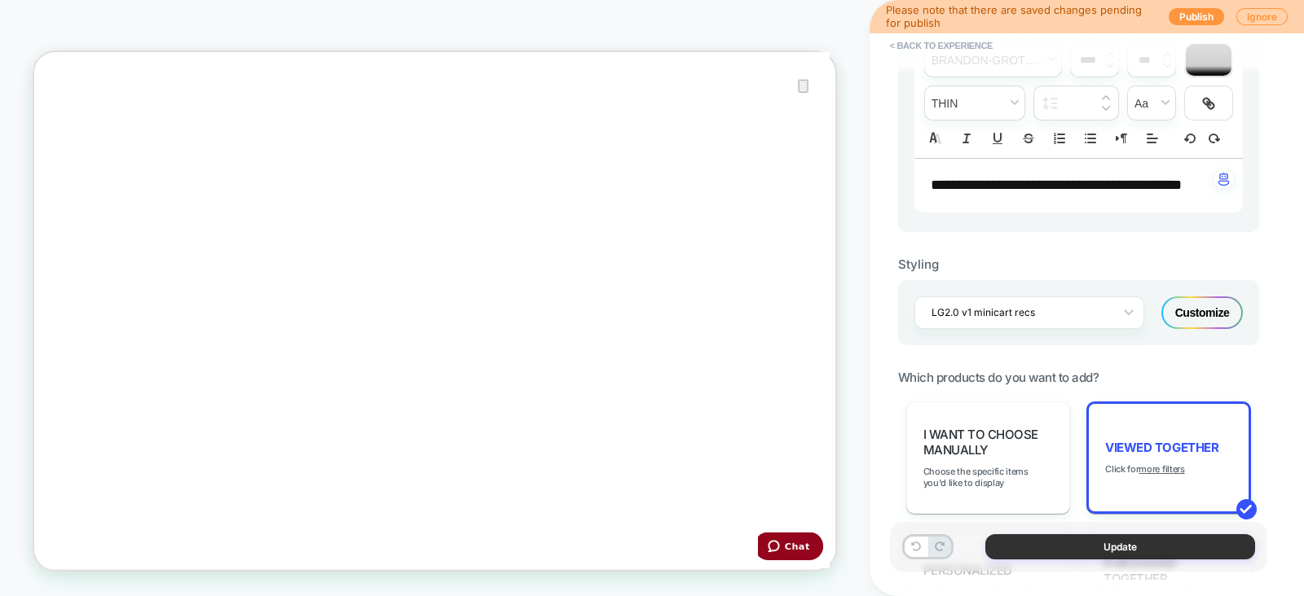
click at [1039, 548] on button "Update" at bounding box center [1120, 546] width 270 height 25
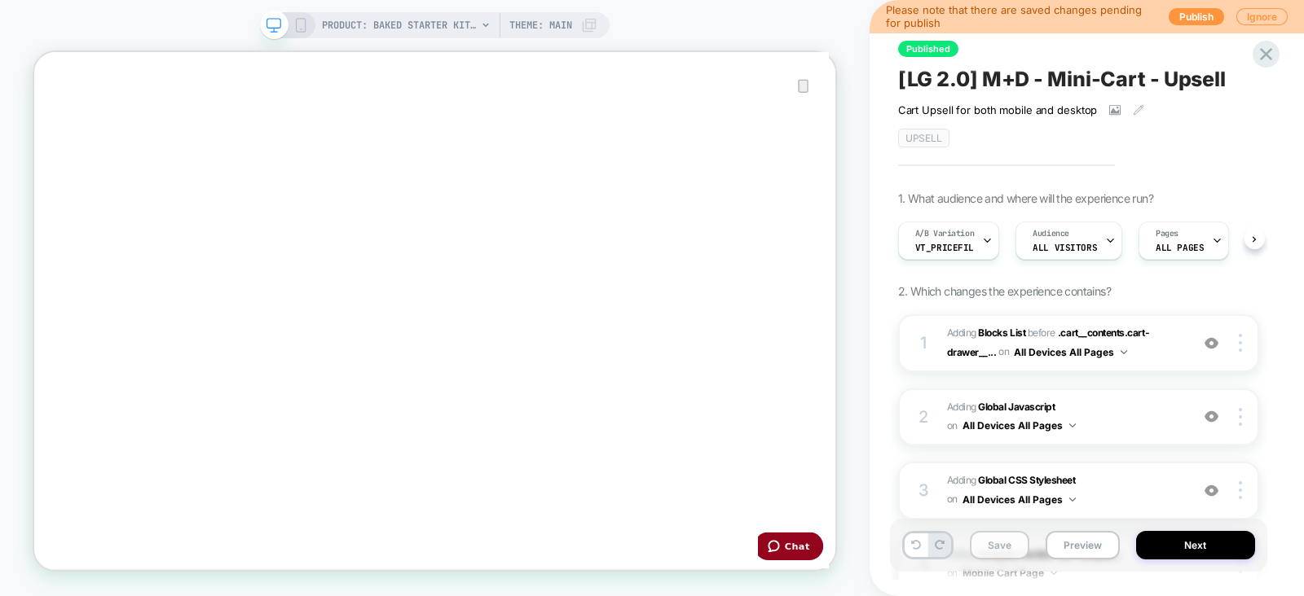
click at [984, 551] on button "Save" at bounding box center [999, 545] width 59 height 29
click at [1185, 545] on button "Next" at bounding box center [1195, 545] width 119 height 29
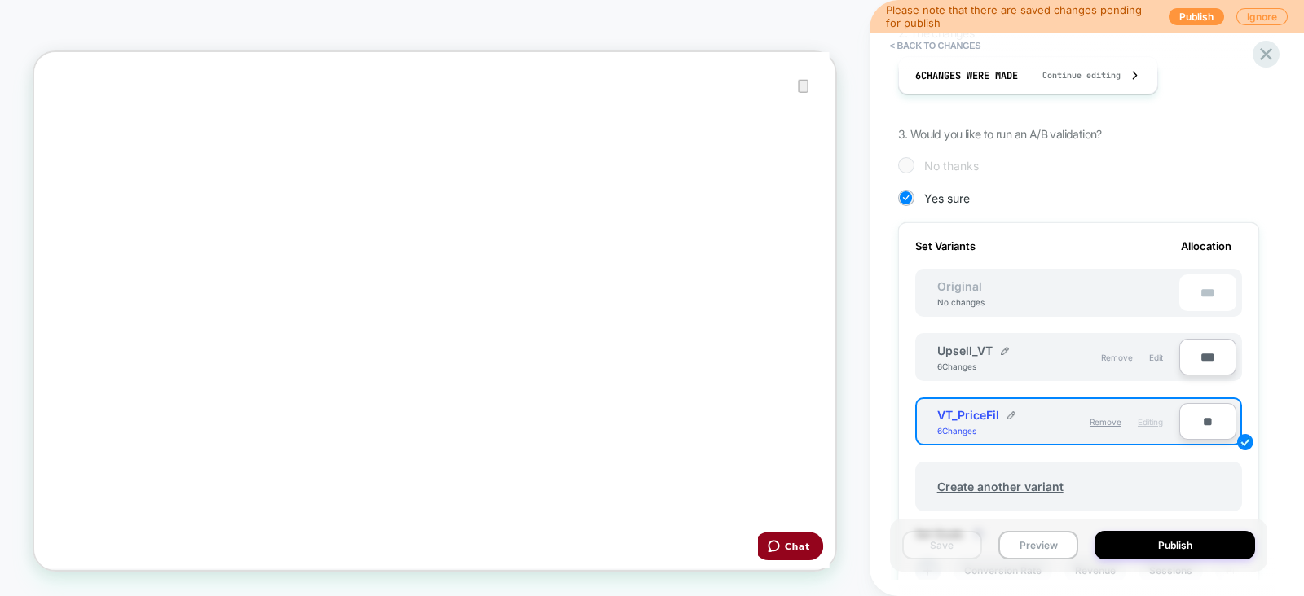
scroll to position [351, 0]
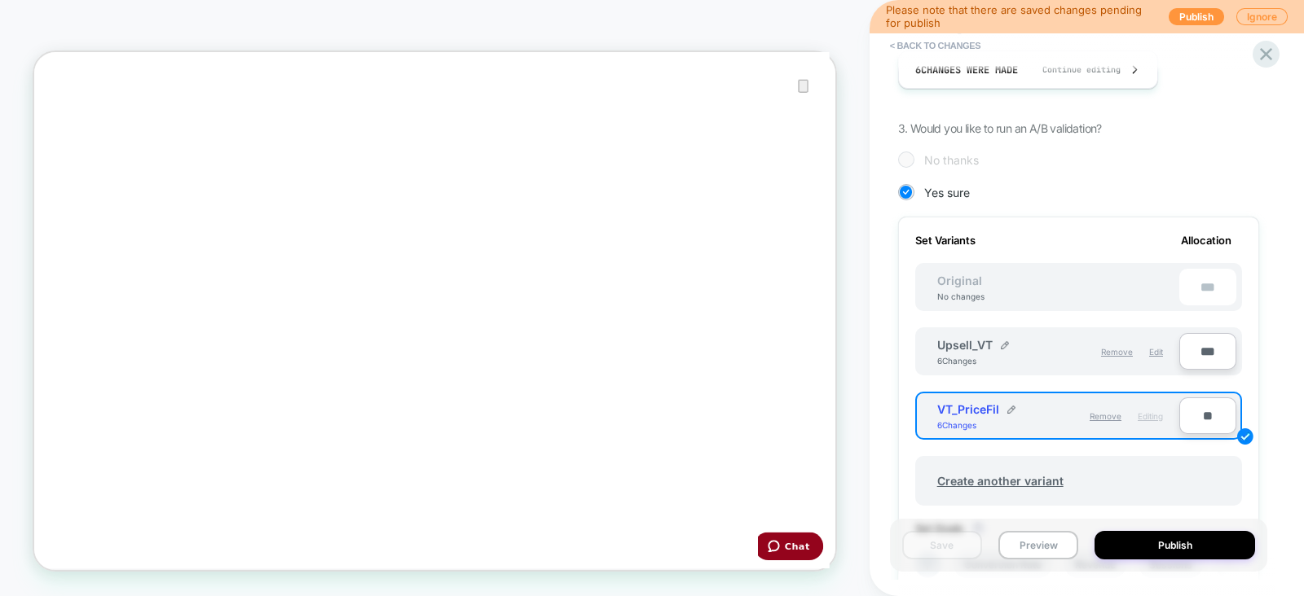
click at [1198, 412] on input "**" at bounding box center [1207, 416] width 57 height 37
type input "***"
type input "**"
type input "***"
click at [961, 548] on button "Save" at bounding box center [942, 545] width 80 height 29
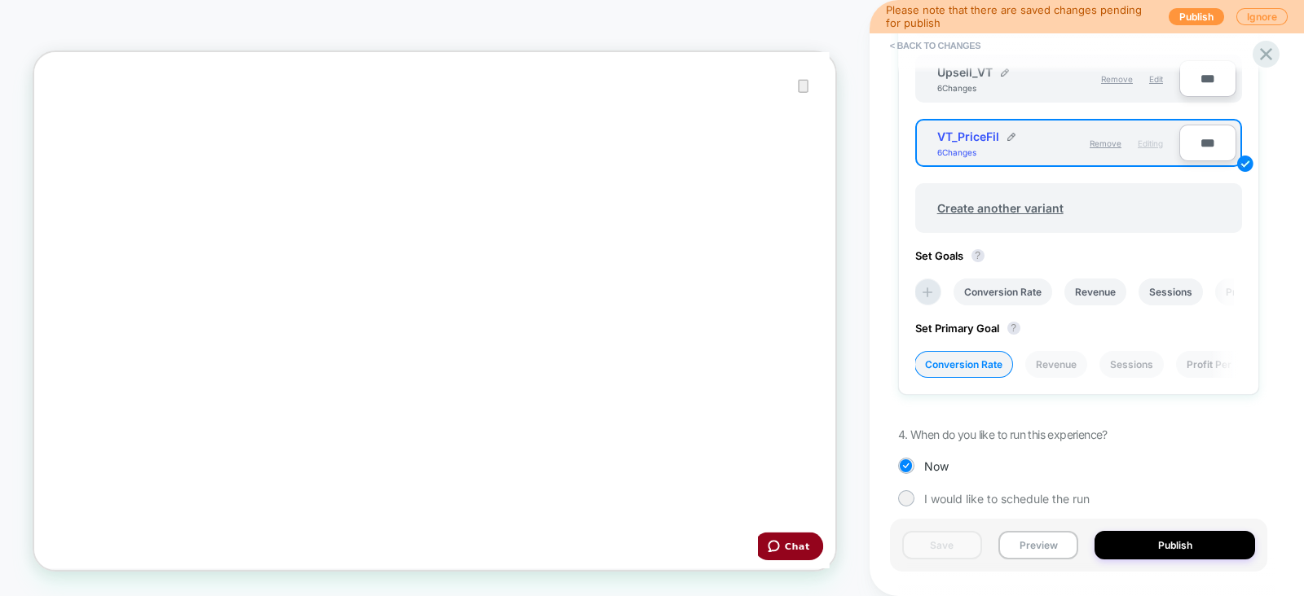
scroll to position [634, 0]
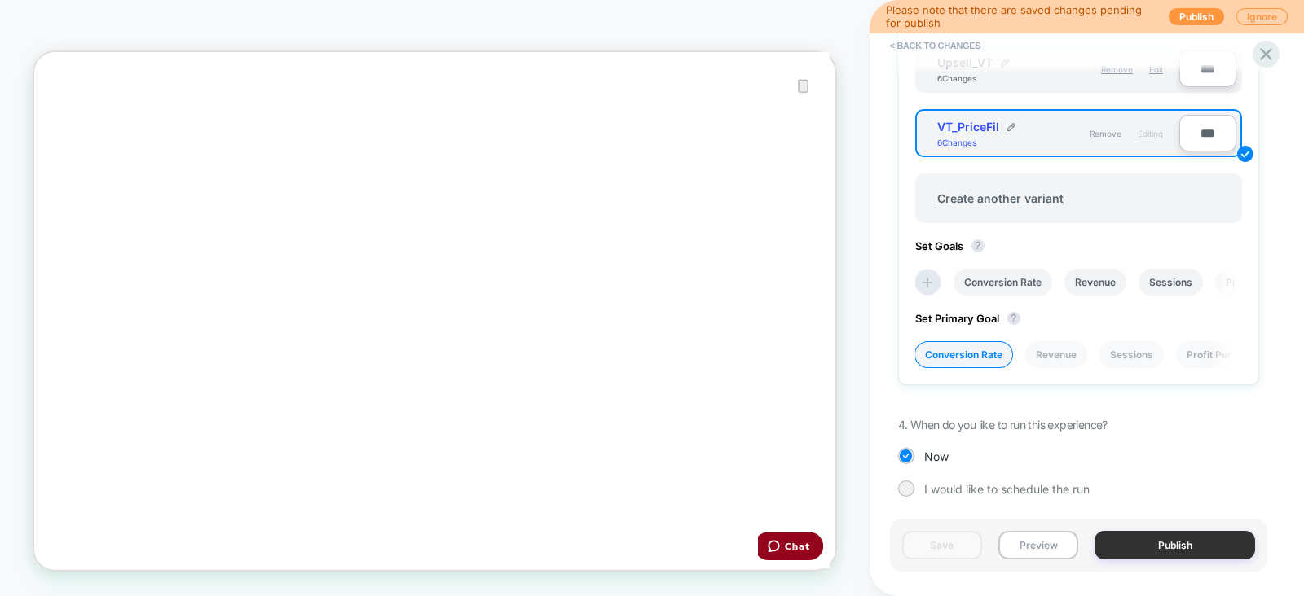
click at [1151, 540] on button "Publish" at bounding box center [1174, 545] width 161 height 29
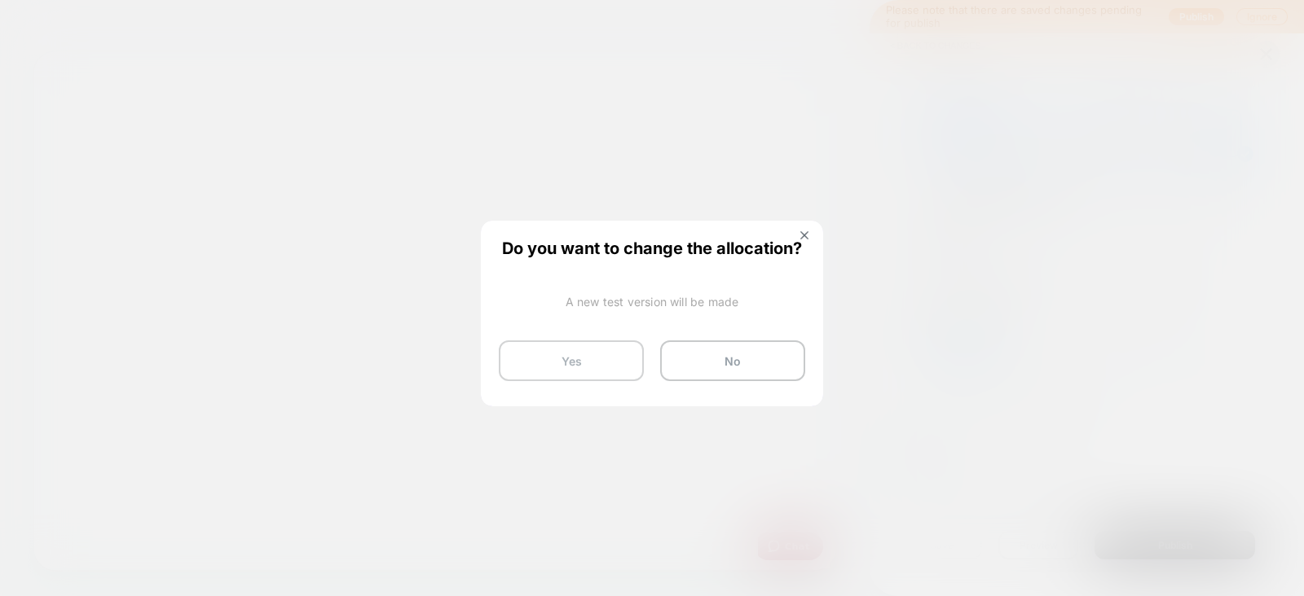
click at [561, 359] on button "Yes" at bounding box center [571, 361] width 145 height 41
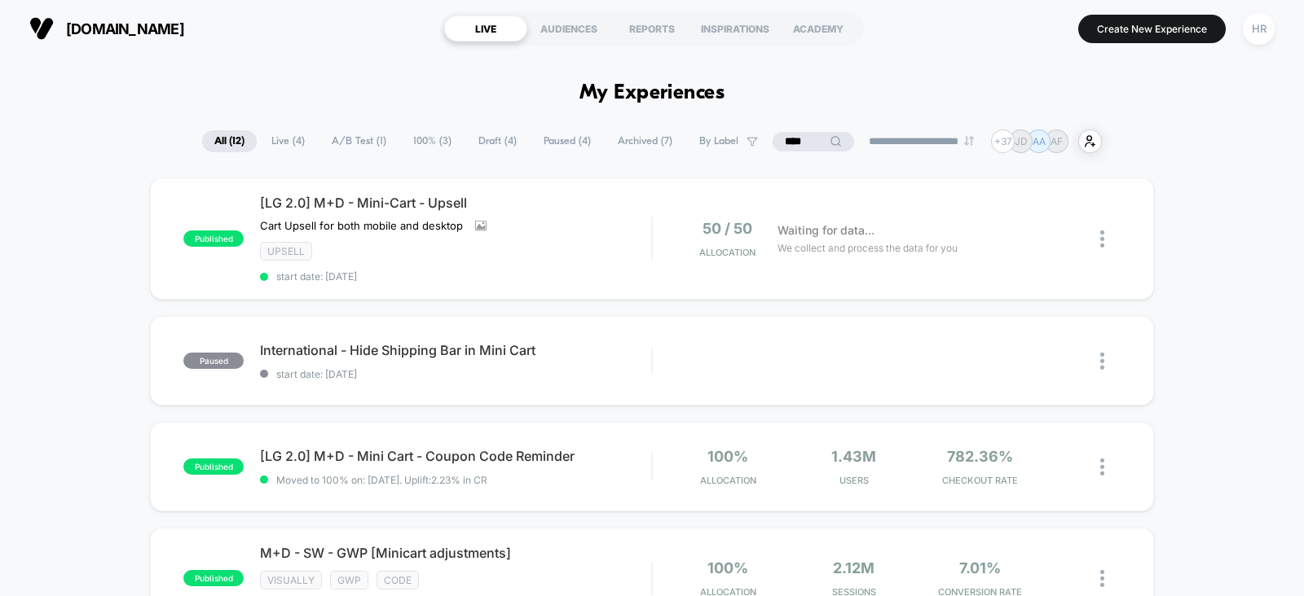
click at [796, 139] on input "****" at bounding box center [812, 142] width 81 height 20
type input "*"
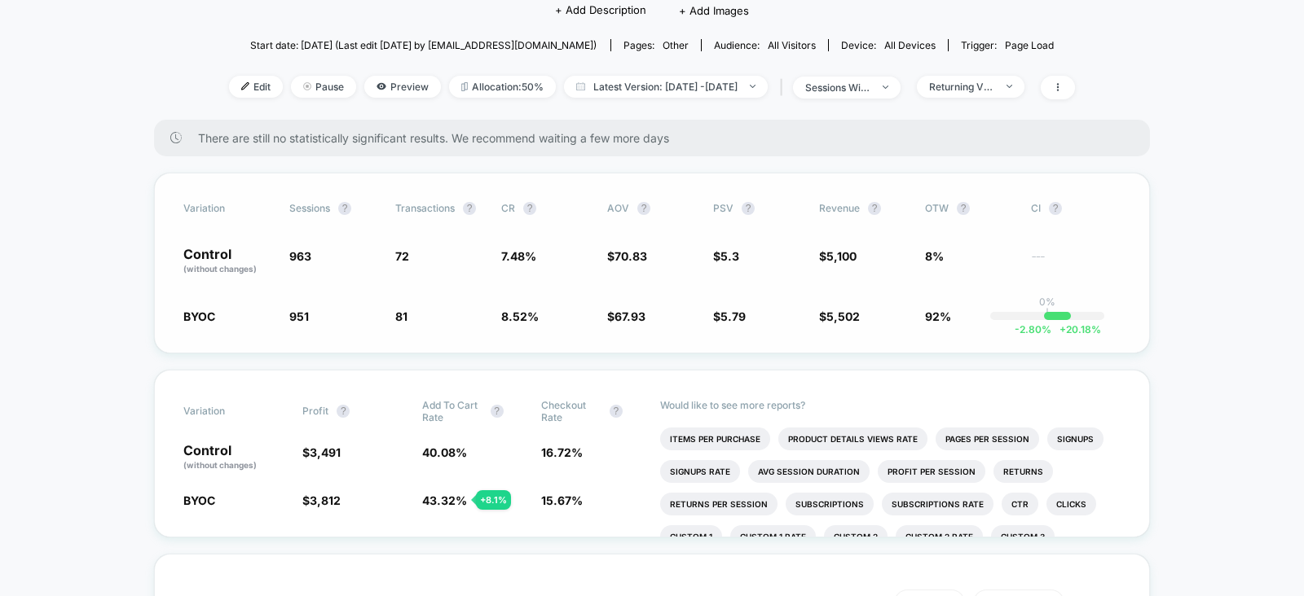
scroll to position [187, 0]
click at [994, 86] on div "Returning Visitors" at bounding box center [961, 87] width 65 height 12
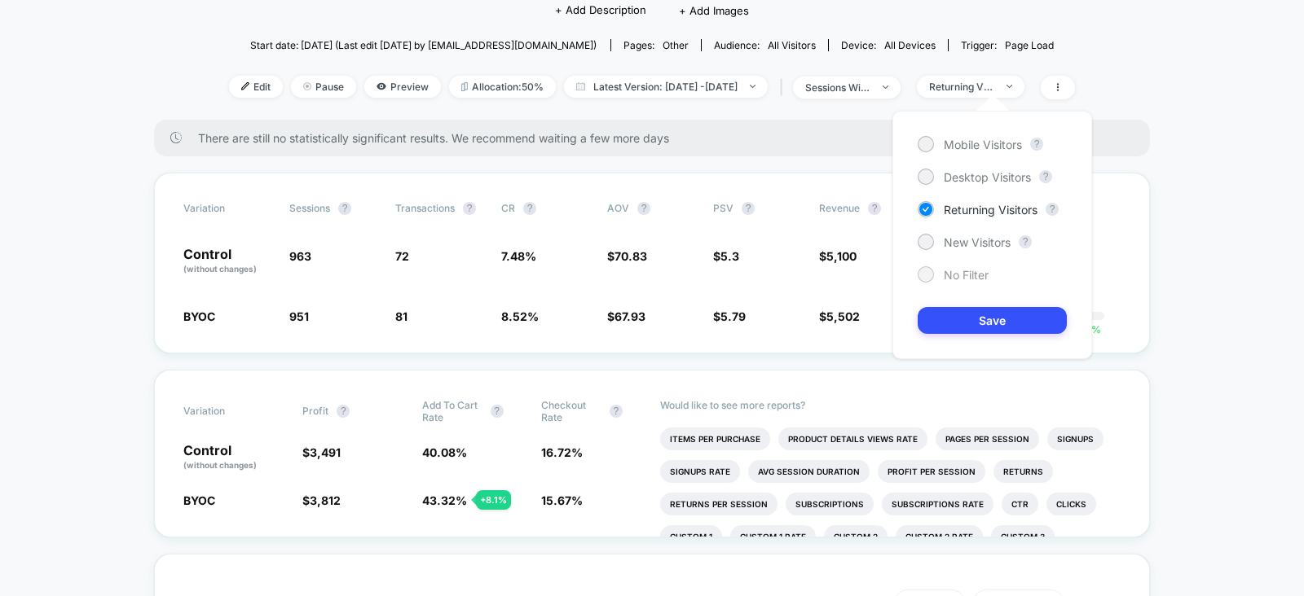
click at [958, 278] on span "No Filter" at bounding box center [965, 275] width 45 height 14
click at [958, 314] on button "Save" at bounding box center [991, 320] width 149 height 27
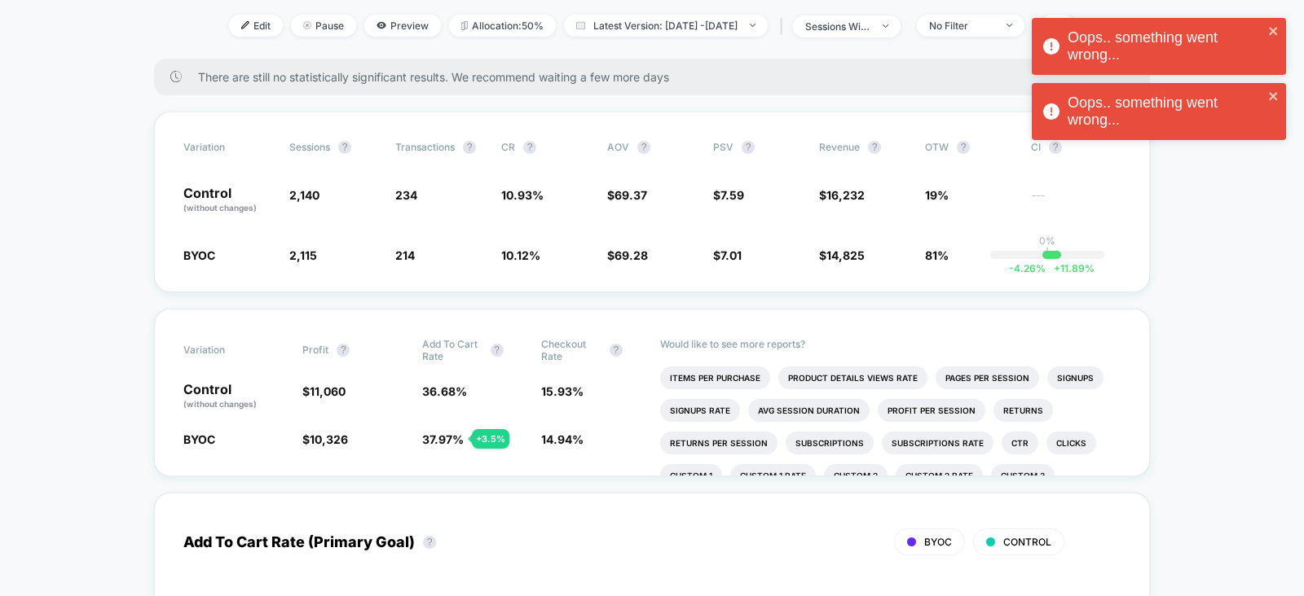
scroll to position [248, 0]
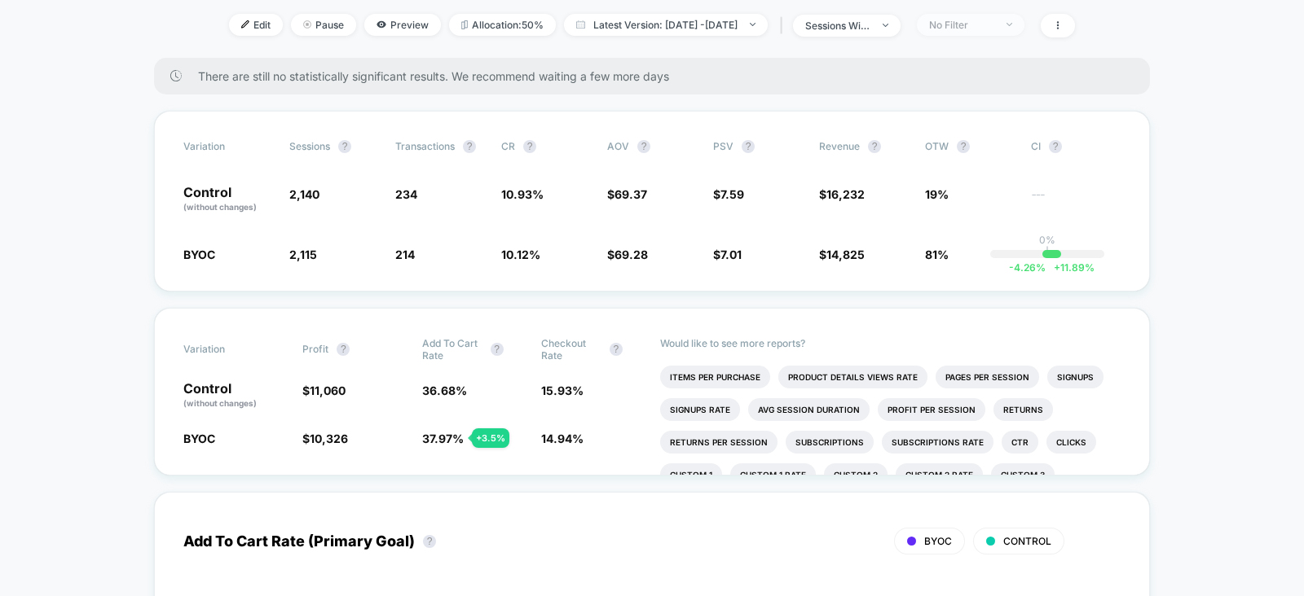
click at [1006, 28] on span "No Filter" at bounding box center [971, 25] width 108 height 22
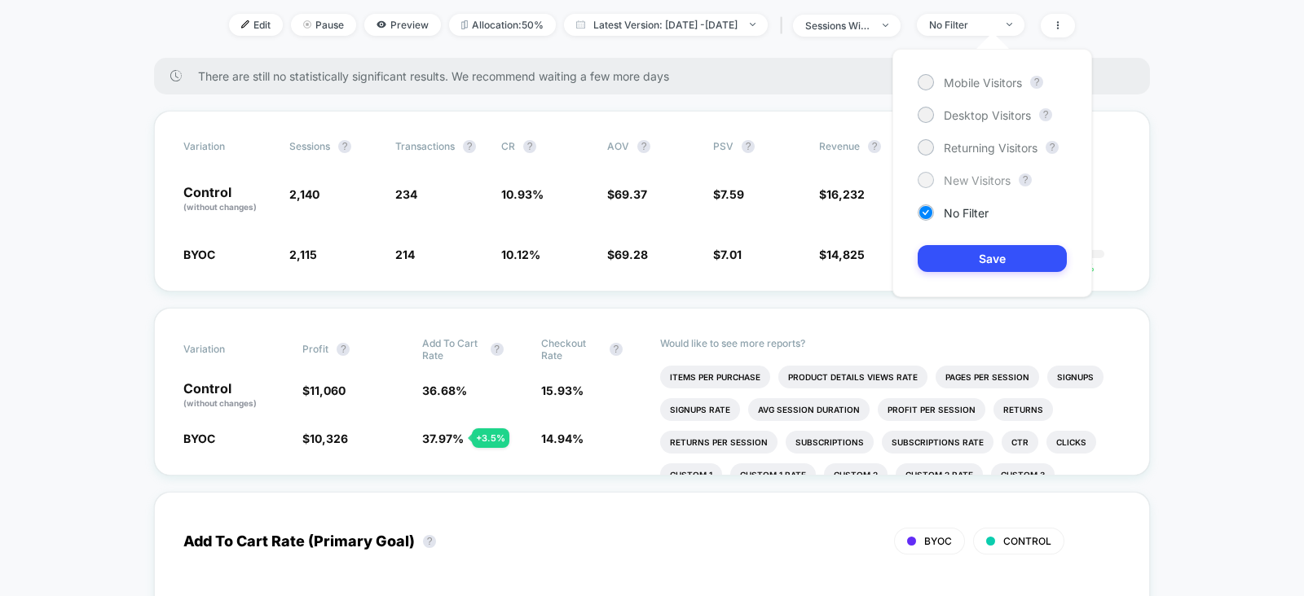
click at [963, 177] on span "New Visitors" at bounding box center [976, 181] width 67 height 14
click at [957, 250] on button "Save" at bounding box center [991, 258] width 149 height 27
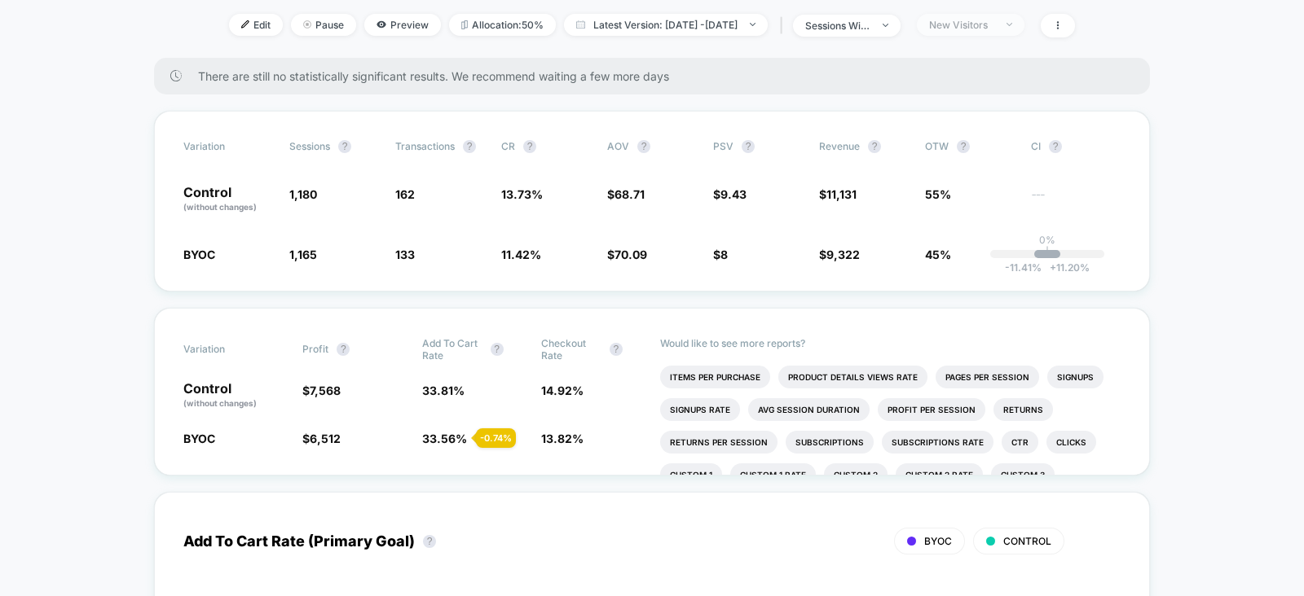
click at [994, 21] on div "New Visitors" at bounding box center [961, 25] width 65 height 12
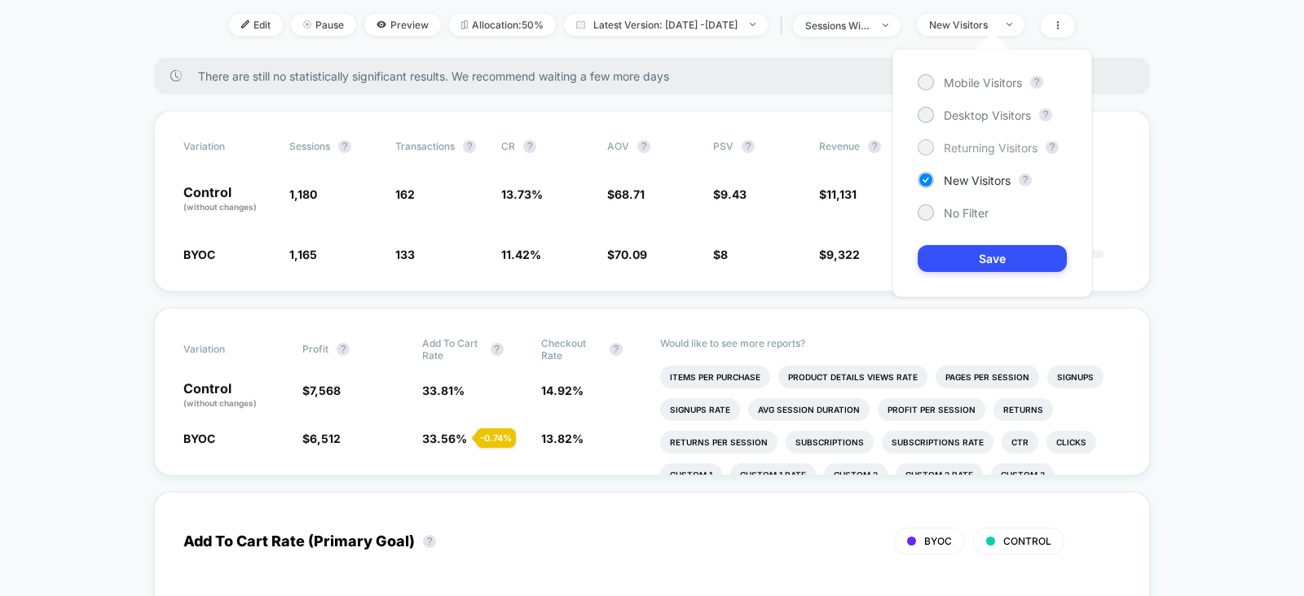
click at [950, 142] on span "Returning Visitors" at bounding box center [990, 148] width 94 height 14
click at [979, 258] on button "Save" at bounding box center [991, 258] width 149 height 27
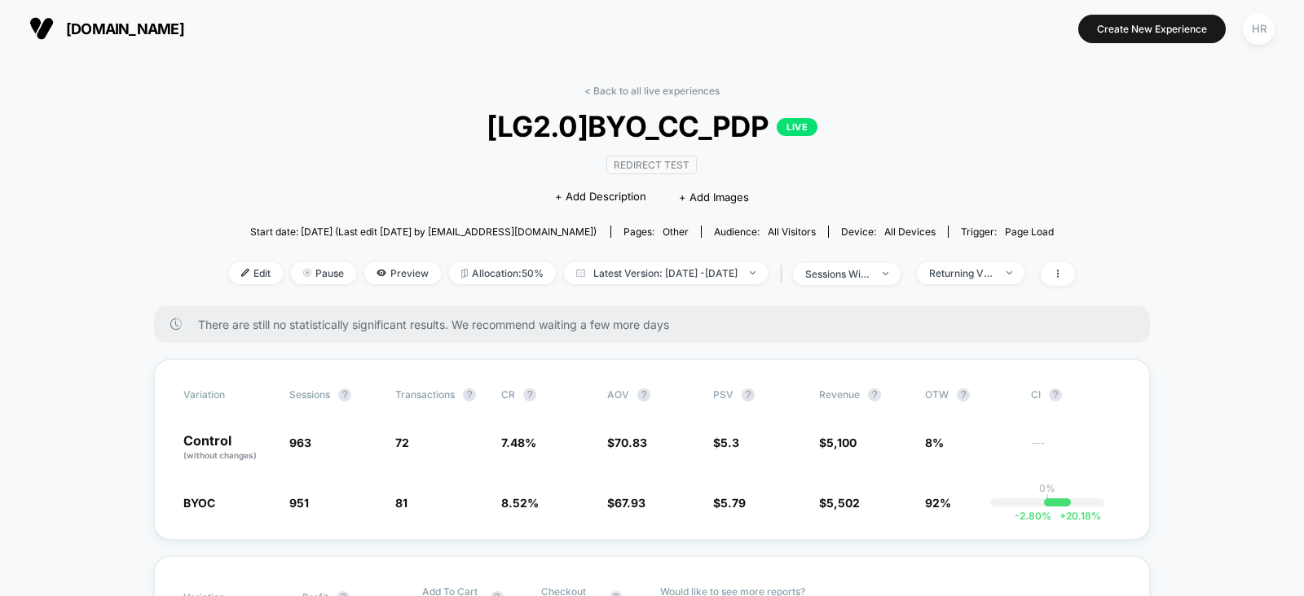
click at [651, 89] on link "< Back to all live experiences" at bounding box center [651, 91] width 135 height 12
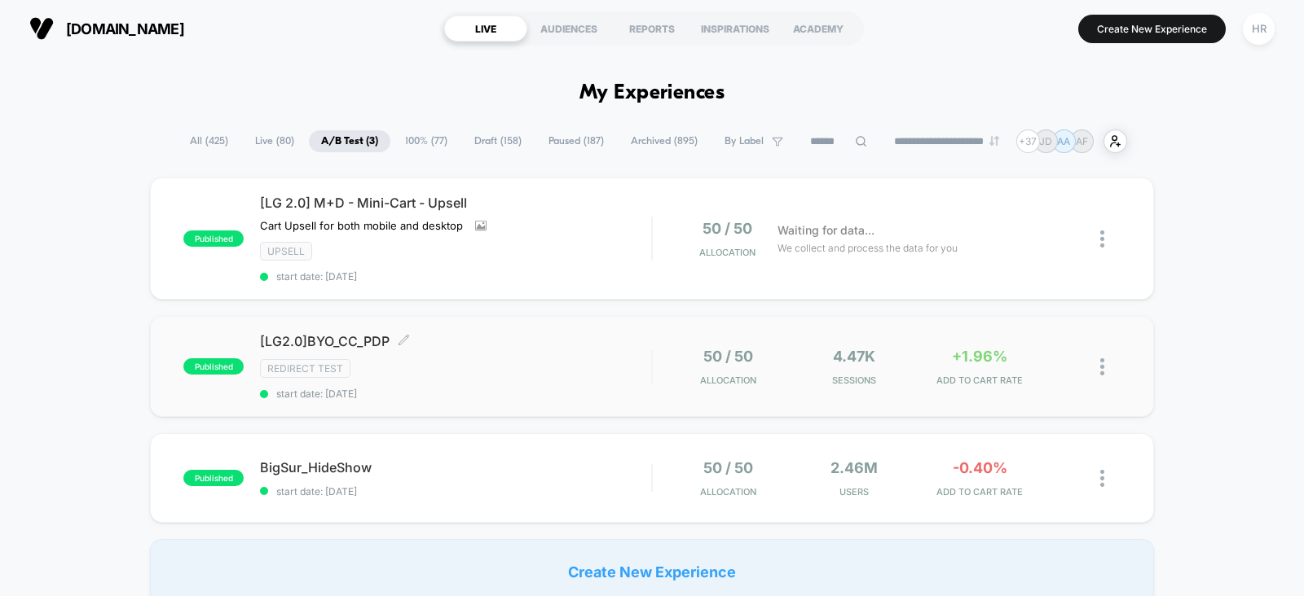
click at [570, 356] on div "[LG2.0]BYO_CC_PDP Click to edit experience details Click to edit experience det…" at bounding box center [455, 366] width 391 height 67
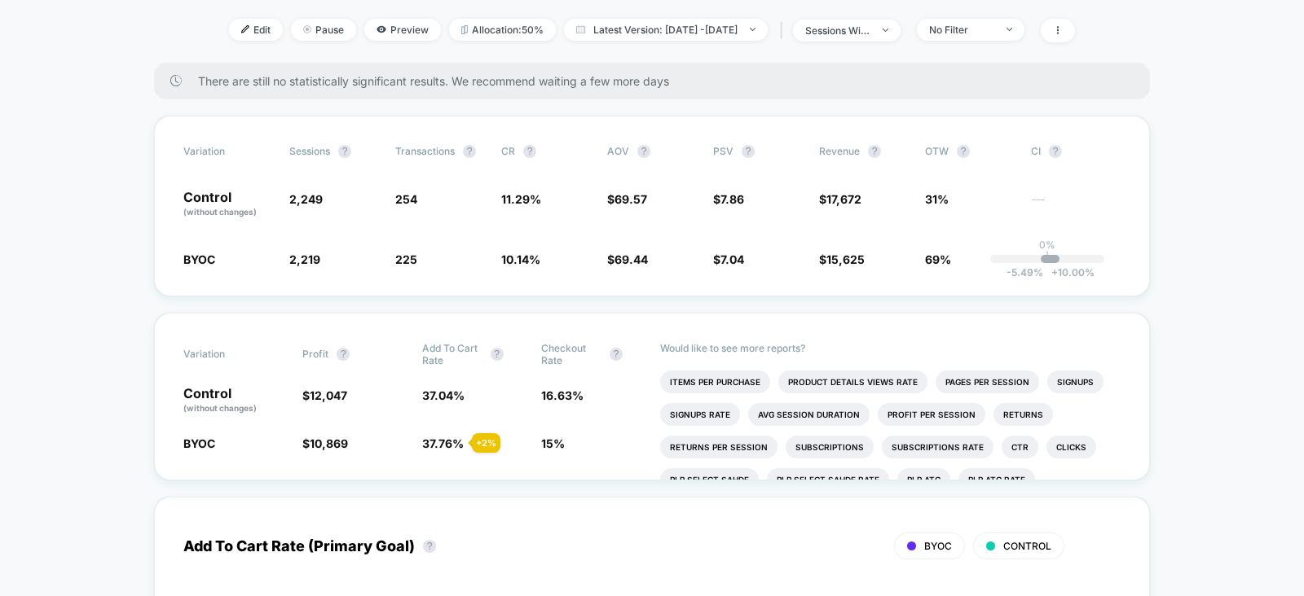
scroll to position [242, 0]
